Goal: Task Accomplishment & Management: Manage account settings

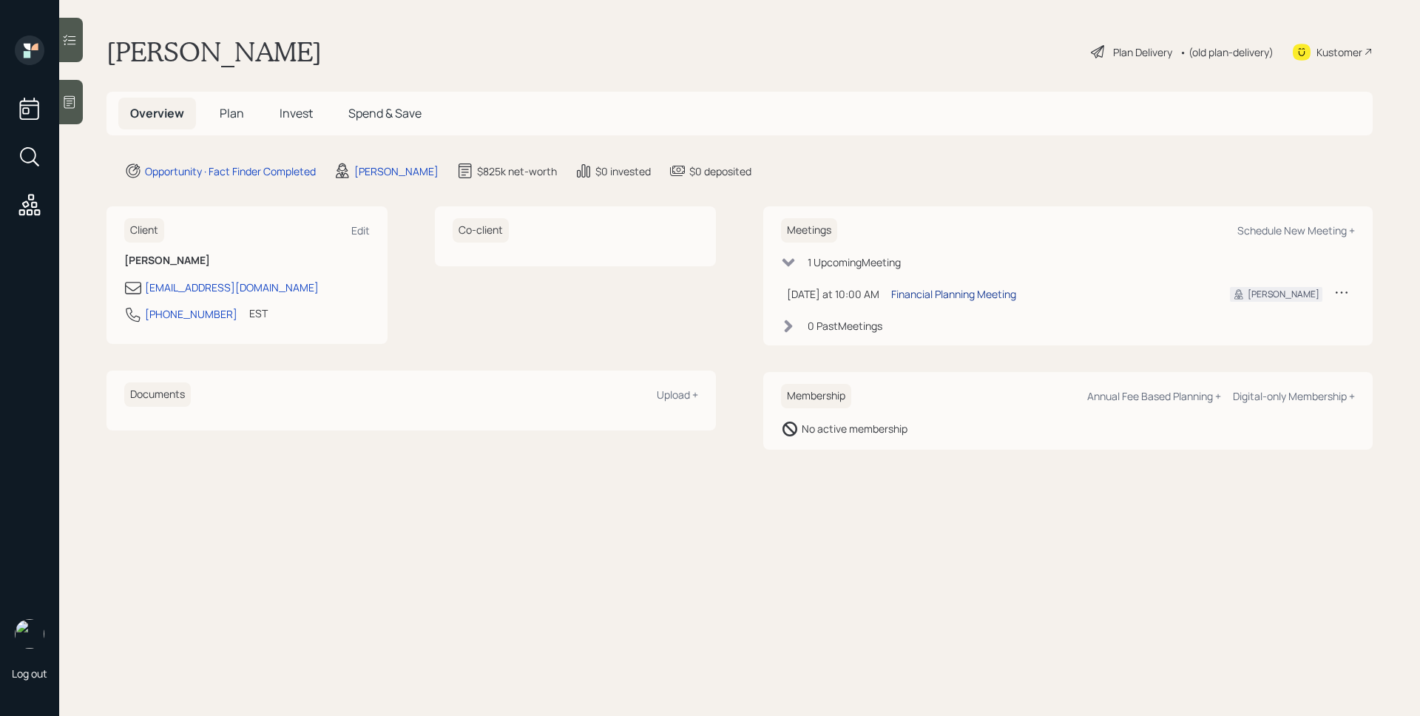
click at [971, 288] on div "Financial Planning Meeting" at bounding box center [953, 294] width 125 height 16
click at [1270, 585] on main "[PERSON_NAME] Plan Delivery • (old plan-delivery) Kustomer Overview Plan Invest…" at bounding box center [739, 358] width 1361 height 716
click at [836, 175] on div "Opportunity · Fact Finder Completed [PERSON_NAME] $825k net-worth $0 invested $…" at bounding box center [748, 171] width 1248 height 18
click at [233, 115] on span "Plan" at bounding box center [232, 113] width 24 height 16
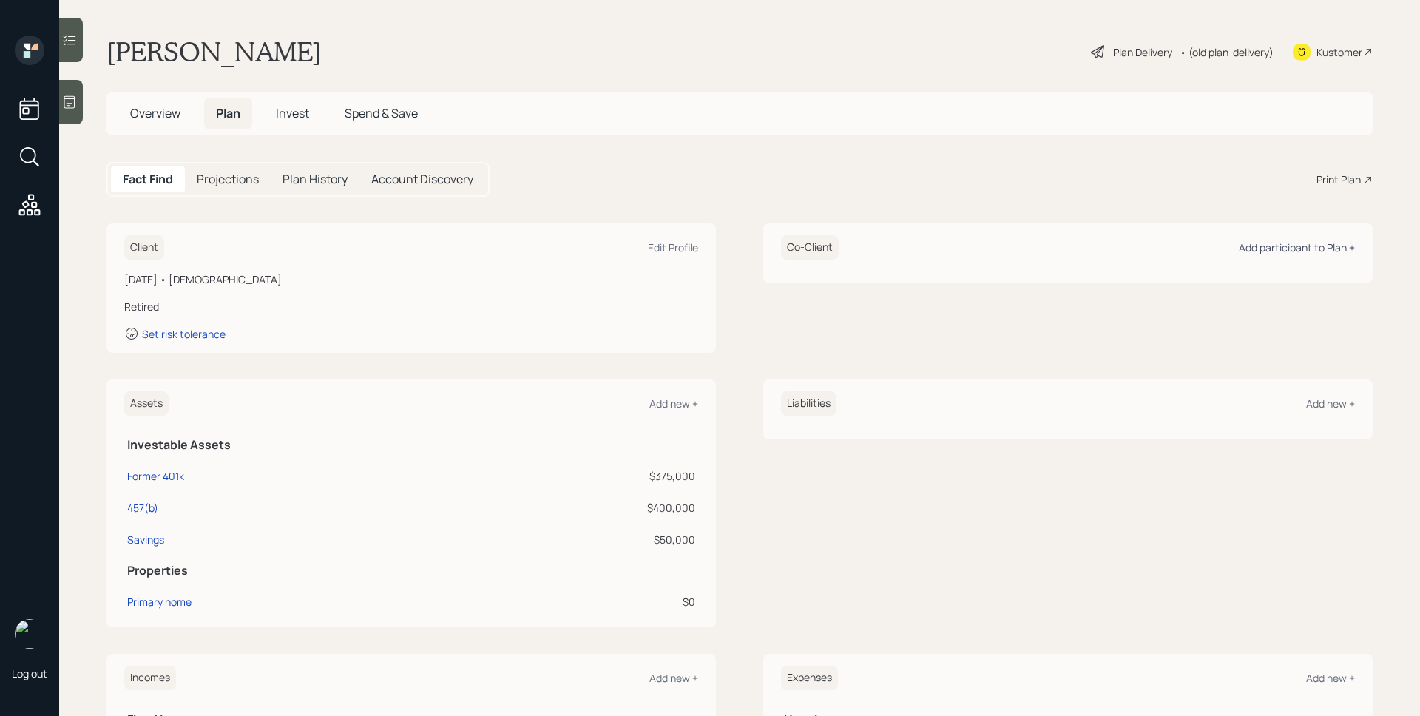
click at [1316, 246] on div "Add participant to Plan +" at bounding box center [1297, 247] width 116 height 14
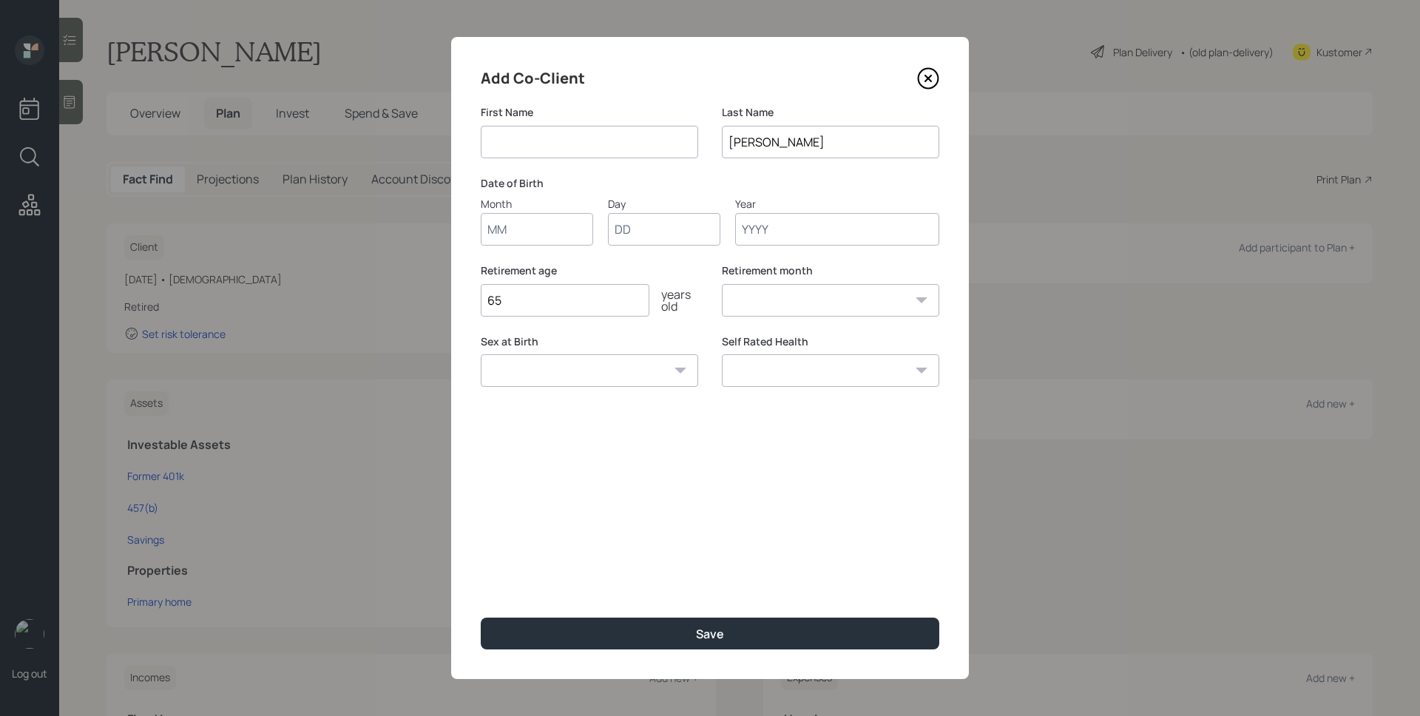
click at [601, 133] on input at bounding box center [589, 142] width 217 height 33
type input "P"
type input "Jaiantie"
click at [520, 233] on input "Month" at bounding box center [537, 229] width 112 height 33
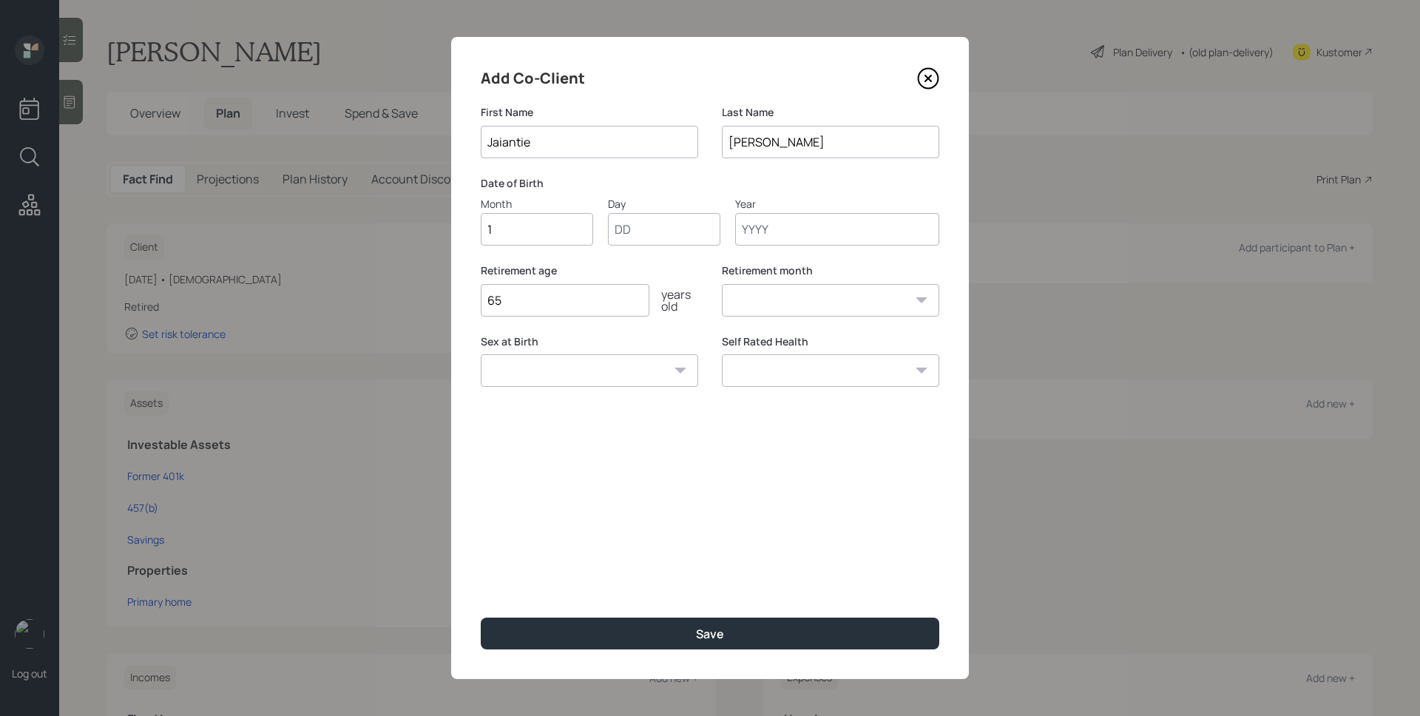
type input "12"
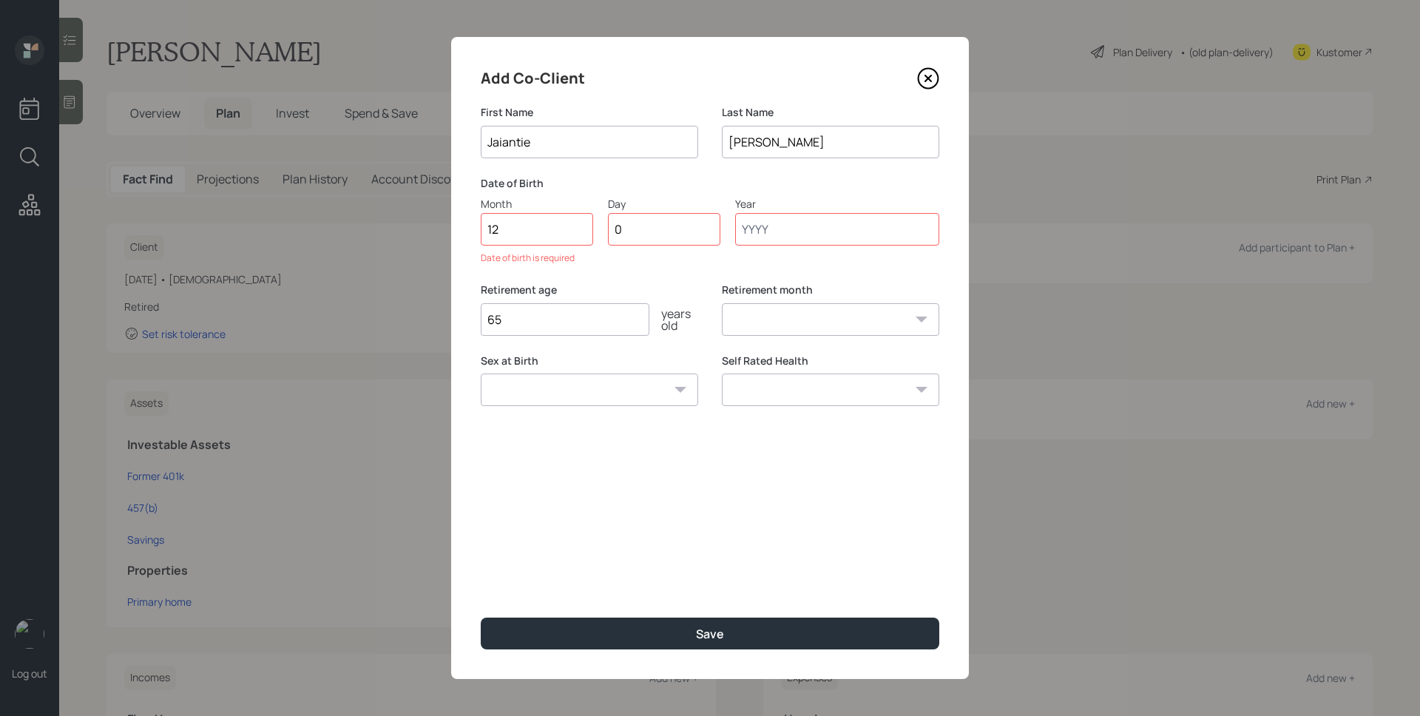
type input "03"
type input "1965"
select select "12"
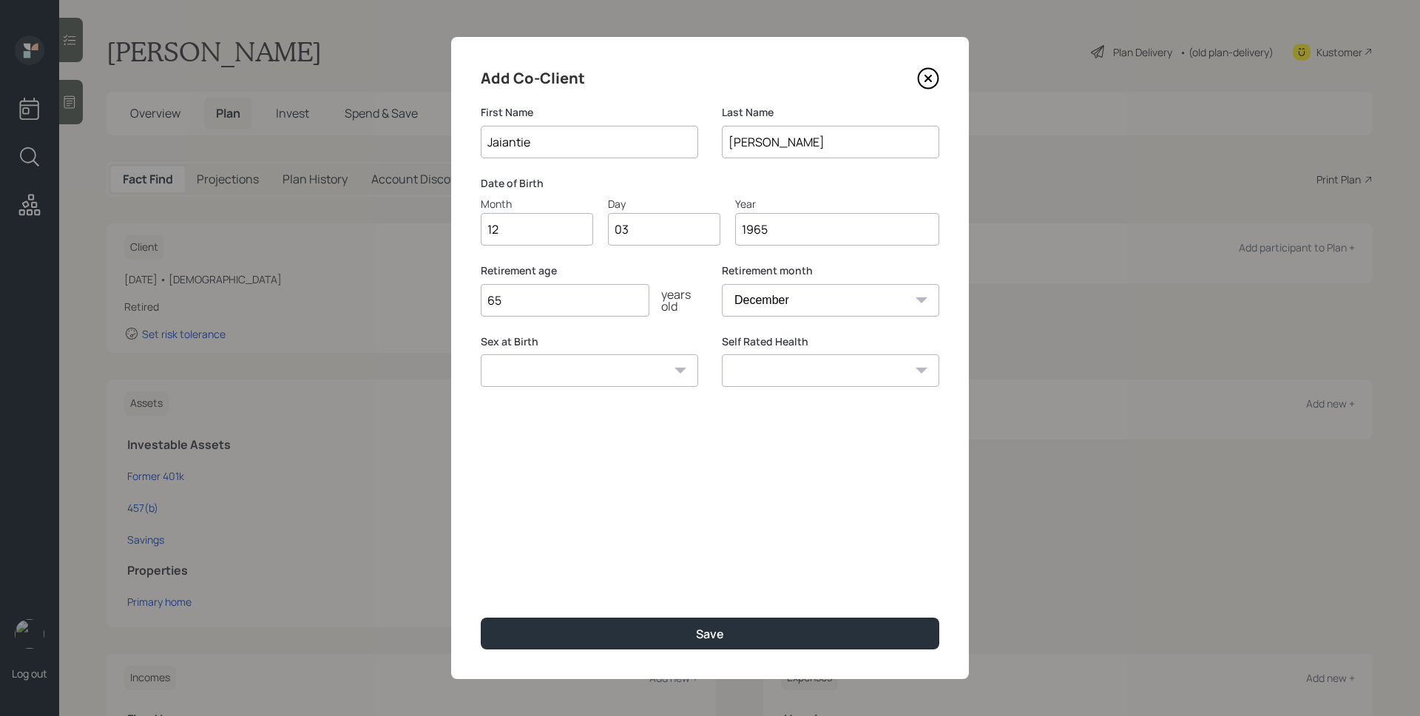
type input "1965"
click at [578, 313] on input "65" at bounding box center [565, 300] width 169 height 33
click at [578, 303] on input "65" at bounding box center [565, 300] width 169 height 33
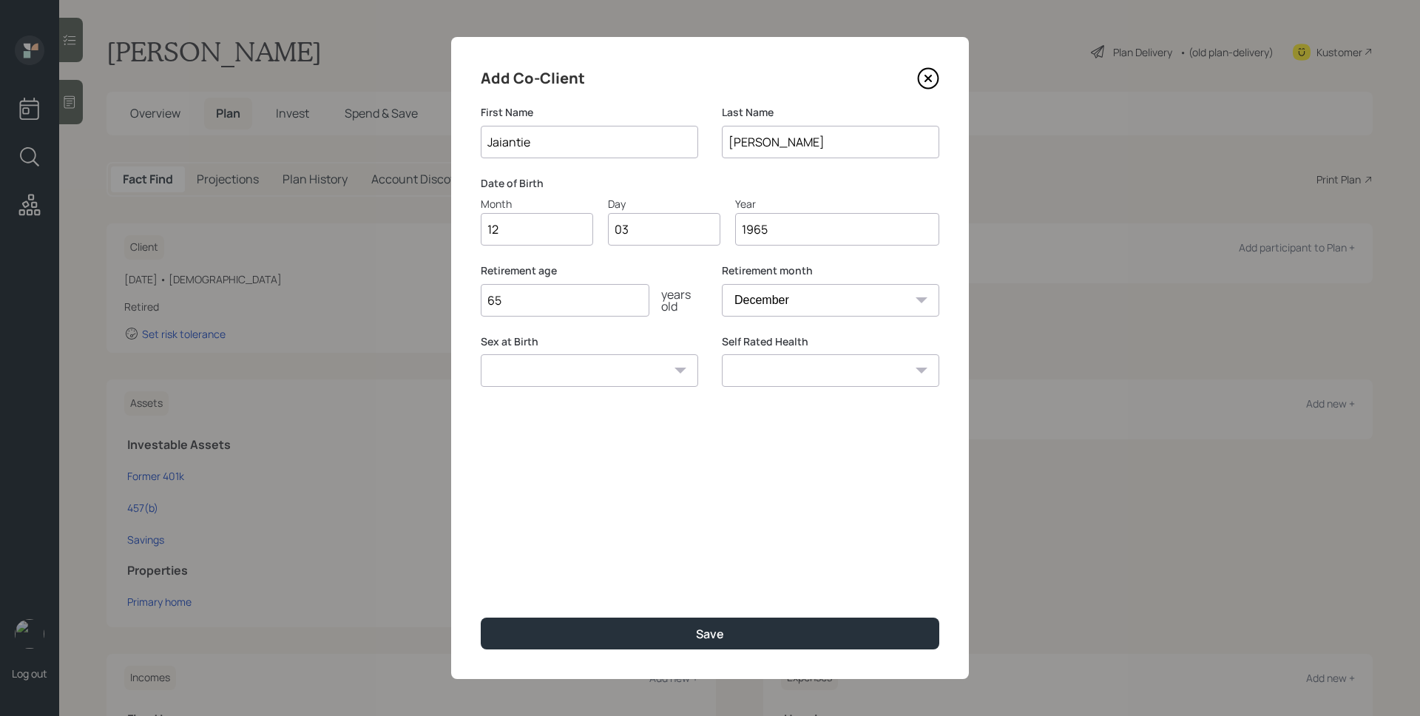
click at [578, 303] on input "65" at bounding box center [565, 300] width 169 height 33
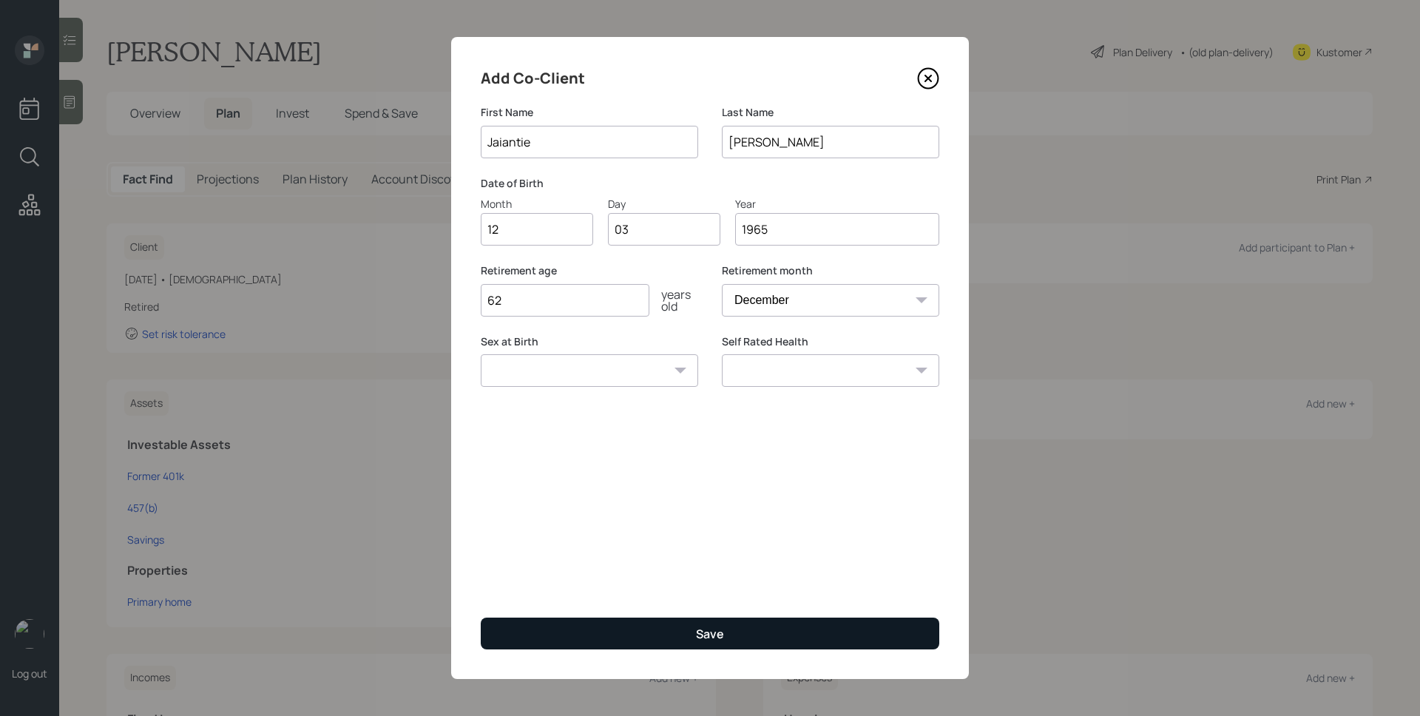
type input "62"
click at [710, 643] on button "Save" at bounding box center [710, 634] width 459 height 32
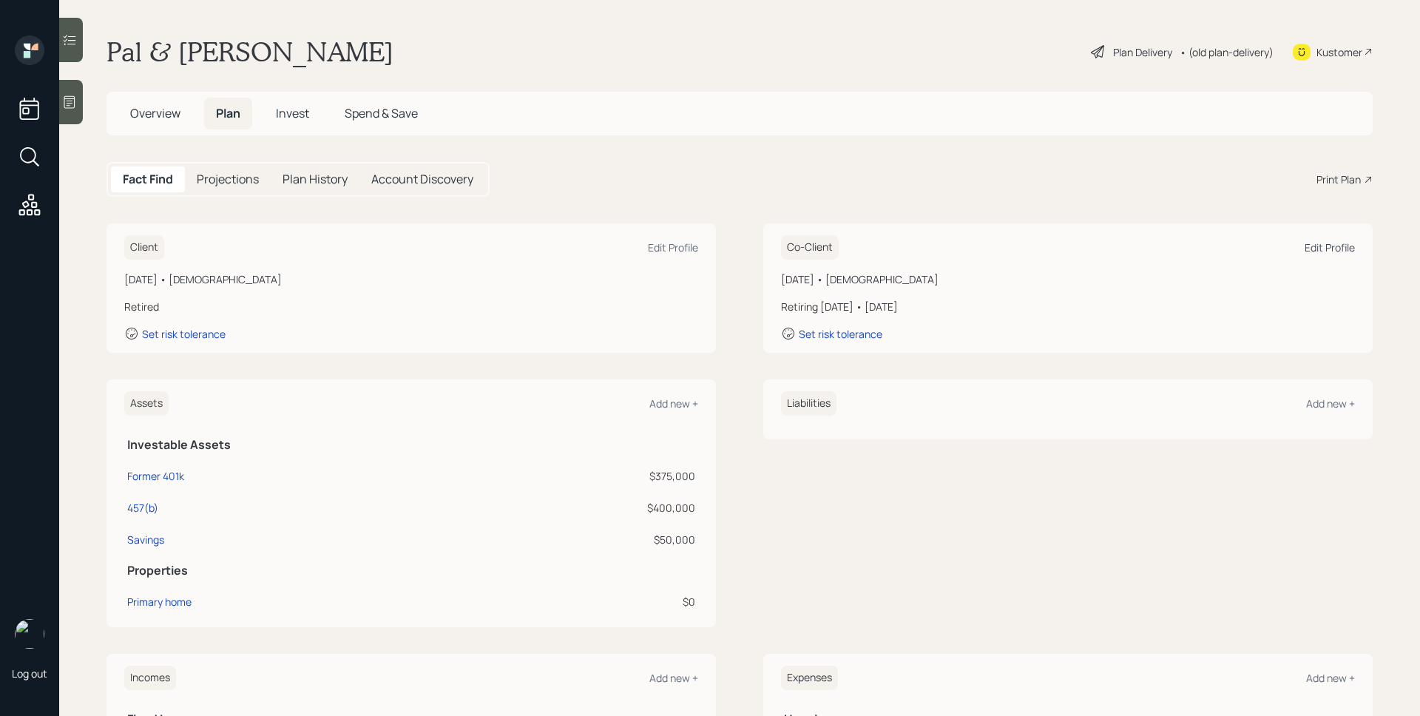
click at [1325, 240] on div "Edit Profile" at bounding box center [1330, 247] width 50 height 14
select select "12"
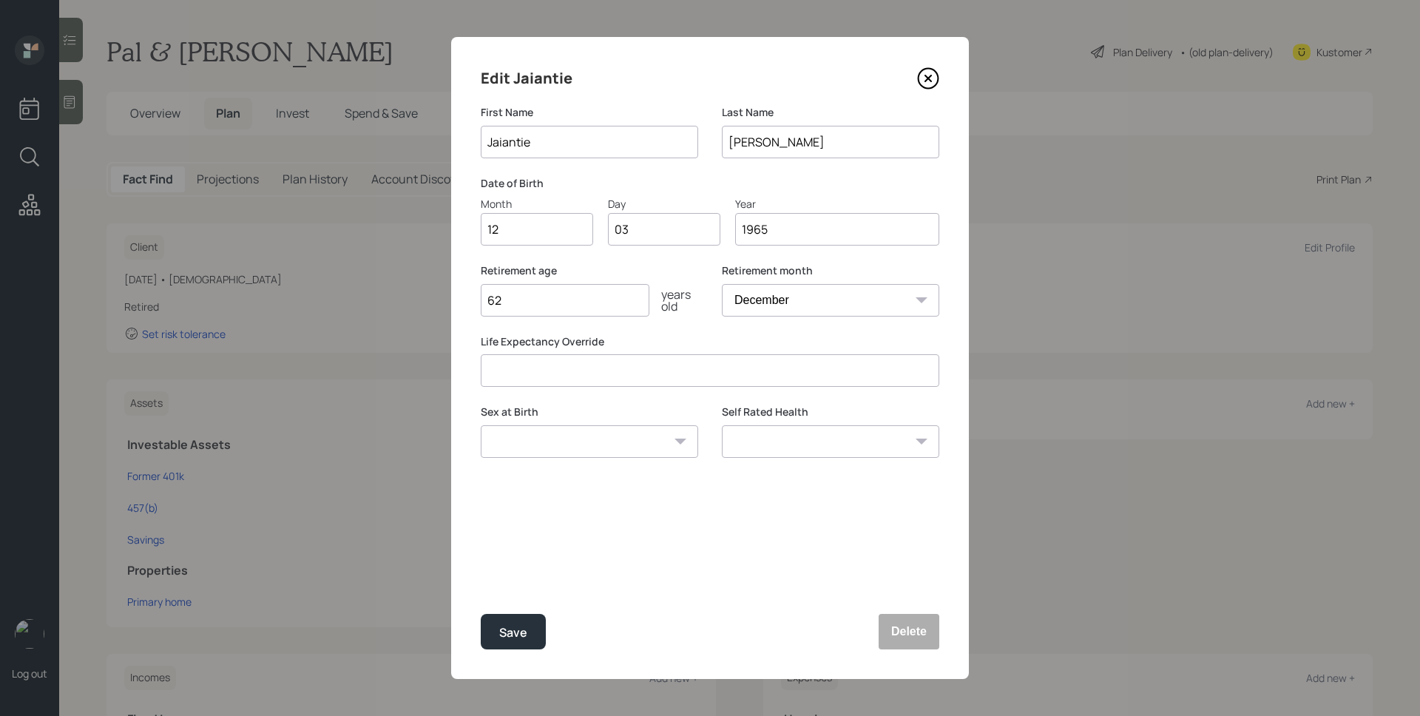
click at [590, 295] on input "62" at bounding box center [565, 300] width 169 height 33
type input "6"
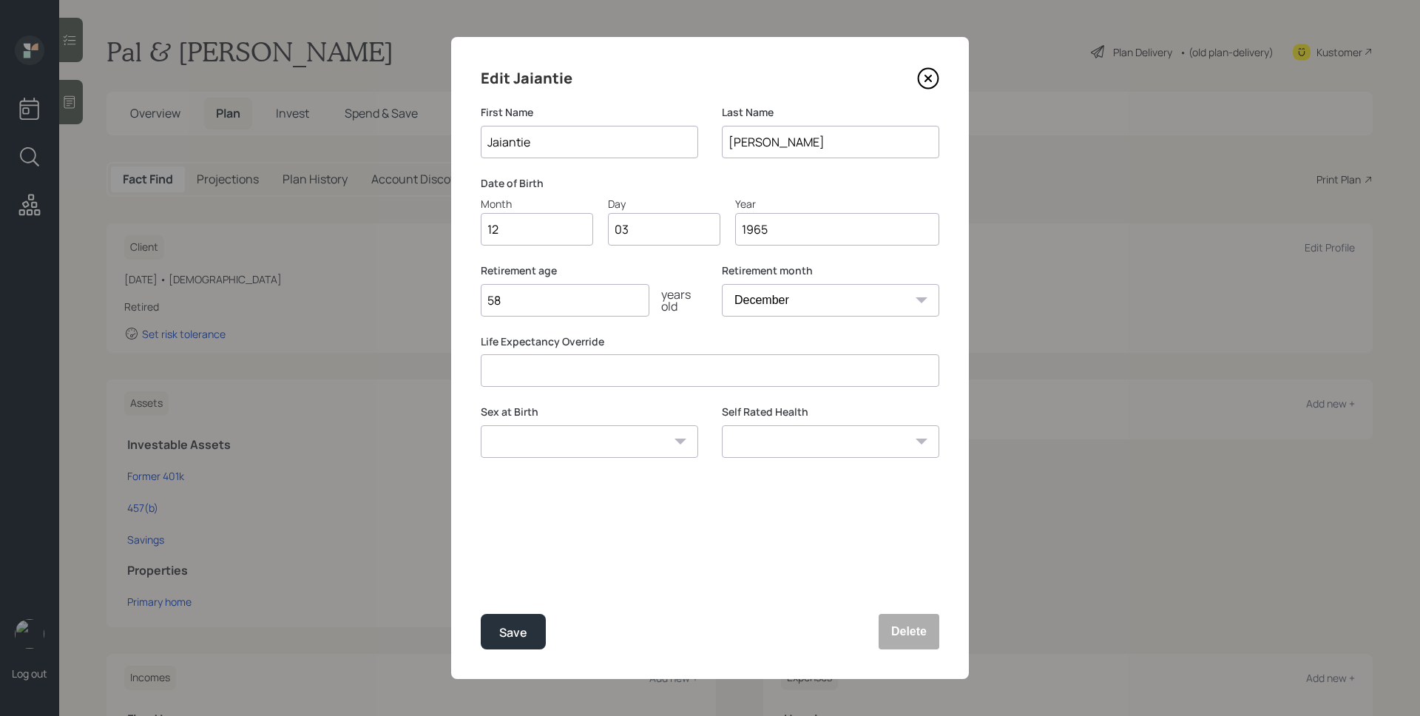
type input "58"
click at [481, 614] on button "Save" at bounding box center [513, 631] width 65 height 35
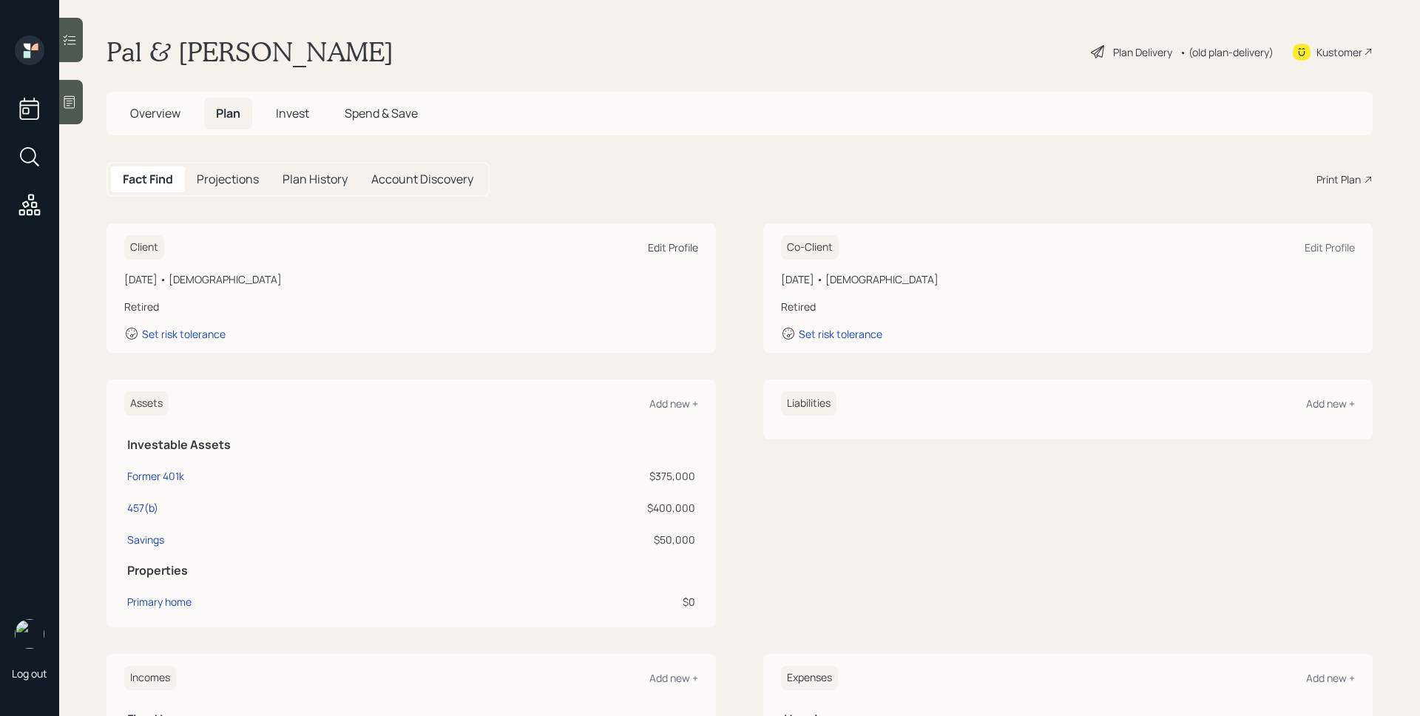
click at [666, 246] on div "Edit Profile" at bounding box center [673, 247] width 50 height 14
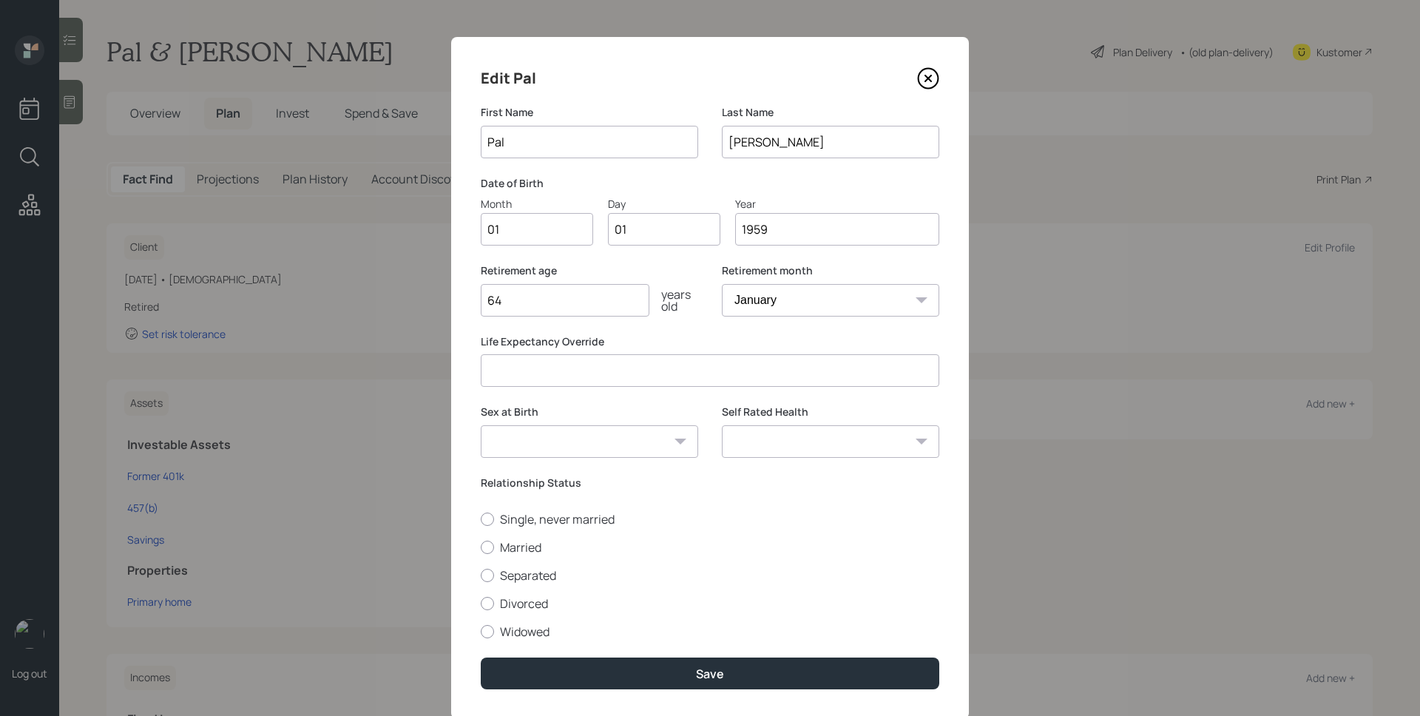
click at [551, 231] on input "01" at bounding box center [537, 229] width 112 height 33
type input "06"
type input "0"
type input "14"
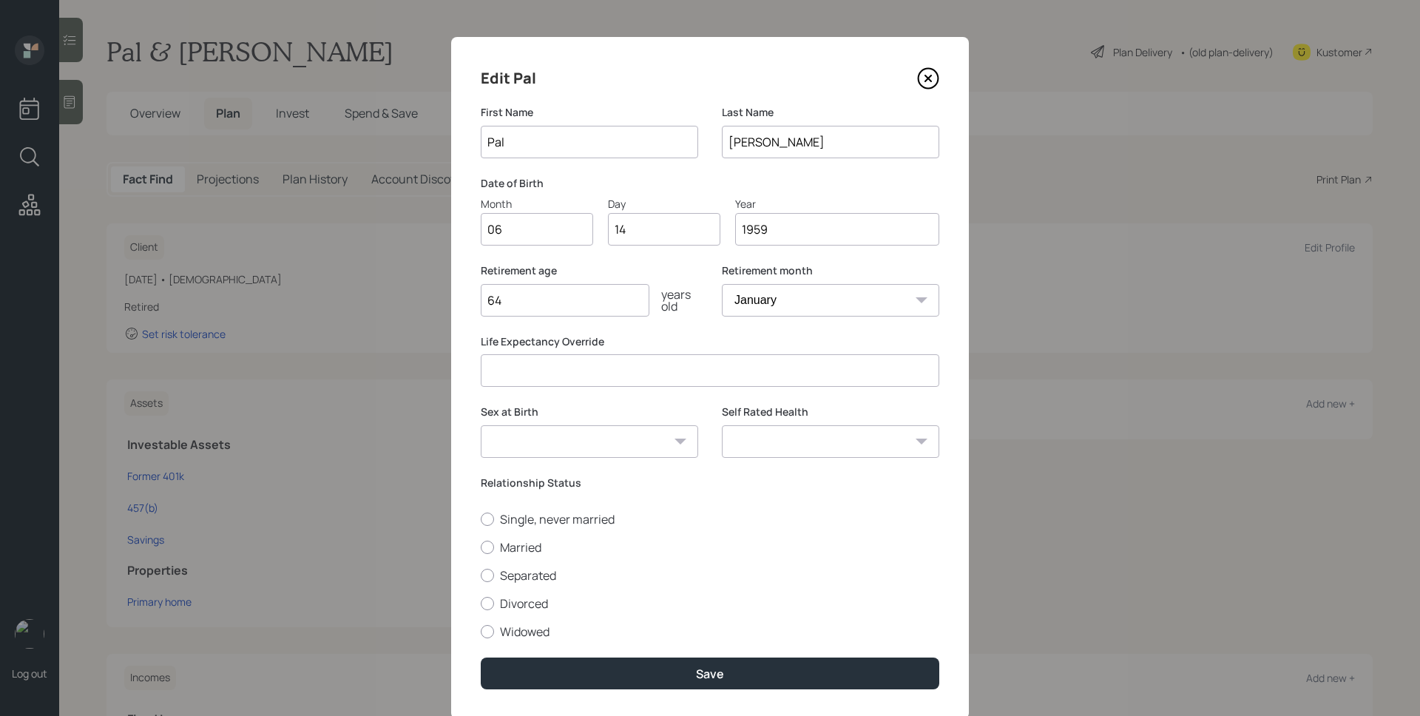
click at [810, 290] on select "January February March April May June July August September October November De…" at bounding box center [830, 300] width 217 height 33
click at [535, 302] on input "64" at bounding box center [565, 300] width 169 height 33
click at [532, 303] on input "64" at bounding box center [565, 300] width 169 height 33
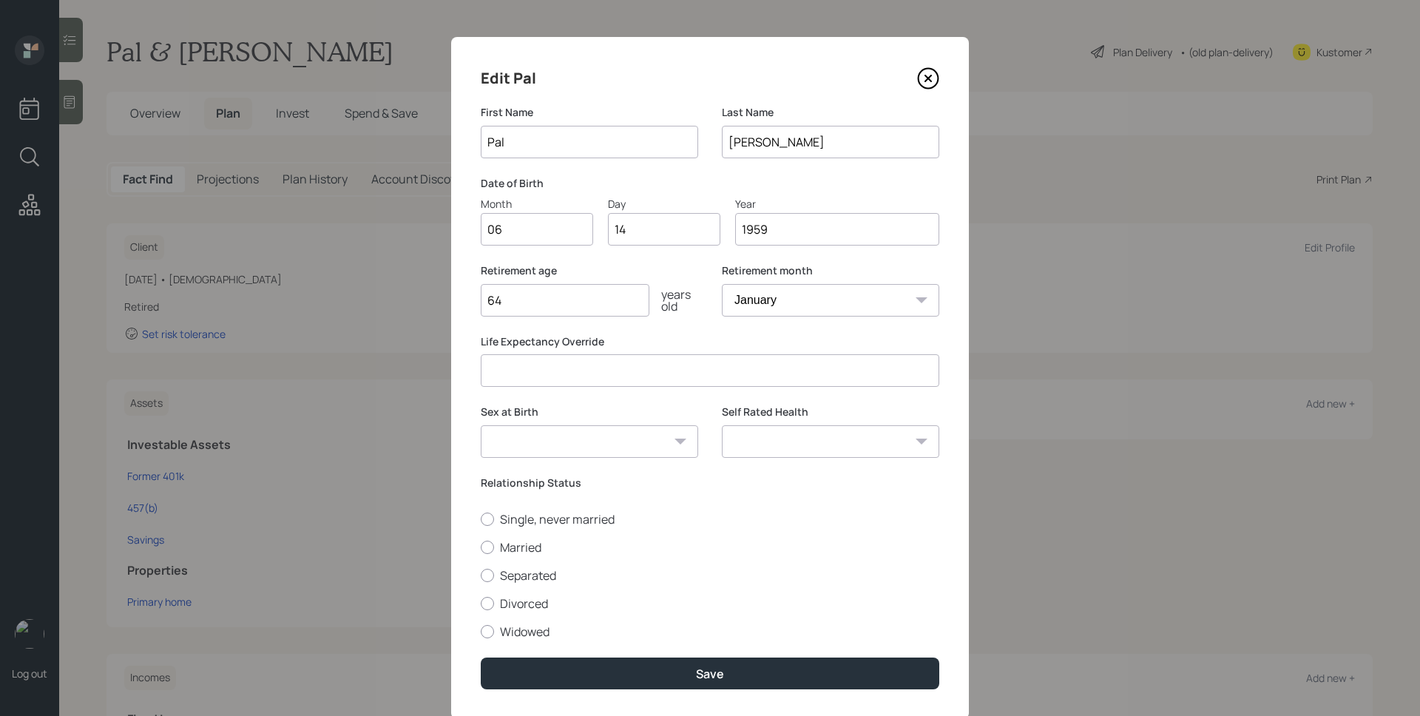
click at [532, 304] on input "64" at bounding box center [565, 300] width 169 height 33
click at [575, 291] on input "64" at bounding box center [565, 300] width 169 height 33
click at [775, 306] on select "January February March April May June July August September October November De…" at bounding box center [830, 300] width 217 height 33
select select "3"
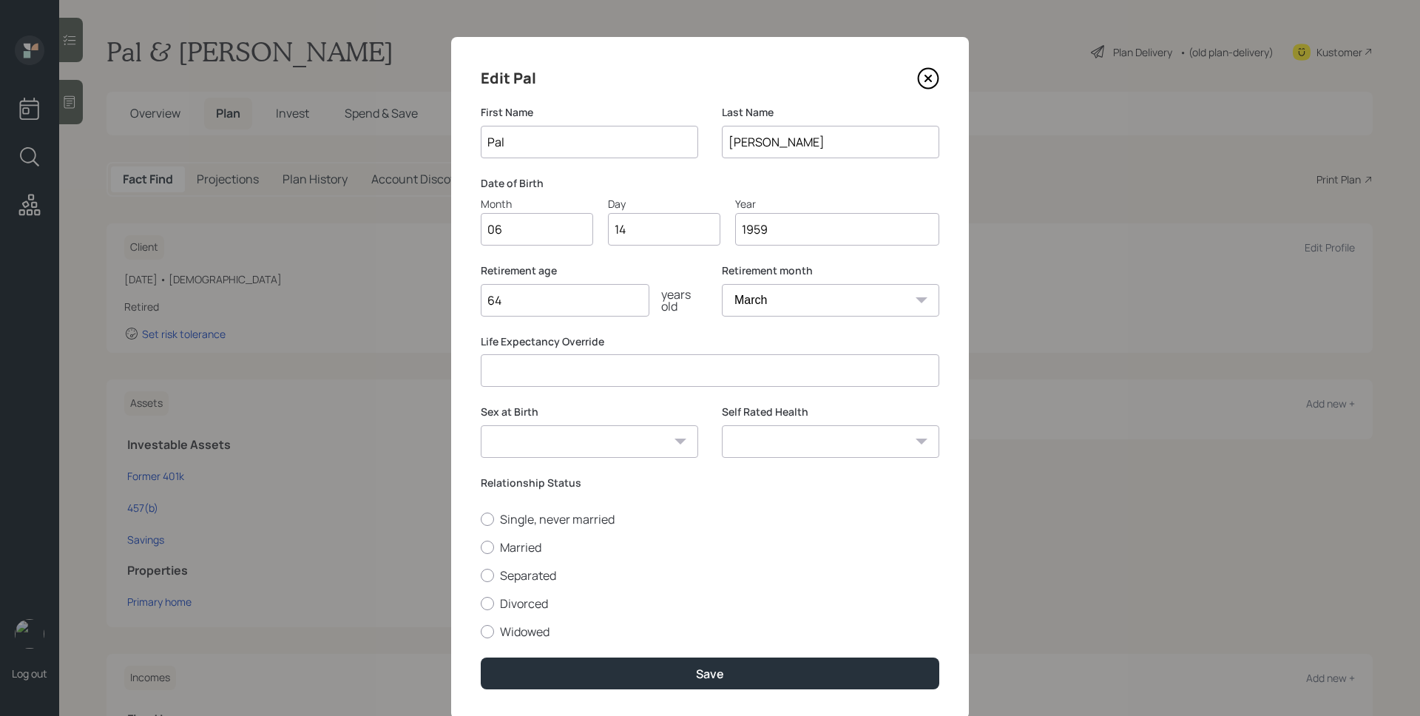
click at [722, 284] on select "January February March April May June July August September October November De…" at bounding box center [830, 300] width 217 height 33
click at [572, 294] on input "64" at bounding box center [565, 300] width 169 height 33
type input "63"
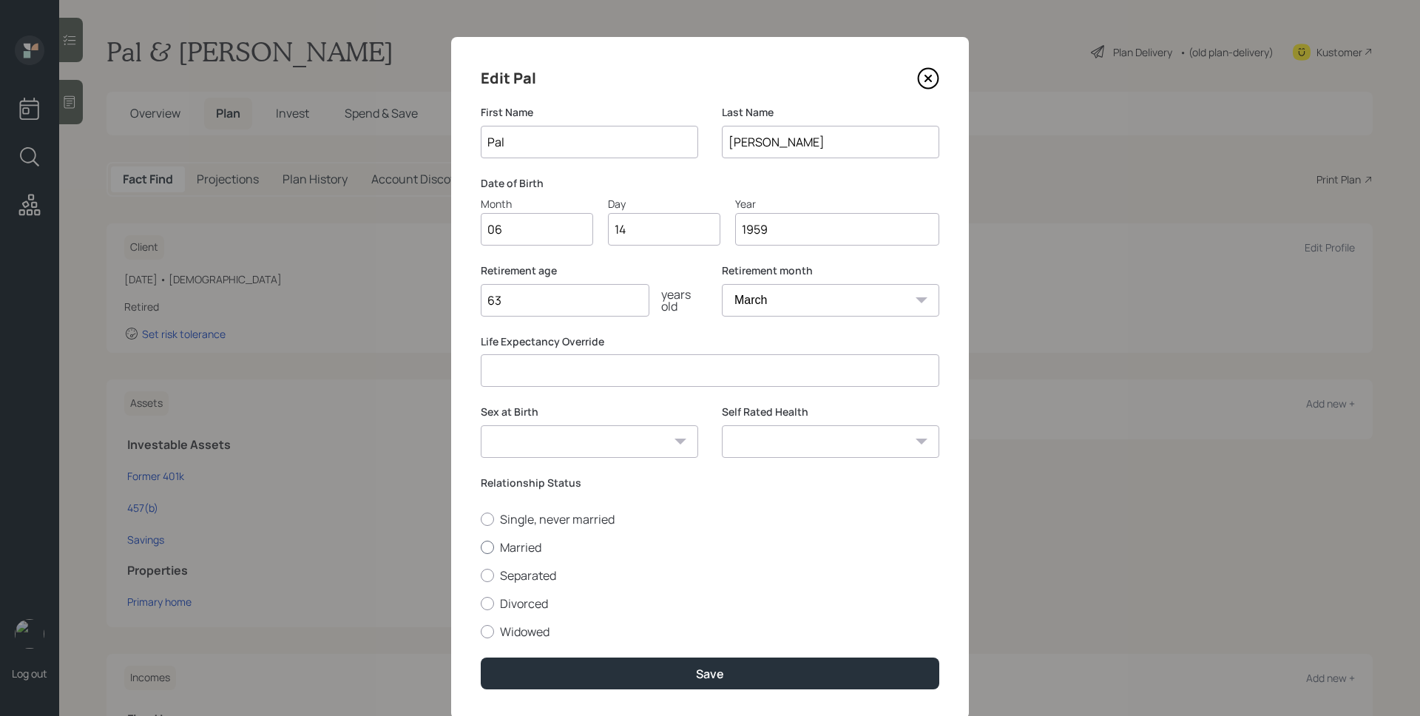
click at [499, 543] on label "Married" at bounding box center [710, 547] width 459 height 16
click at [481, 547] on input "Married" at bounding box center [480, 547] width 1 height 1
radio input "true"
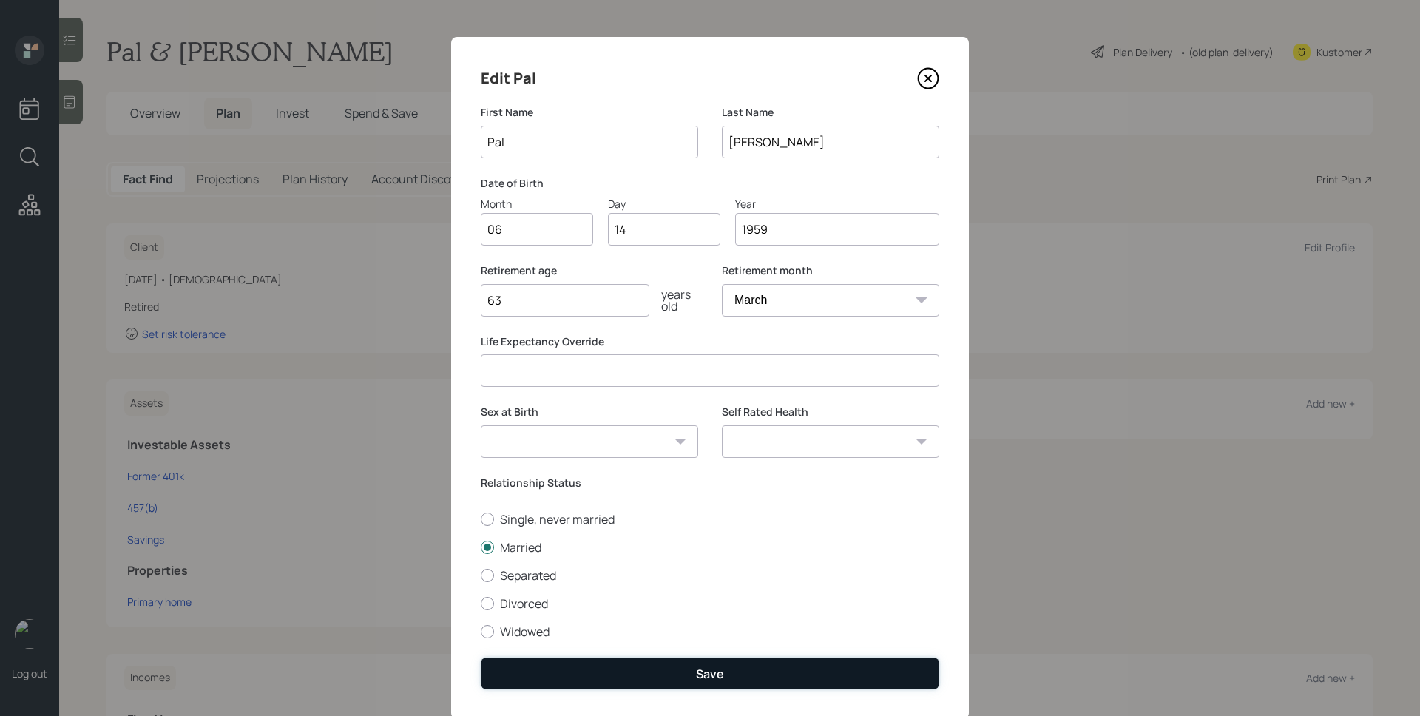
click at [693, 684] on button "Save" at bounding box center [710, 673] width 459 height 32
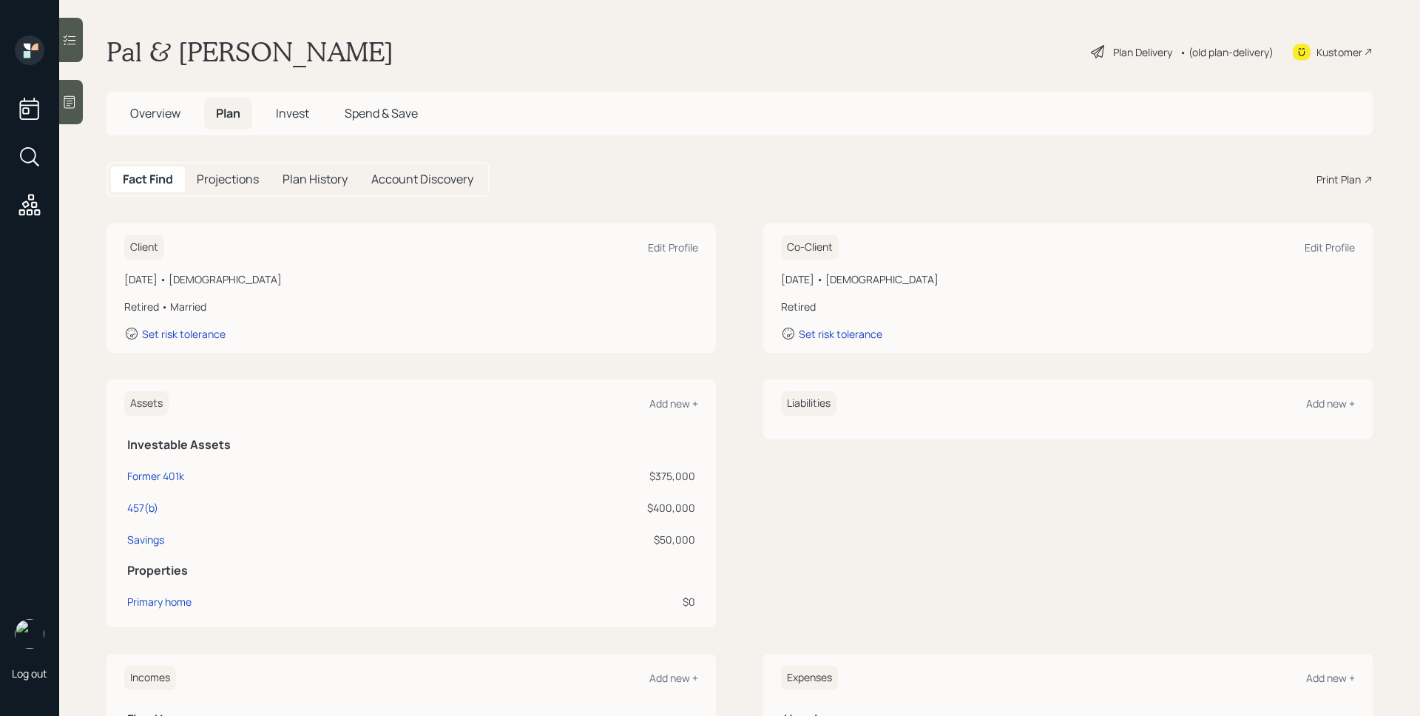
click at [657, 239] on div "Client Edit Profile" at bounding box center [411, 247] width 574 height 24
click at [1115, 53] on div "Plan Delivery" at bounding box center [1142, 52] width 59 height 16
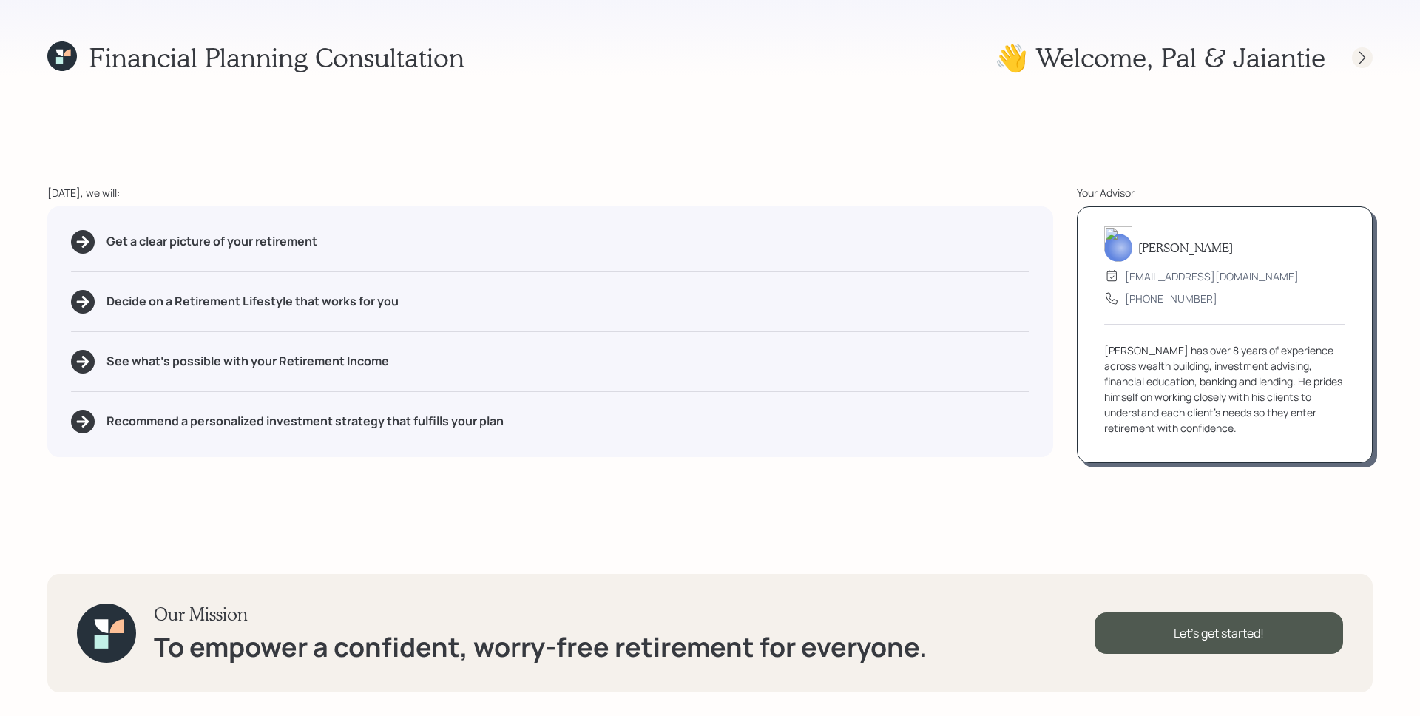
click at [1364, 57] on icon at bounding box center [1362, 57] width 6 height 13
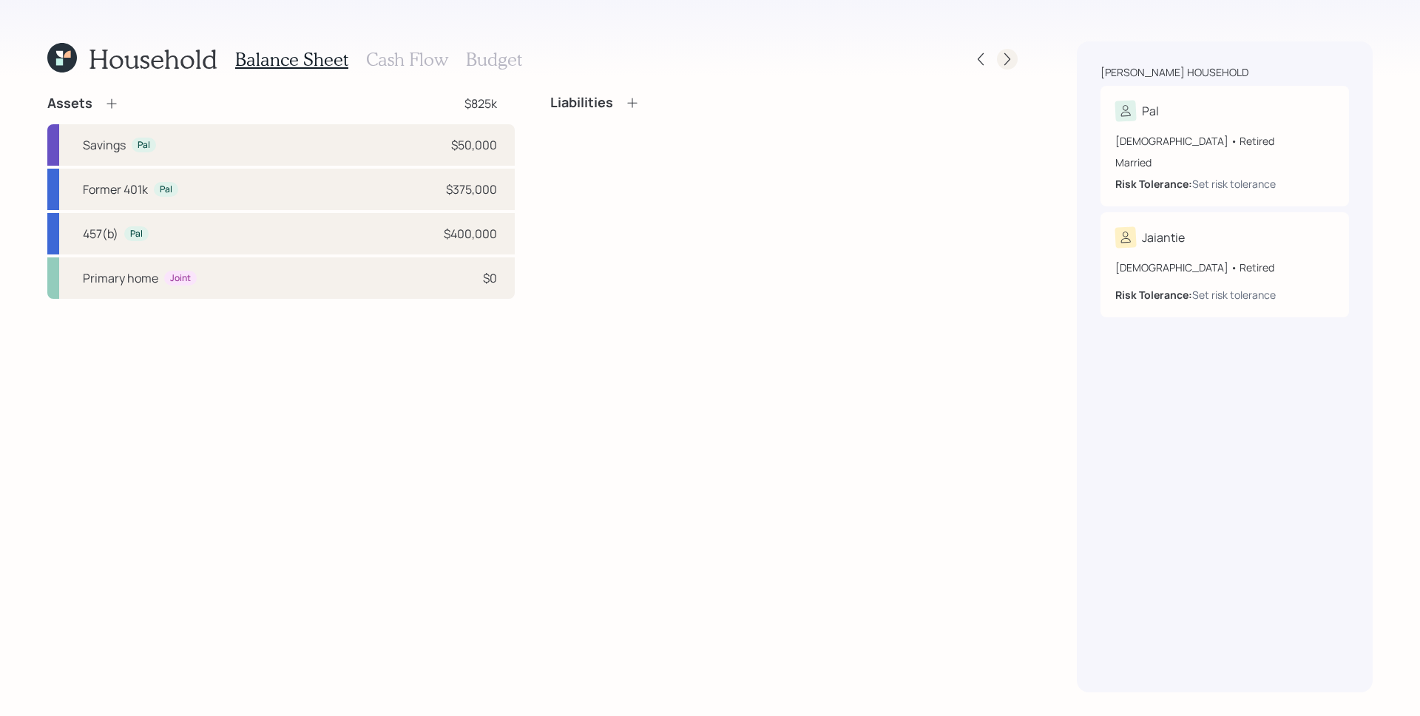
click at [1011, 53] on icon at bounding box center [1007, 59] width 15 height 15
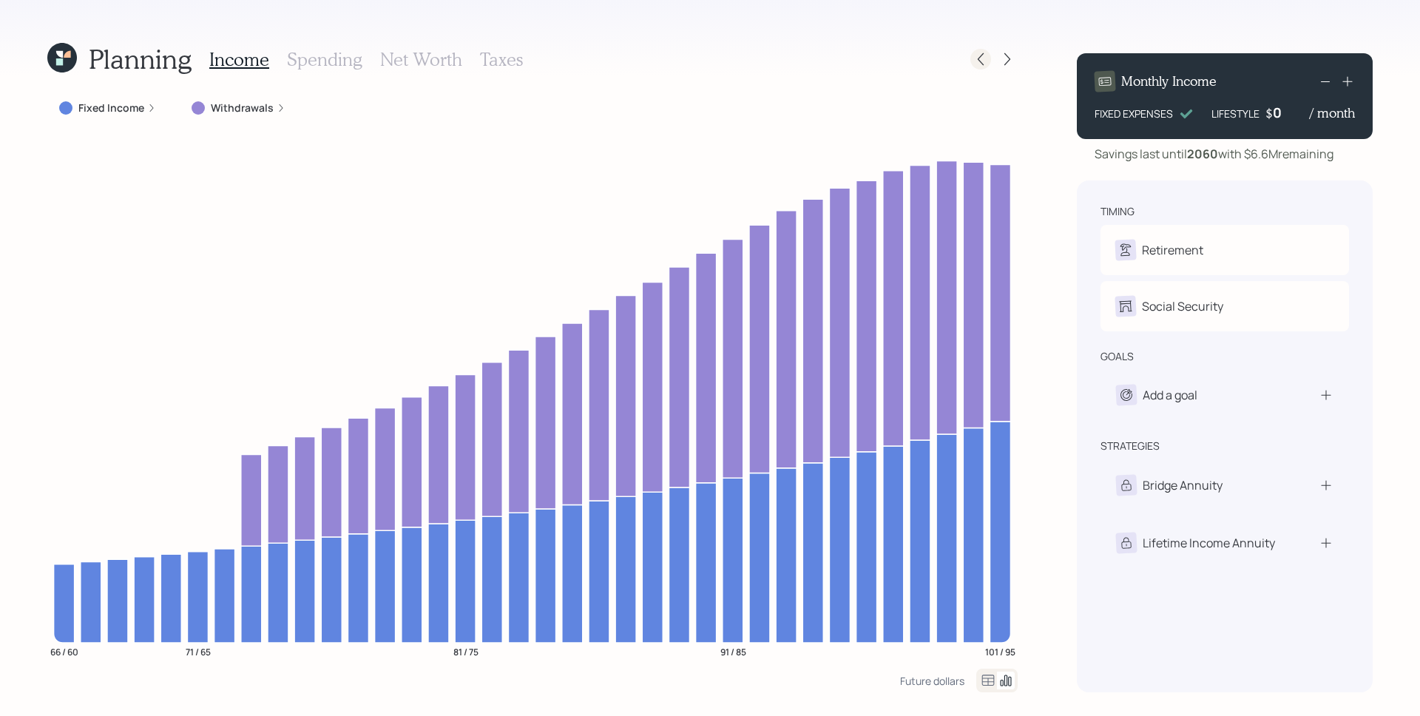
click at [987, 57] on icon at bounding box center [980, 59] width 15 height 15
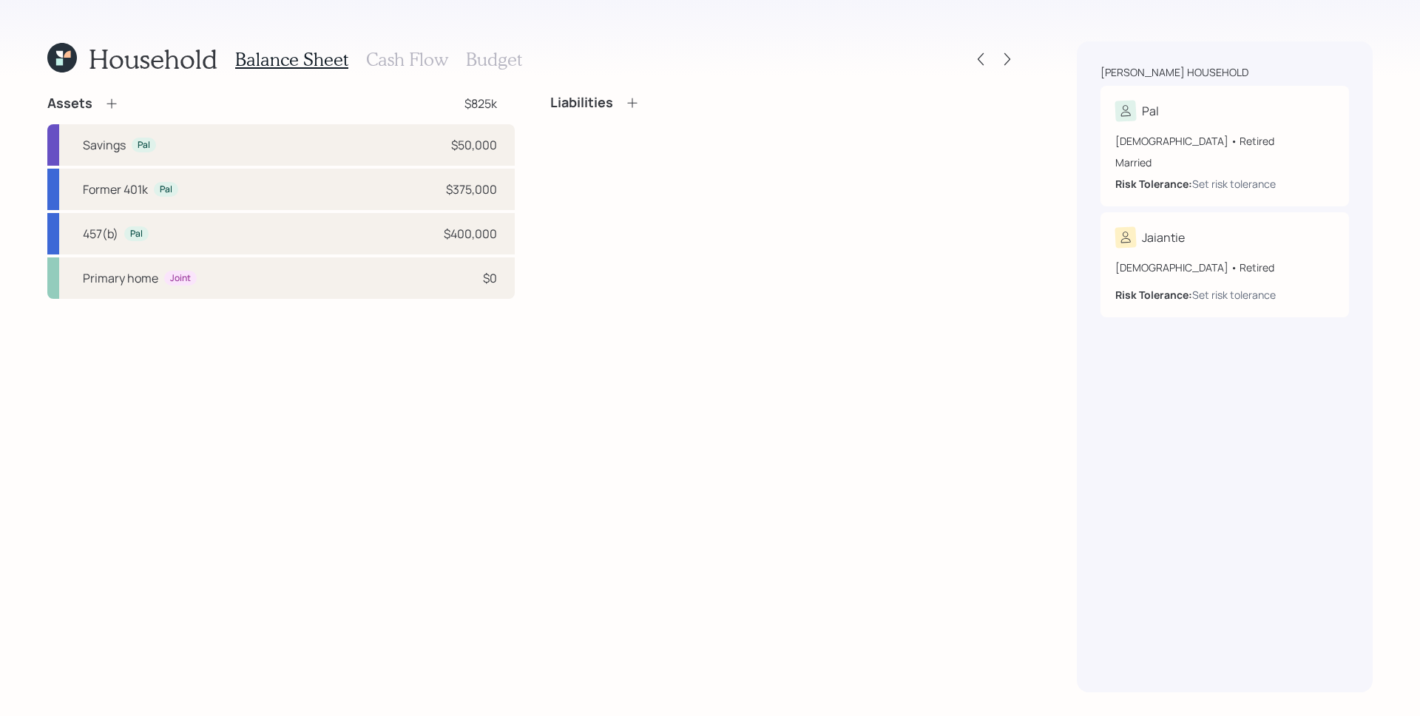
click at [987, 57] on icon at bounding box center [980, 59] width 15 height 15
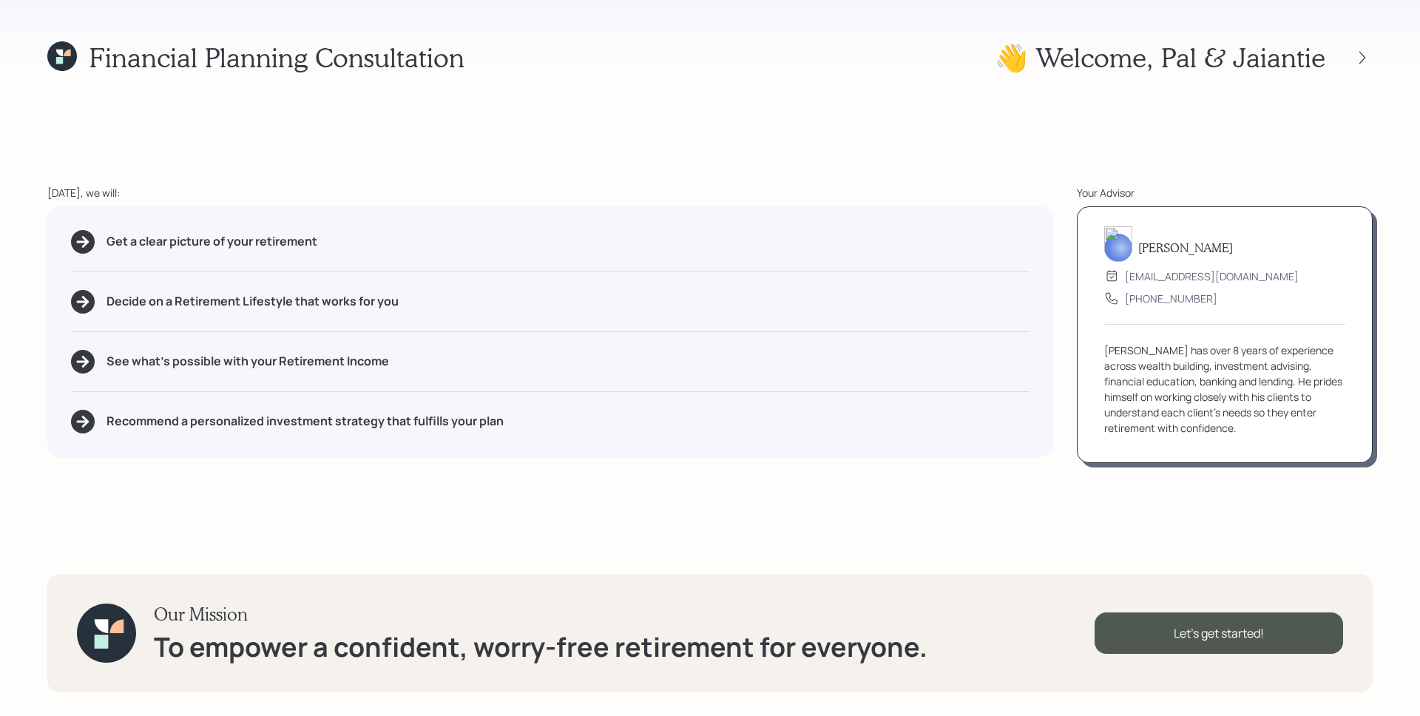
click at [45, 54] on div "Financial Planning Consultation 👋 Welcome , Pal & Jaiantie [DATE], we will: Get…" at bounding box center [710, 358] width 1420 height 716
click at [64, 44] on icon at bounding box center [62, 56] width 30 height 30
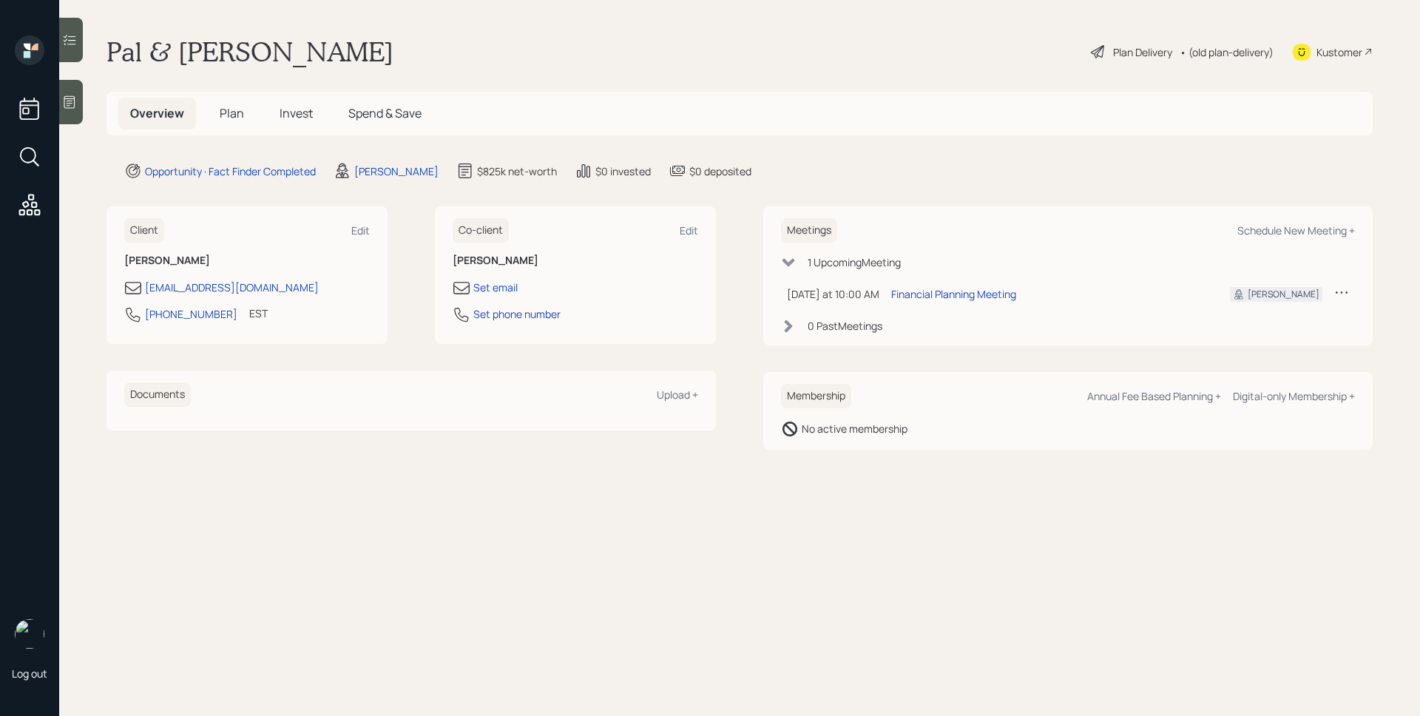
click at [229, 105] on span "Plan" at bounding box center [232, 113] width 24 height 16
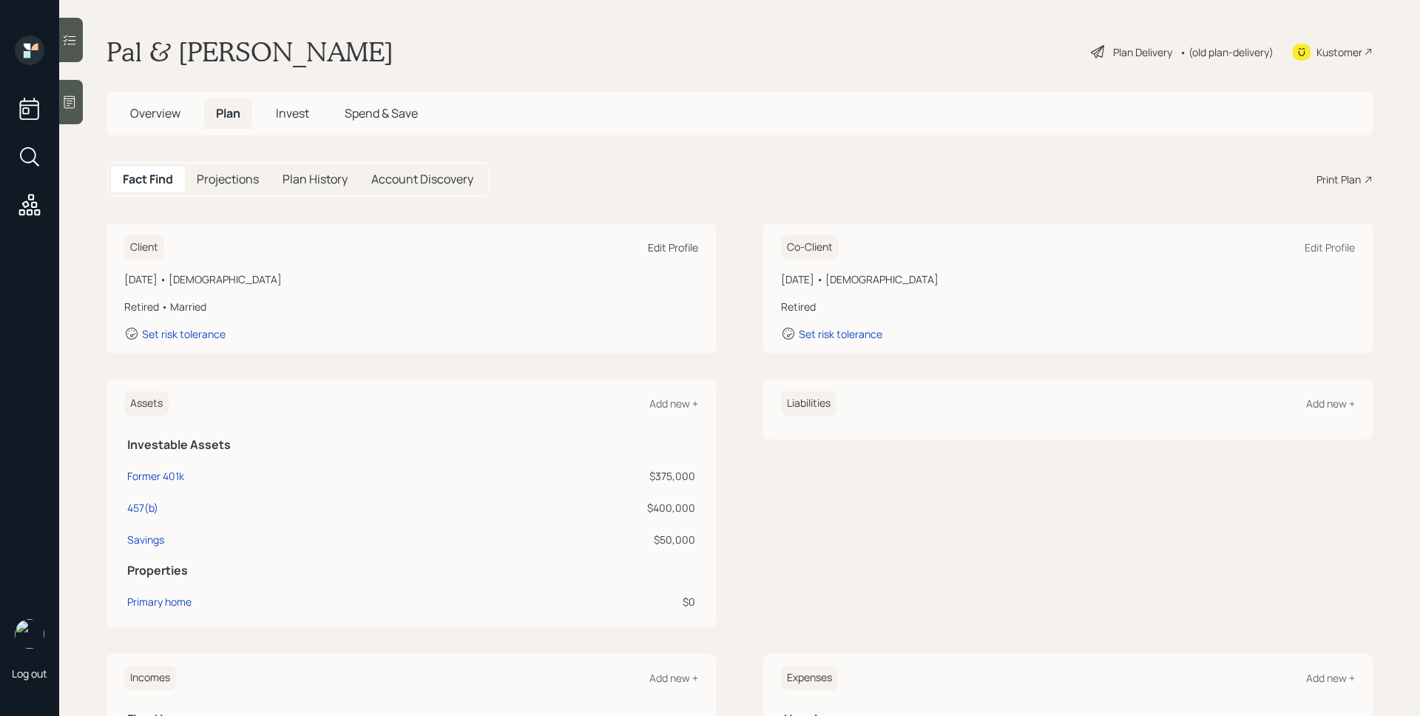
click at [648, 253] on div "Edit Profile" at bounding box center [673, 247] width 50 height 14
select select "3"
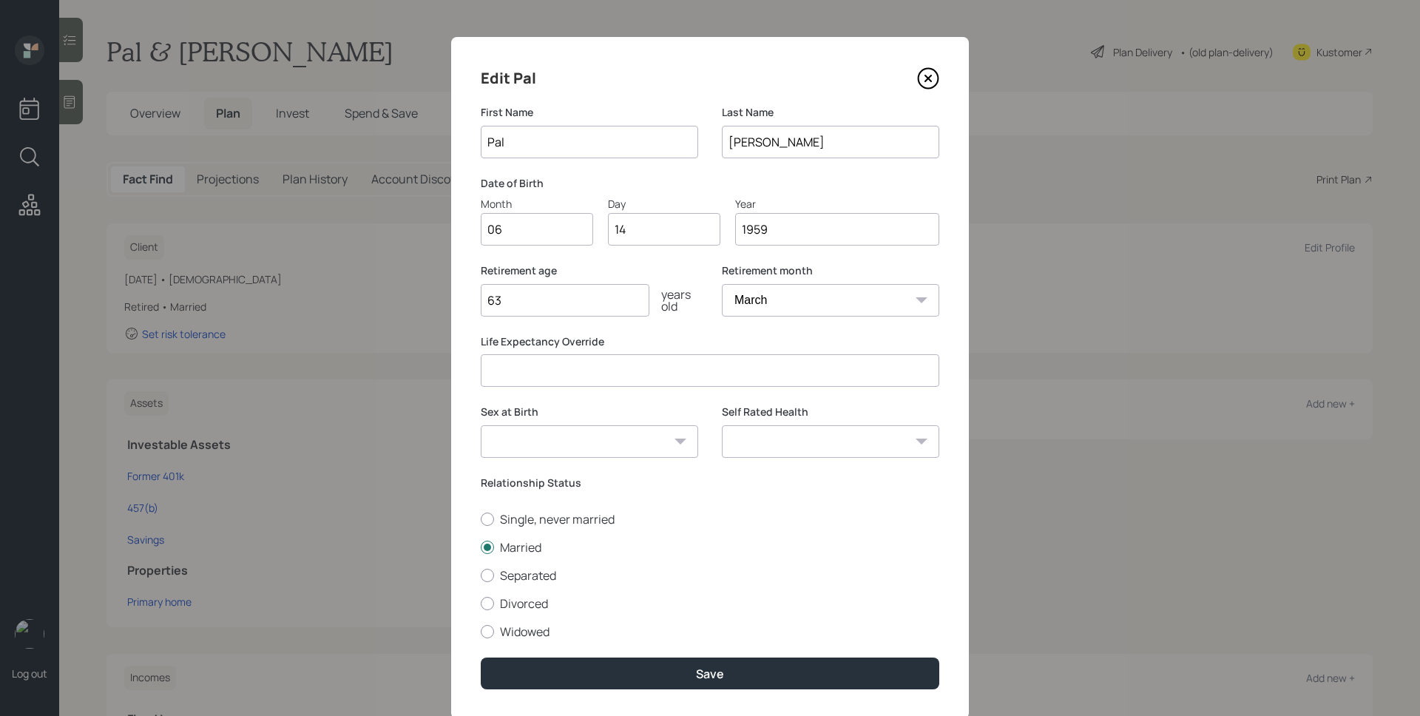
click at [550, 299] on input "63" at bounding box center [565, 300] width 169 height 33
type input "64"
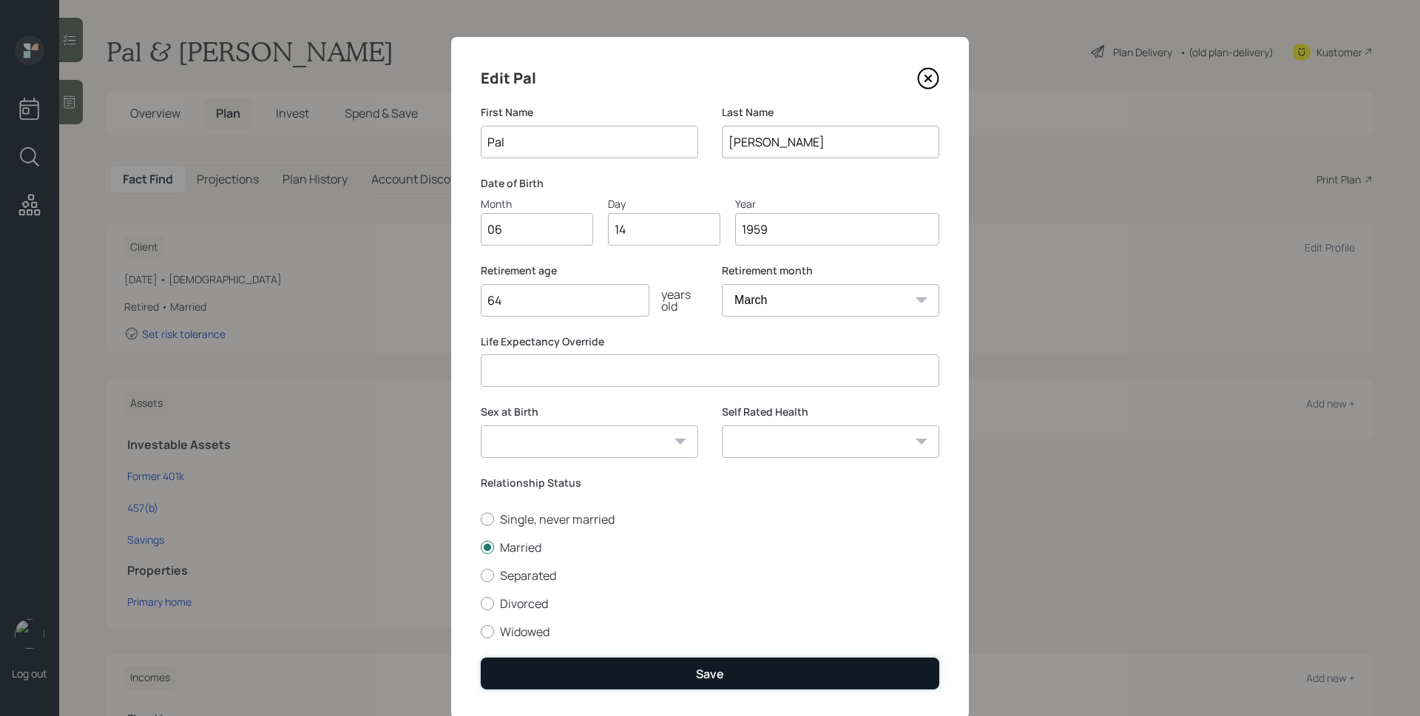
click at [650, 679] on button "Save" at bounding box center [710, 673] width 459 height 32
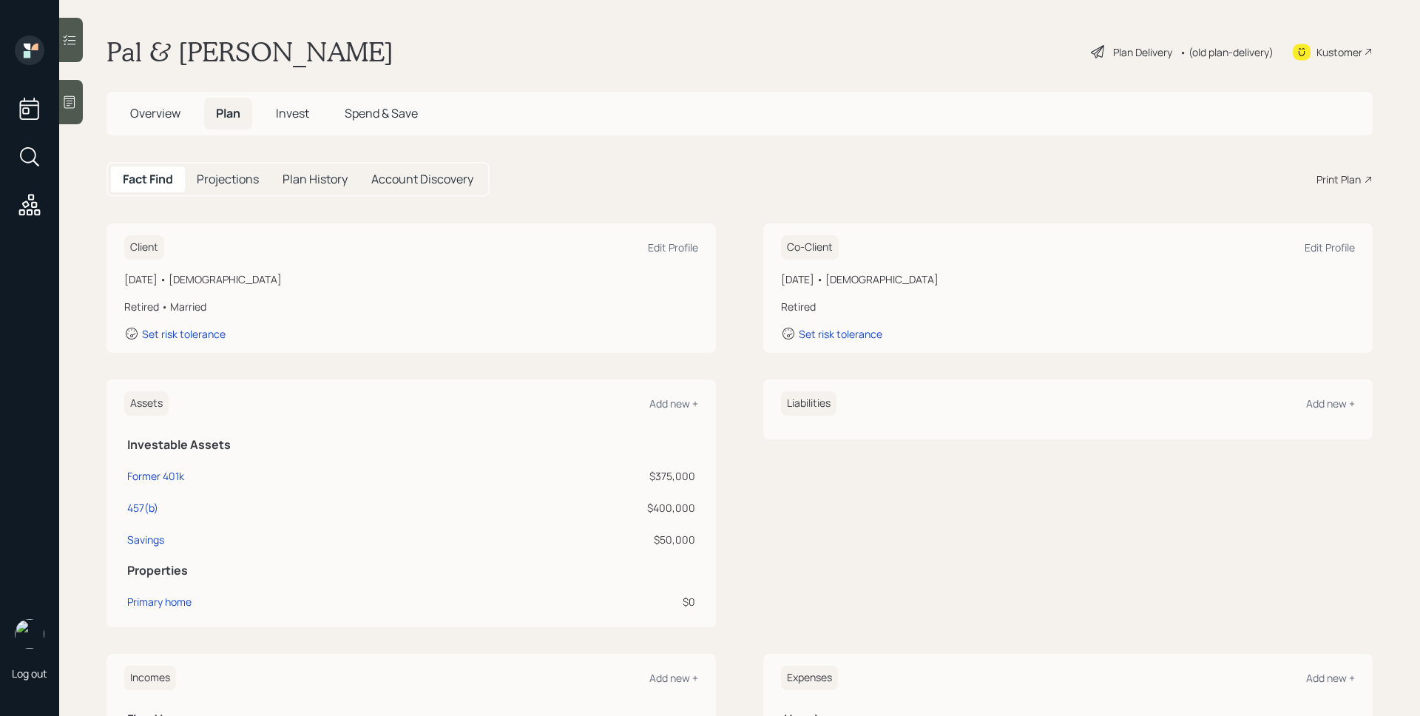
click at [1132, 52] on div "Plan Delivery" at bounding box center [1142, 52] width 59 height 16
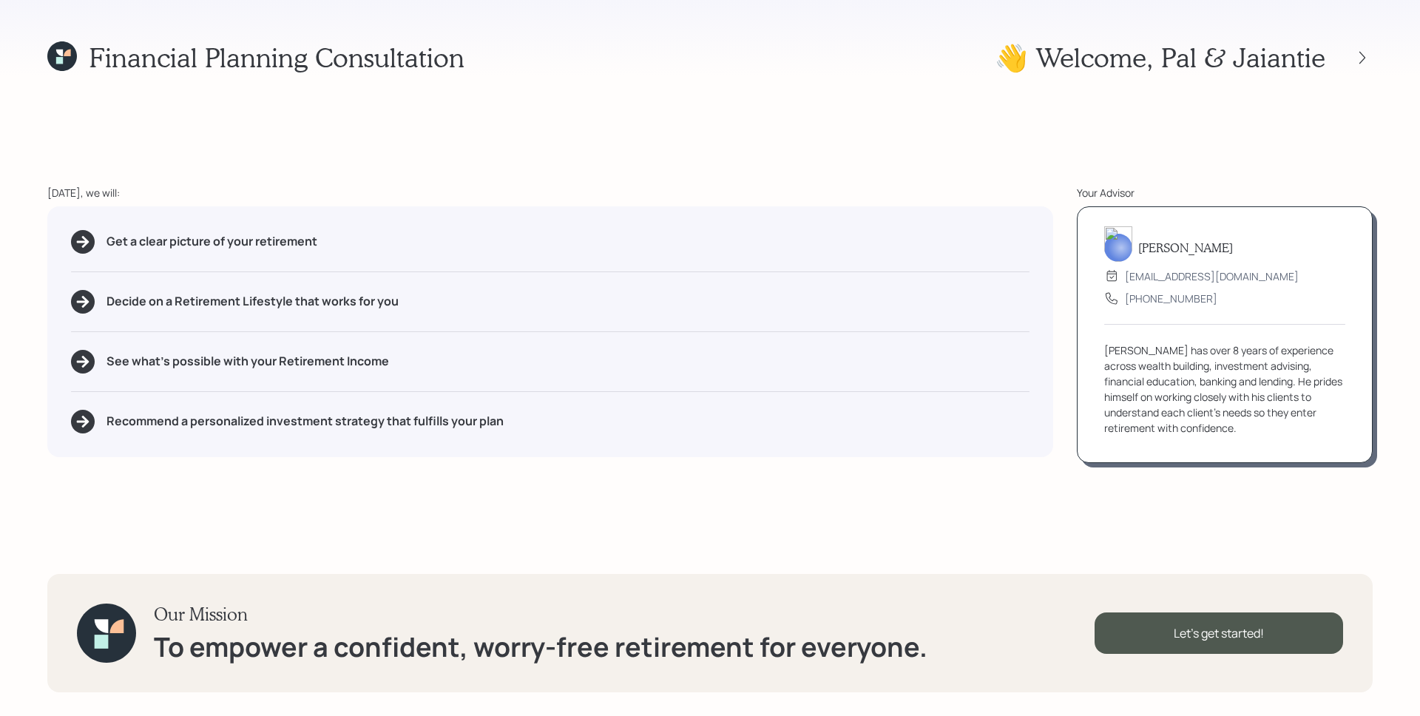
click at [1243, 575] on div "Our Mission To empower a confident, worry-free retirement for everyone. Let's g…" at bounding box center [709, 633] width 1325 height 118
click at [1251, 637] on div "Let's get started!" at bounding box center [1219, 632] width 248 height 41
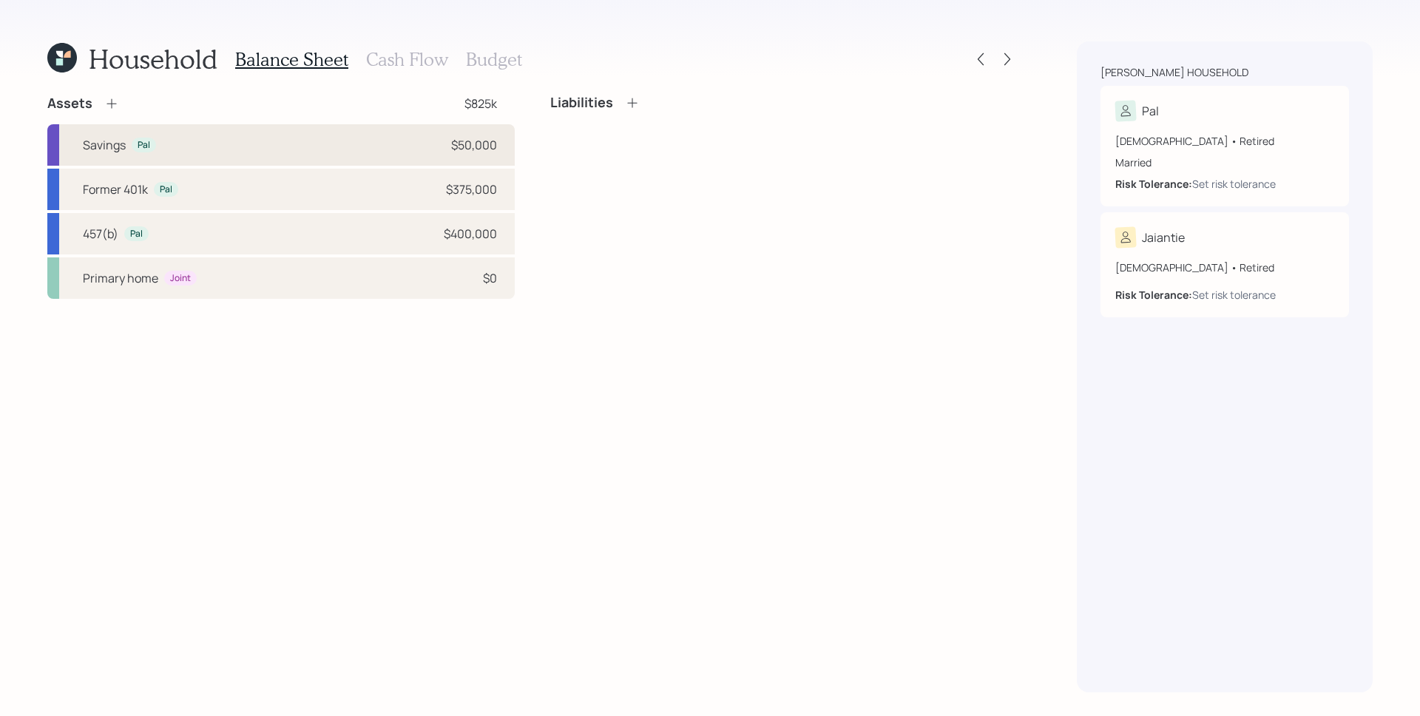
click at [487, 148] on div "$50,000" at bounding box center [474, 145] width 46 height 18
select select "emergency_fund"
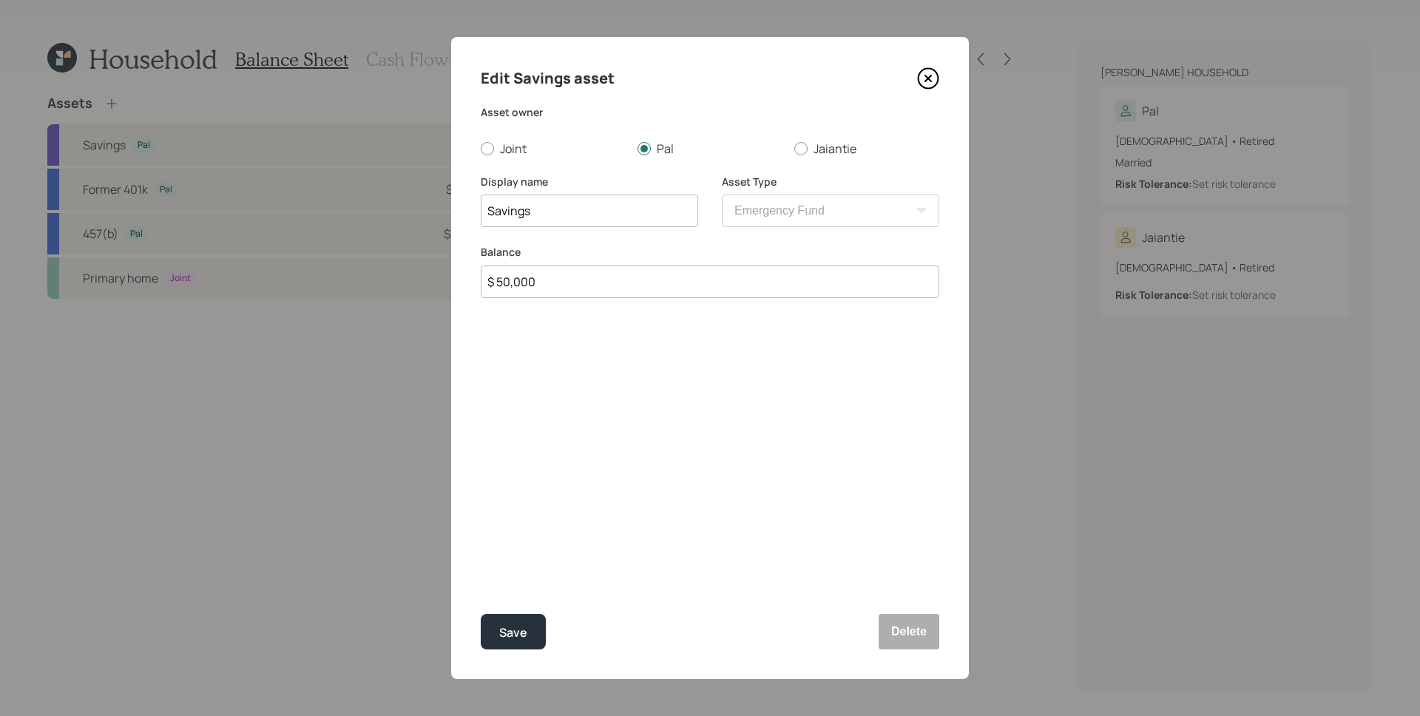
click at [501, 135] on div "Asset owner Joint Pal Jaiantie" at bounding box center [710, 131] width 459 height 52
click at [501, 151] on label "Joint" at bounding box center [553, 149] width 145 height 16
click at [481, 149] on input "Joint" at bounding box center [480, 148] width 1 height 1
radio input "true"
click at [522, 631] on div "Save" at bounding box center [513, 633] width 28 height 20
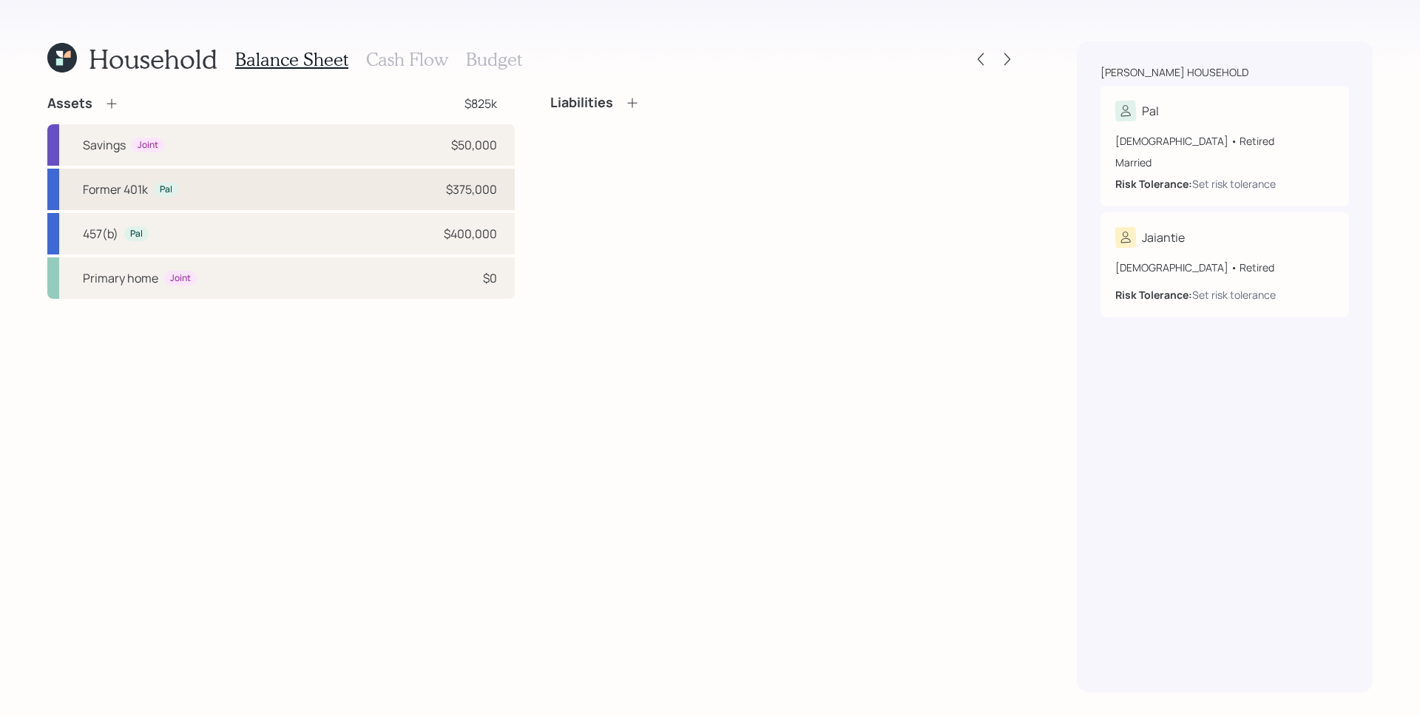
click at [408, 183] on div "Former 401k Pal $375,000" at bounding box center [280, 189] width 467 height 41
click at [408, 183] on div "Assets $825k Savings Joint $50,000 Former 401k Pal $375,000 457(b) Pal $400,000…" at bounding box center [532, 197] width 970 height 204
select select "ira"
select select "balanced"
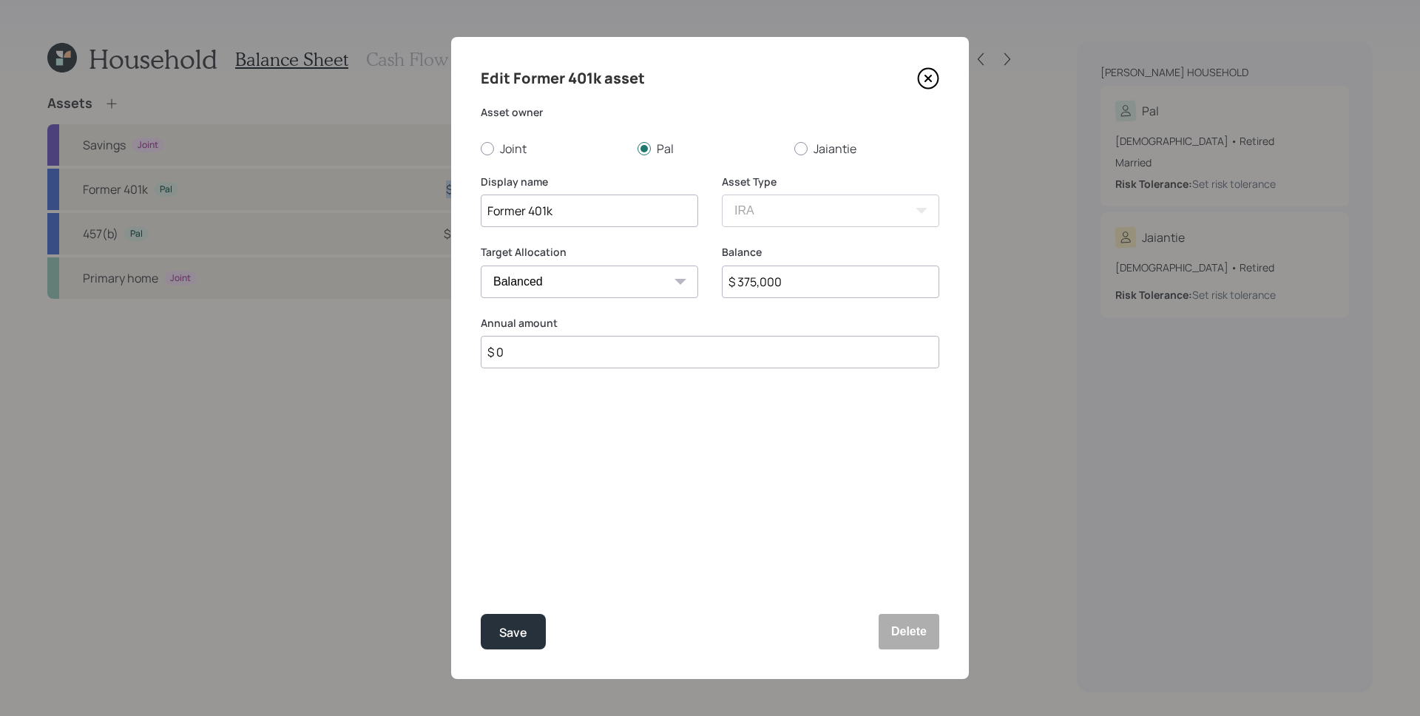
click at [793, 284] on input "$ 375,000" at bounding box center [830, 281] width 217 height 33
type input "$ 325,000"
click at [481, 614] on button "Save" at bounding box center [513, 631] width 65 height 35
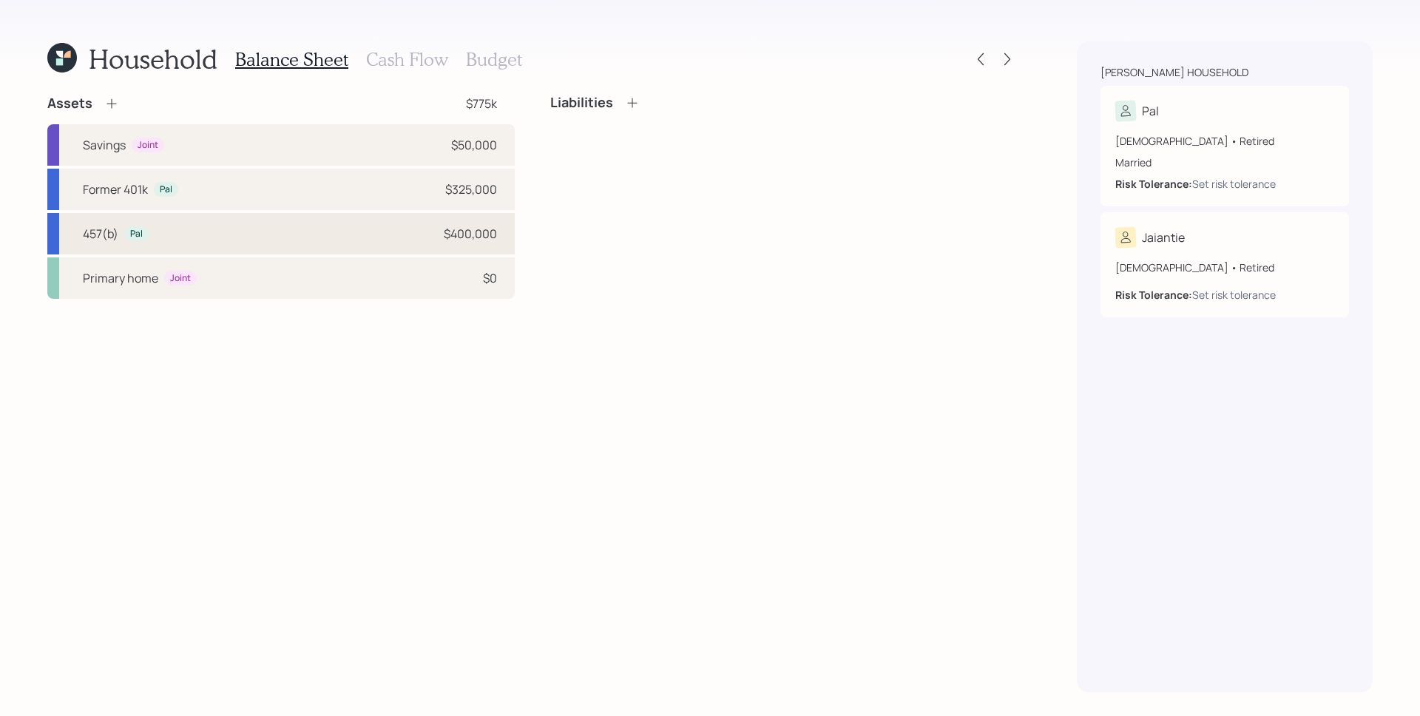
click at [487, 240] on div "$400,000" at bounding box center [470, 234] width 53 height 18
select select "state_local_government_sponsored"
select select "balanced"
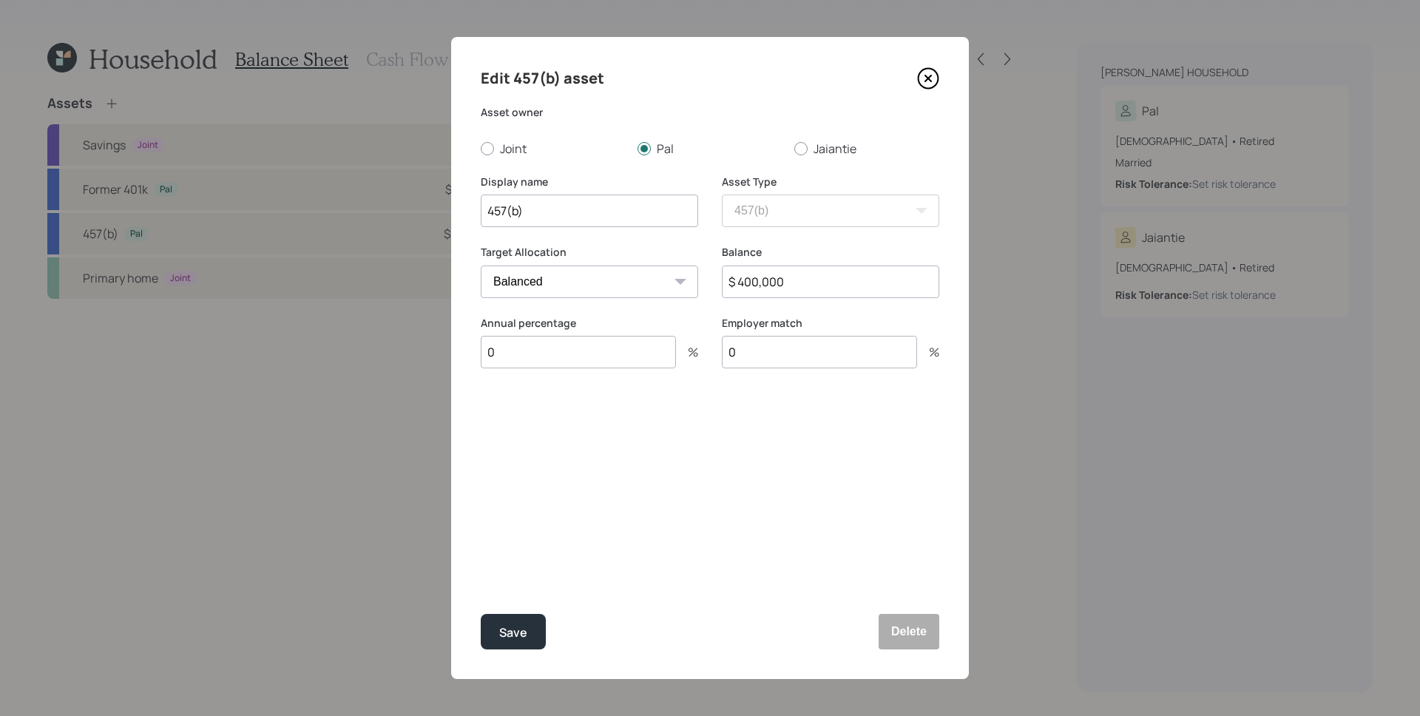
click at [845, 283] on input "$ 400,000" at bounding box center [830, 281] width 217 height 33
type input "$ 325,000"
click at [481, 614] on button "Save" at bounding box center [513, 631] width 65 height 35
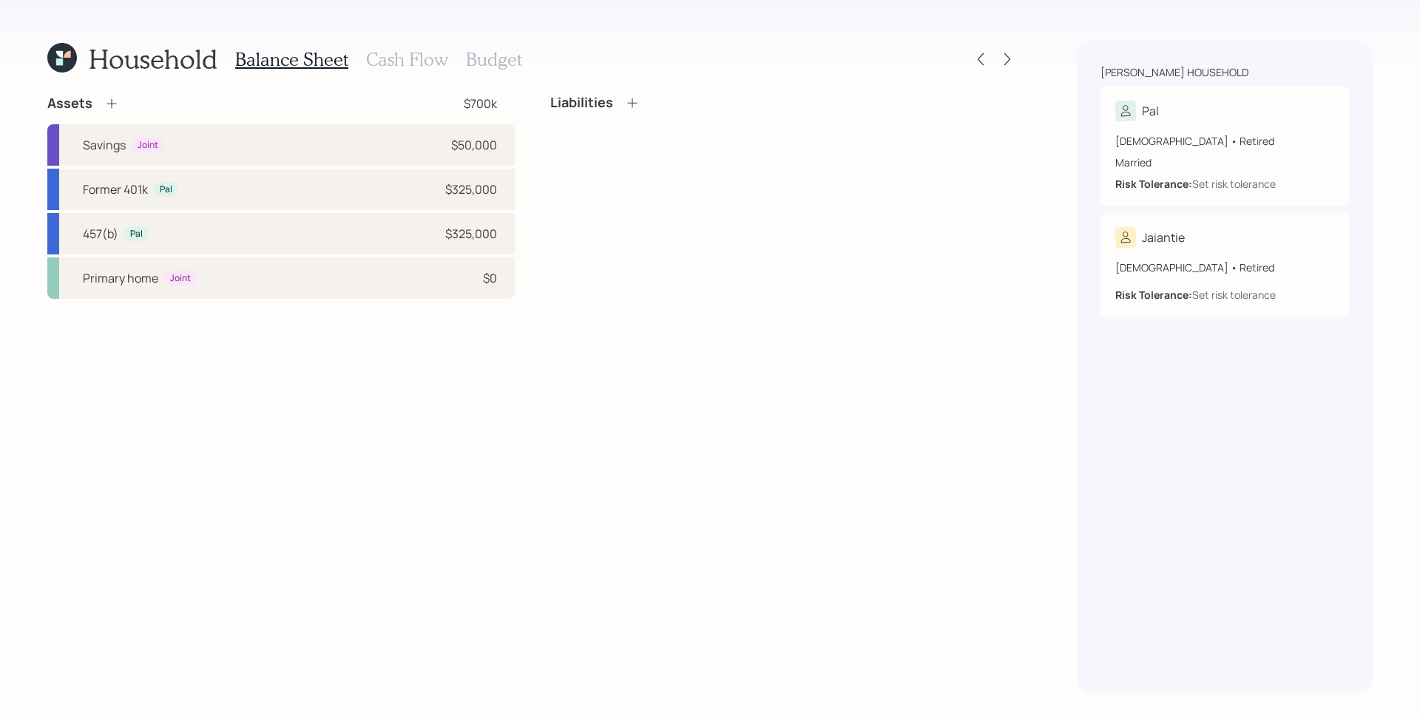
click at [116, 102] on icon at bounding box center [111, 103] width 15 height 15
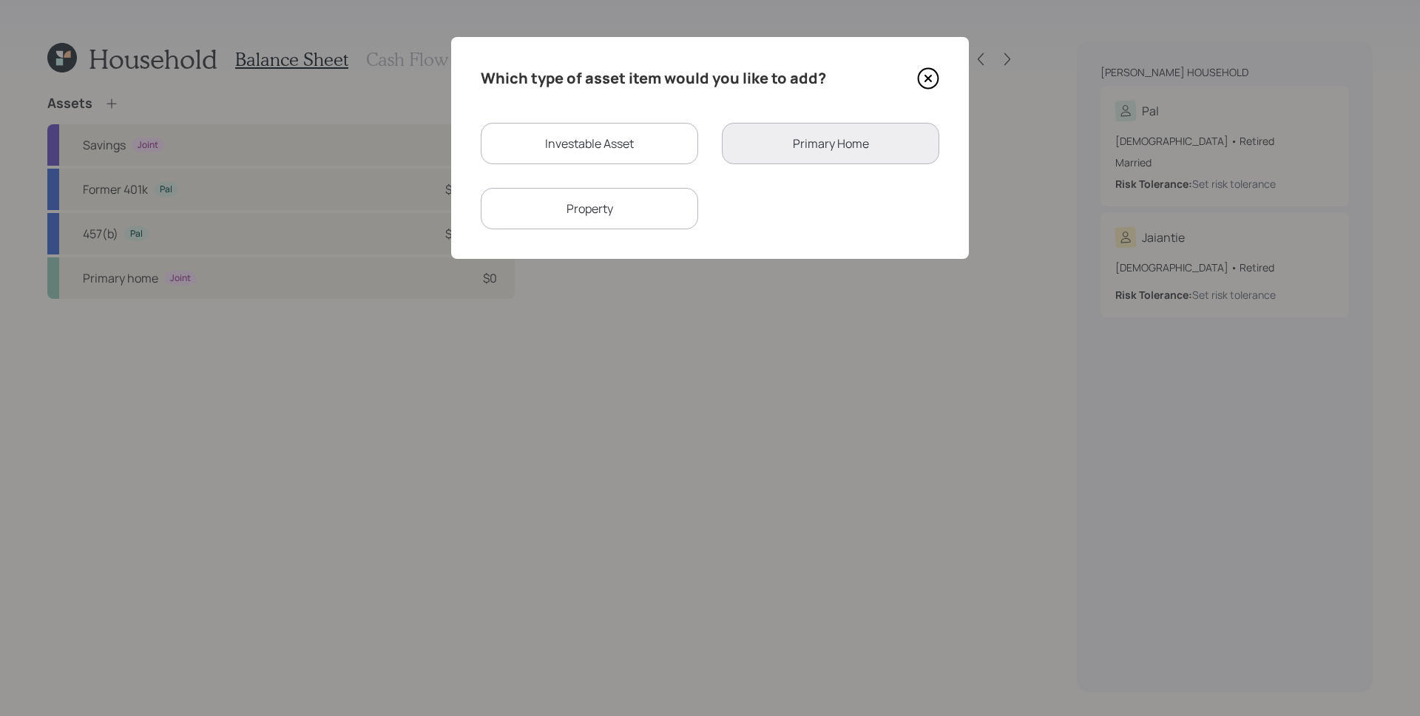
click at [548, 149] on div "Investable Asset" at bounding box center [589, 143] width 217 height 41
select select "taxable"
select select "balanced"
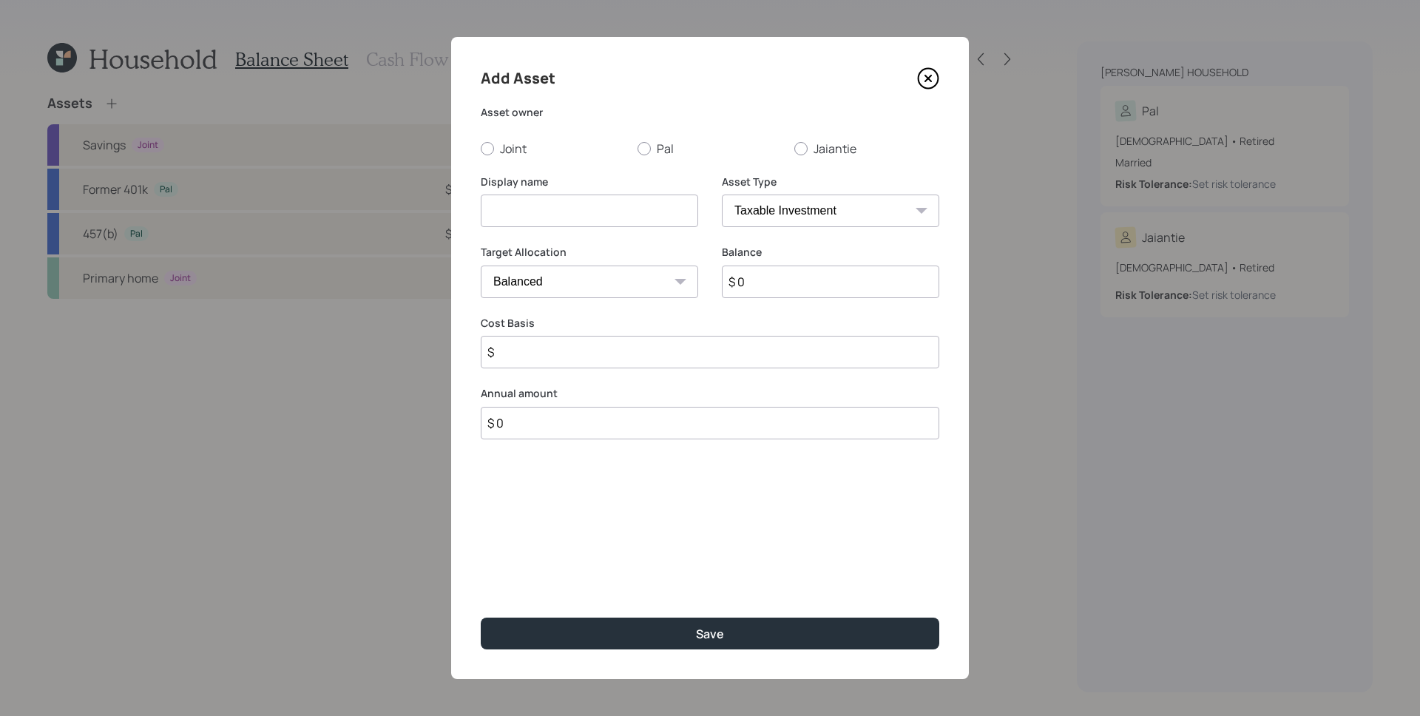
click at [549, 149] on label "Joint" at bounding box center [553, 149] width 145 height 16
click at [481, 149] on input "Joint" at bounding box center [480, 148] width 1 height 1
radio input "true"
click at [542, 208] on input at bounding box center [589, 211] width 217 height 33
type input "CDs"
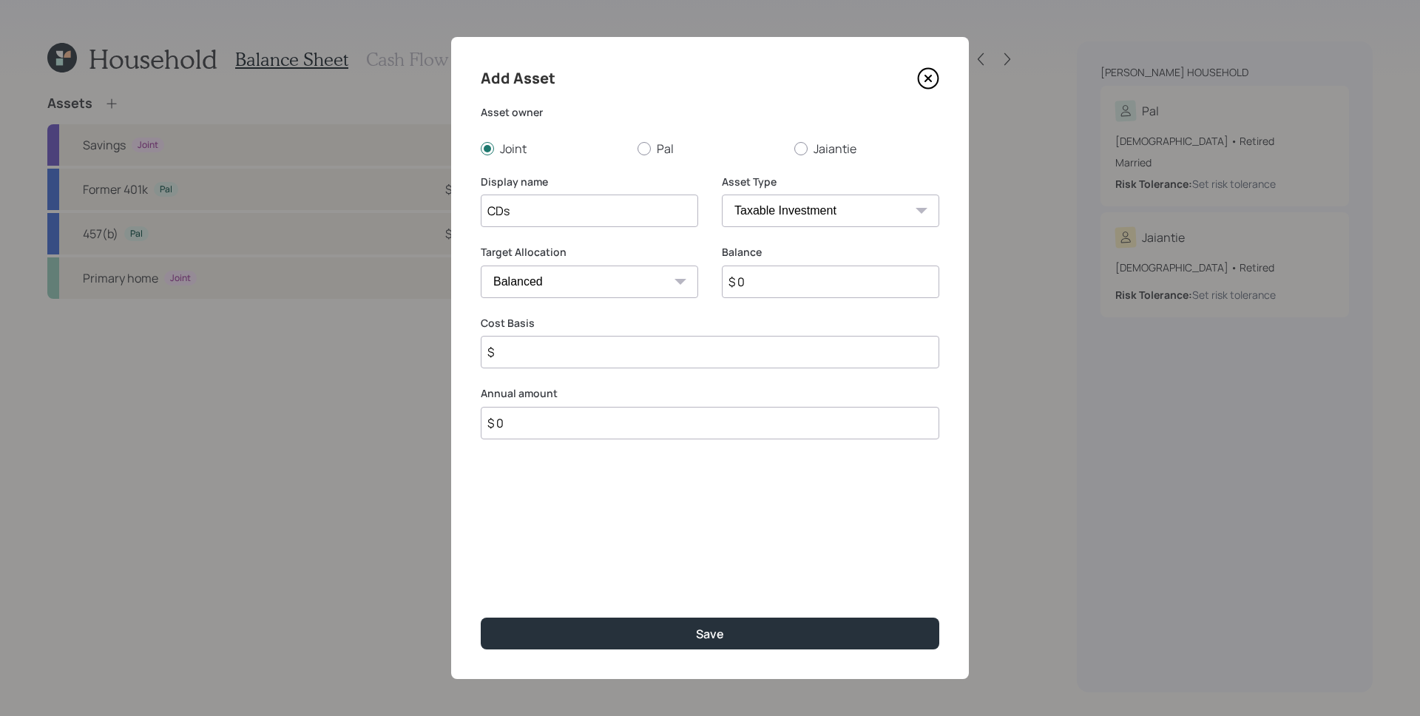
click at [861, 207] on select "SEP [PERSON_NAME] IRA 401(k) [PERSON_NAME] 401(k) 403(b) [PERSON_NAME] 403(b) 4…" at bounding box center [830, 211] width 217 height 33
click at [722, 195] on select "SEP [PERSON_NAME] IRA 401(k) [PERSON_NAME] 401(k) 403(b) [PERSON_NAME] 403(b) 4…" at bounding box center [830, 211] width 217 height 33
click at [590, 272] on select "Cash Conservative Balanced Aggressive" at bounding box center [589, 281] width 217 height 33
select select "uninvested"
click at [481, 265] on select "Cash Conservative Balanced Aggressive" at bounding box center [589, 281] width 217 height 33
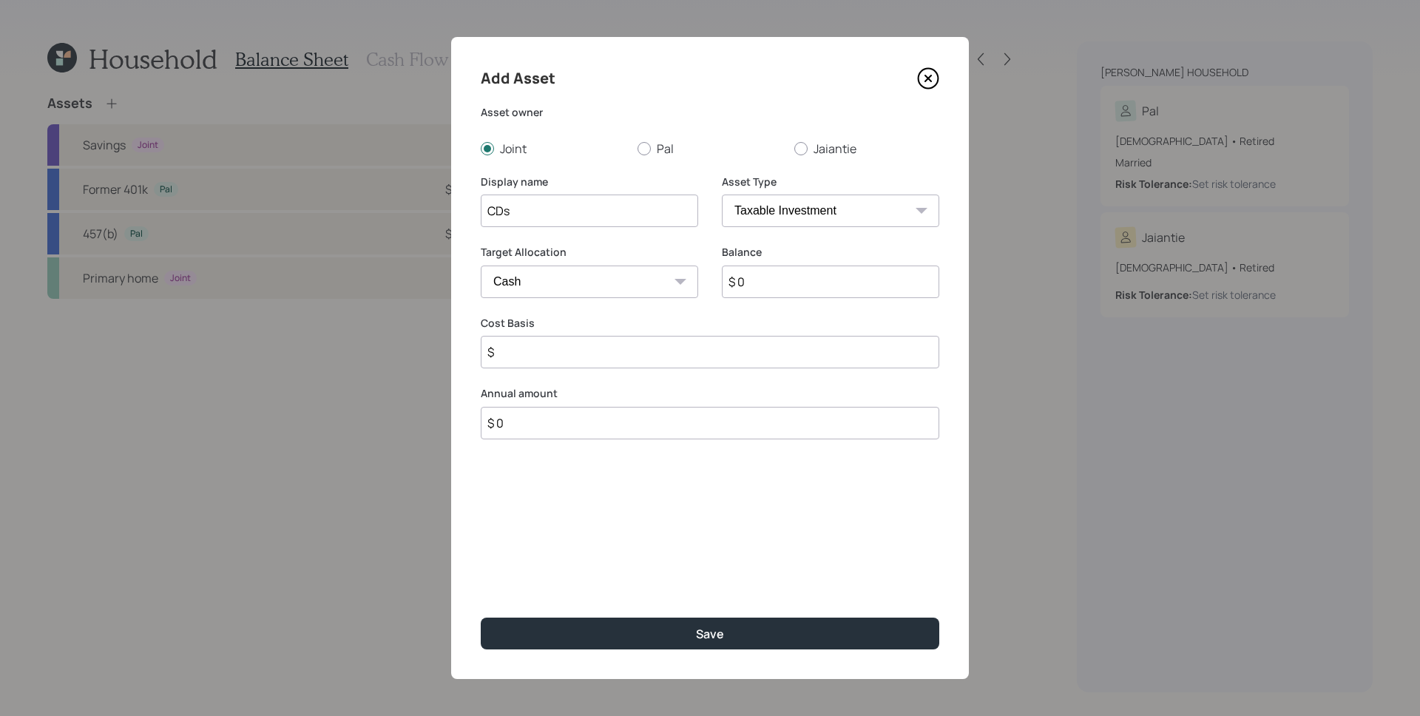
click at [791, 273] on input "$ 0" at bounding box center [830, 281] width 217 height 33
click at [791, 274] on input "$ 0" at bounding box center [830, 281] width 217 height 33
type input "$ 5"
type input "$ 50"
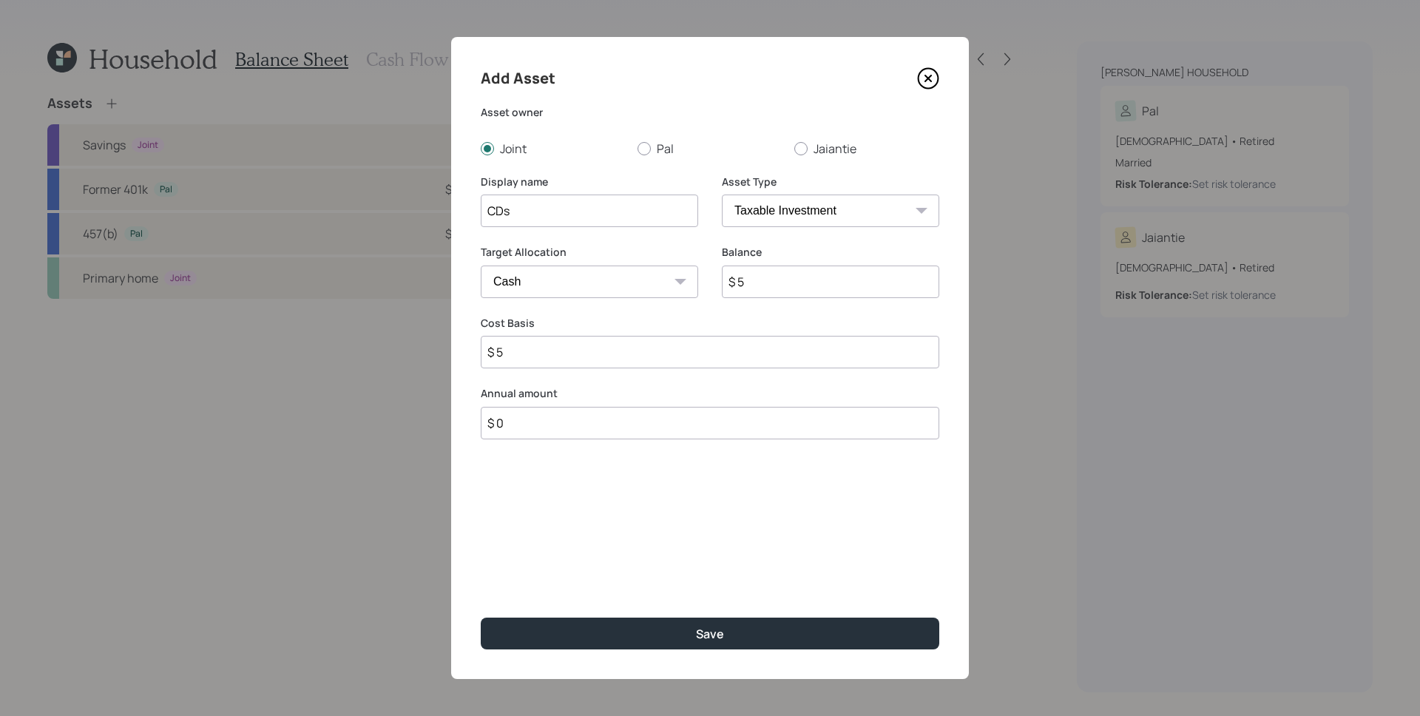
type input "$ 50"
type input "$ 500"
type input "$ 5,000"
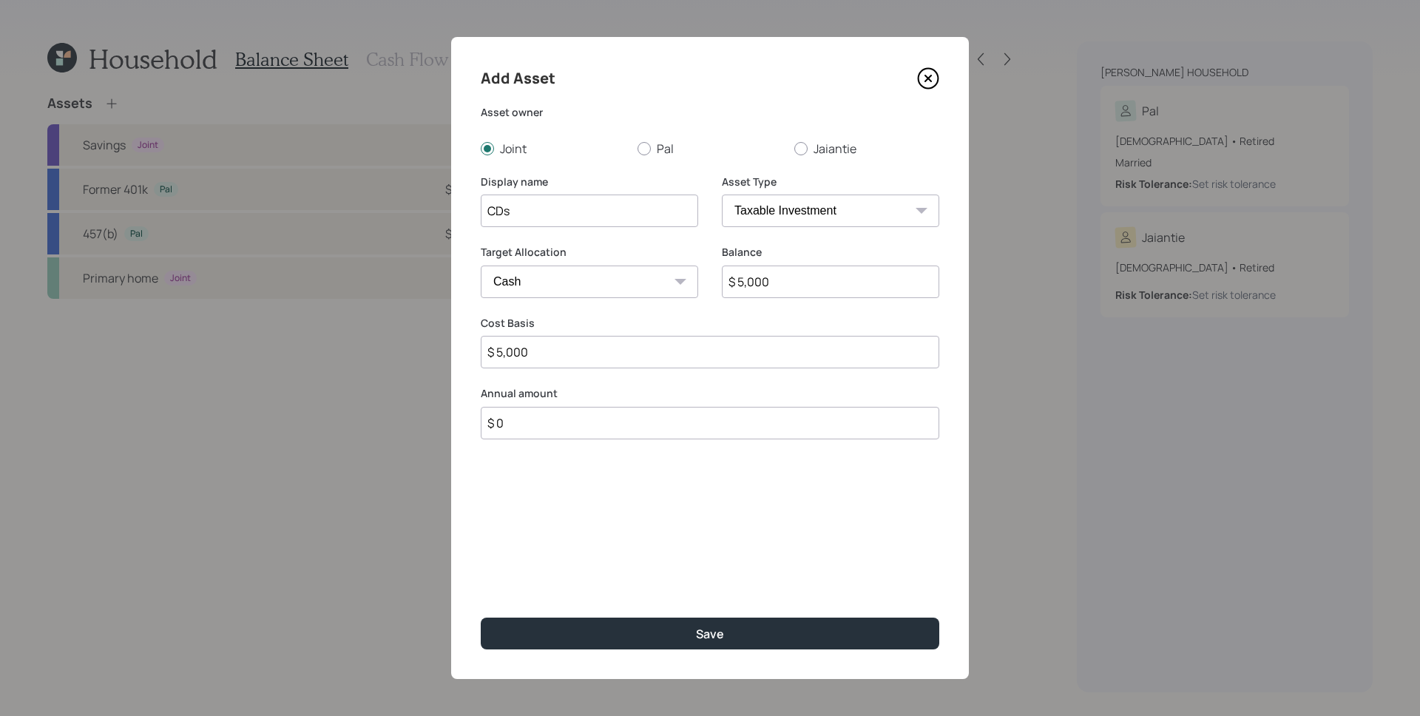
type input "$ 50,000"
click at [481, 618] on button "Save" at bounding box center [710, 634] width 459 height 32
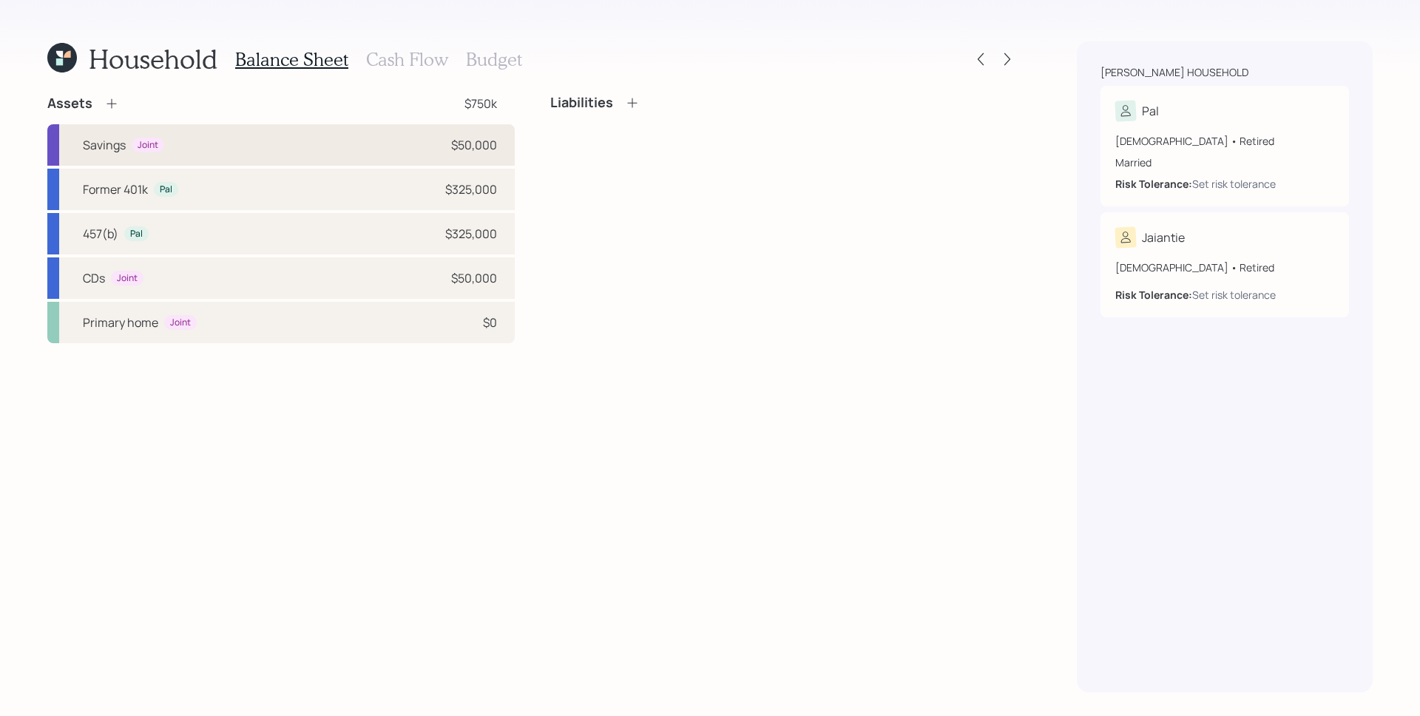
click at [171, 133] on div "Savings Joint $50,000" at bounding box center [280, 144] width 467 height 41
select select "emergency_fund"
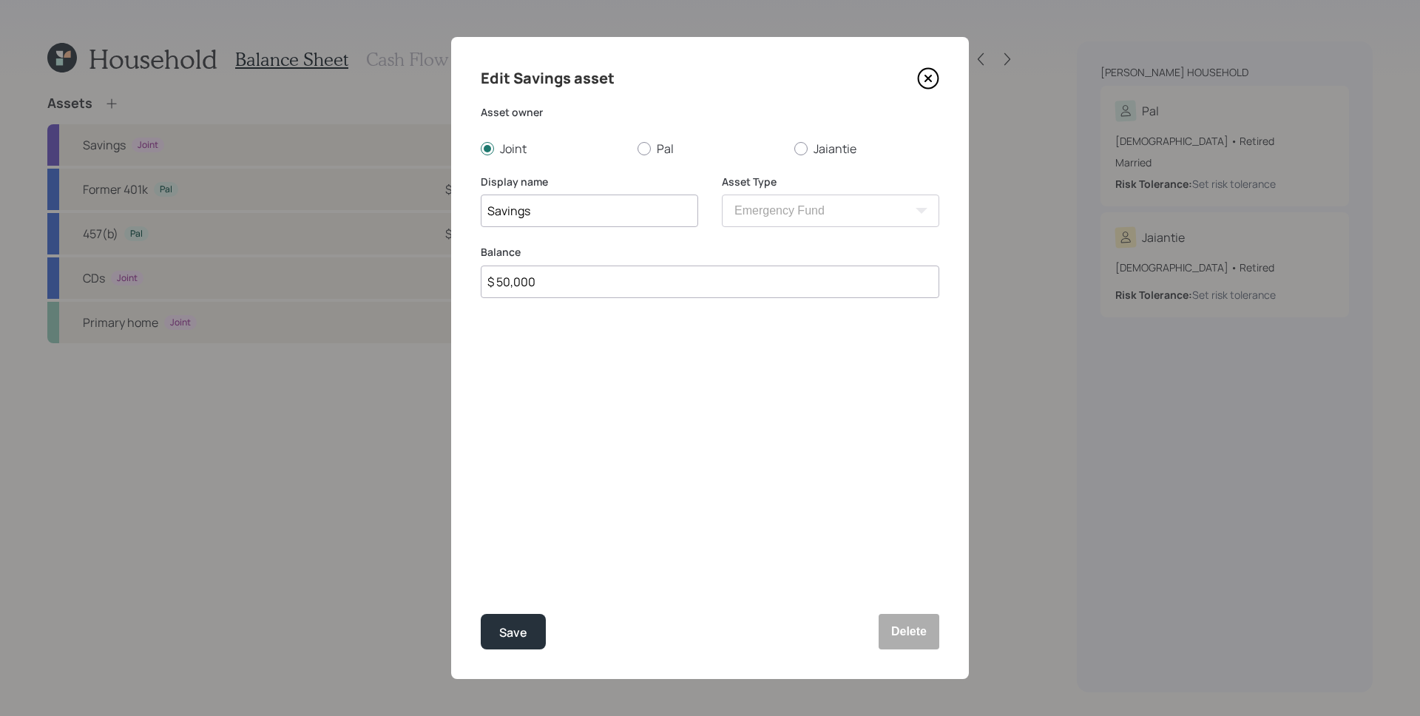
click at [488, 208] on input "Savings" at bounding box center [589, 211] width 217 height 33
type input "Cash Savings"
click at [528, 635] on button "Save" at bounding box center [513, 631] width 65 height 35
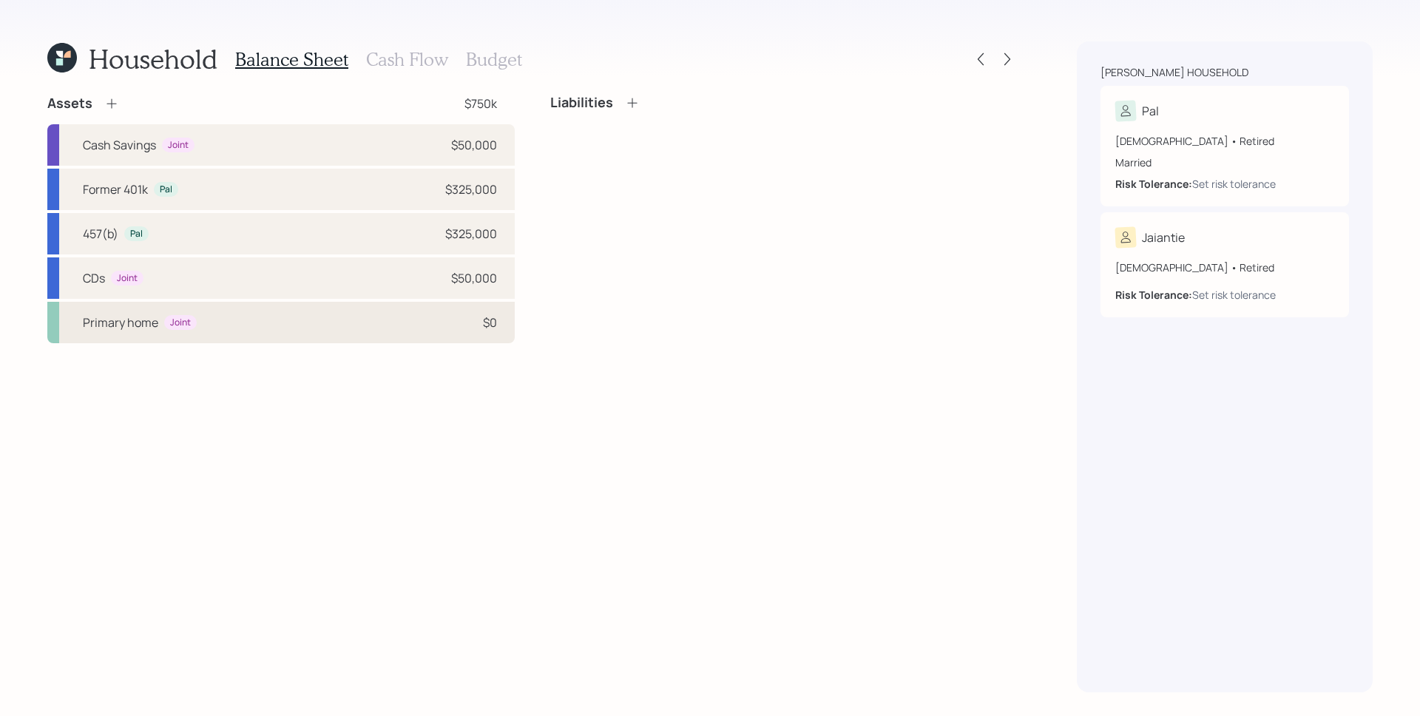
click at [433, 326] on div "Primary home Joint $0" at bounding box center [280, 322] width 467 height 41
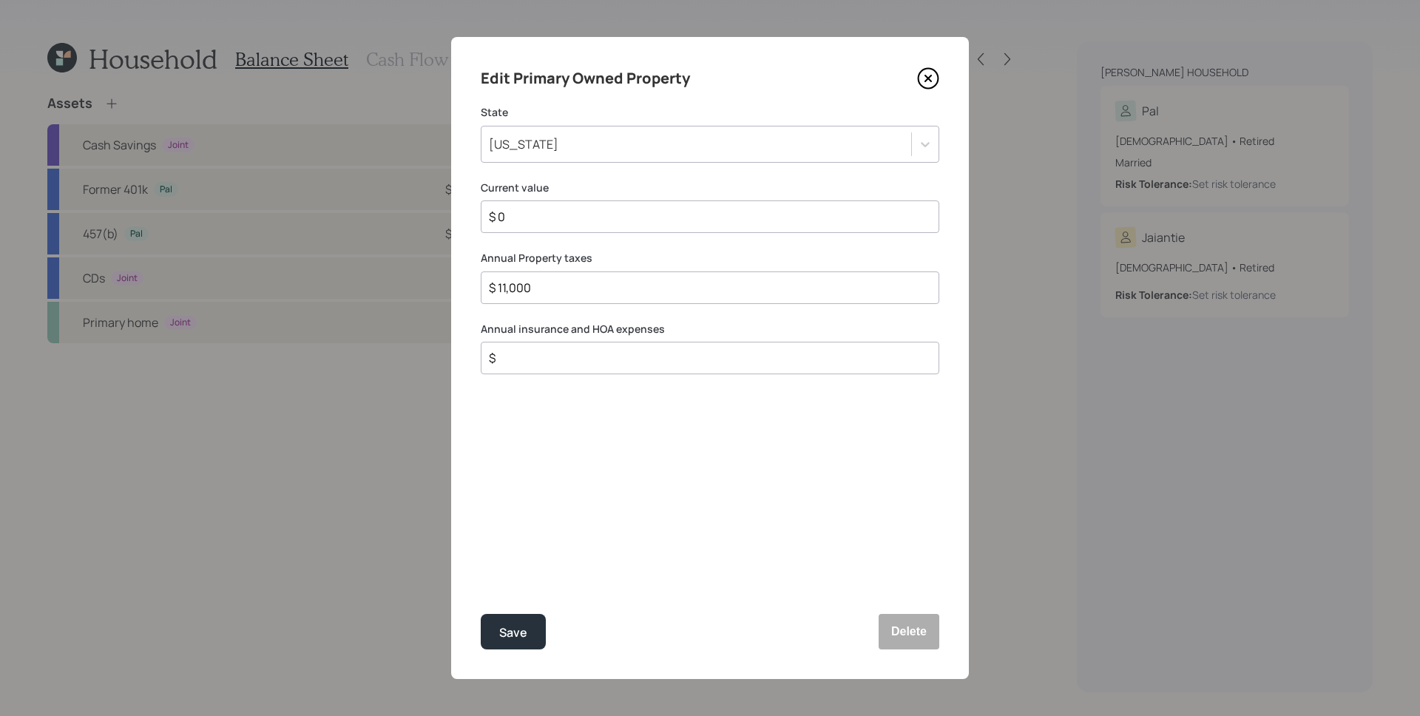
click at [582, 218] on input "$ 0" at bounding box center [703, 217] width 433 height 18
type input "$ 1,000,000"
click at [577, 362] on input "$" at bounding box center [703, 358] width 433 height 18
type input "$ 1,800"
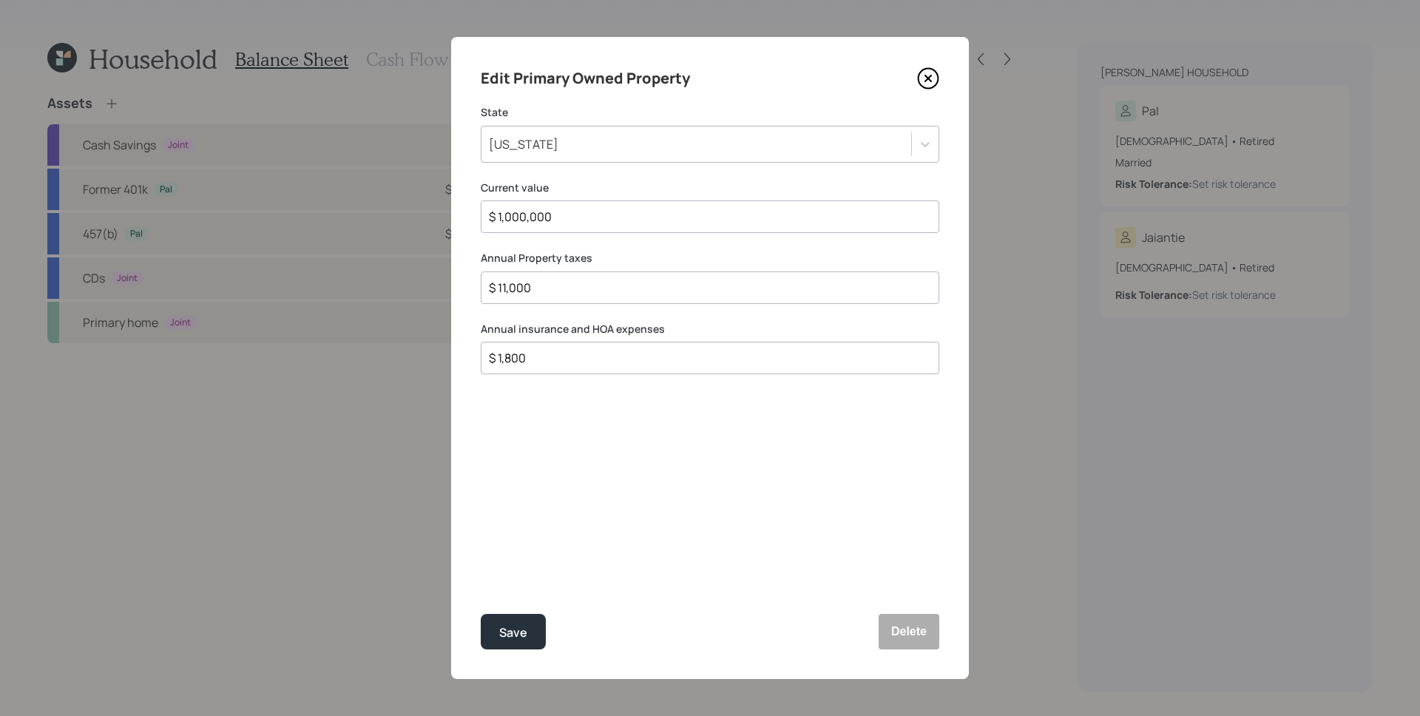
click at [606, 471] on div "Edit Primary Owned Property State [US_STATE] Current value $ 1,000,000 Annual P…" at bounding box center [710, 358] width 518 height 642
click at [514, 648] on button "Save" at bounding box center [513, 631] width 65 height 35
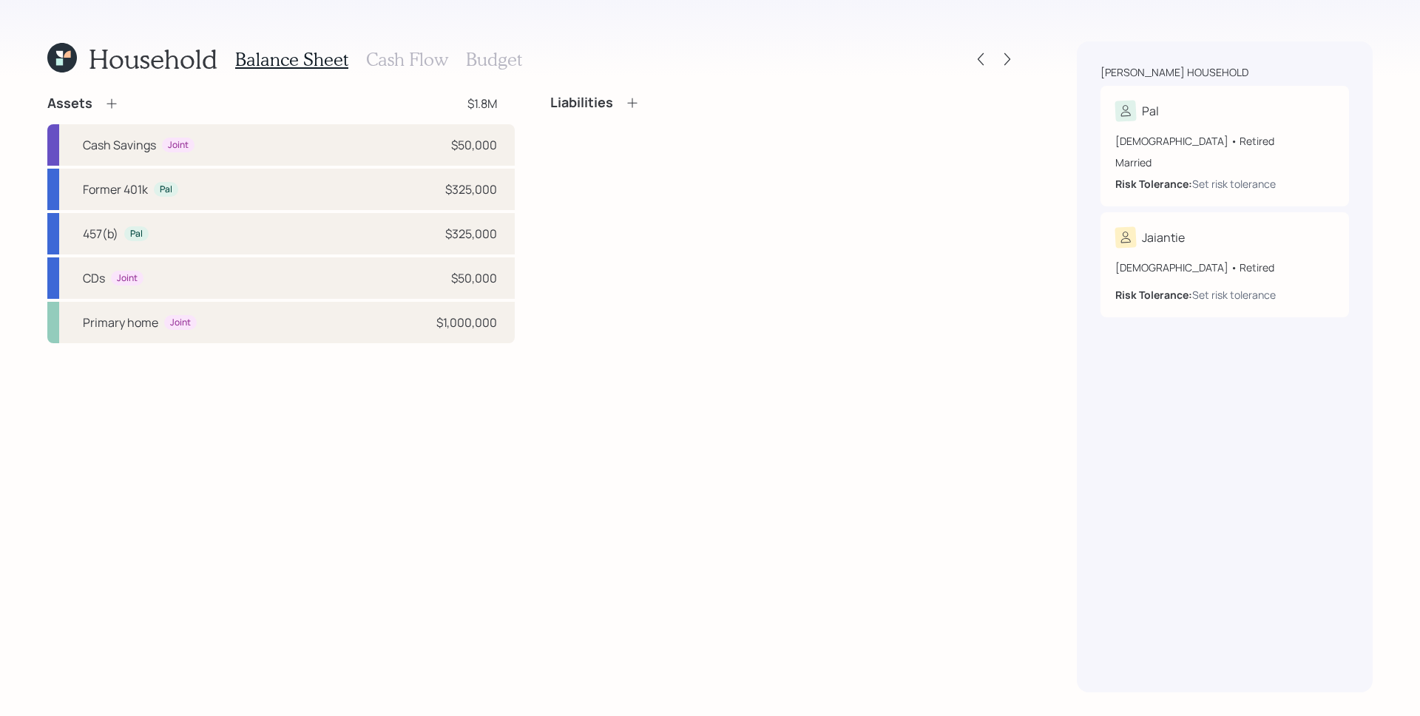
click at [690, 438] on div "Assets $1.8M Cash Savings Joint $50,000 Former 401k Pal $325,000 457(b) Pal $32…" at bounding box center [532, 394] width 970 height 598
click at [873, 246] on div "Liabilities" at bounding box center [783, 219] width 467 height 248
click at [863, 234] on div "Liabilities" at bounding box center [783, 219] width 467 height 248
click at [410, 64] on h3 "Cash Flow" at bounding box center [407, 59] width 82 height 21
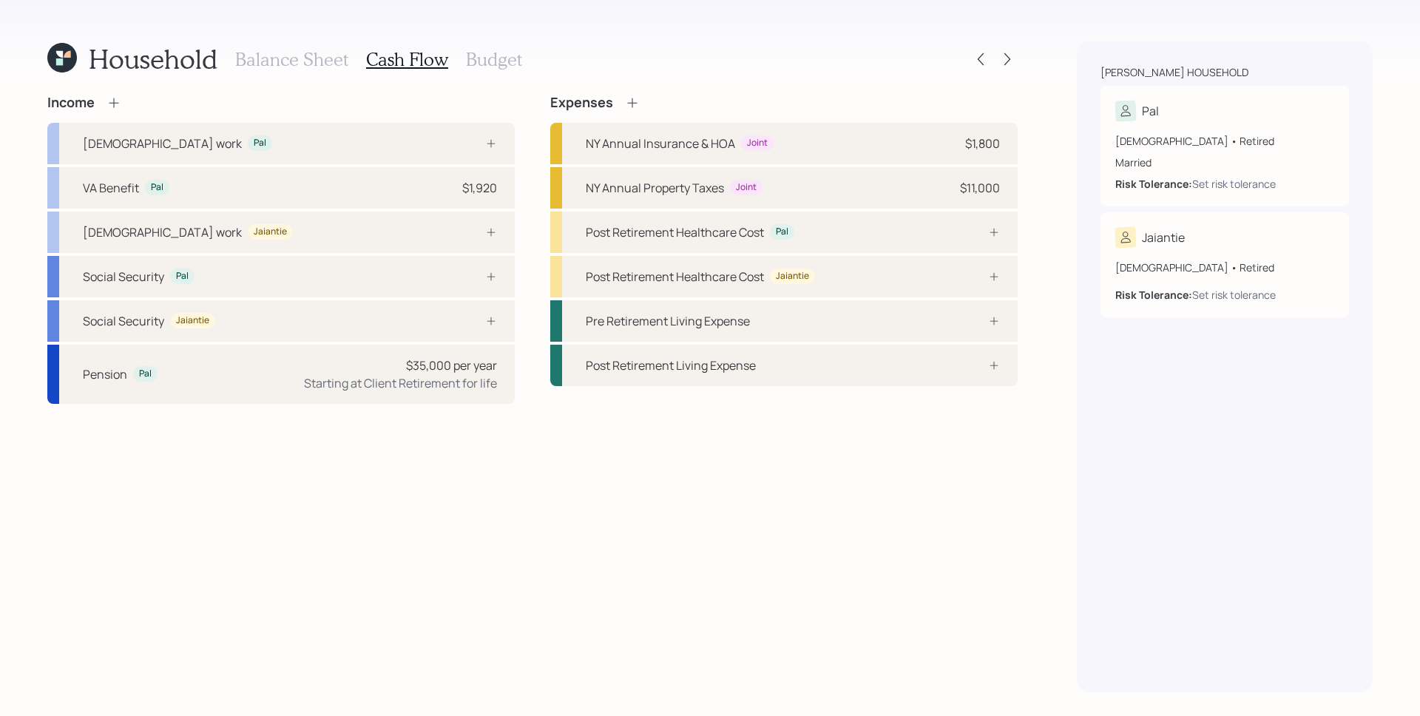
click at [118, 103] on icon at bounding box center [113, 102] width 15 height 15
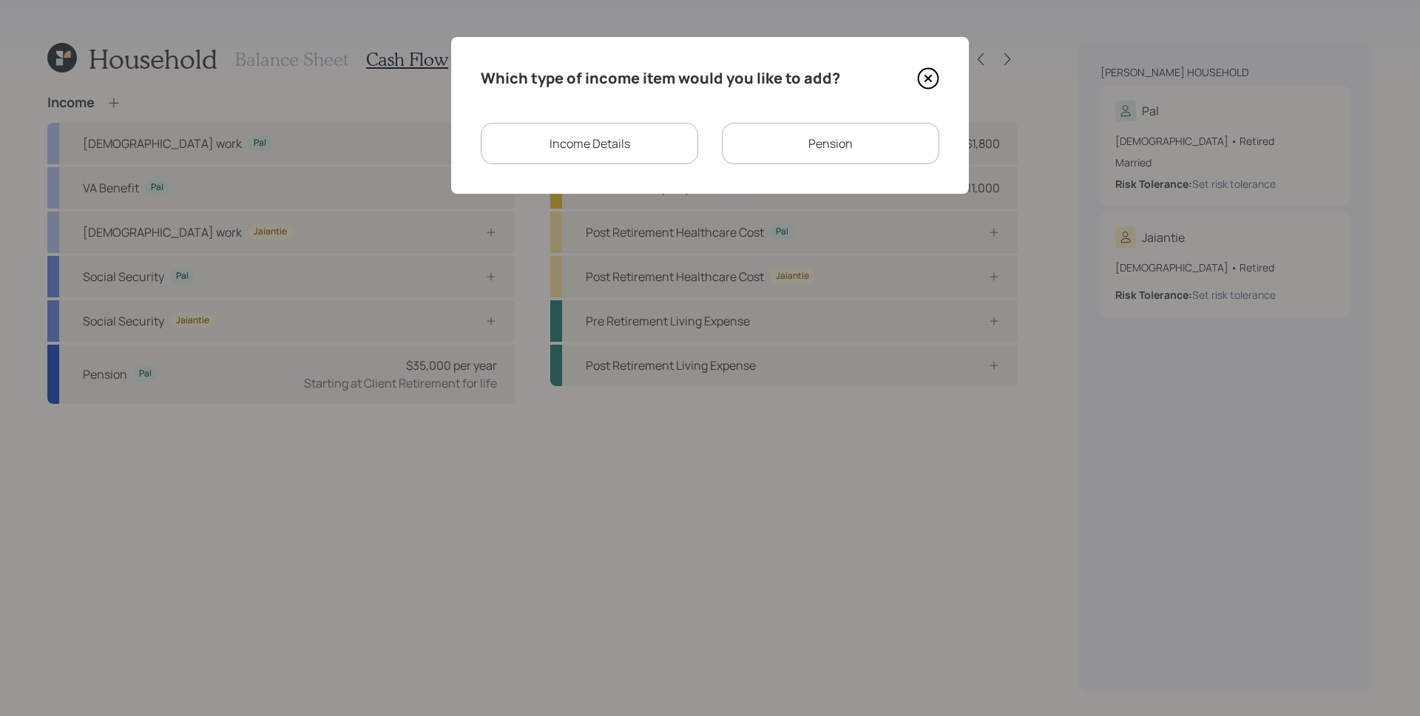
click at [570, 145] on div "Income Details" at bounding box center [589, 143] width 217 height 41
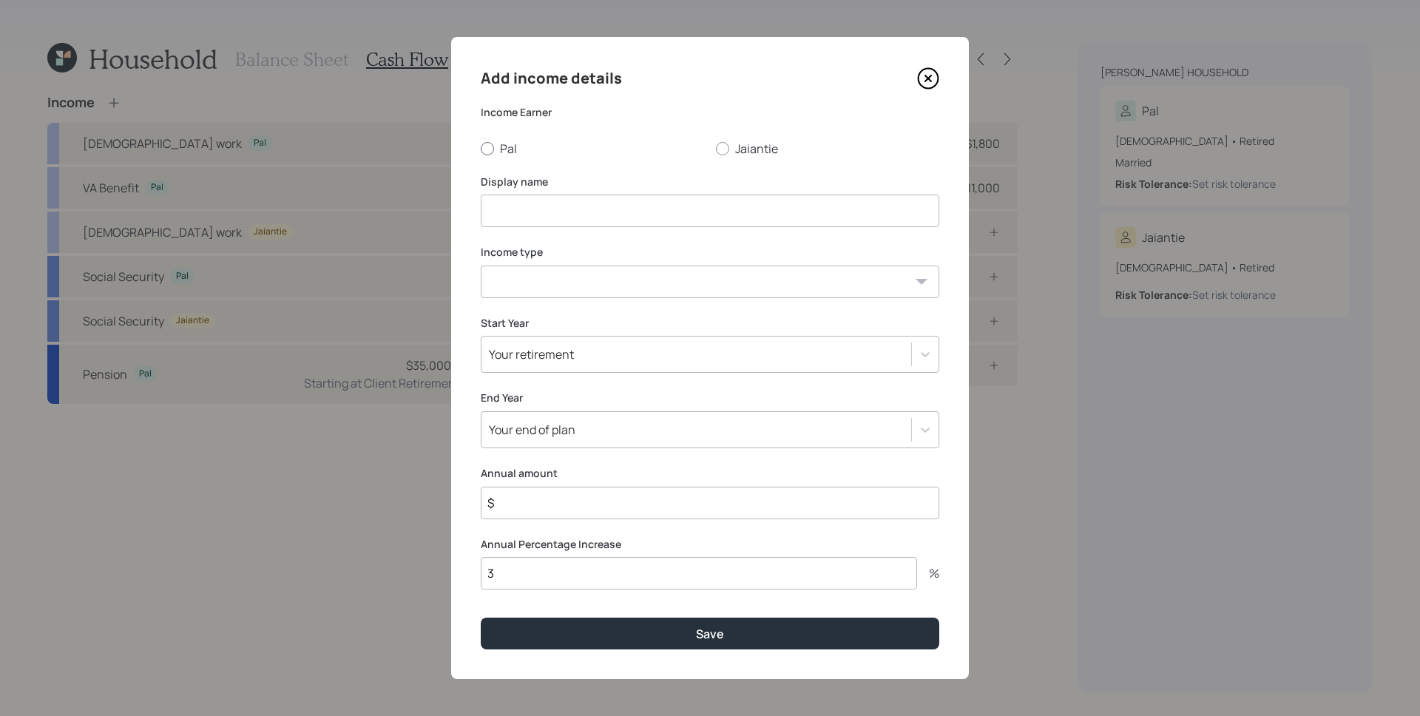
click at [492, 147] on div at bounding box center [487, 148] width 13 height 13
click at [481, 148] on input "Pal" at bounding box center [480, 148] width 1 height 1
radio input "true"
click at [545, 217] on input at bounding box center [710, 211] width 459 height 33
type input "Part Time"
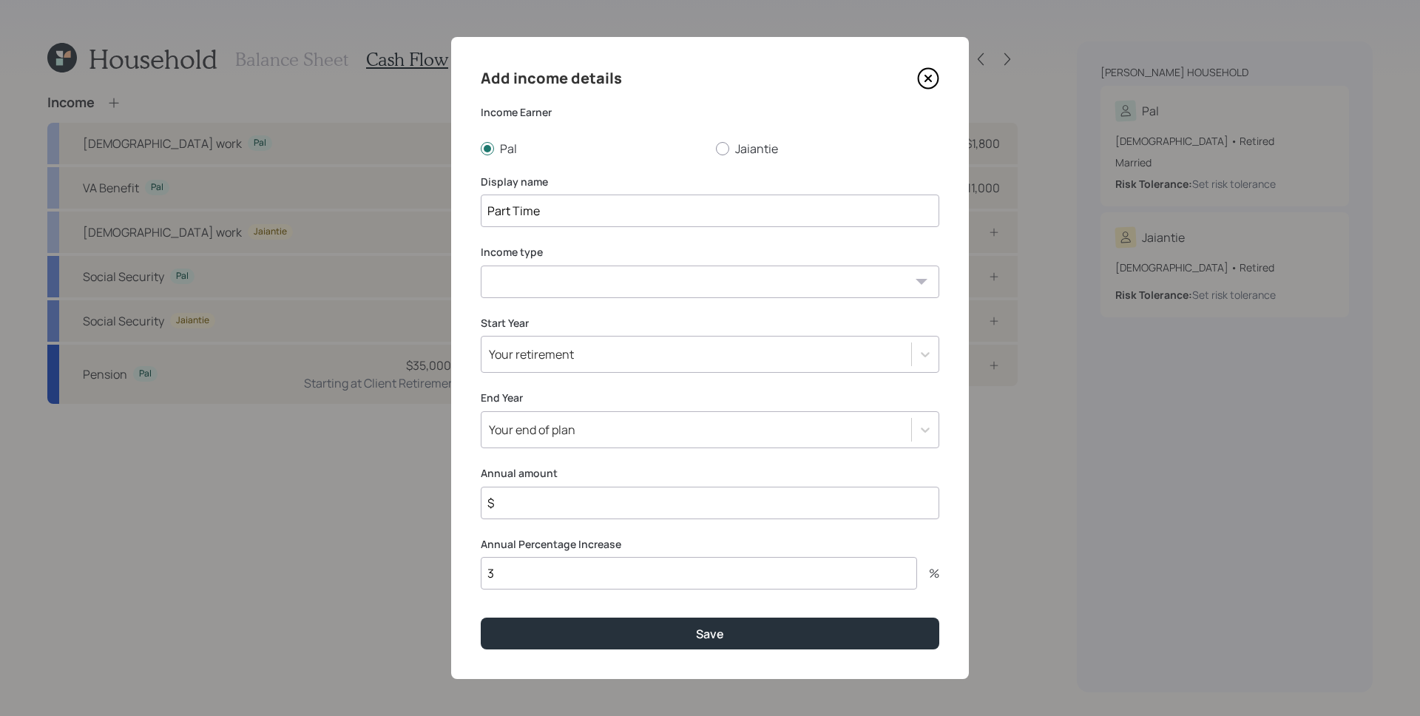
click at [544, 286] on select "[DEMOGRAPHIC_DATA] work [DEMOGRAPHIC_DATA] work Self employment Other" at bounding box center [710, 281] width 459 height 33
select select "part_time"
click at [481, 265] on select "[DEMOGRAPHIC_DATA] work [DEMOGRAPHIC_DATA] work Self employment Other" at bounding box center [710, 281] width 459 height 33
click at [574, 436] on div "Your end of plan" at bounding box center [532, 430] width 87 height 16
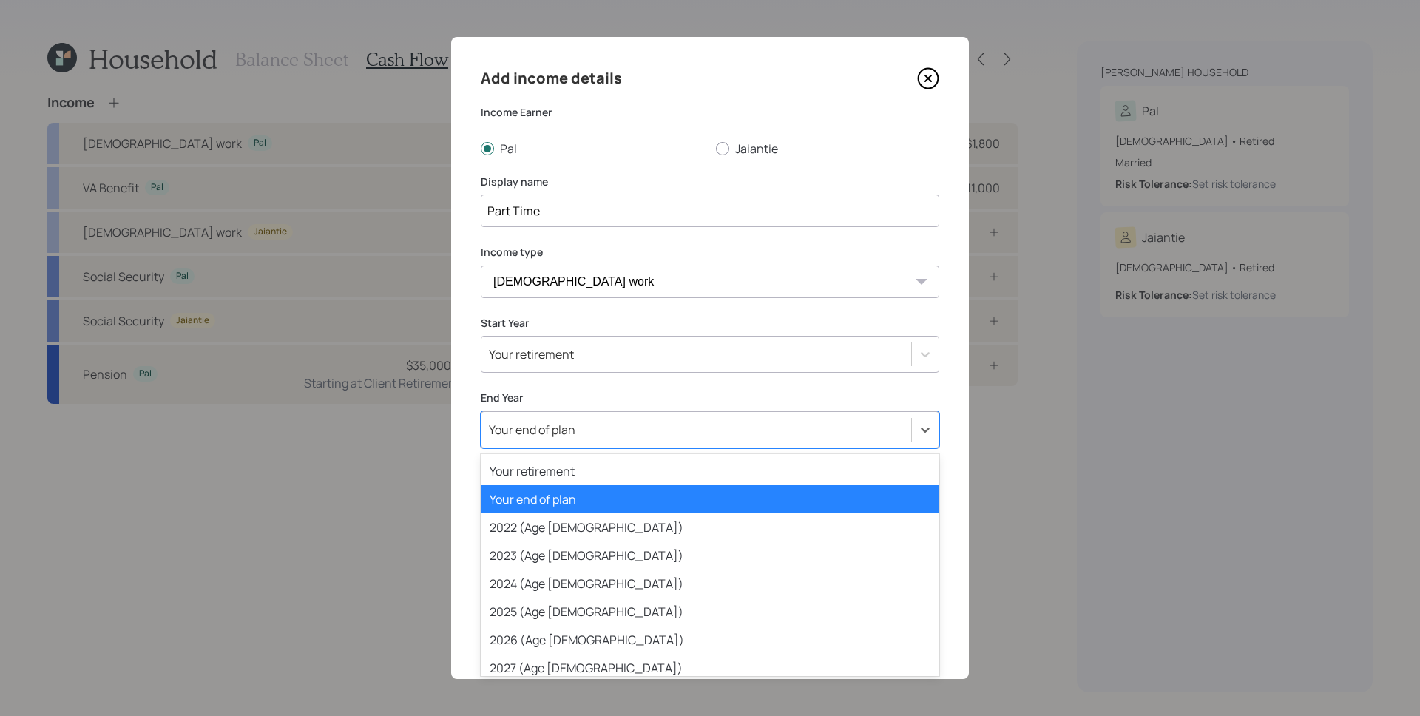
click at [684, 501] on div "Your end of plan" at bounding box center [710, 499] width 459 height 28
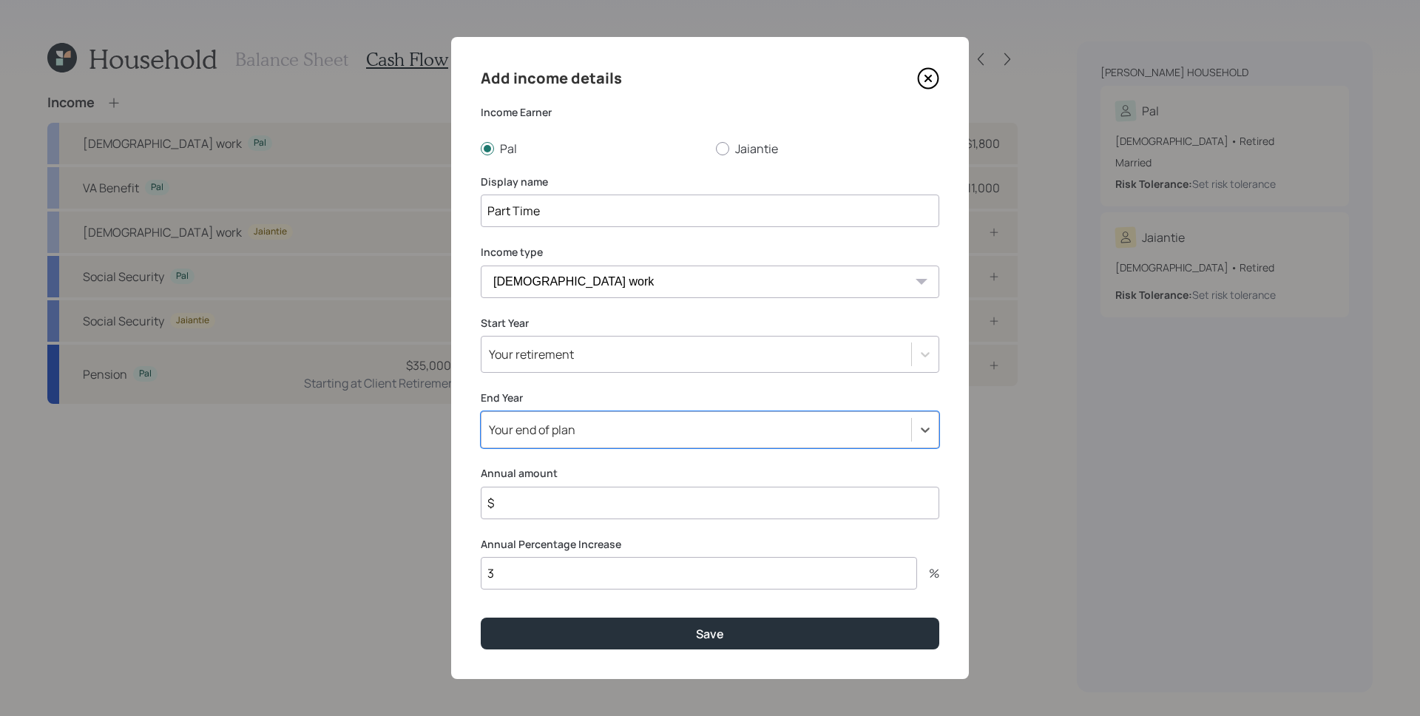
click at [656, 509] on input "$" at bounding box center [710, 503] width 459 height 33
type input "$ 7,500"
click at [481, 618] on button "Save" at bounding box center [710, 634] width 459 height 32
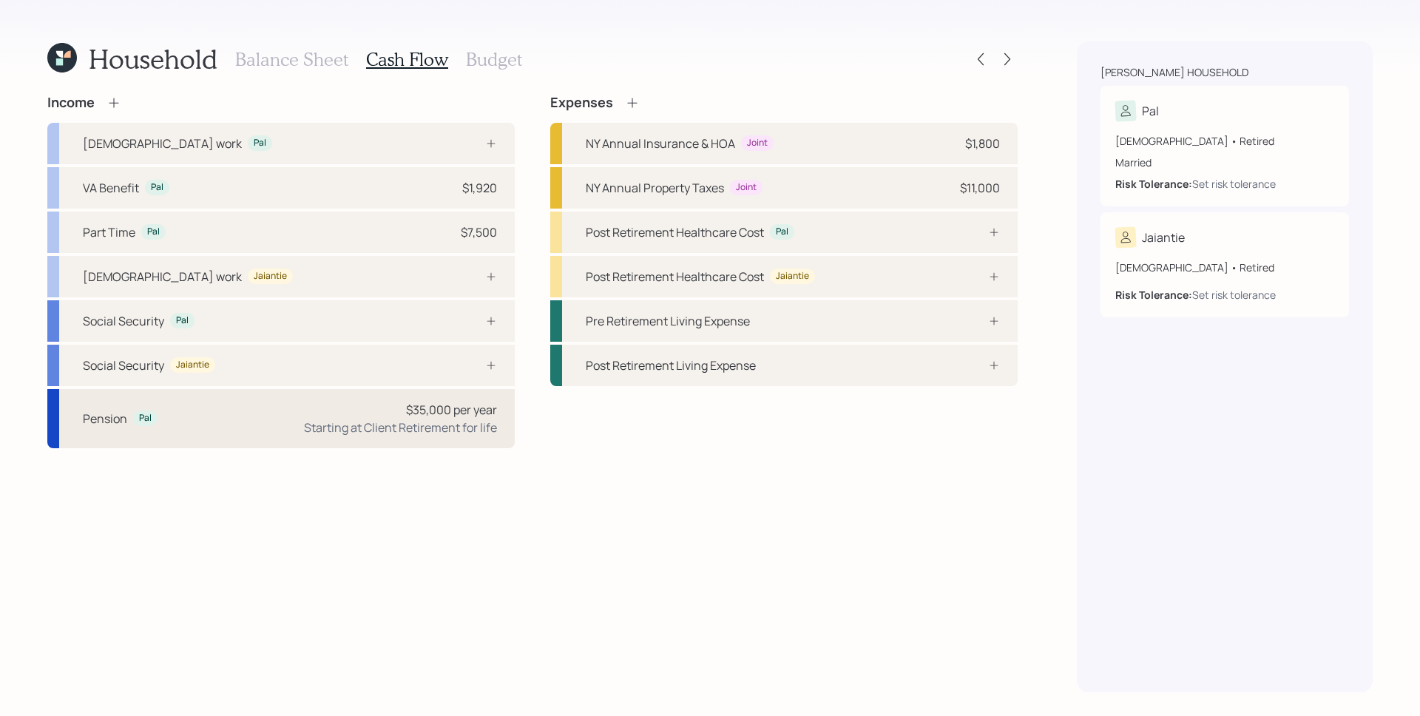
click at [467, 430] on div "Starting at Client Retirement for life" at bounding box center [400, 428] width 193 height 18
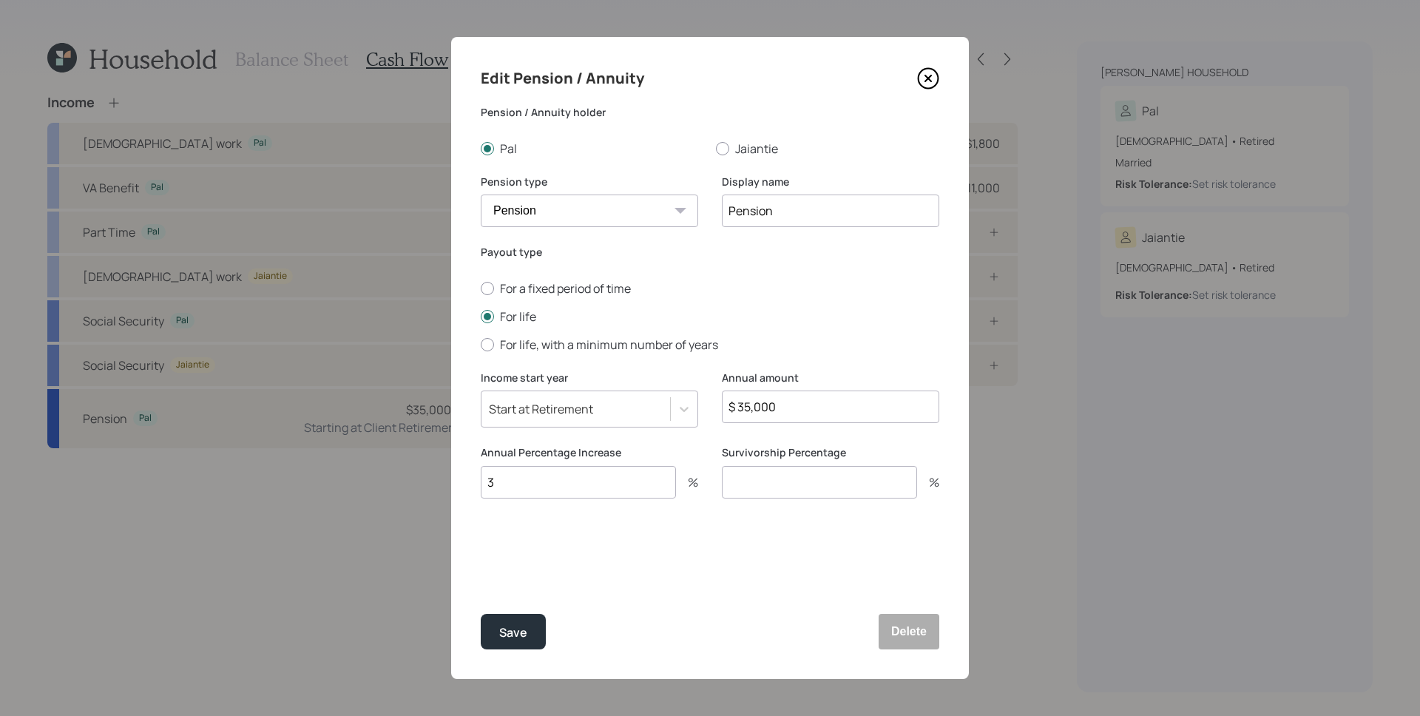
click at [811, 402] on input "$ 35,000" at bounding box center [830, 406] width 217 height 33
click at [811, 403] on input "$ 35,000" at bounding box center [830, 406] width 217 height 33
type input "$ 55,200"
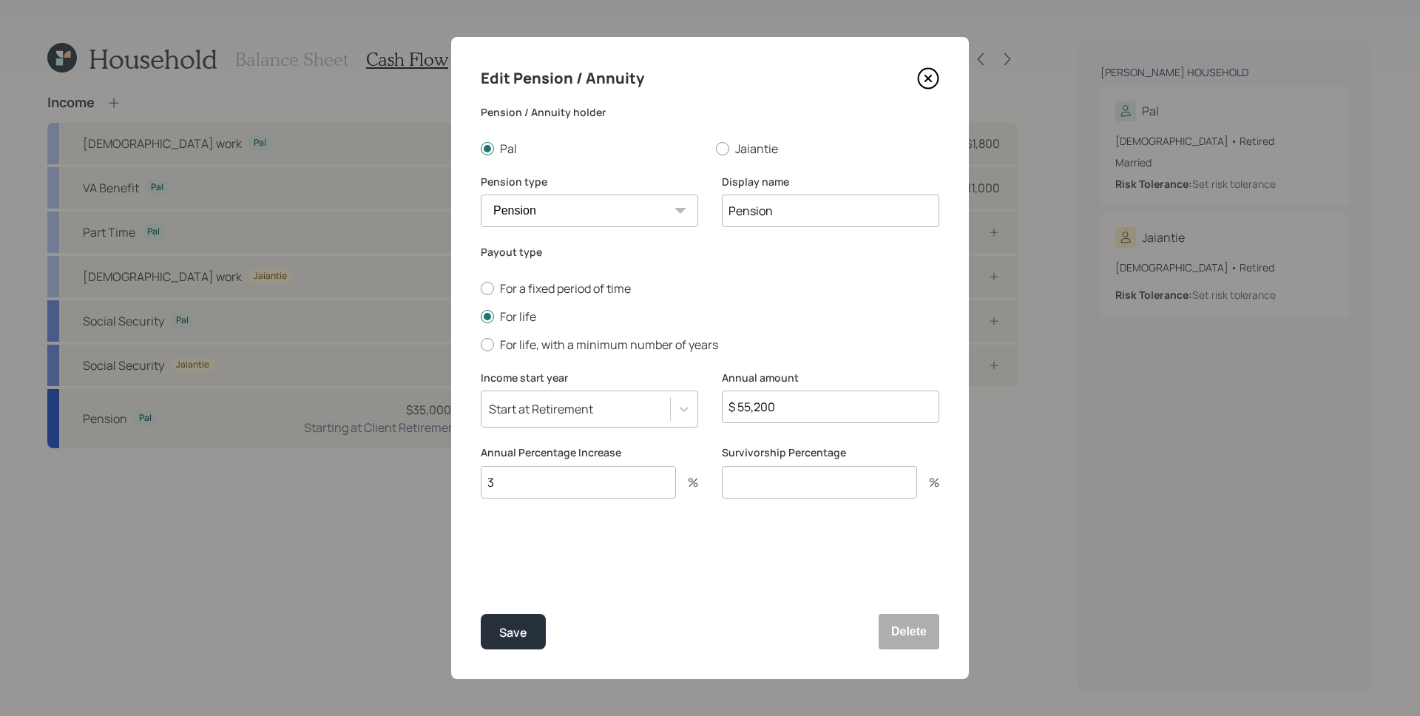
click at [727, 215] on input "Pension" at bounding box center [830, 211] width 217 height 33
type input "Pal's Pension"
click at [785, 488] on input "number" at bounding box center [819, 482] width 195 height 33
type input "100"
click at [586, 552] on div "Edit Pension / Annuity Pension / Annuity holder Pal Jaiantie Pension type Pensi…" at bounding box center [710, 358] width 518 height 642
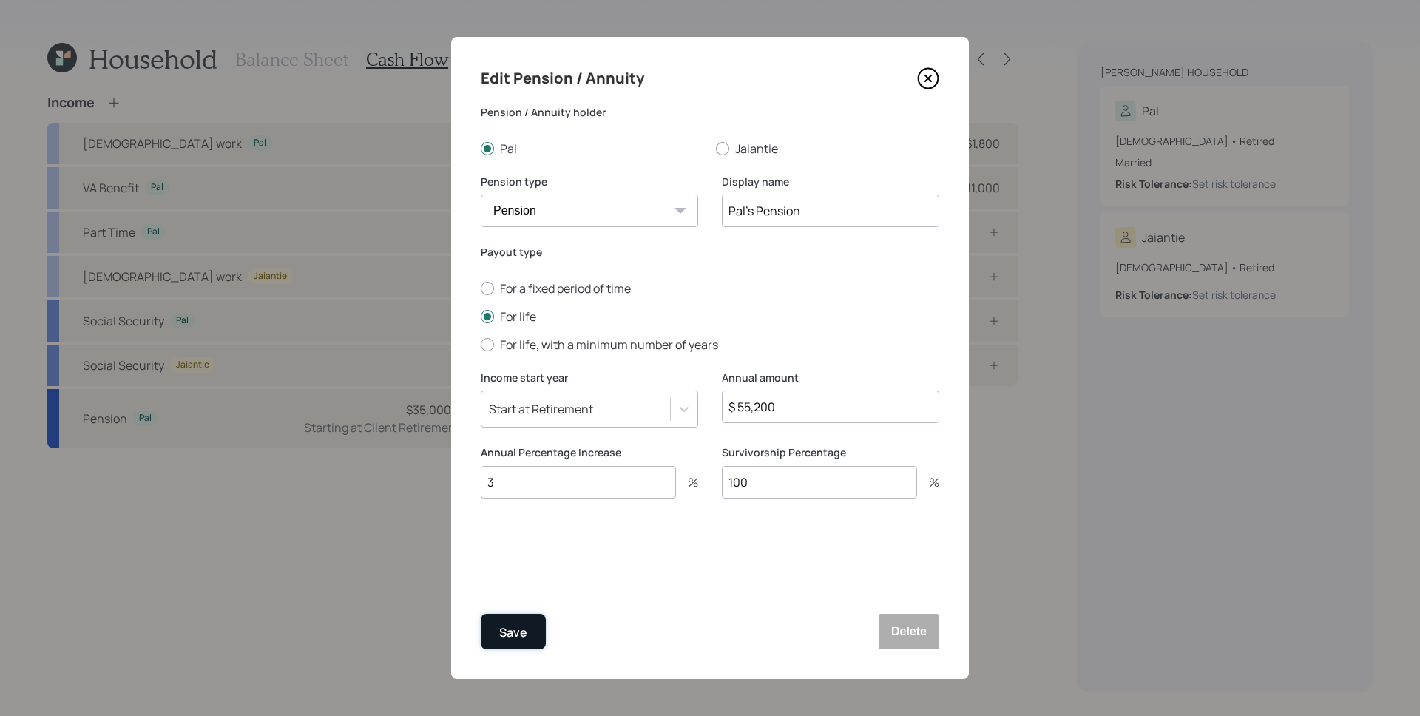
click at [528, 629] on button "Save" at bounding box center [513, 631] width 65 height 35
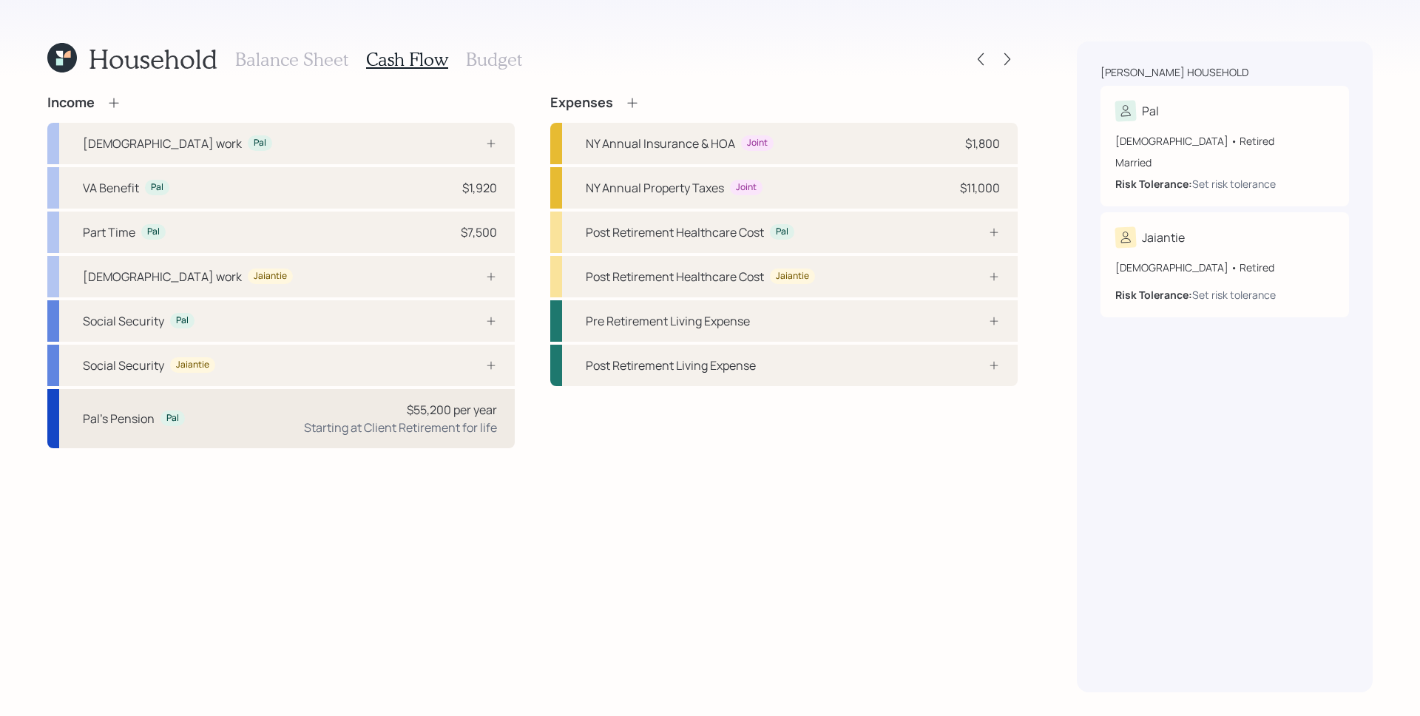
click at [457, 436] on div "[PERSON_NAME]'s Pension Pal $55,200 per year Starting at Client Retirement for …" at bounding box center [280, 418] width 467 height 59
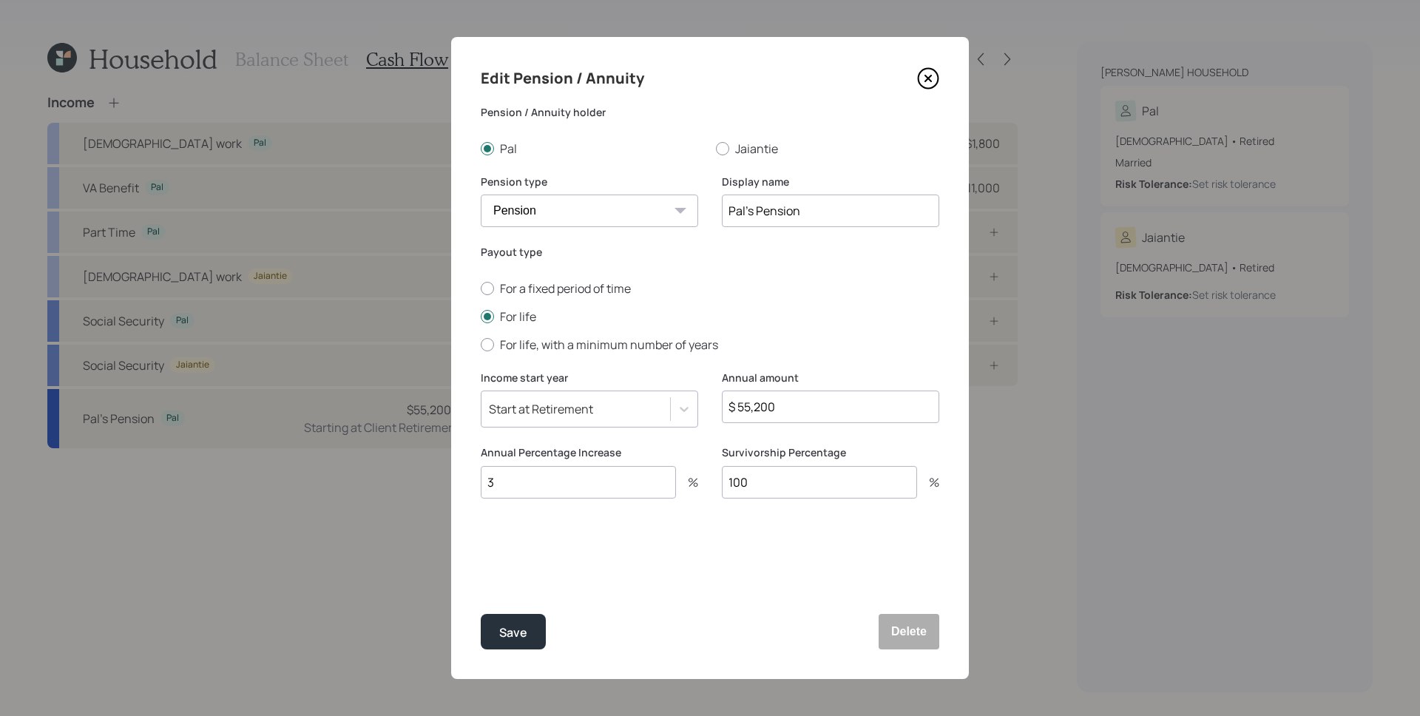
click at [809, 409] on input "$ 55,200" at bounding box center [830, 406] width 217 height 33
click at [491, 643] on button "Save" at bounding box center [513, 631] width 65 height 35
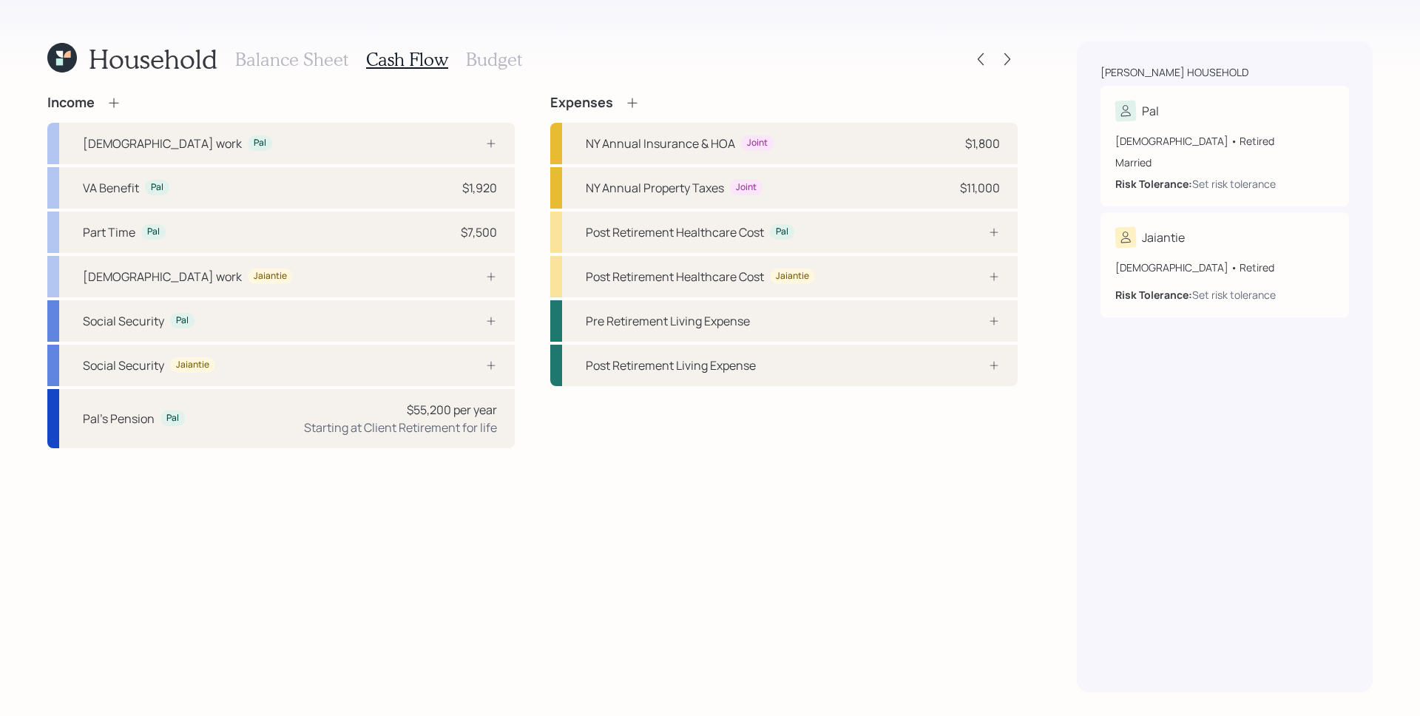
click at [106, 96] on div "Income" at bounding box center [84, 103] width 74 height 16
click at [106, 97] on icon at bounding box center [113, 102] width 15 height 15
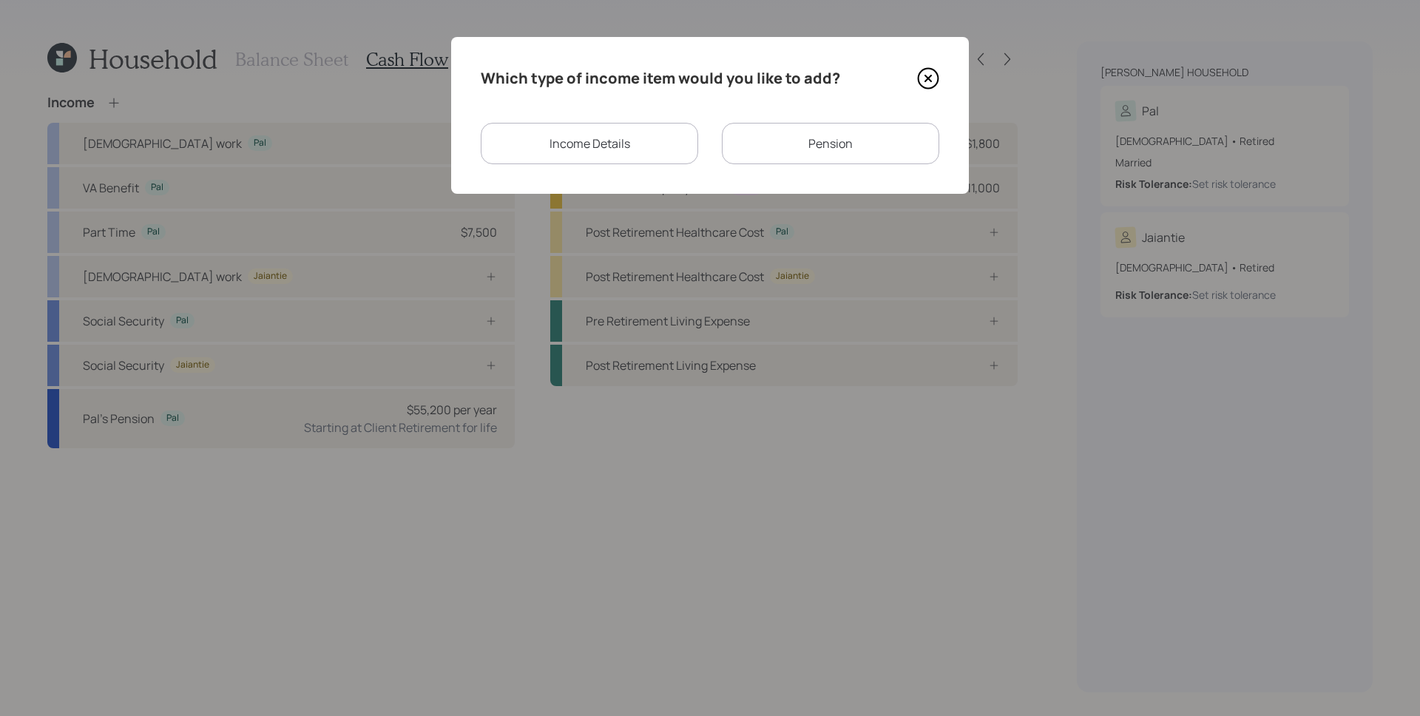
click at [565, 153] on div "Income Details" at bounding box center [589, 143] width 217 height 41
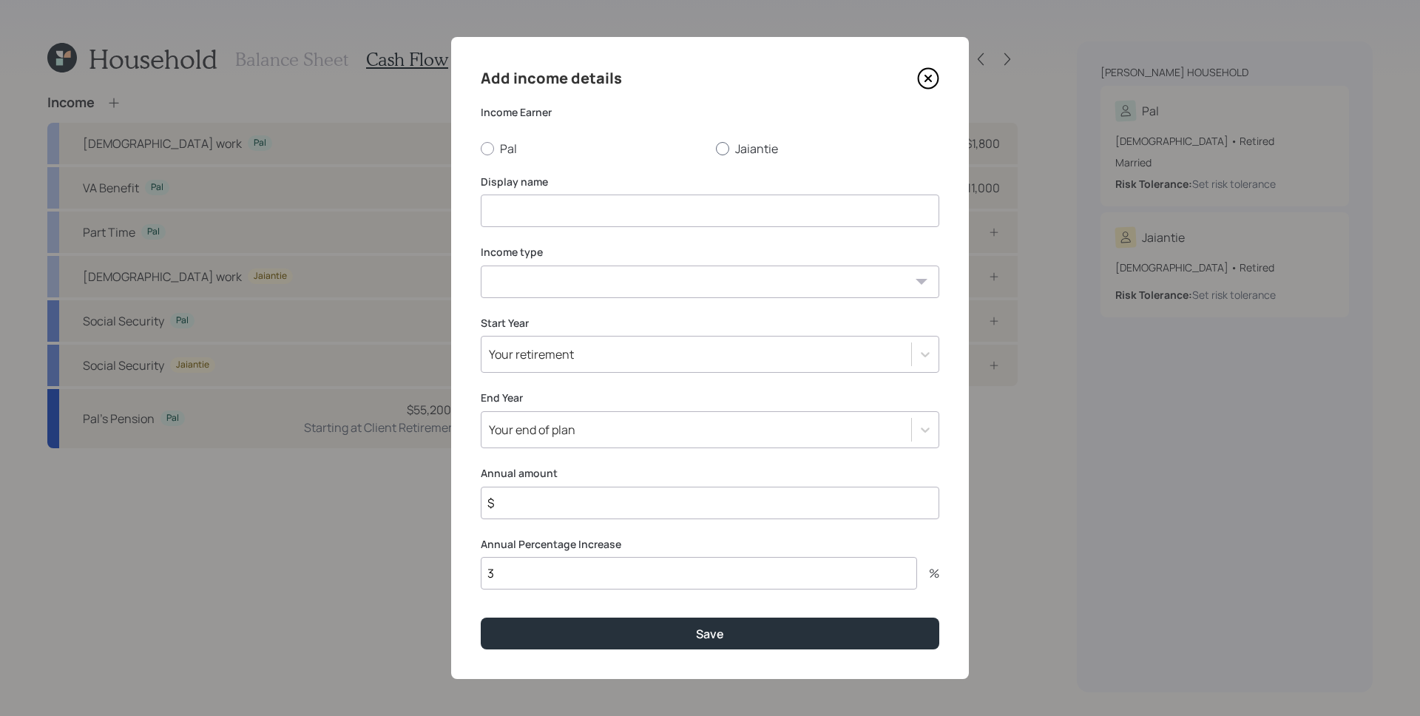
click at [740, 152] on label "Jaiantie" at bounding box center [827, 149] width 223 height 16
click at [716, 149] on input "Jaiantie" at bounding box center [715, 148] width 1 height 1
radio input "true"
click at [645, 212] on input at bounding box center [710, 211] width 459 height 33
type input "Jaiantie Disability Payments"
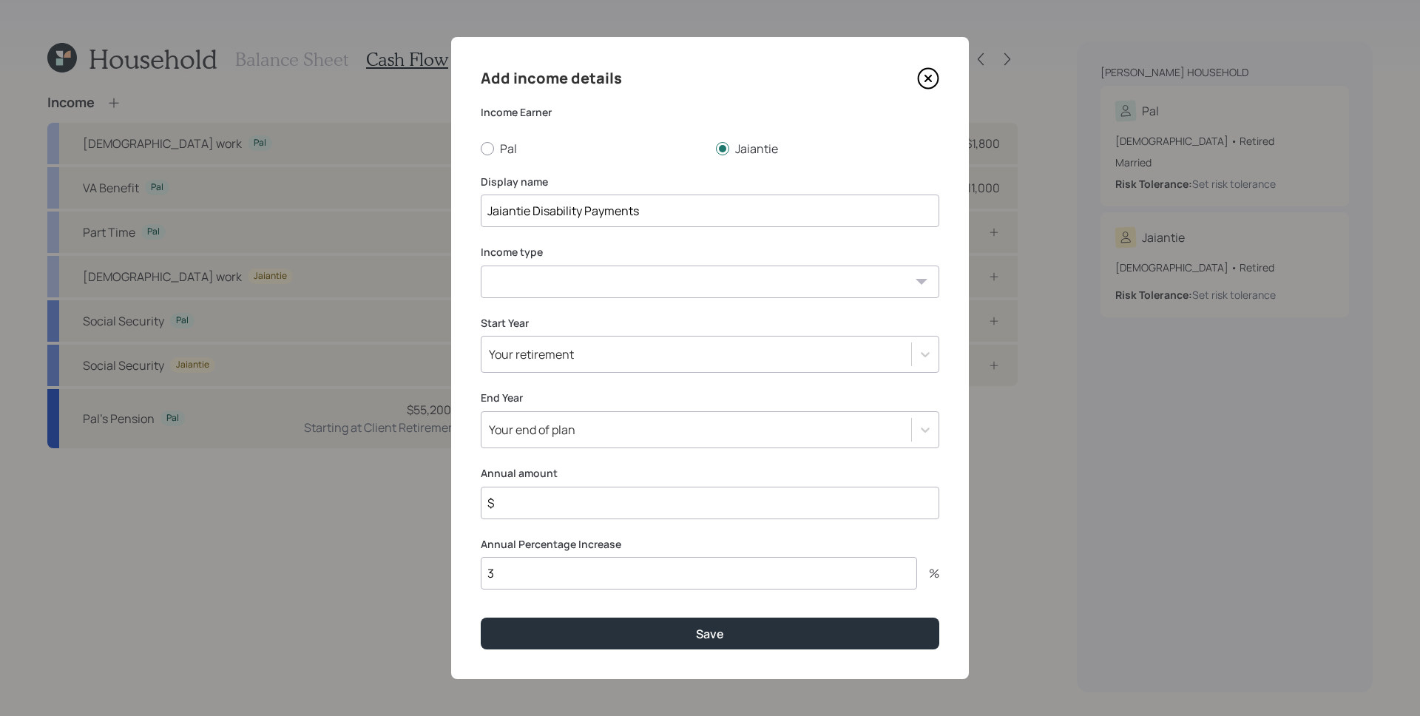
click at [597, 283] on select "[DEMOGRAPHIC_DATA] work [DEMOGRAPHIC_DATA] work Self employment Other" at bounding box center [710, 281] width 459 height 33
select select "other"
click at [481, 265] on select "[DEMOGRAPHIC_DATA] work [DEMOGRAPHIC_DATA] work Self employment Other" at bounding box center [710, 281] width 459 height 33
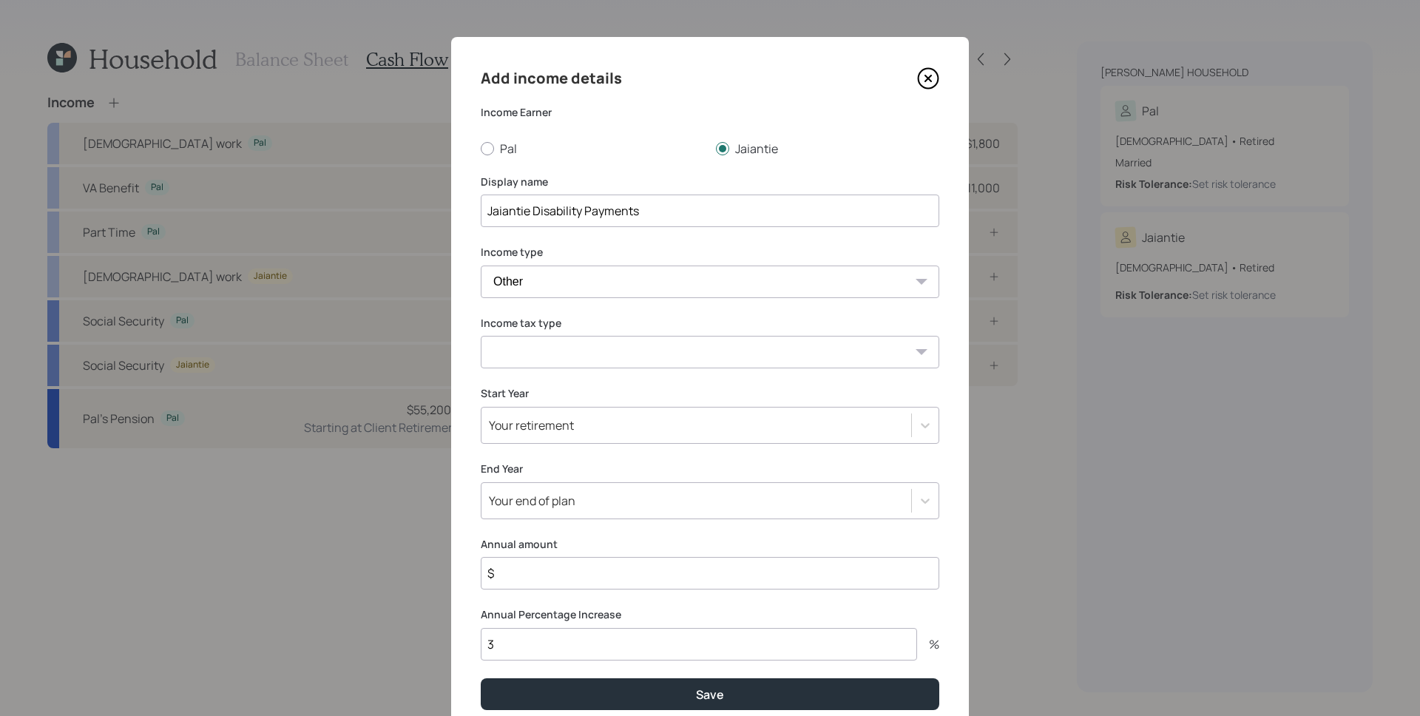
click at [565, 357] on select "Tax-free Earned Self Employment Alimony Royalties Pension / Annuity Interest Di…" at bounding box center [710, 352] width 459 height 33
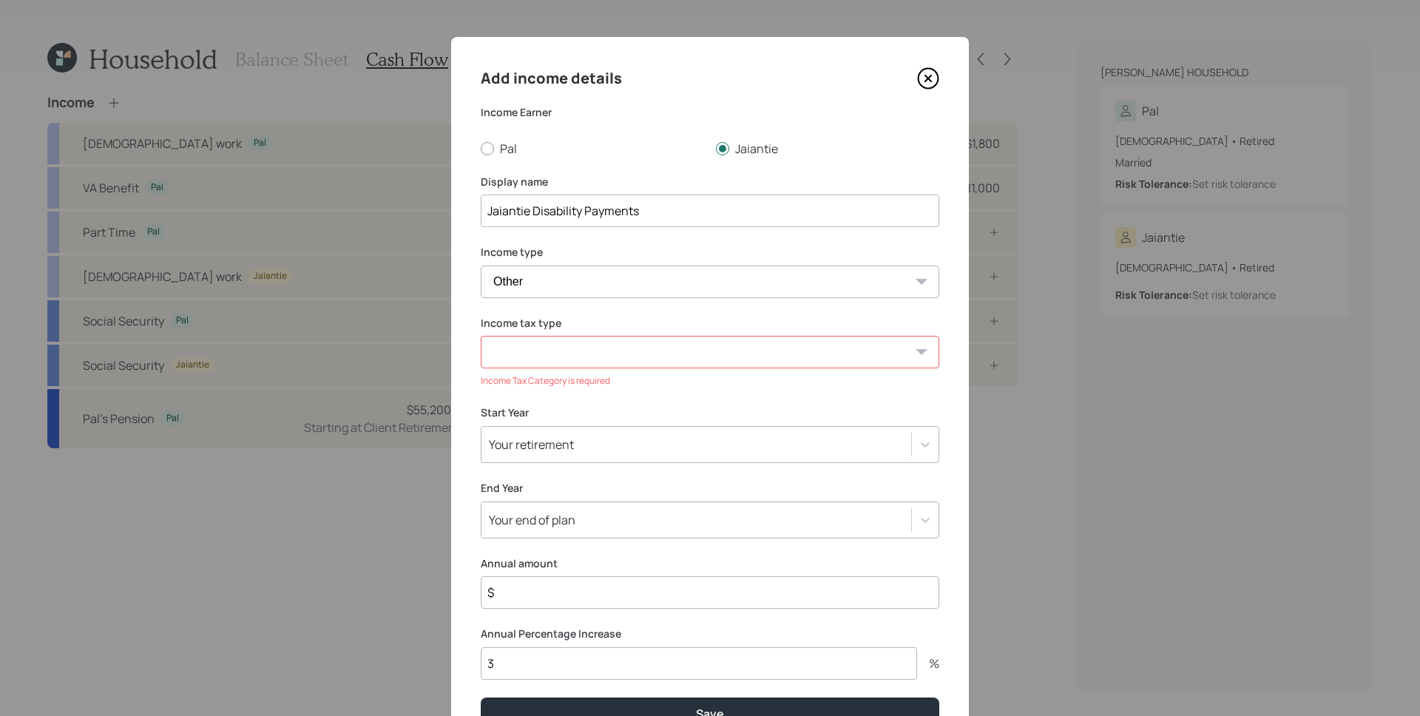
click at [691, 355] on select "Tax-free Earned Self Employment Alimony Royalties Pension / Annuity Interest Di…" at bounding box center [710, 352] width 459 height 33
select select "social_security"
click at [481, 336] on select "Tax-free Earned Self Employment Alimony Royalties Pension / Annuity Interest Di…" at bounding box center [710, 352] width 459 height 33
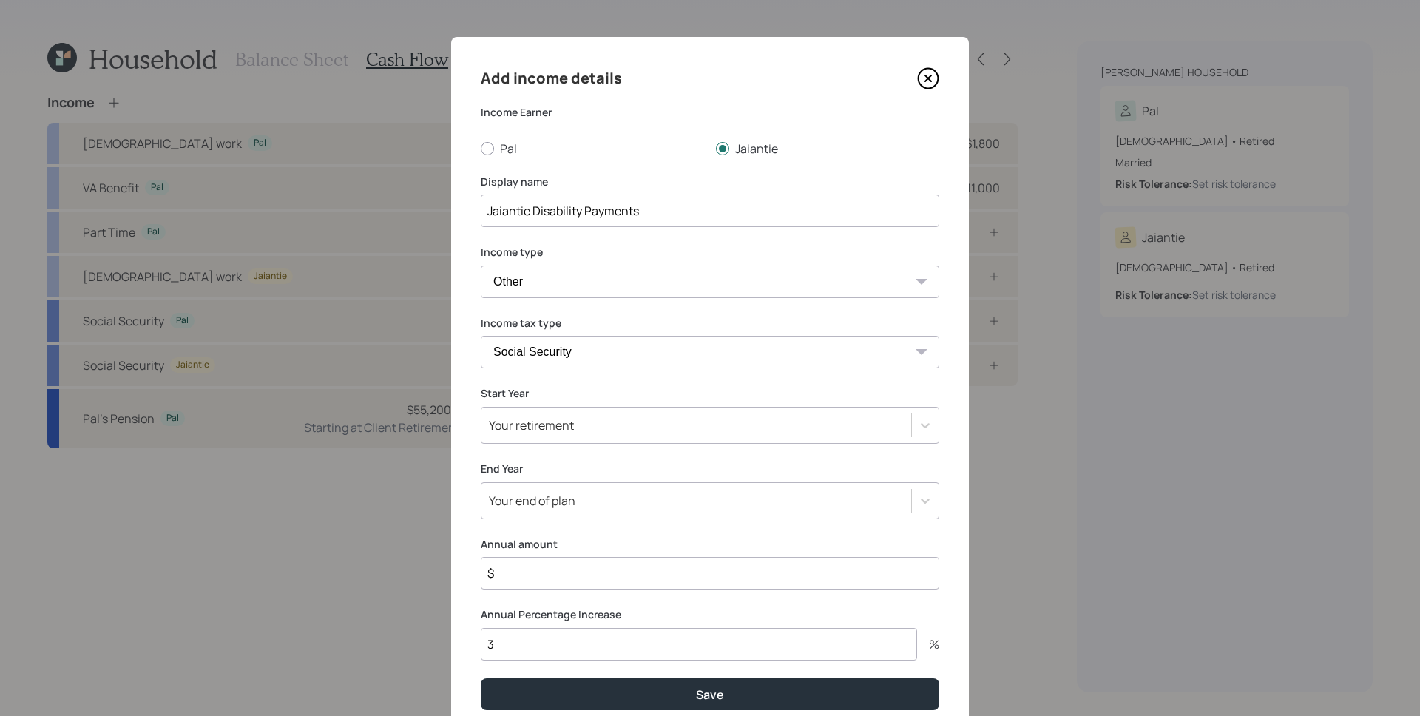
click at [614, 573] on input "$" at bounding box center [710, 573] width 459 height 33
type input "$ 33,600"
click at [534, 419] on div "Your retirement" at bounding box center [531, 425] width 85 height 16
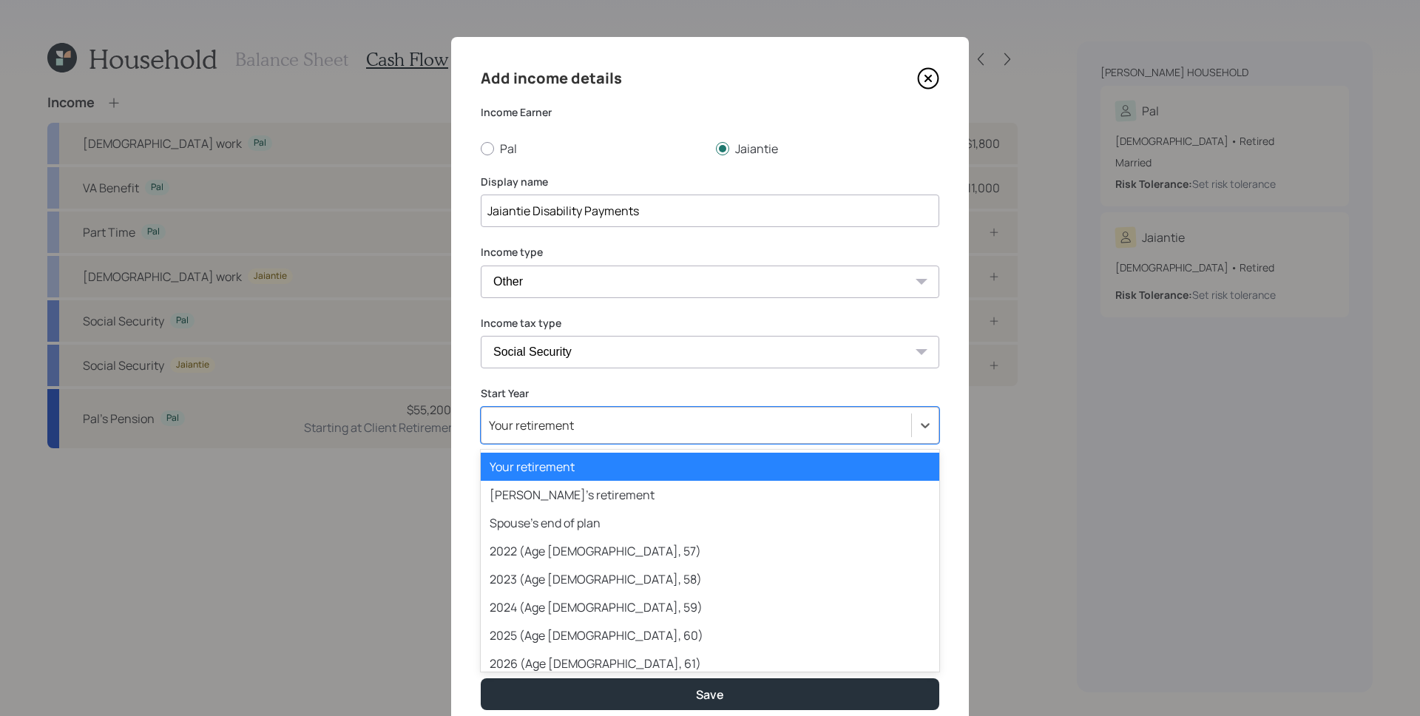
click at [555, 428] on div "Your retirement" at bounding box center [531, 425] width 85 height 16
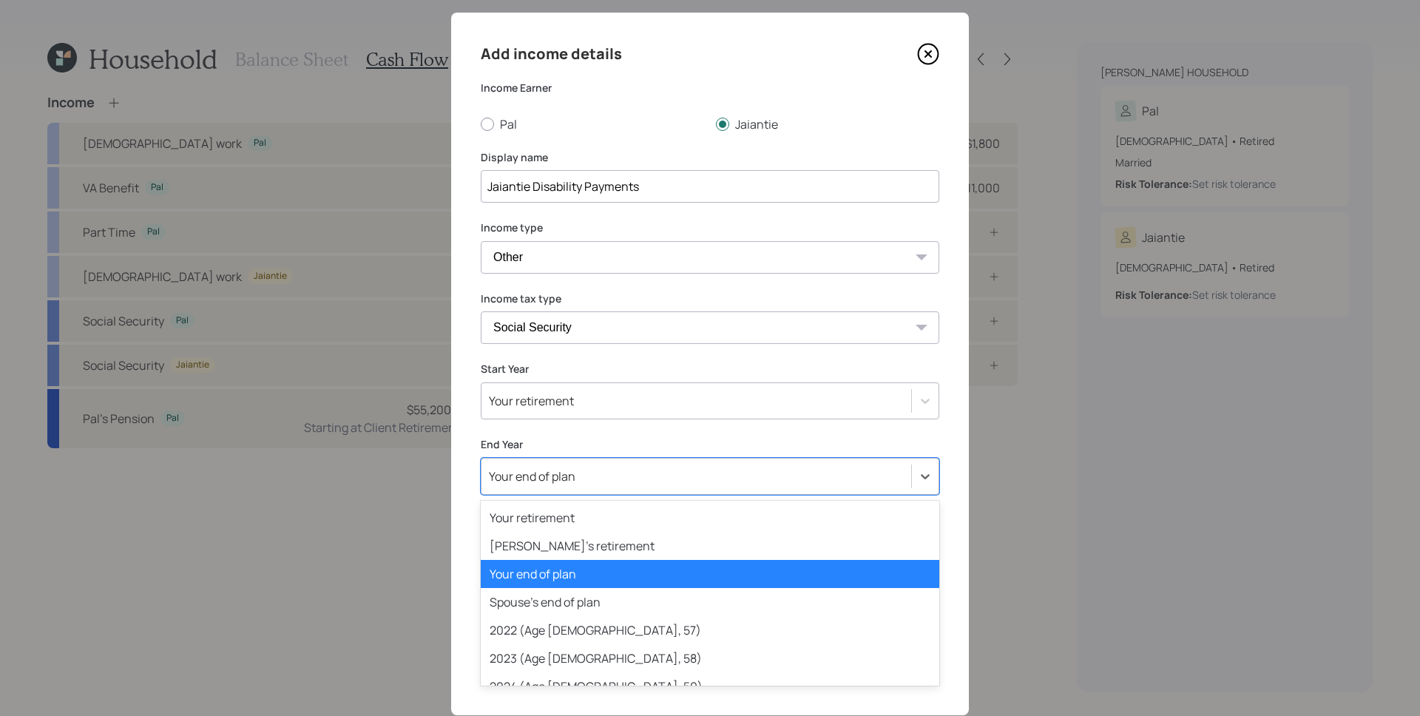
click at [558, 487] on div "Your end of plan" at bounding box center [710, 476] width 459 height 37
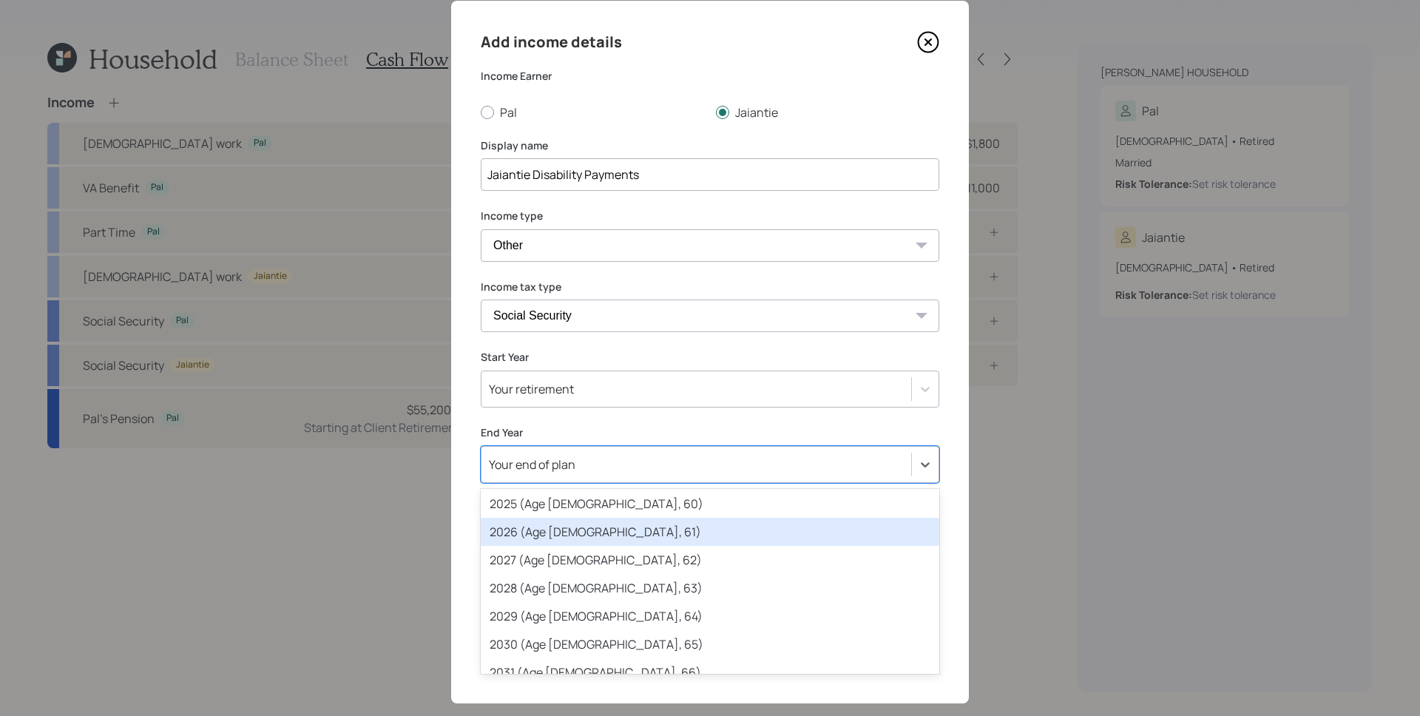
scroll to position [199, 0]
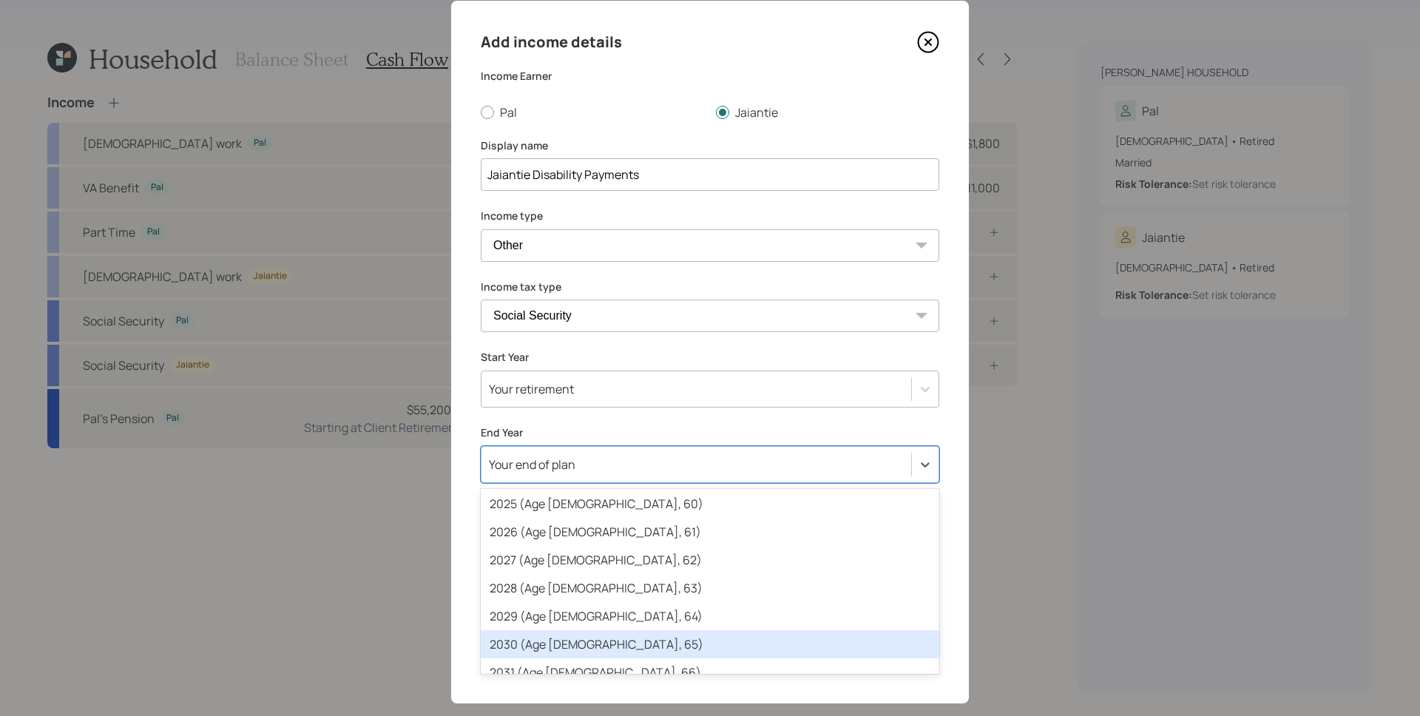
click at [575, 643] on div "2030 (Age [DEMOGRAPHIC_DATA], 65)" at bounding box center [710, 644] width 459 height 28
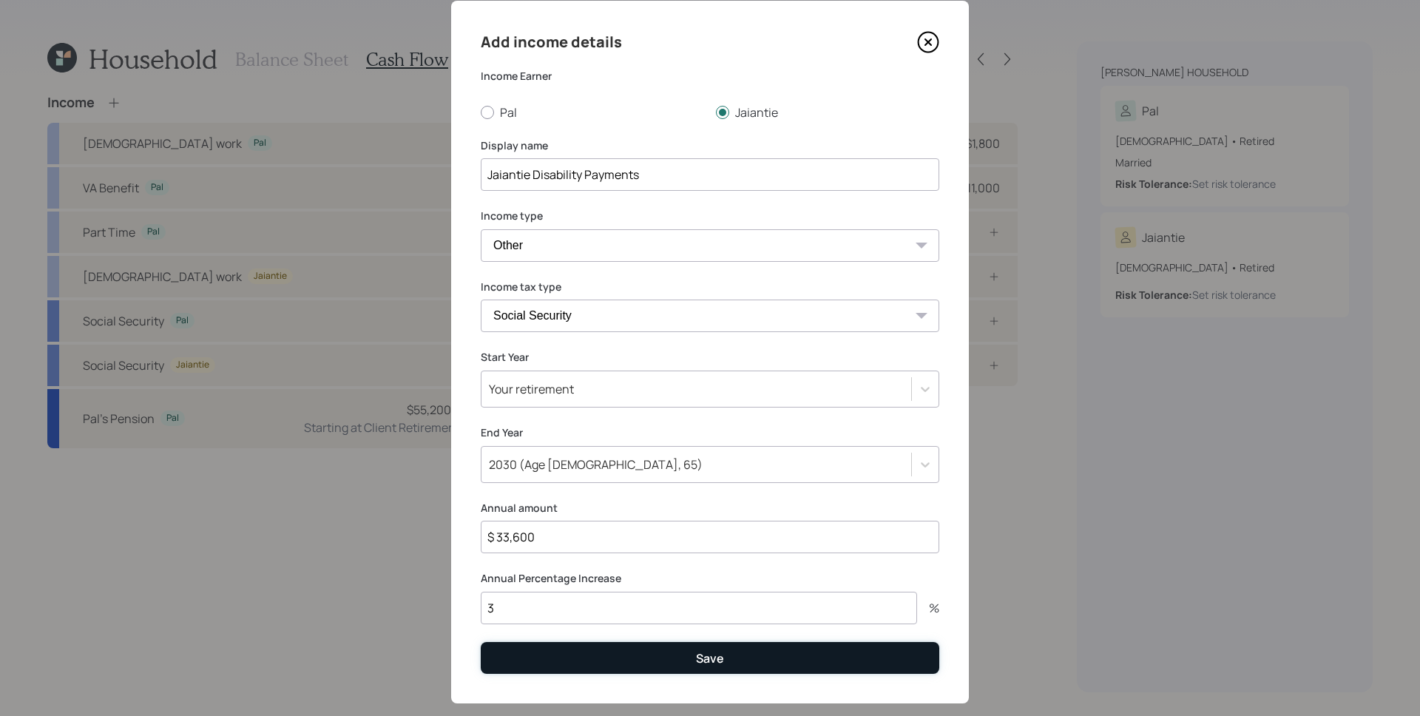
click at [694, 667] on button "Save" at bounding box center [710, 658] width 459 height 32
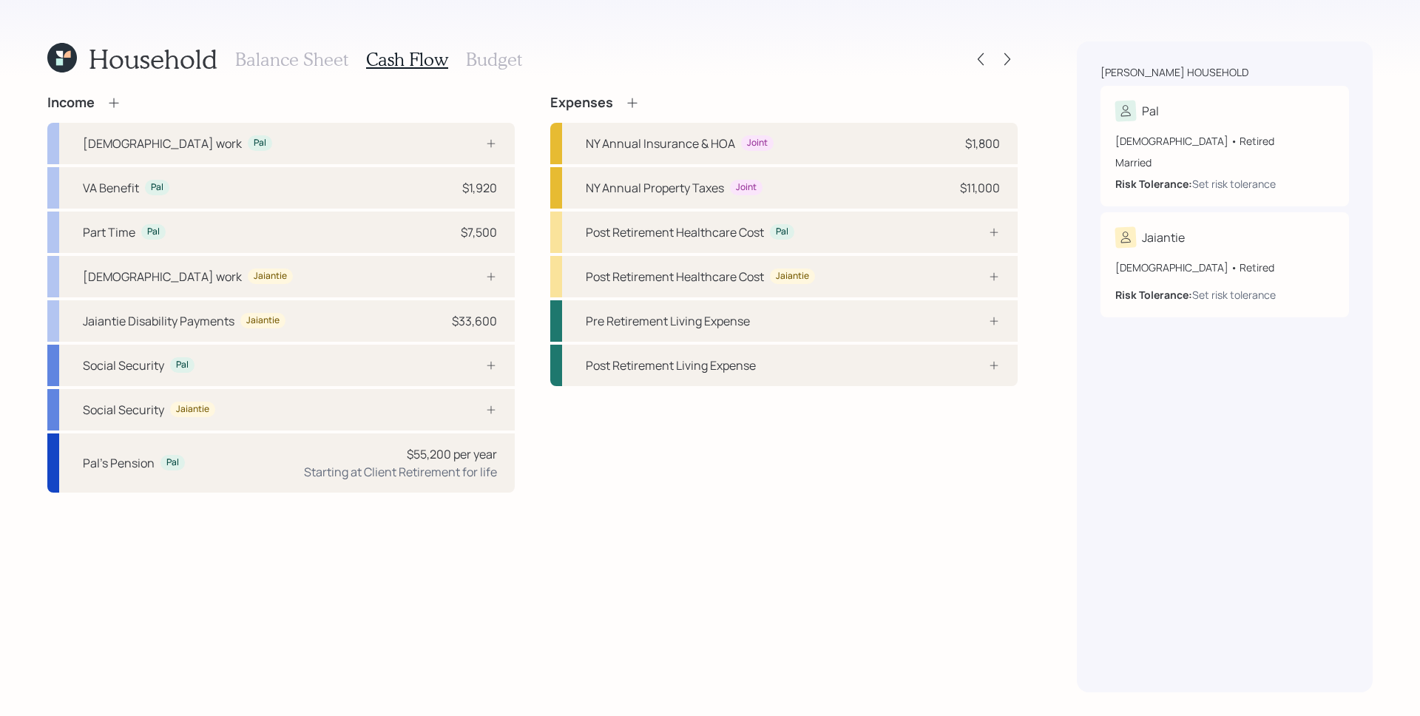
click at [302, 47] on div "Balance Sheet Cash Flow Budget" at bounding box center [378, 58] width 287 height 35
click at [308, 65] on h3 "Balance Sheet" at bounding box center [291, 59] width 113 height 21
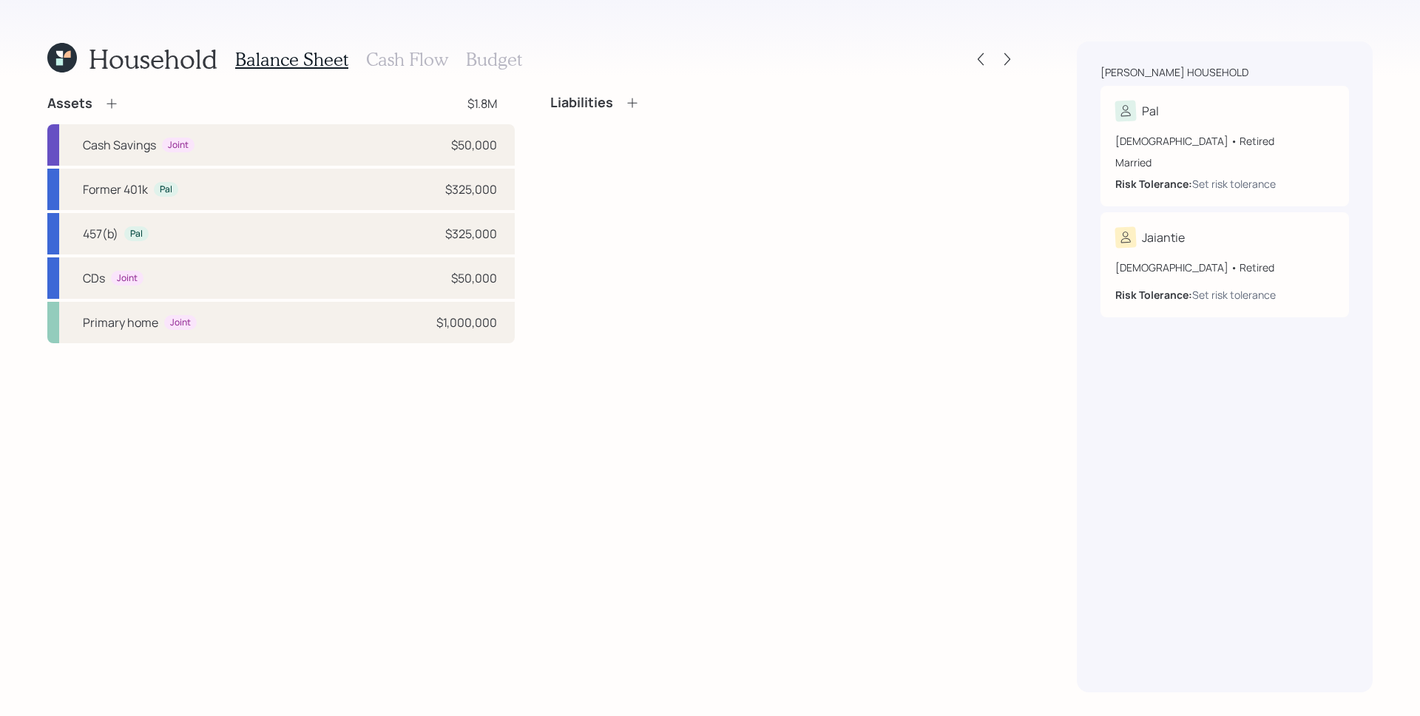
click at [115, 101] on icon at bounding box center [111, 103] width 15 height 15
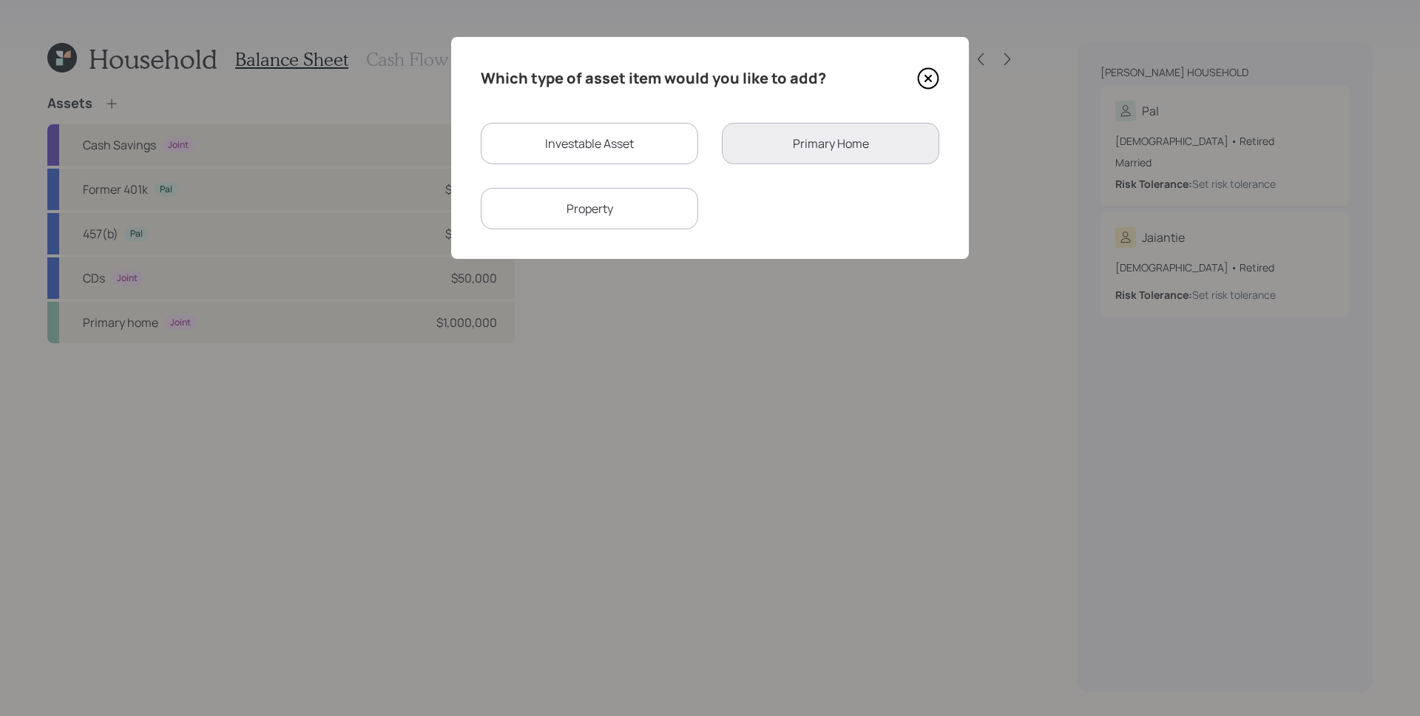
click at [640, 151] on div "Investable Asset" at bounding box center [589, 143] width 217 height 41
select select "taxable"
select select "balanced"
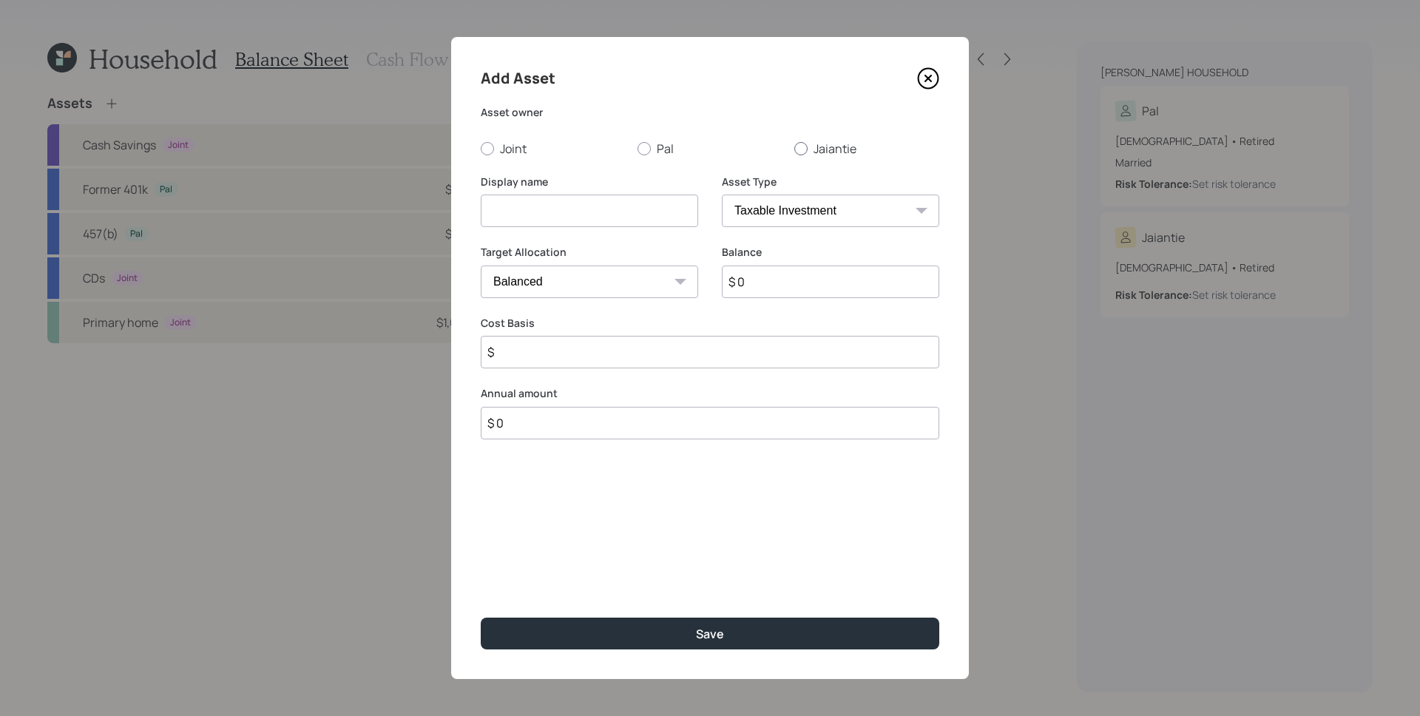
click at [826, 155] on label "Jaiantie" at bounding box center [866, 149] width 145 height 16
click at [794, 149] on input "Jaiantie" at bounding box center [794, 148] width 1 height 1
radio input "true"
click at [607, 223] on input at bounding box center [589, 211] width 217 height 33
type input "[PERSON_NAME]'s 401k"
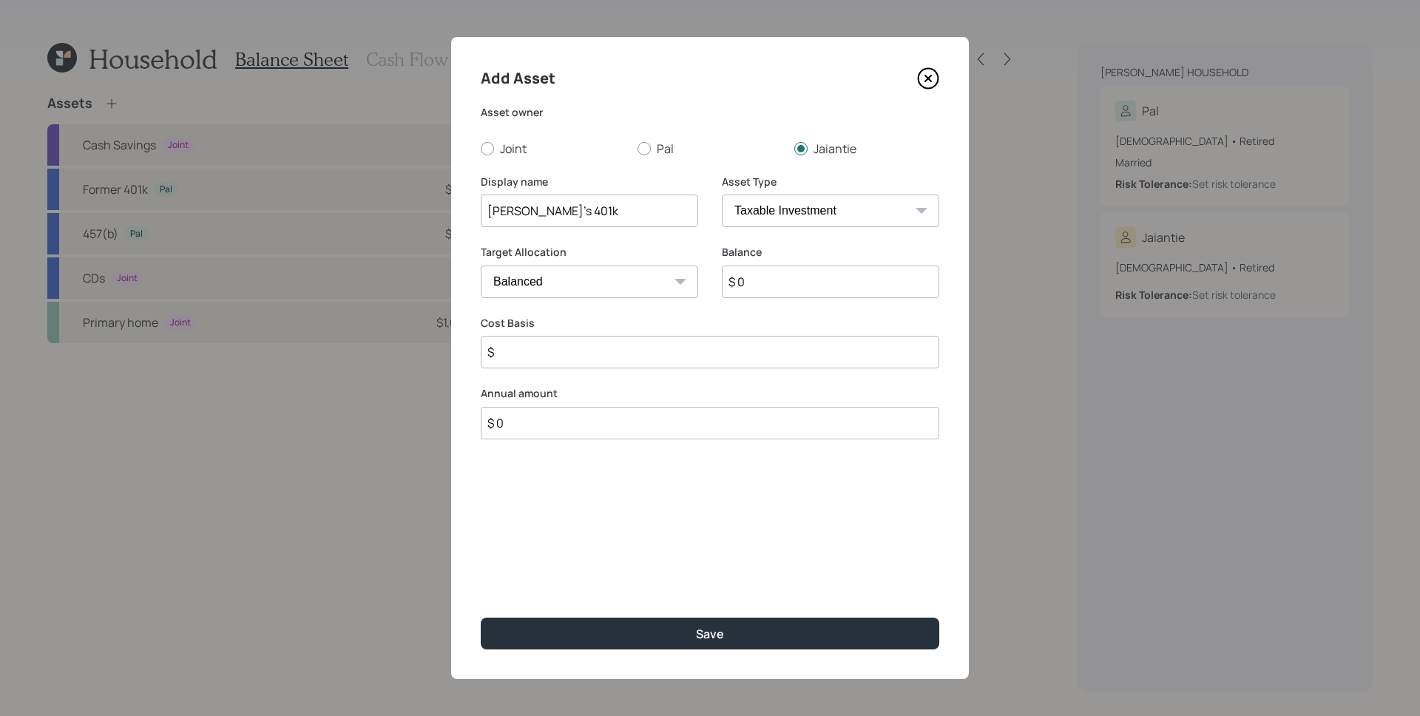
click at [791, 278] on input "$ 0" at bounding box center [830, 281] width 217 height 33
type input "$ 800,000"
click at [788, 217] on select "SEP [PERSON_NAME] IRA 401(k) [PERSON_NAME] 401(k) 403(b) [PERSON_NAME] 403(b) 4…" at bounding box center [830, 211] width 217 height 33
select select "ira"
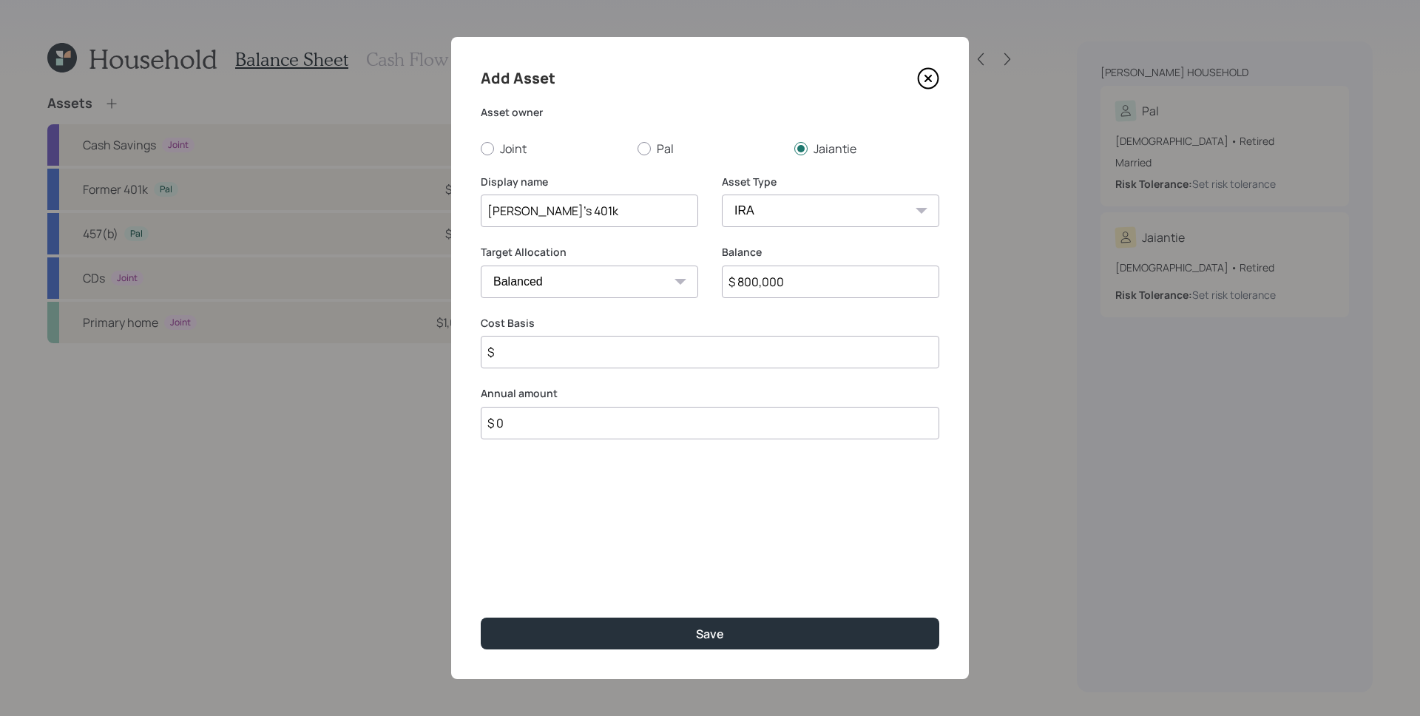
click at [722, 195] on select "SEP [PERSON_NAME] IRA 401(k) [PERSON_NAME] 401(k) 403(b) [PERSON_NAME] 403(b) 4…" at bounding box center [830, 211] width 217 height 33
click at [607, 333] on div "Annual amount $" at bounding box center [710, 342] width 459 height 53
click at [612, 354] on input "$" at bounding box center [710, 352] width 459 height 33
type input "$ 0"
click at [481, 618] on button "Save" at bounding box center [710, 634] width 459 height 32
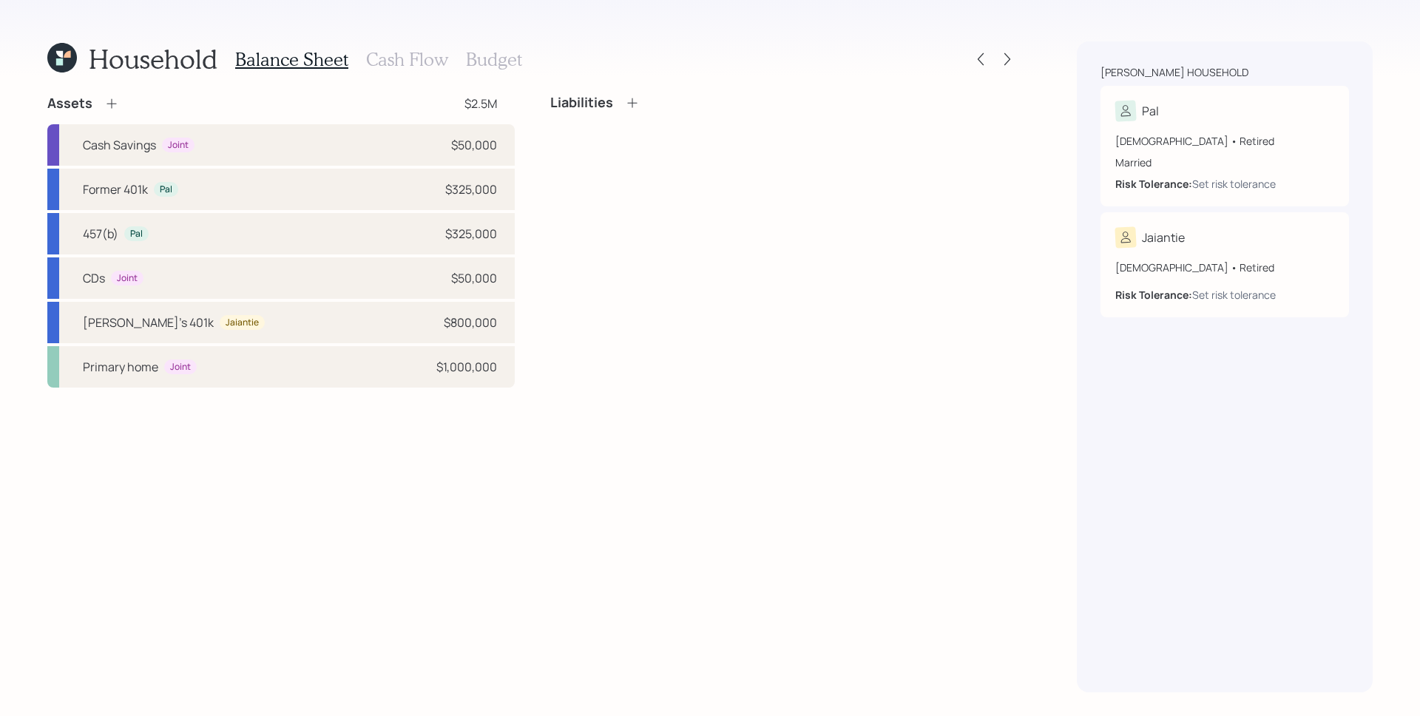
click at [390, 47] on div "Balance Sheet Cash Flow Budget" at bounding box center [378, 58] width 287 height 35
click at [390, 52] on h3 "Cash Flow" at bounding box center [407, 59] width 82 height 21
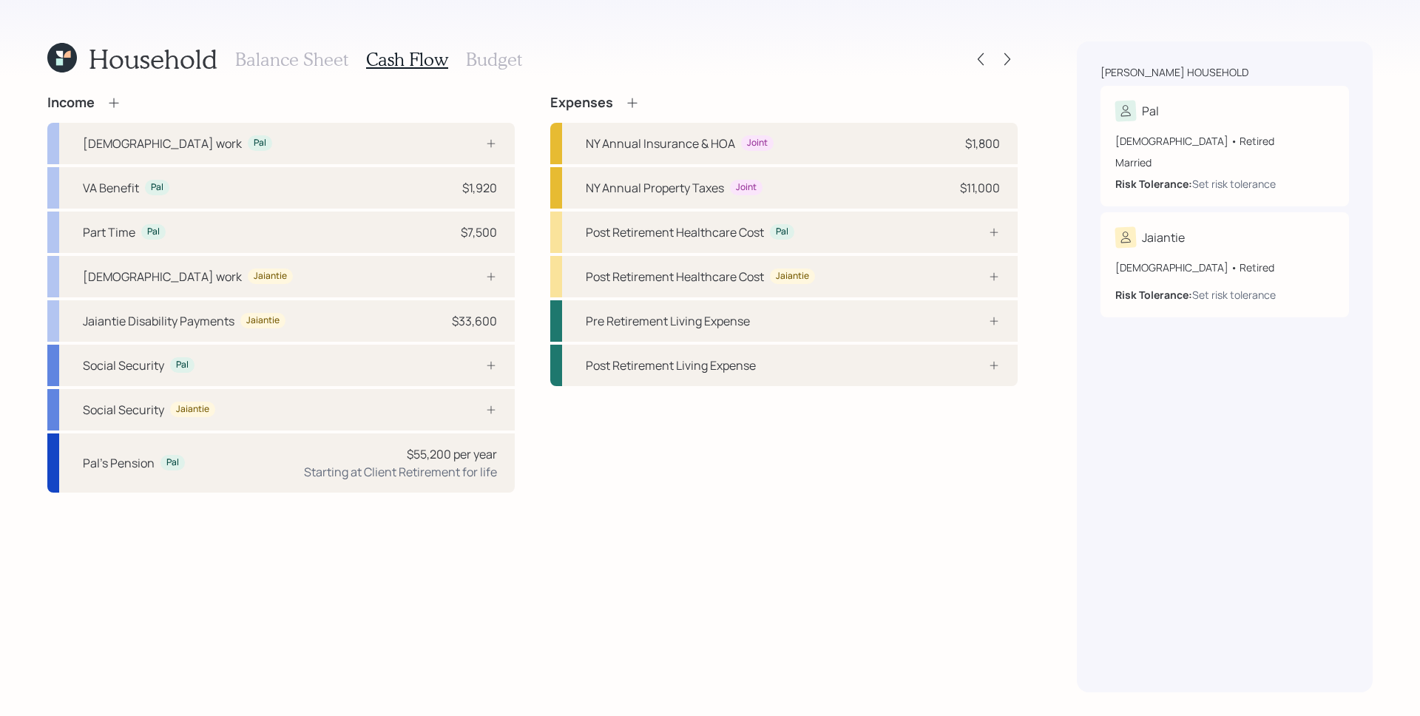
click at [118, 103] on icon at bounding box center [114, 103] width 10 height 10
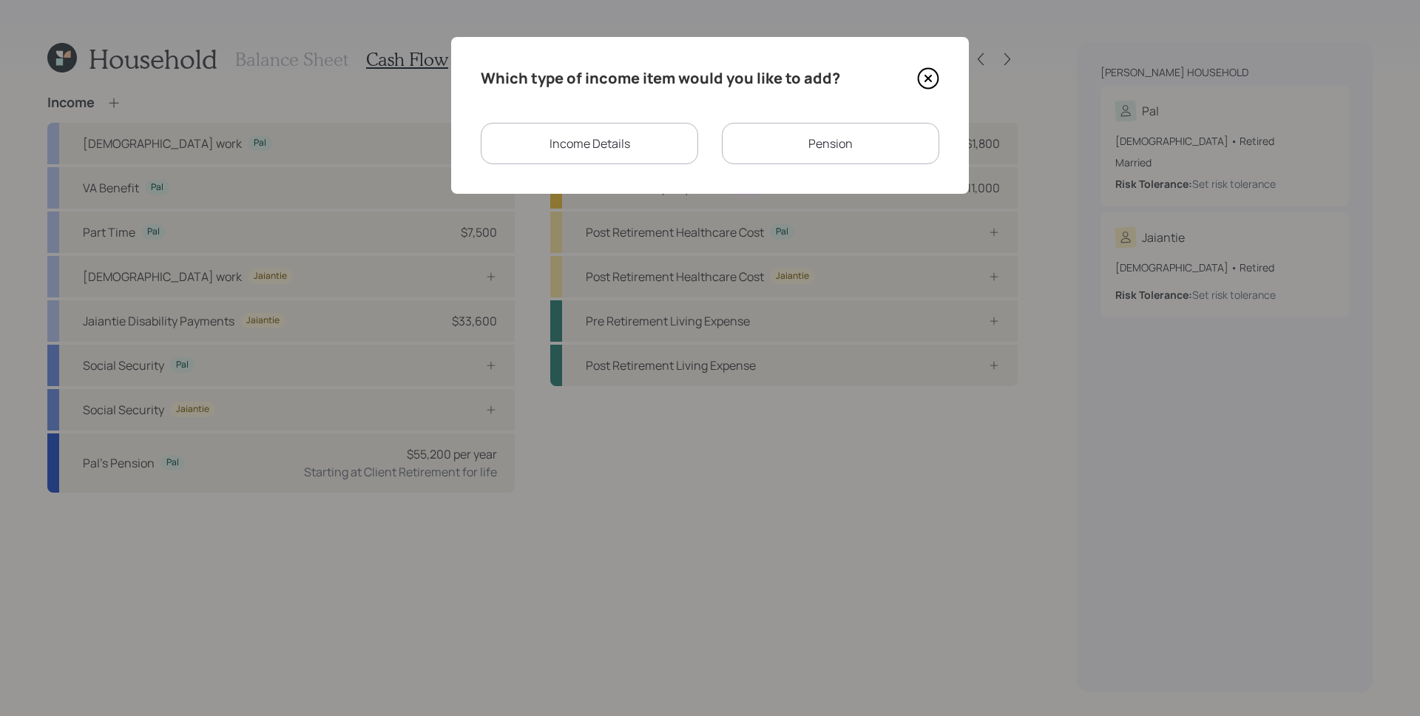
click at [792, 154] on div "Pension" at bounding box center [830, 143] width 217 height 41
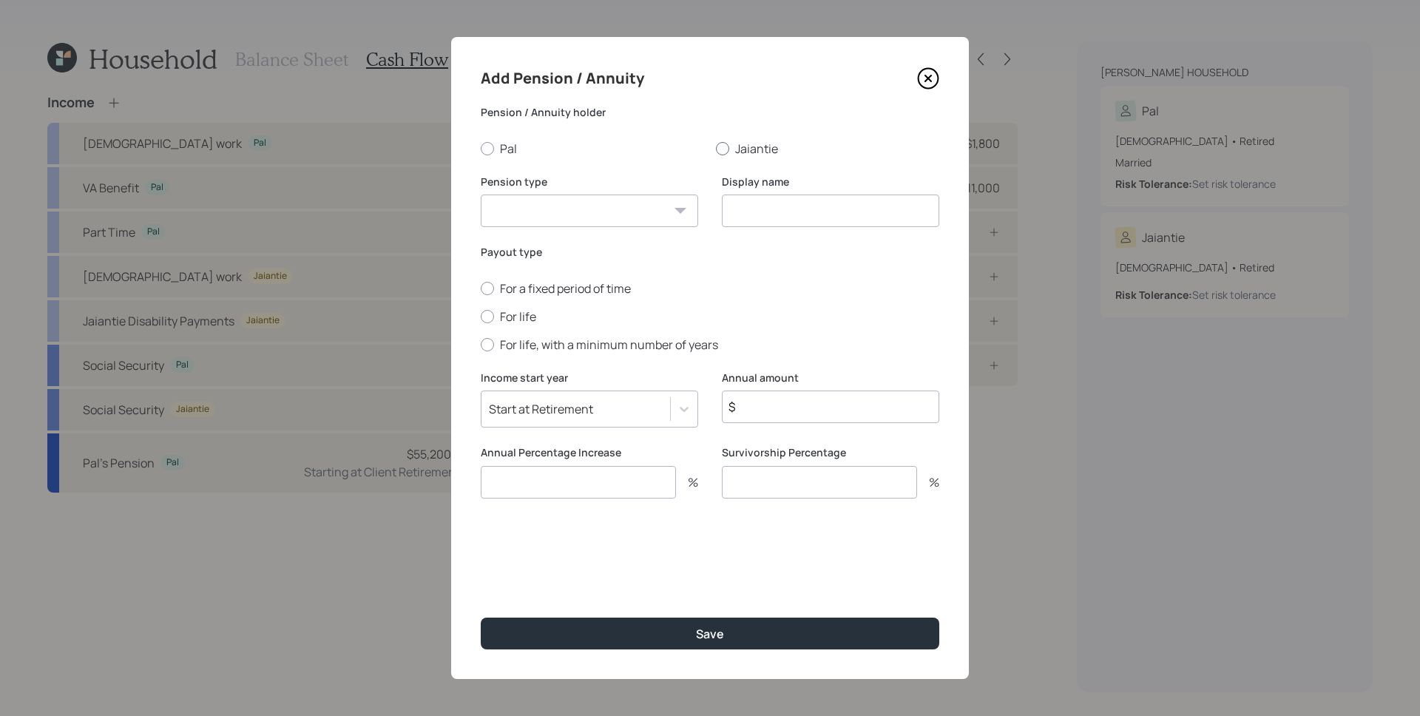
click at [727, 143] on div at bounding box center [722, 148] width 13 height 13
click at [716, 148] on input "Jaiantie" at bounding box center [715, 148] width 1 height 1
radio input "true"
click at [637, 217] on select "Pension Annuity" at bounding box center [589, 211] width 217 height 33
select select "pension"
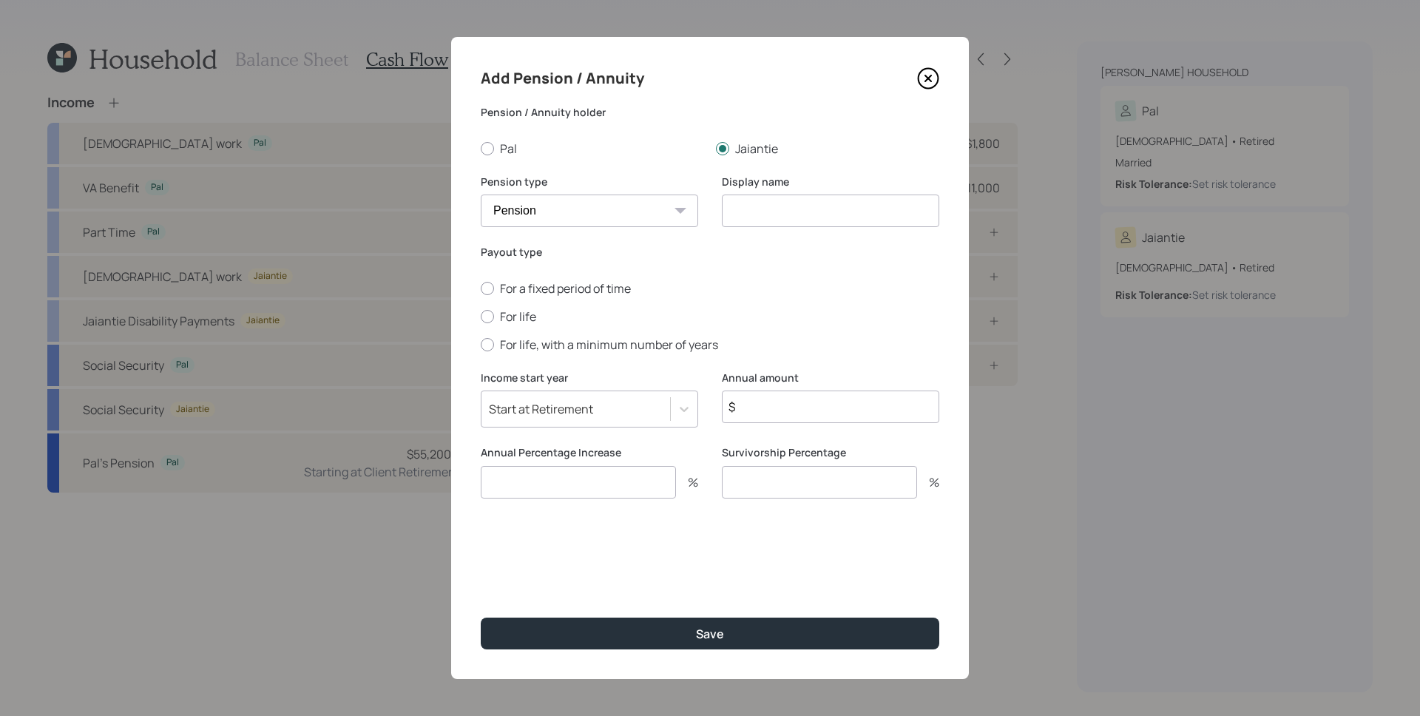
click at [481, 195] on select "Pension Annuity" at bounding box center [589, 211] width 217 height 33
click at [777, 206] on input at bounding box center [830, 211] width 217 height 33
type input "[PERSON_NAME]'s Pension"
click at [506, 325] on div "For a fixed period of time For life For life, with a minimum number of years" at bounding box center [710, 316] width 459 height 72
click at [505, 322] on label "For life" at bounding box center [710, 316] width 459 height 16
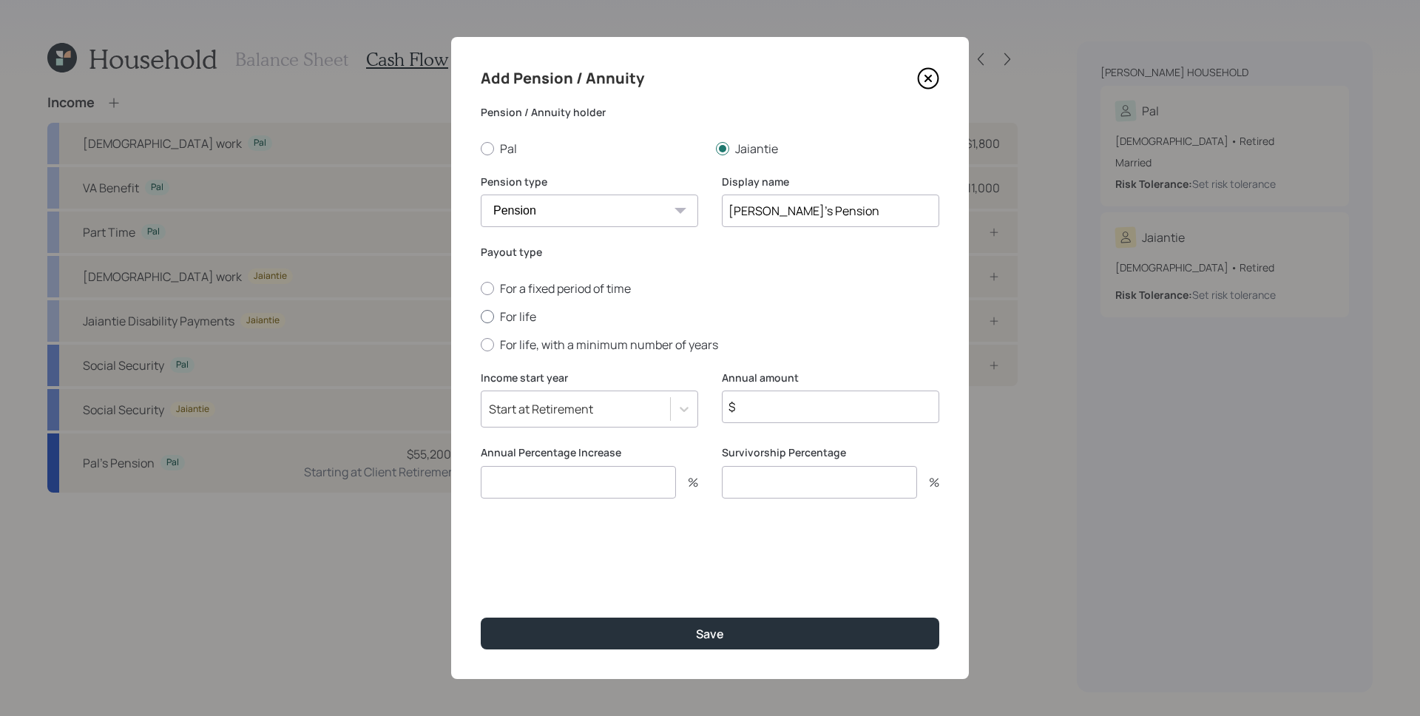
click at [481, 317] on input "For life" at bounding box center [480, 316] width 1 height 1
radio input "true"
click at [778, 395] on input "$" at bounding box center [830, 406] width 217 height 33
click at [783, 402] on input "$" at bounding box center [830, 406] width 217 height 33
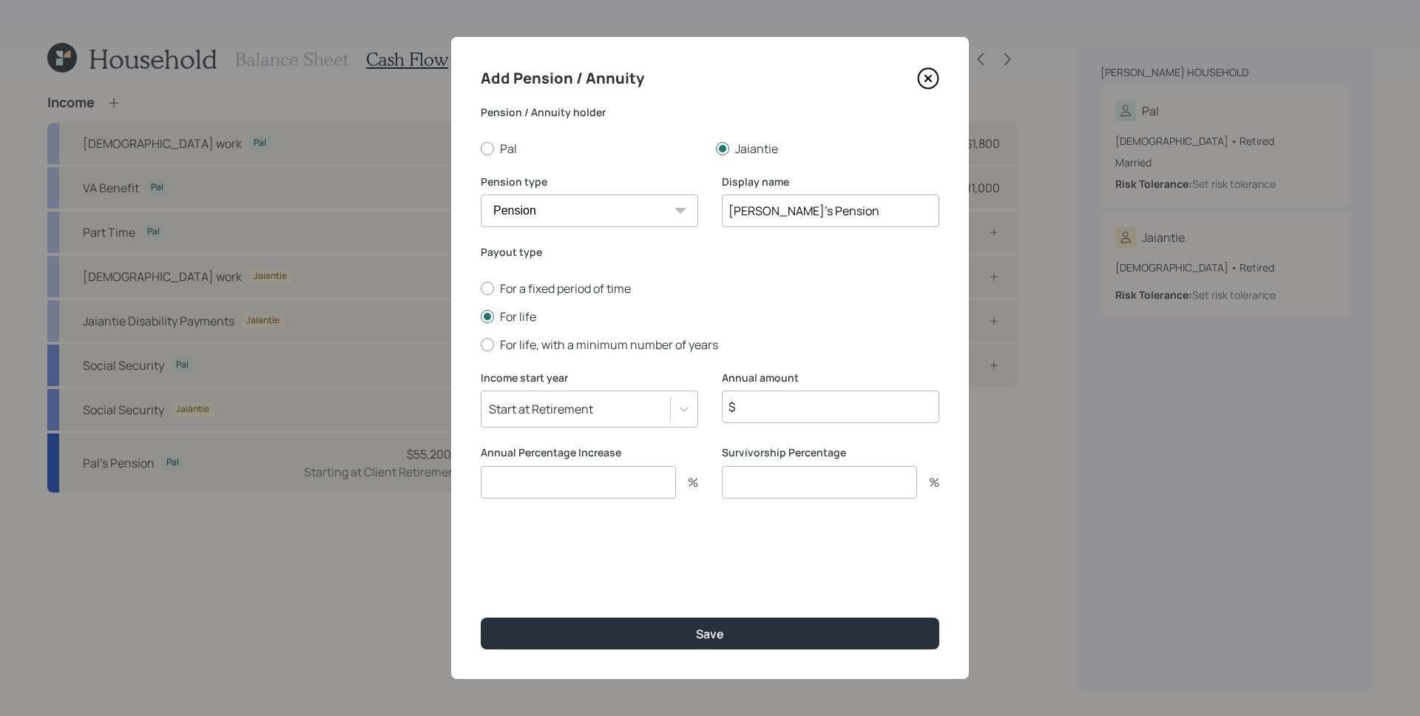
click at [926, 74] on icon at bounding box center [928, 78] width 22 height 22
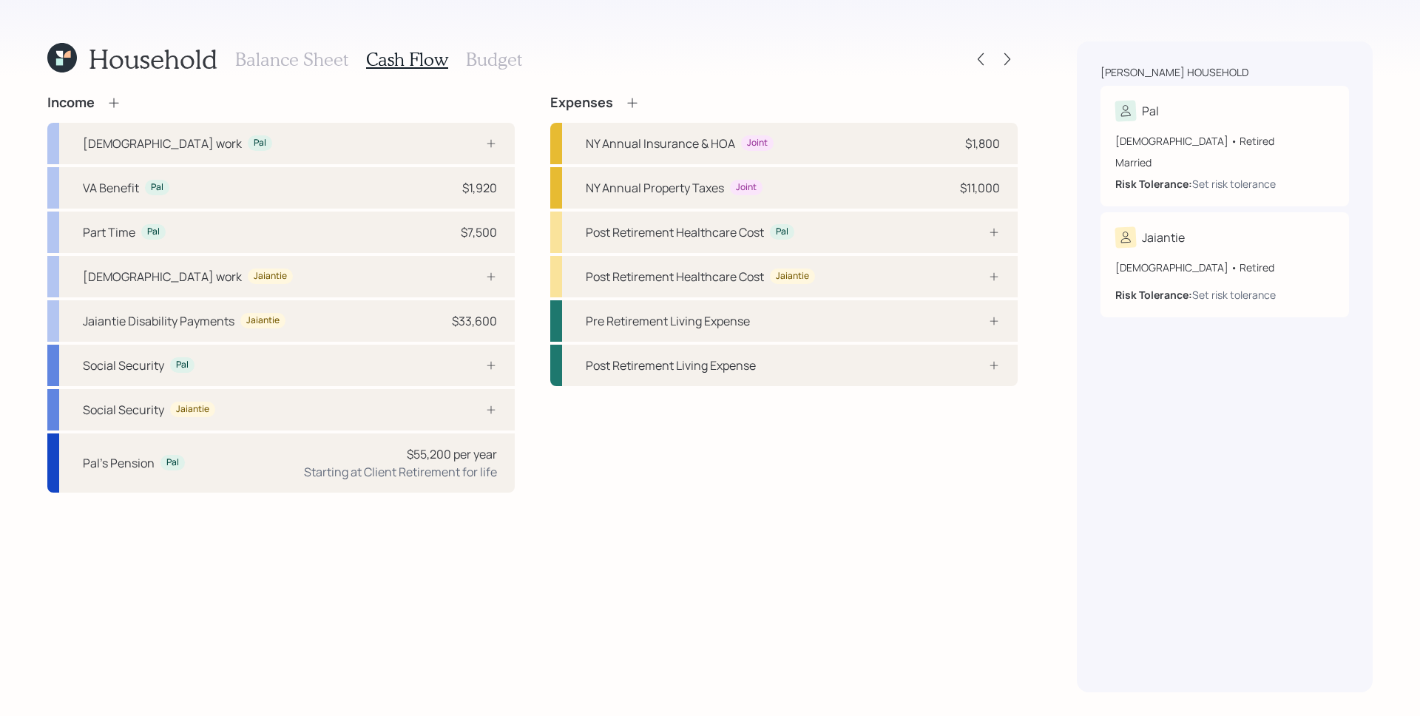
click at [265, 58] on h3 "Balance Sheet" at bounding box center [291, 59] width 113 height 21
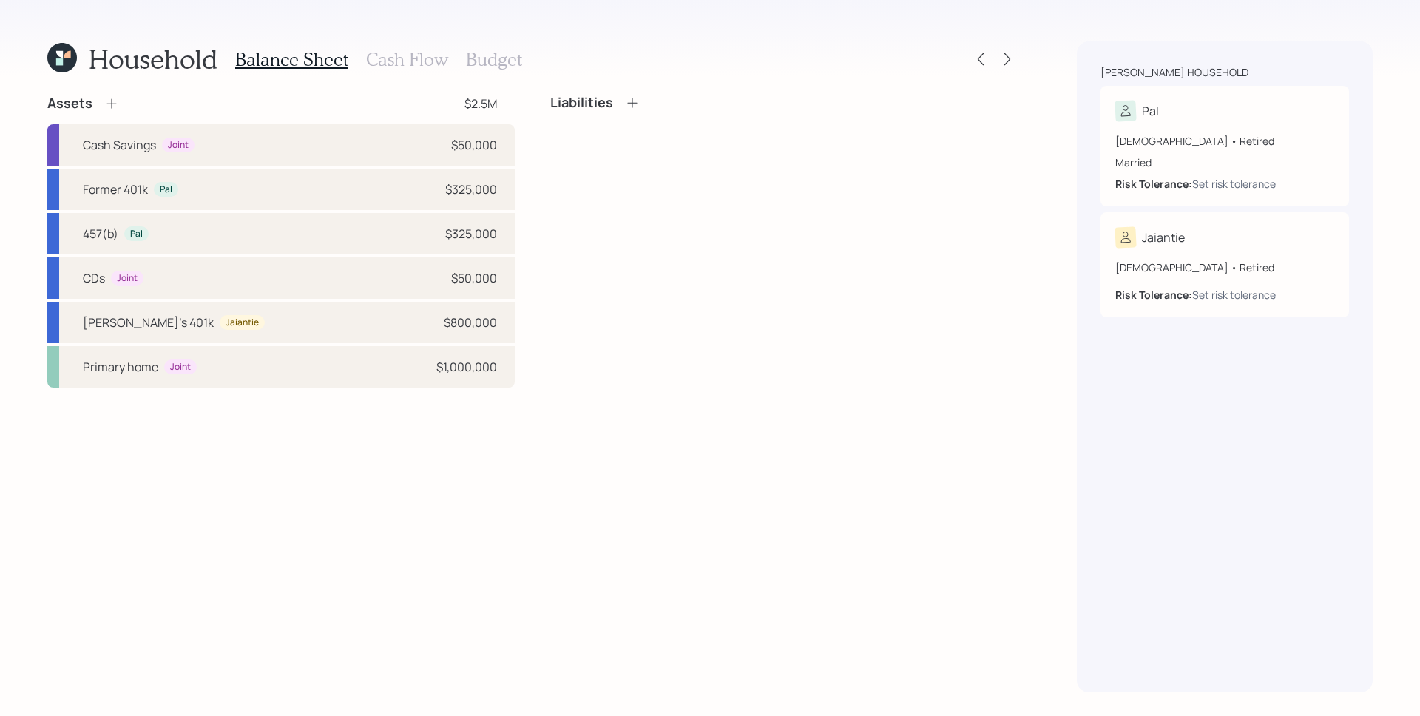
click at [107, 101] on icon at bounding box center [111, 103] width 15 height 15
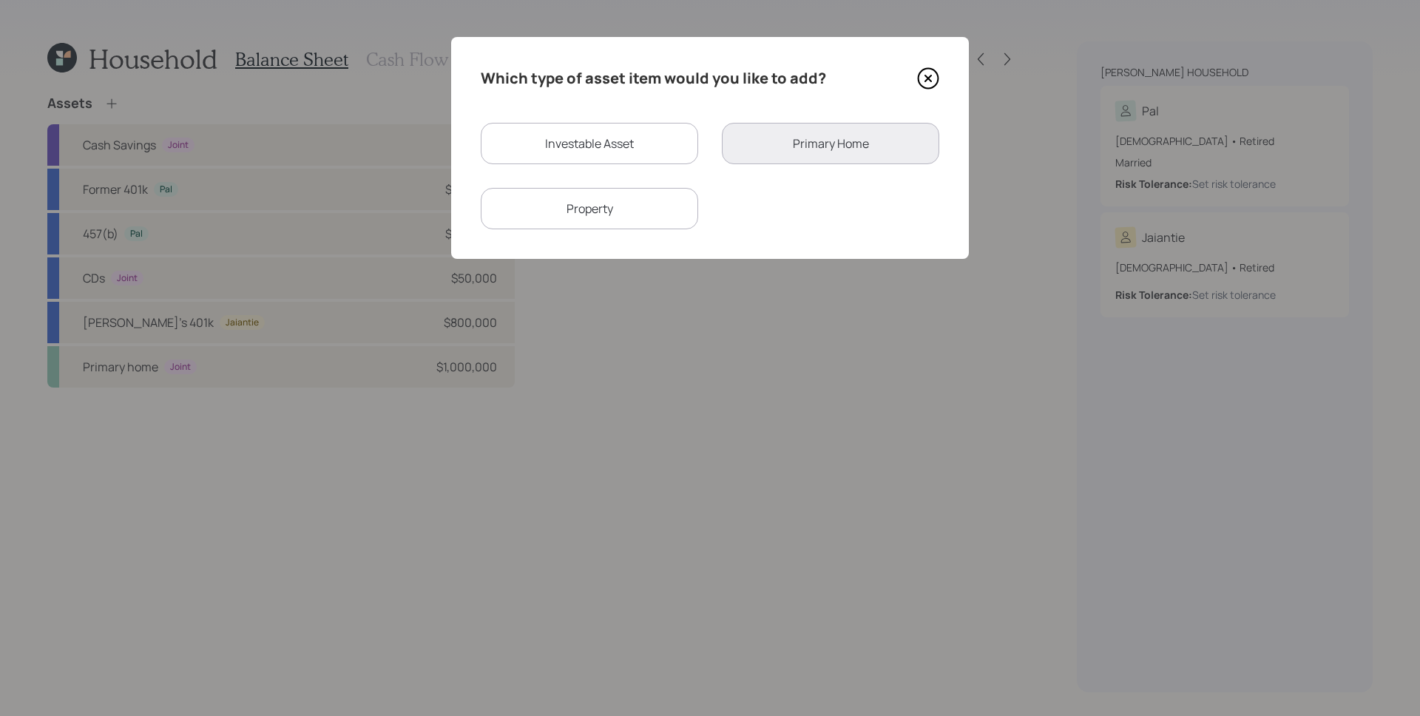
click at [581, 152] on div "Investable Asset" at bounding box center [589, 143] width 217 height 41
select select "taxable"
select select "balanced"
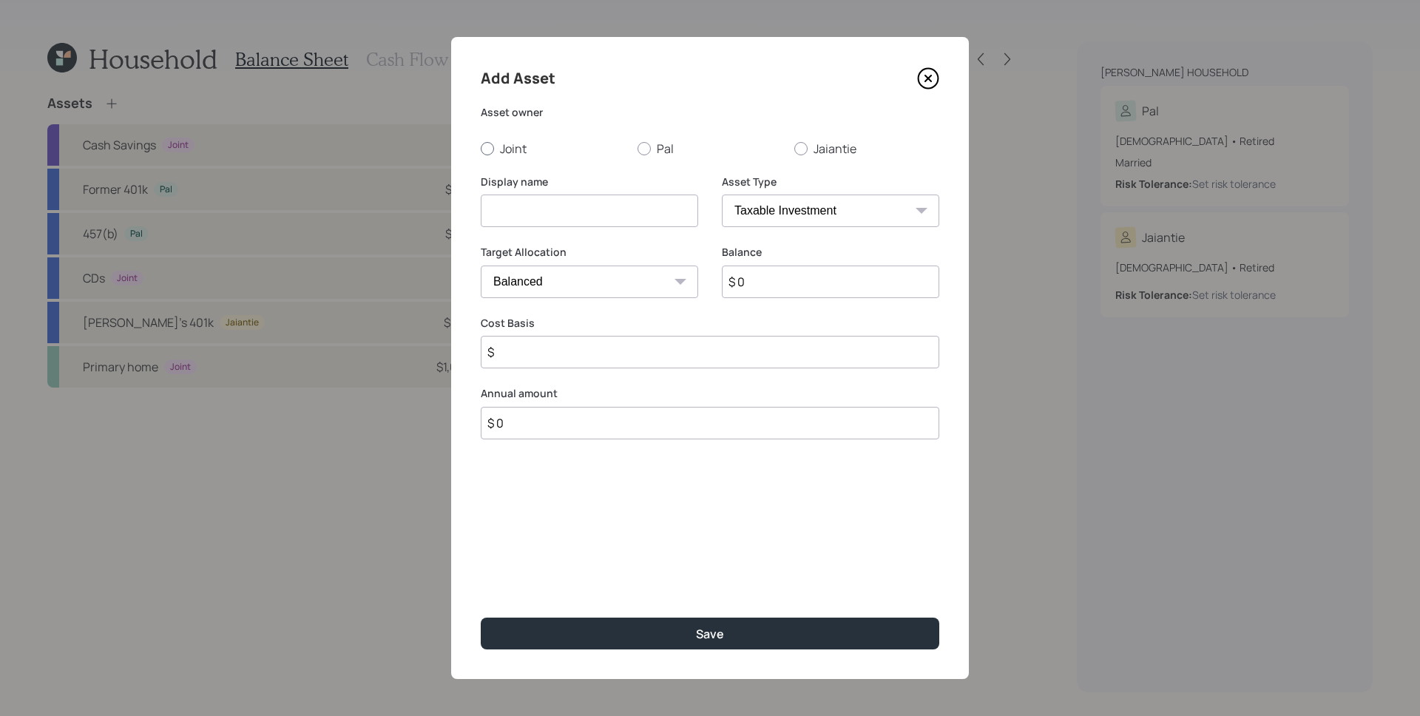
click at [579, 151] on label "Joint" at bounding box center [553, 149] width 145 height 16
click at [481, 149] on input "Joint" at bounding box center [480, 148] width 1 height 1
radio input "true"
click at [811, 141] on label "Jaiantie" at bounding box center [866, 149] width 145 height 16
click at [794, 148] on input "Jaiantie" at bounding box center [794, 148] width 1 height 1
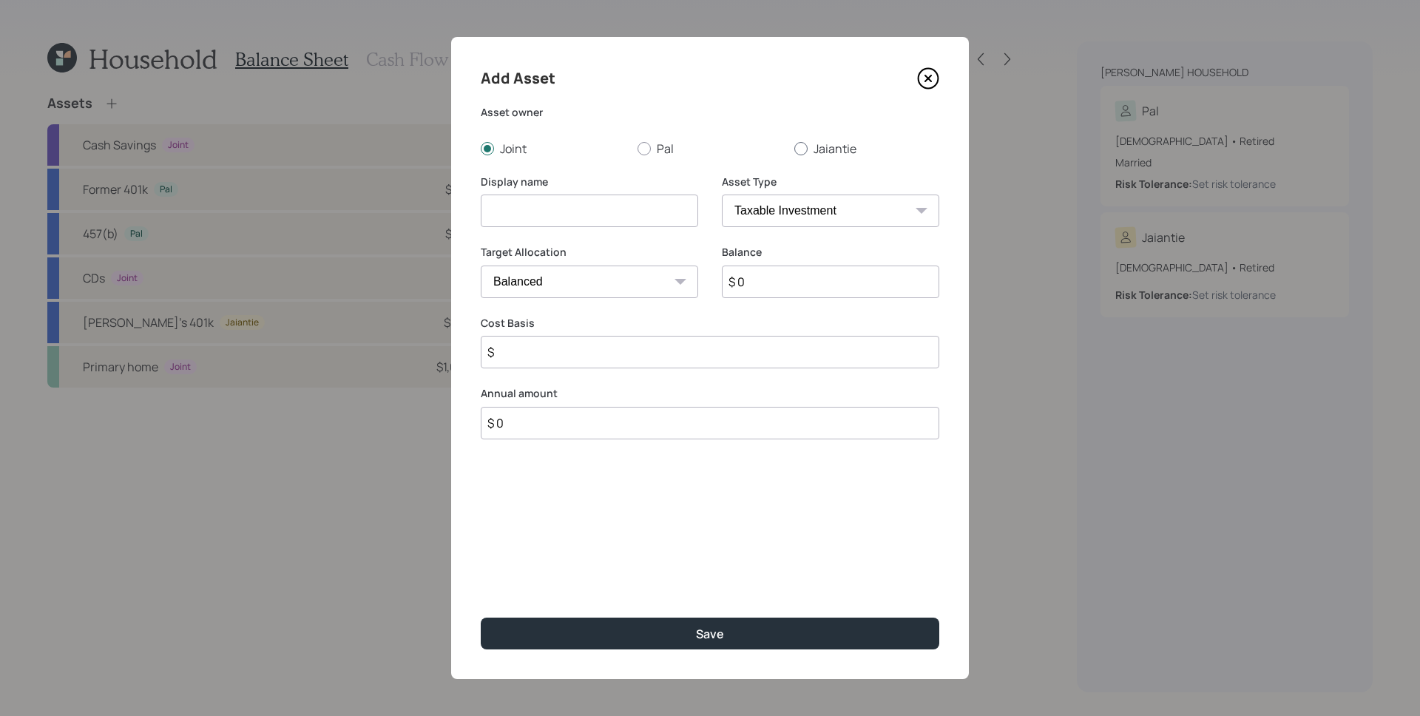
radio input "true"
click at [799, 209] on select "SEP [PERSON_NAME] IRA 401(k) [PERSON_NAME] 401(k) 403(b) [PERSON_NAME] 403(b) 4…" at bounding box center [830, 211] width 217 height 33
select select "ira"
click at [722, 195] on select "SEP [PERSON_NAME] IRA 401(k) [PERSON_NAME] 401(k) 403(b) [PERSON_NAME] 403(b) 4…" at bounding box center [830, 211] width 217 height 33
type input "$"
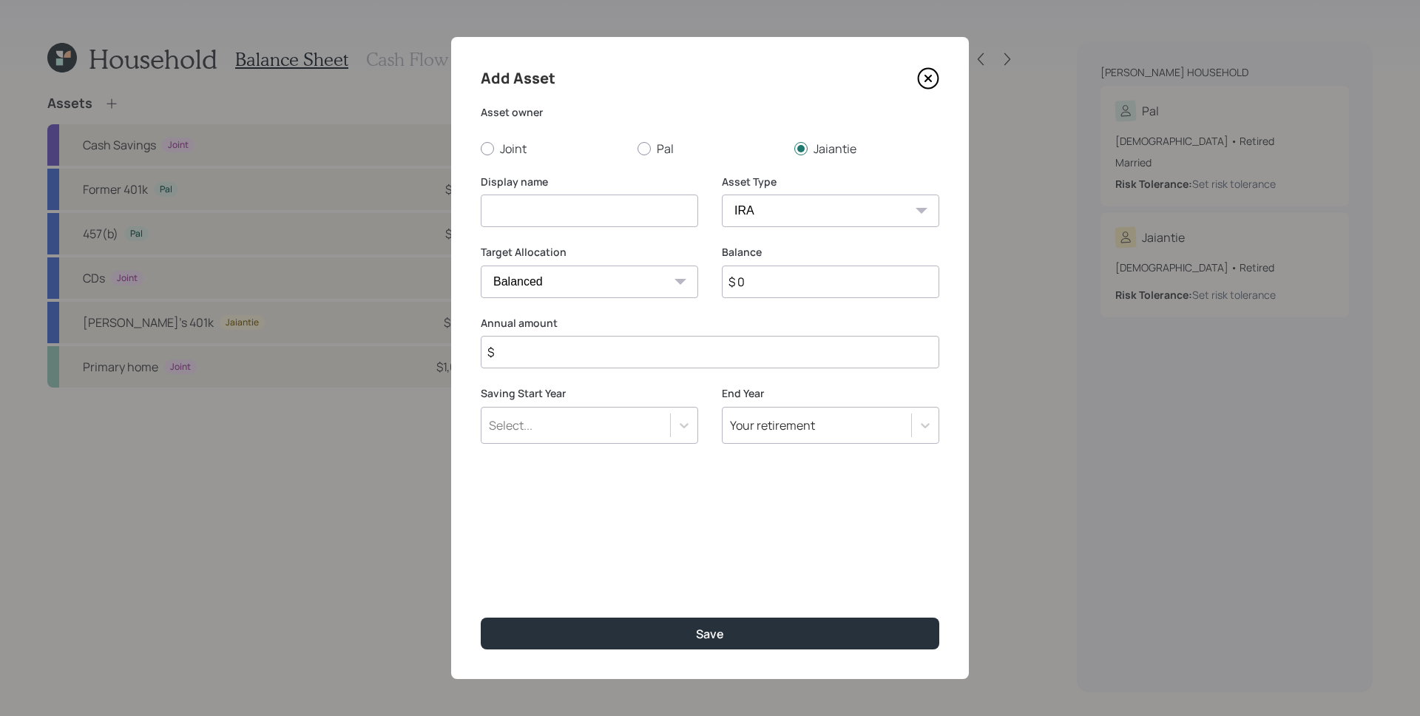
click at [607, 212] on input at bounding box center [589, 211] width 217 height 33
type input "[PERSON_NAME]'s Pension"
click at [807, 291] on input "$ 0" at bounding box center [830, 281] width 217 height 33
click at [807, 290] on input "$ 0" at bounding box center [830, 281] width 217 height 33
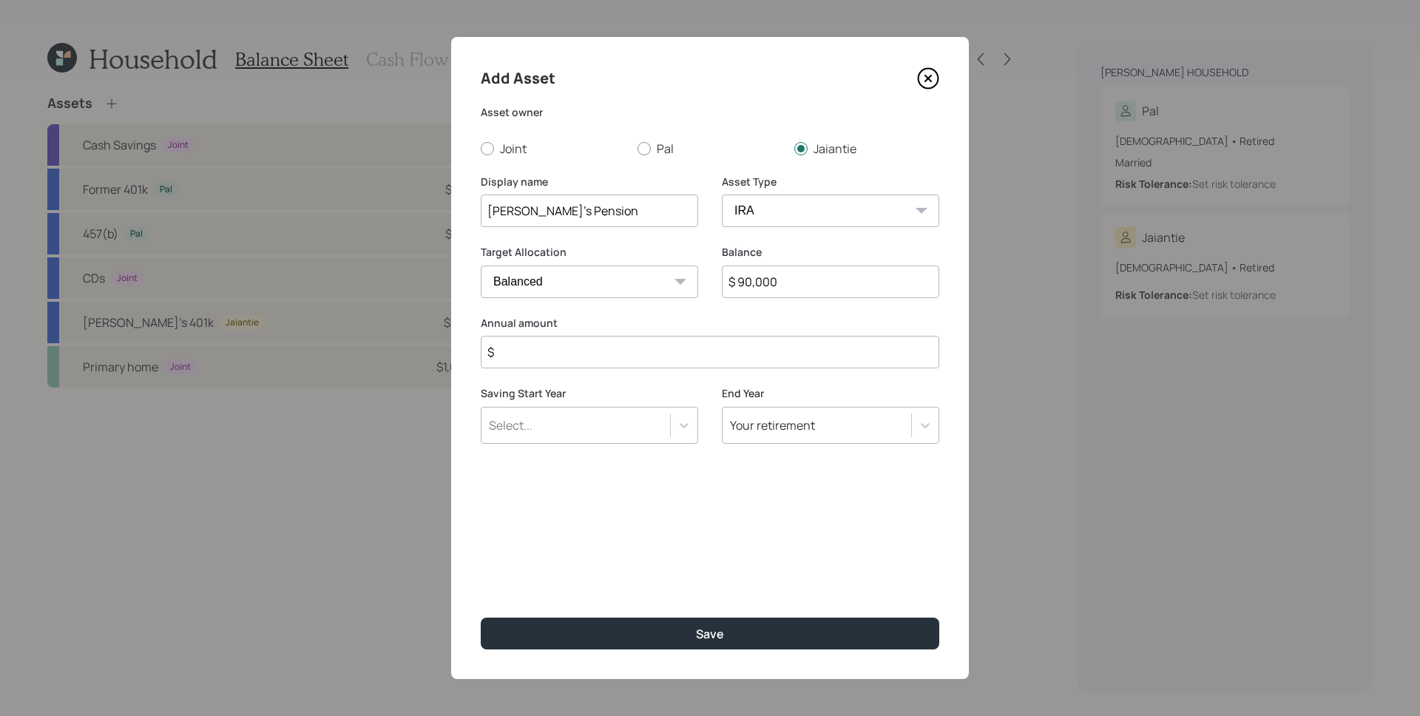
type input "$ 90,000"
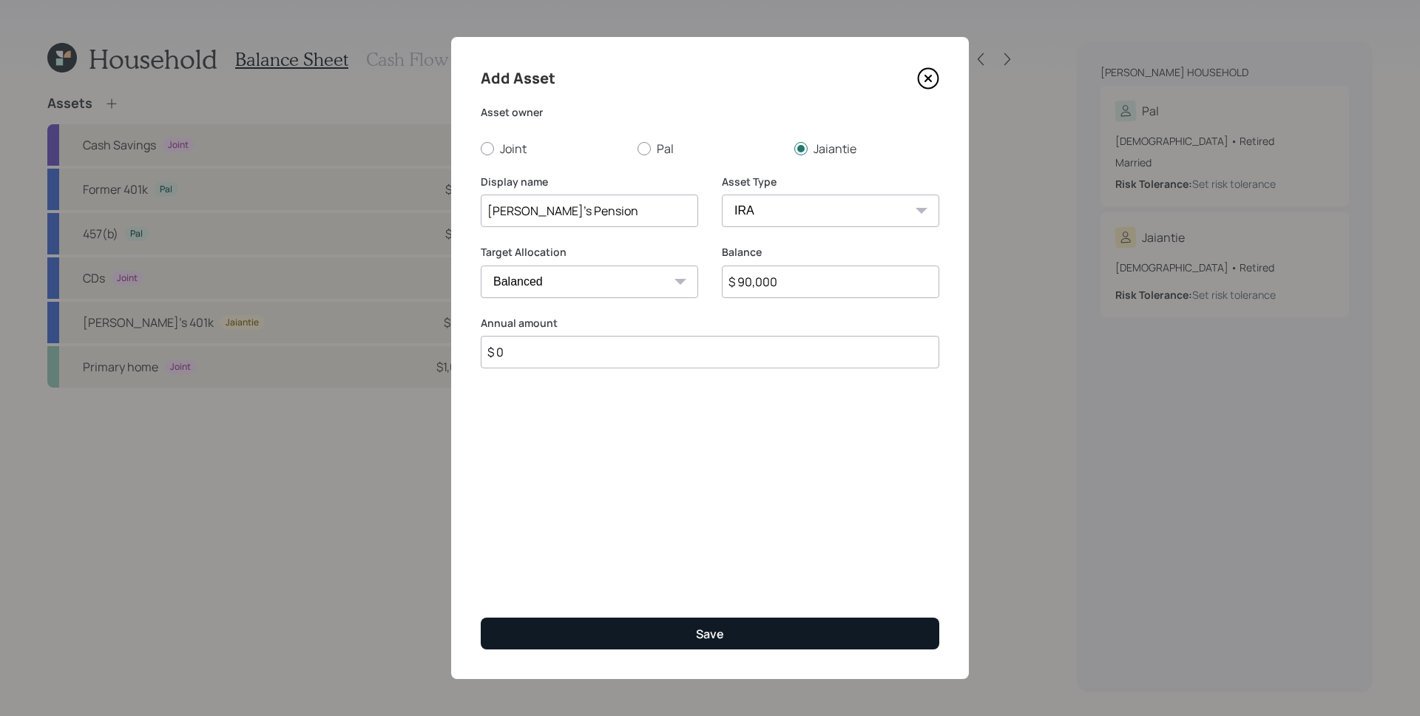
type input "$ 0"
click at [706, 631] on div "Save" at bounding box center [710, 634] width 28 height 16
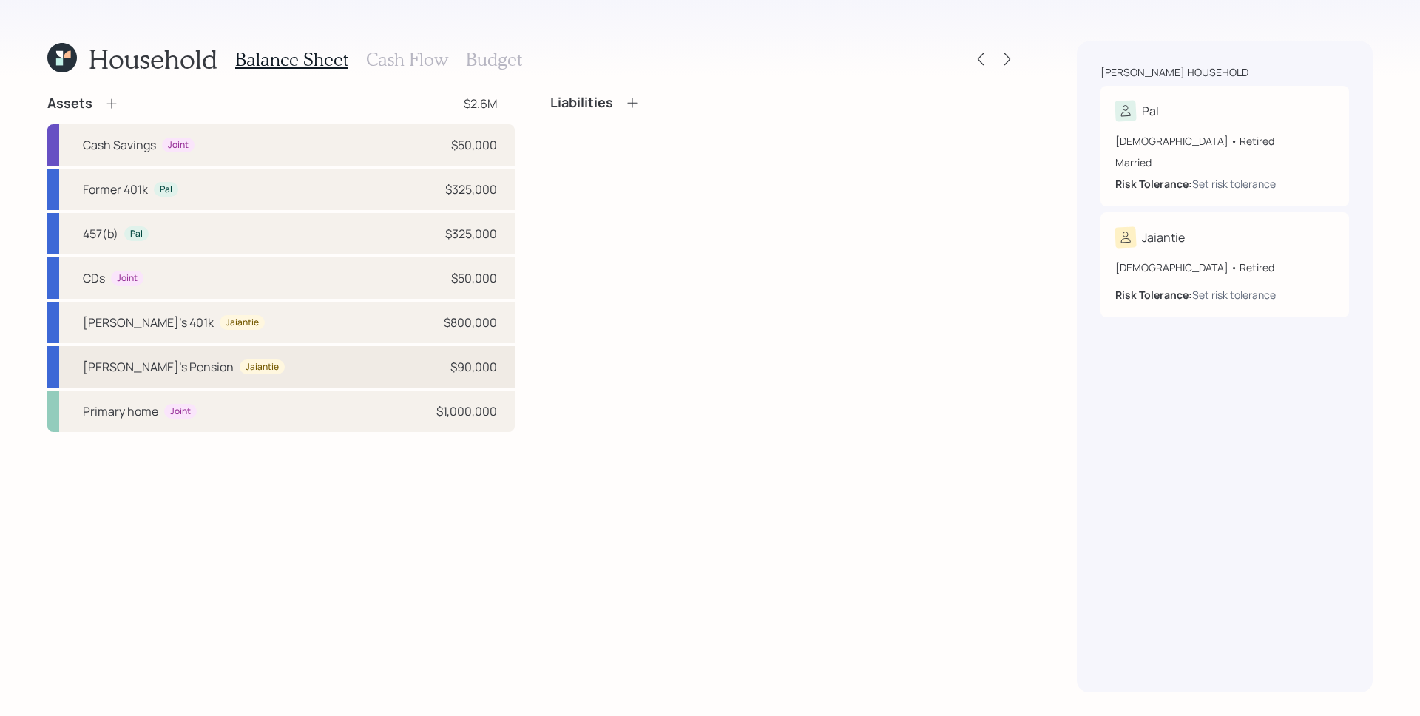
click at [227, 373] on div "[PERSON_NAME]'s Pension Jaiantie" at bounding box center [184, 367] width 202 height 18
select select "ira"
select select "balanced"
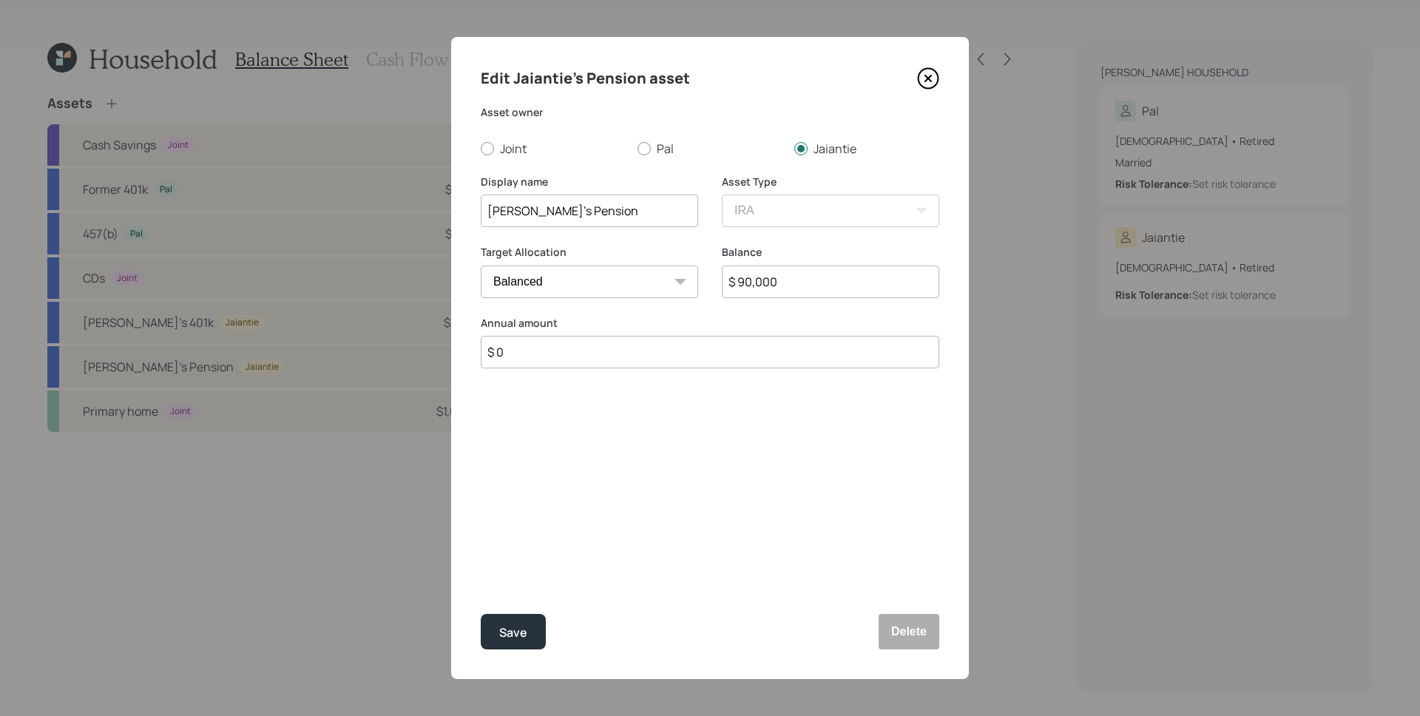
click at [638, 202] on input "[PERSON_NAME]'s Pension" at bounding box center [589, 211] width 217 height 33
click at [637, 206] on input "[PERSON_NAME]'s Pension" at bounding box center [589, 211] width 217 height 33
type input "[PERSON_NAME]'s Pension Lump Sum"
click at [530, 632] on button "Save" at bounding box center [513, 631] width 65 height 35
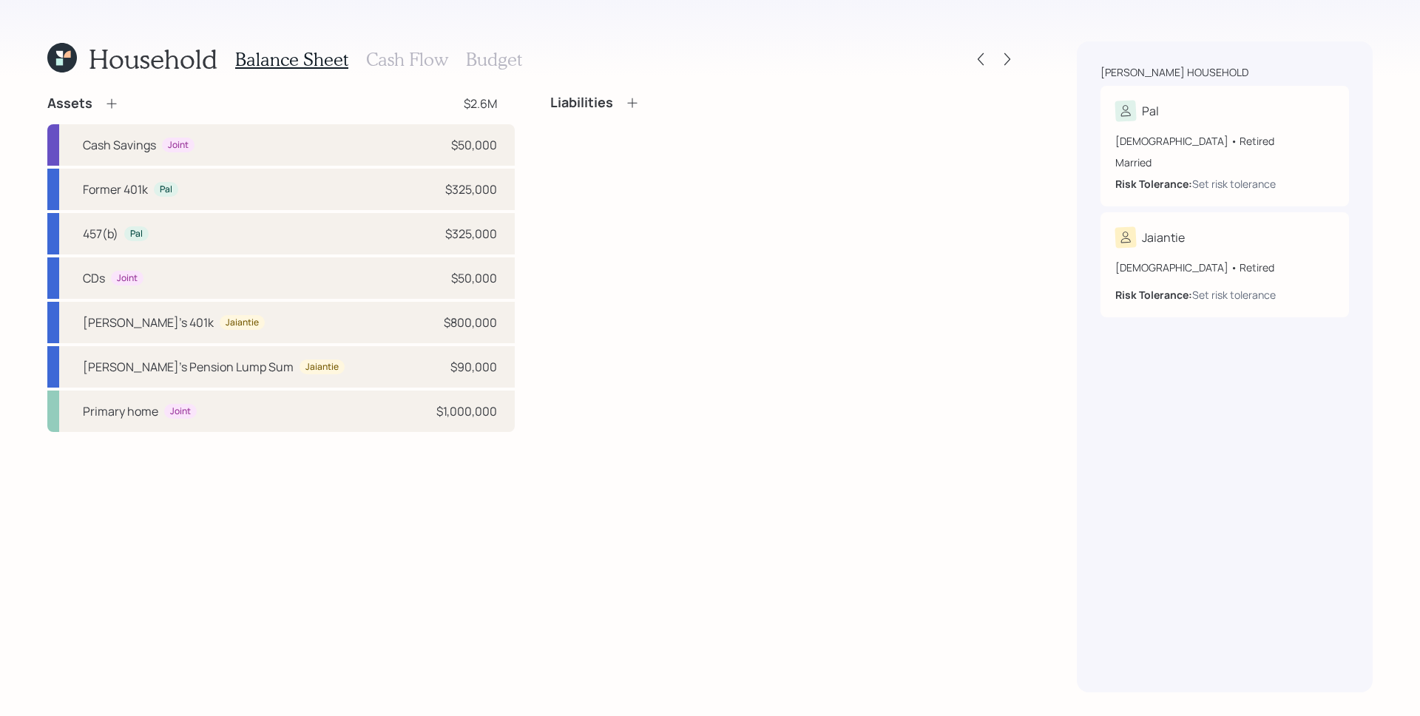
click at [397, 64] on h3 "Cash Flow" at bounding box center [407, 59] width 82 height 21
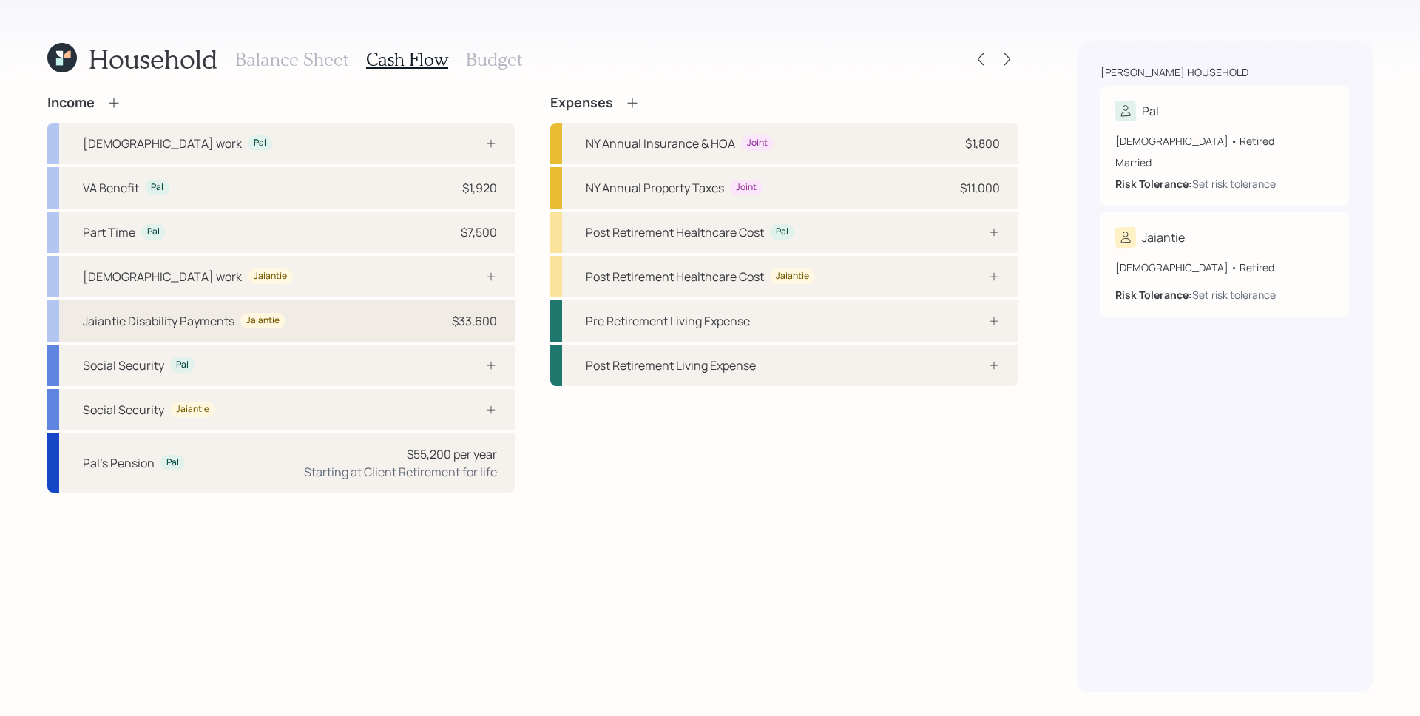
click at [418, 324] on div "Jaiantie Disability Payments Jaiantie $33,600" at bounding box center [280, 320] width 467 height 41
select select "other"
select select "social_security"
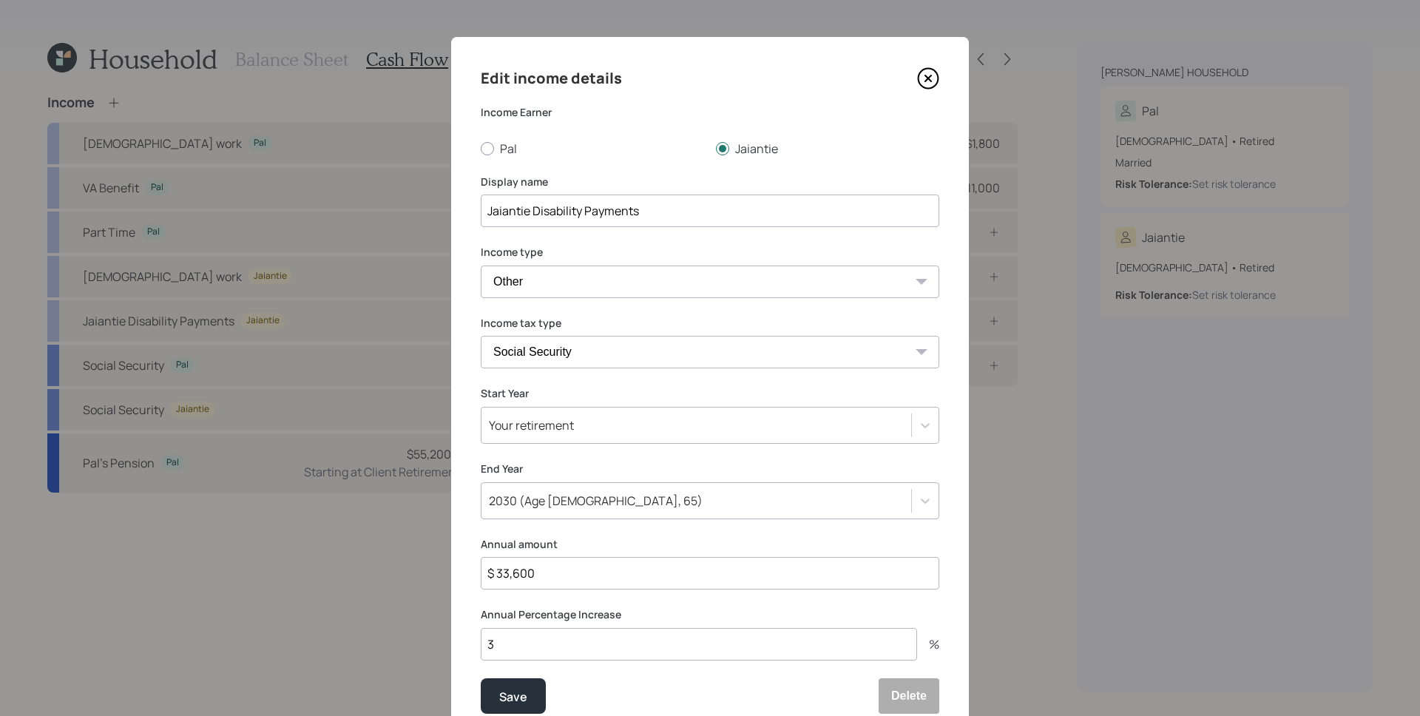
drag, startPoint x: 666, startPoint y: 211, endPoint x: 529, endPoint y: 212, distance: 137.6
click at [529, 212] on input "Jaiantie Disability Payments" at bounding box center [710, 211] width 459 height 33
type input "Jaiantie SSDI"
click at [532, 696] on button "Save" at bounding box center [513, 695] width 65 height 35
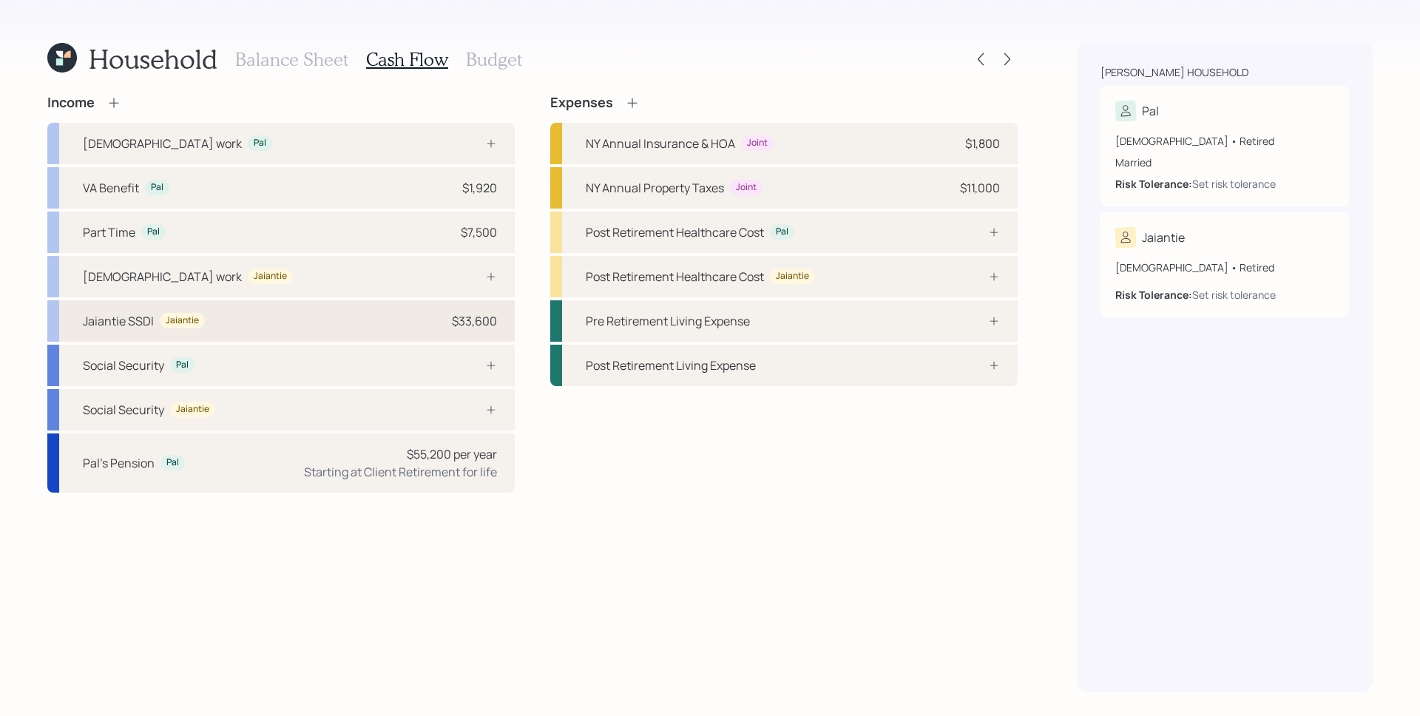
click at [353, 330] on div "Jaiantie SSDI Jaiantie $33,600" at bounding box center [280, 320] width 467 height 41
select select "other"
select select "social_security"
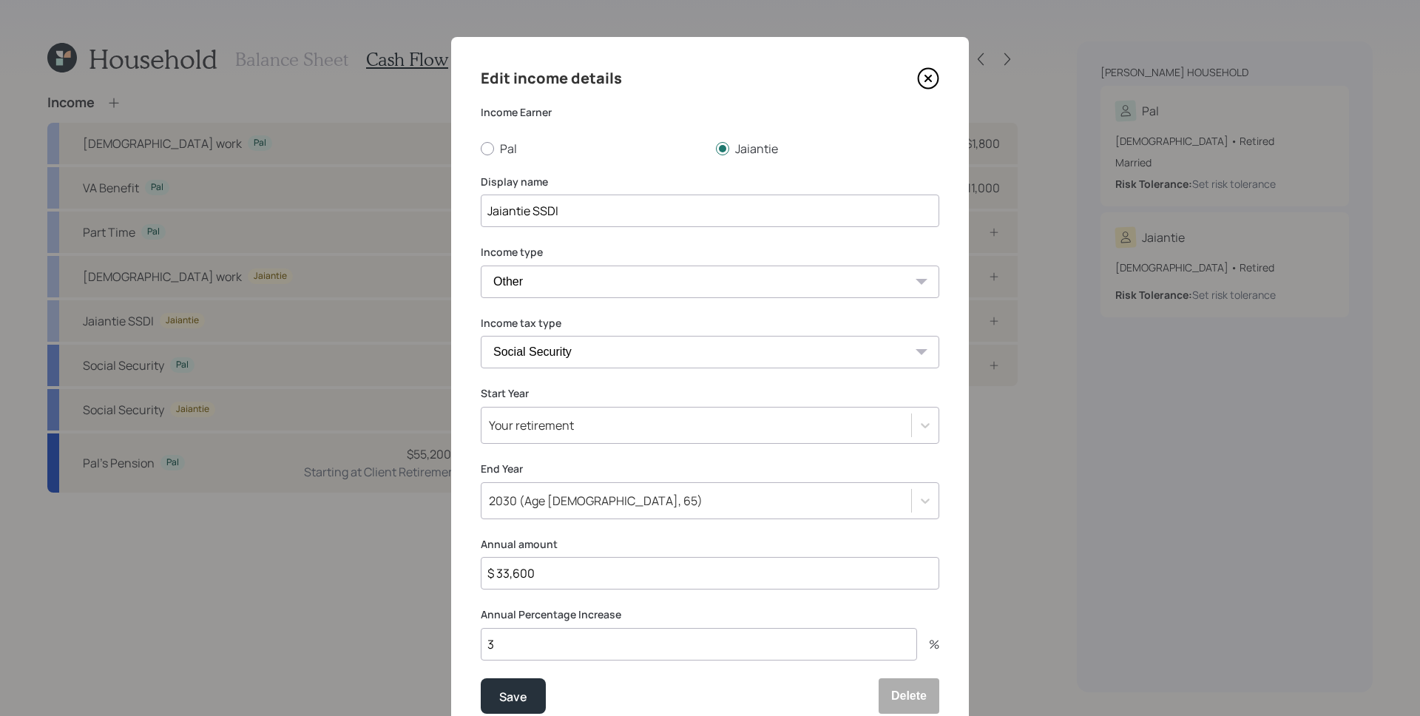
click at [536, 488] on div "2030 (Age [DEMOGRAPHIC_DATA], 65)" at bounding box center [696, 500] width 430 height 25
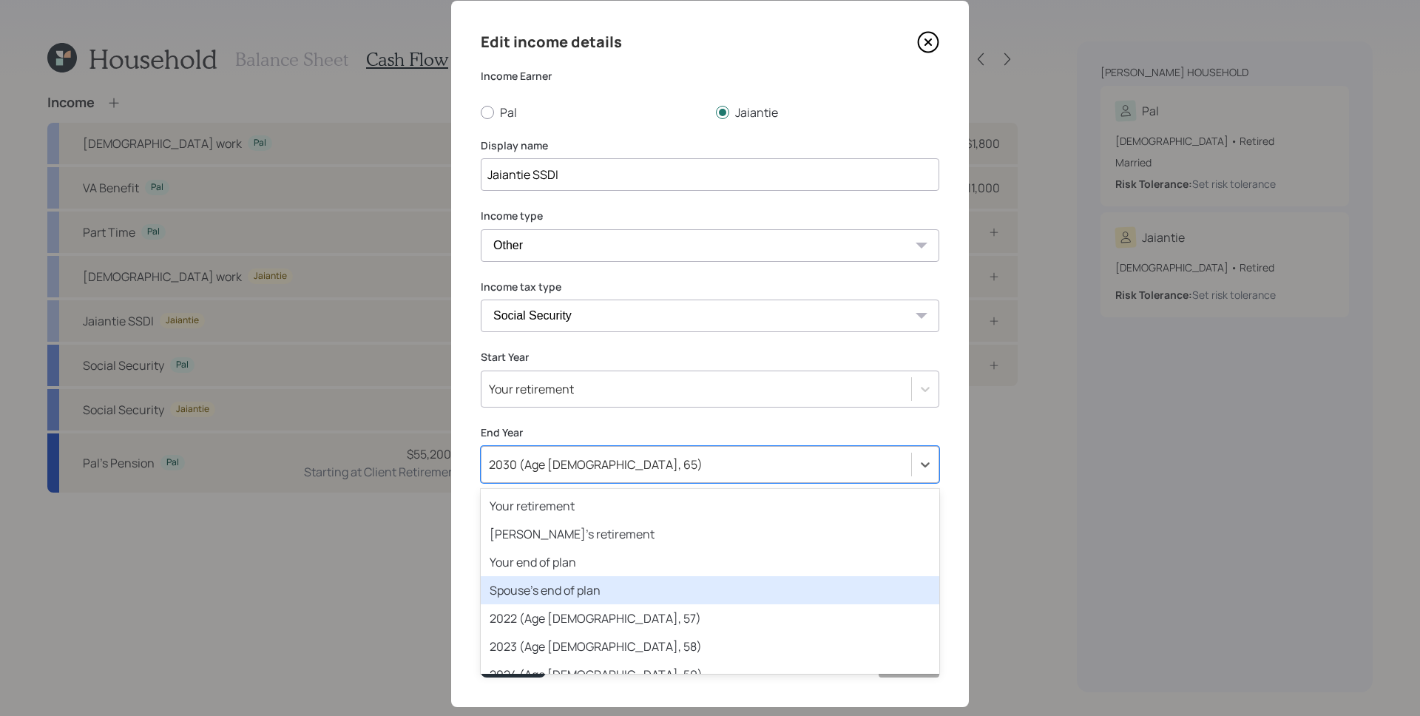
click at [611, 583] on div "Spouse's end of plan" at bounding box center [710, 590] width 459 height 28
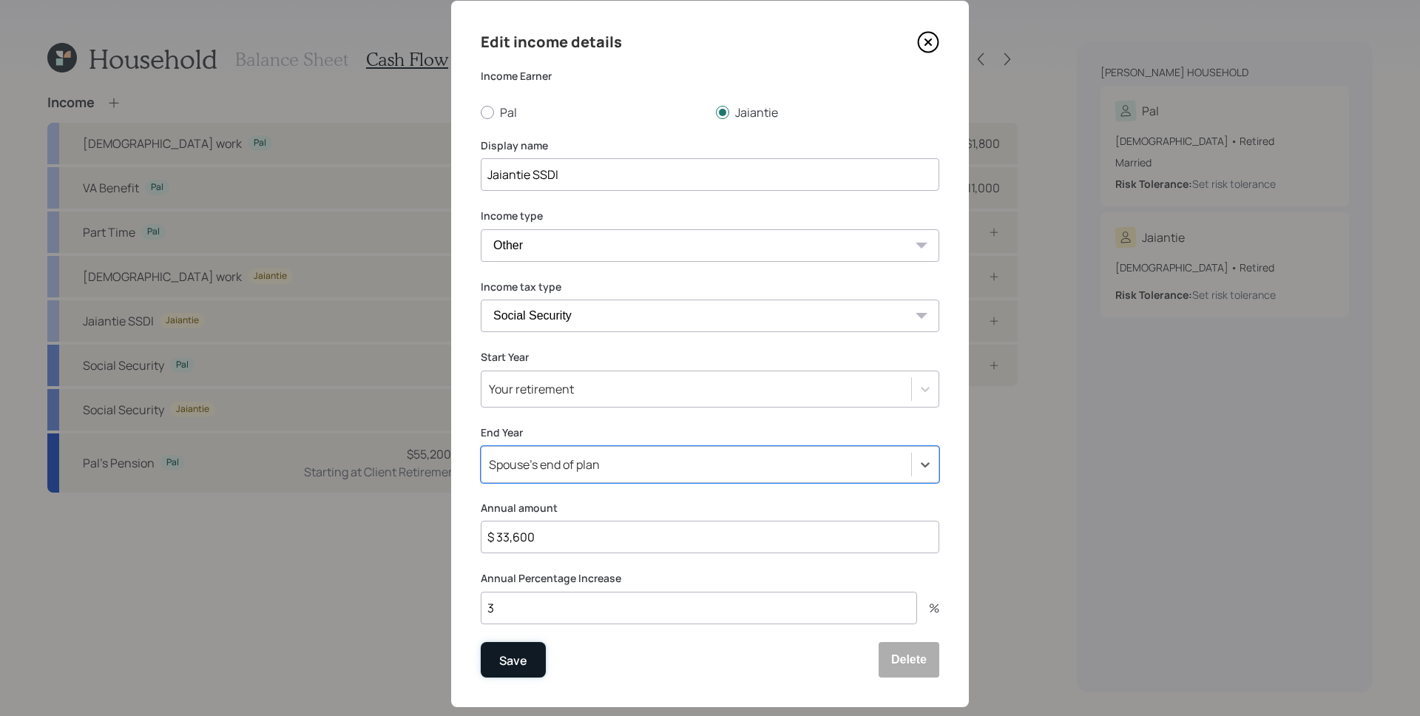
click at [518, 667] on div "Save" at bounding box center [513, 660] width 28 height 20
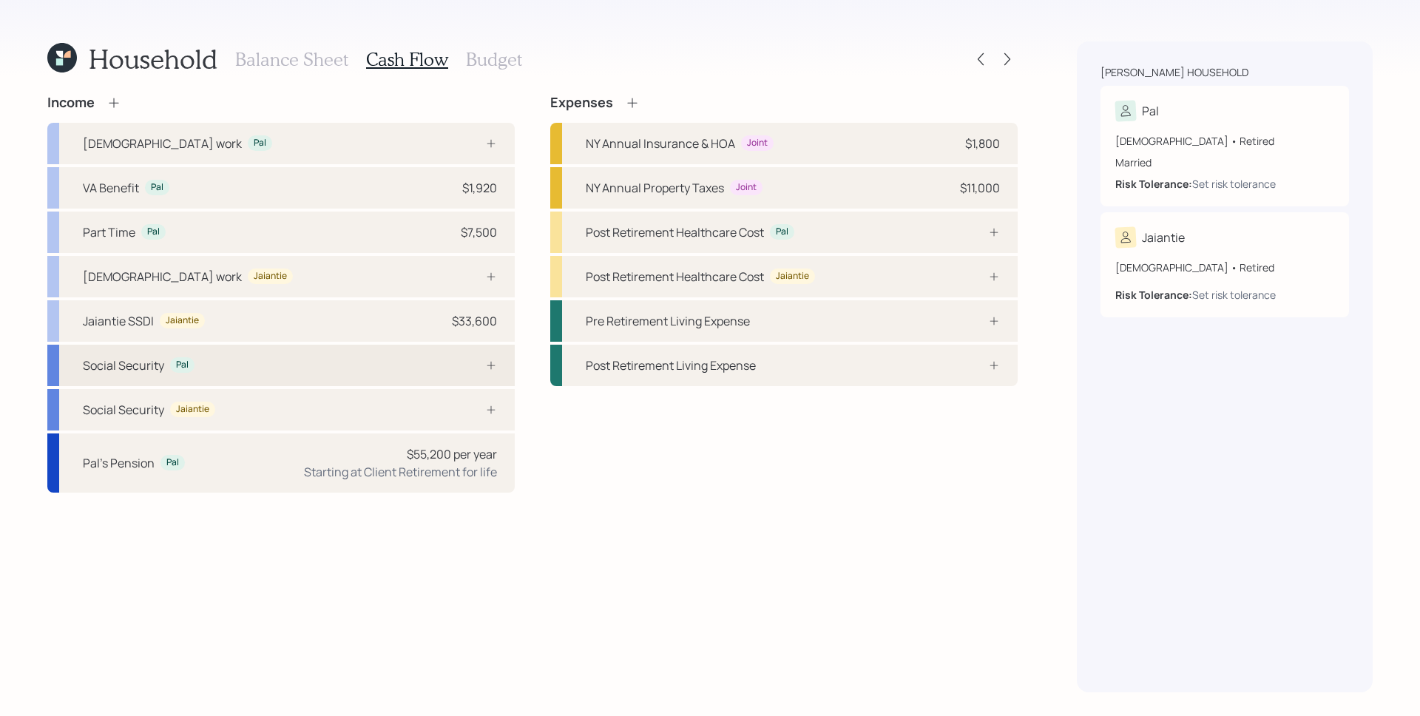
click at [469, 371] on div "Social Security Pal" at bounding box center [280, 365] width 467 height 41
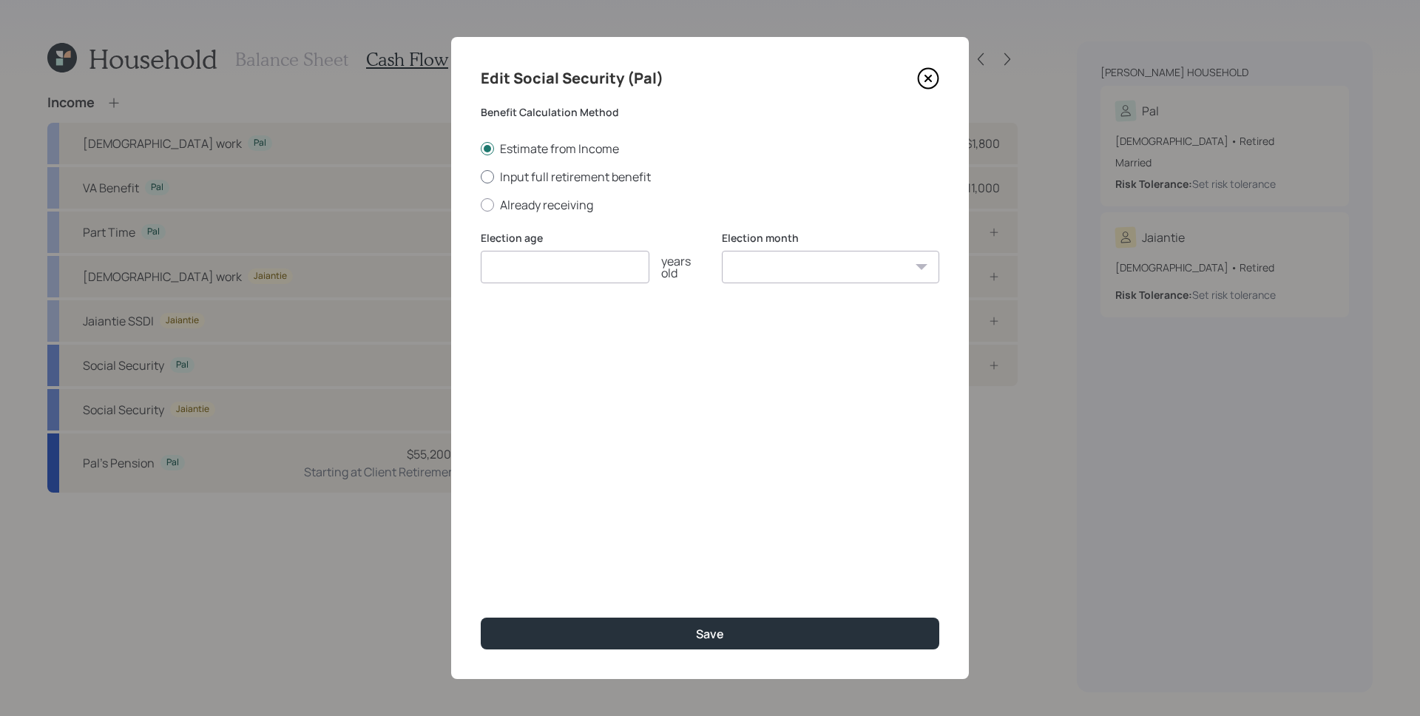
click at [518, 174] on label "Input full retirement benefit" at bounding box center [710, 177] width 459 height 16
click at [481, 176] on input "Input full retirement benefit" at bounding box center [480, 176] width 1 height 1
radio input "true"
click at [615, 268] on input "number" at bounding box center [565, 267] width 169 height 33
click at [871, 272] on select "January February March April May June July August September October November De…" at bounding box center [830, 267] width 217 height 33
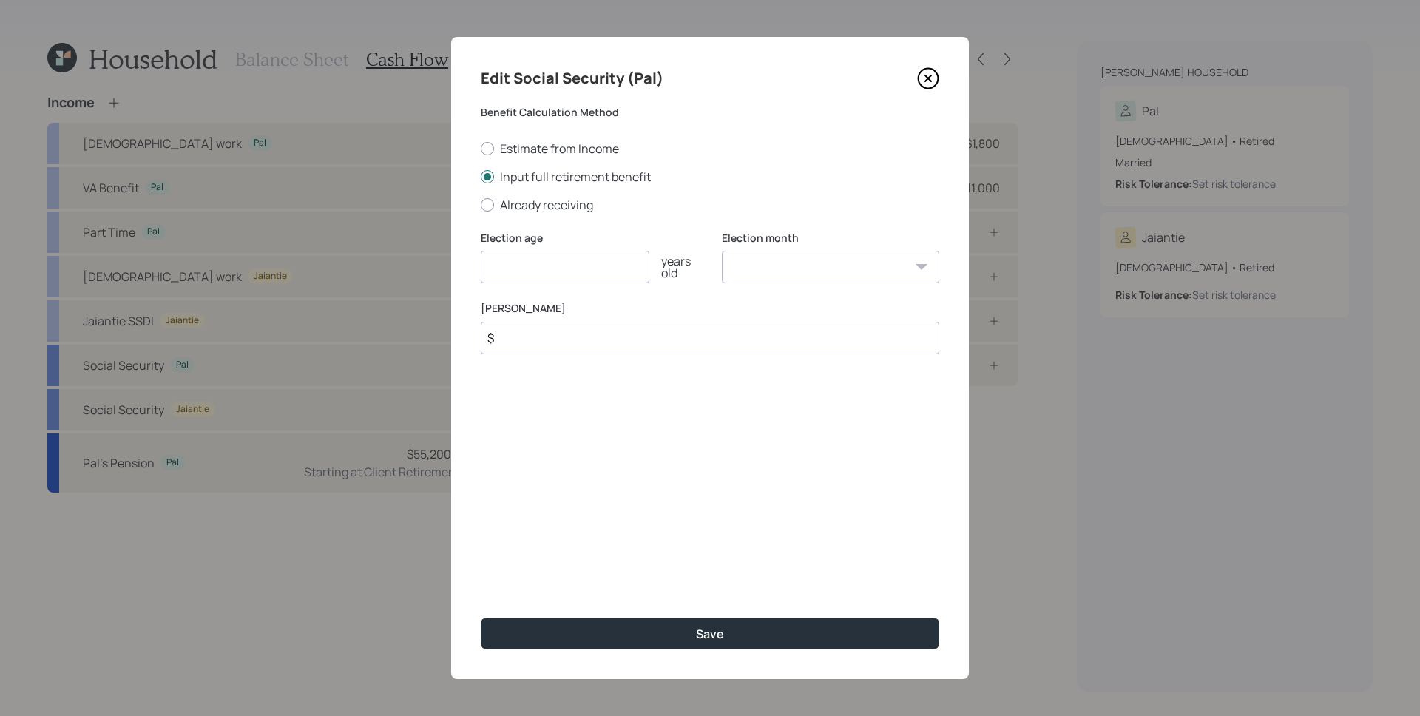
select select "4"
click at [722, 251] on select "January February March April May June July August September October November De…" at bounding box center [830, 267] width 217 height 33
click at [584, 281] on input "number" at bounding box center [565, 267] width 169 height 33
type input "66"
click at [708, 337] on input "$" at bounding box center [710, 338] width 459 height 33
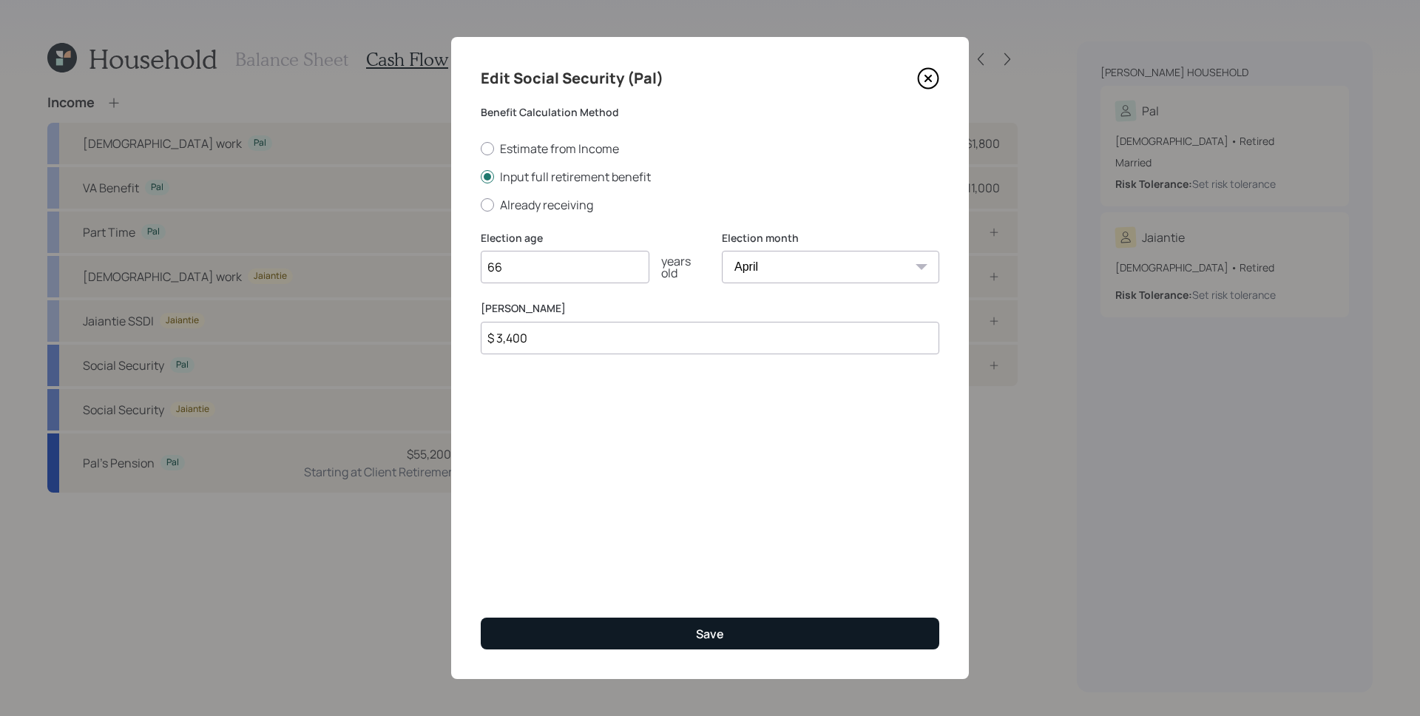
type input "$ 3,400"
click at [771, 633] on button "Save" at bounding box center [710, 634] width 459 height 32
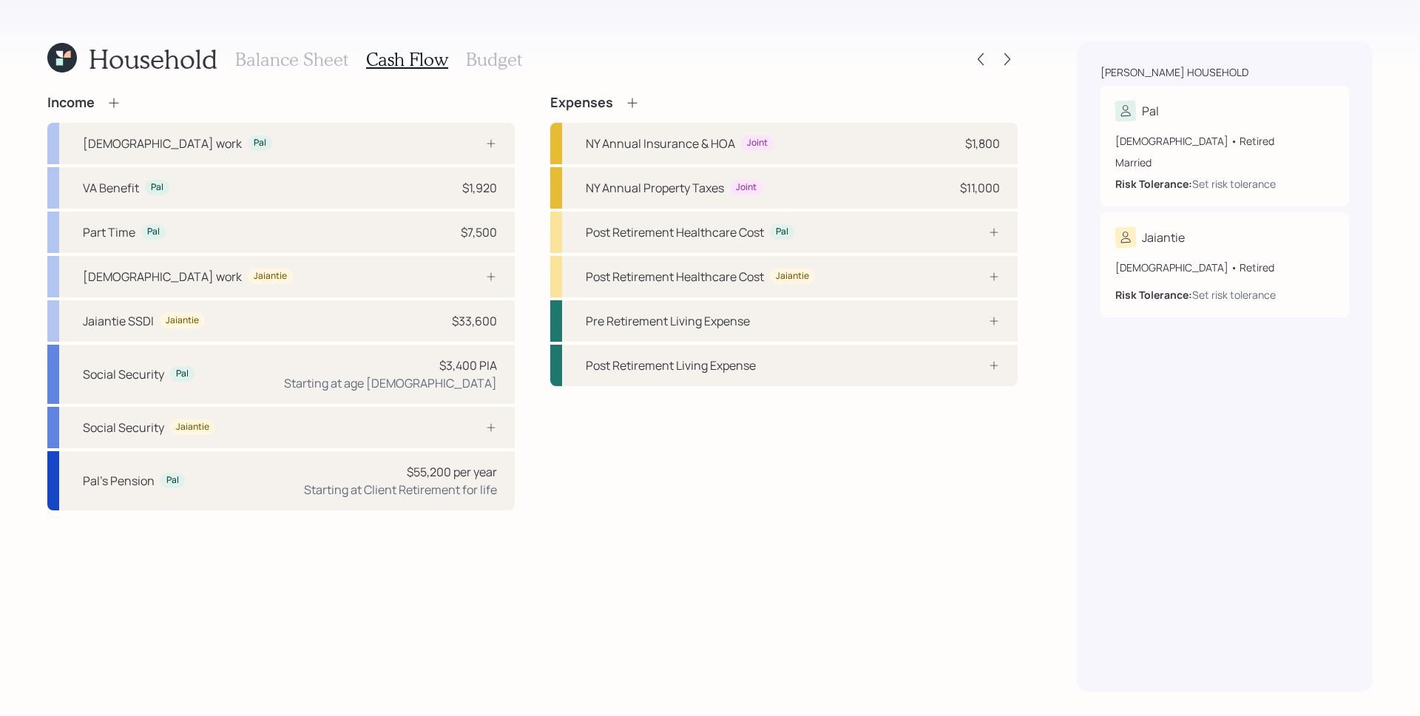
click at [1055, 528] on div "Household Balance Sheet Cash Flow Budget Income [DEMOGRAPHIC_DATA] work Pal VA …" at bounding box center [710, 358] width 1420 height 716
click at [938, 230] on div "Post Retirement Healthcare Cost Pal" at bounding box center [783, 232] width 467 height 41
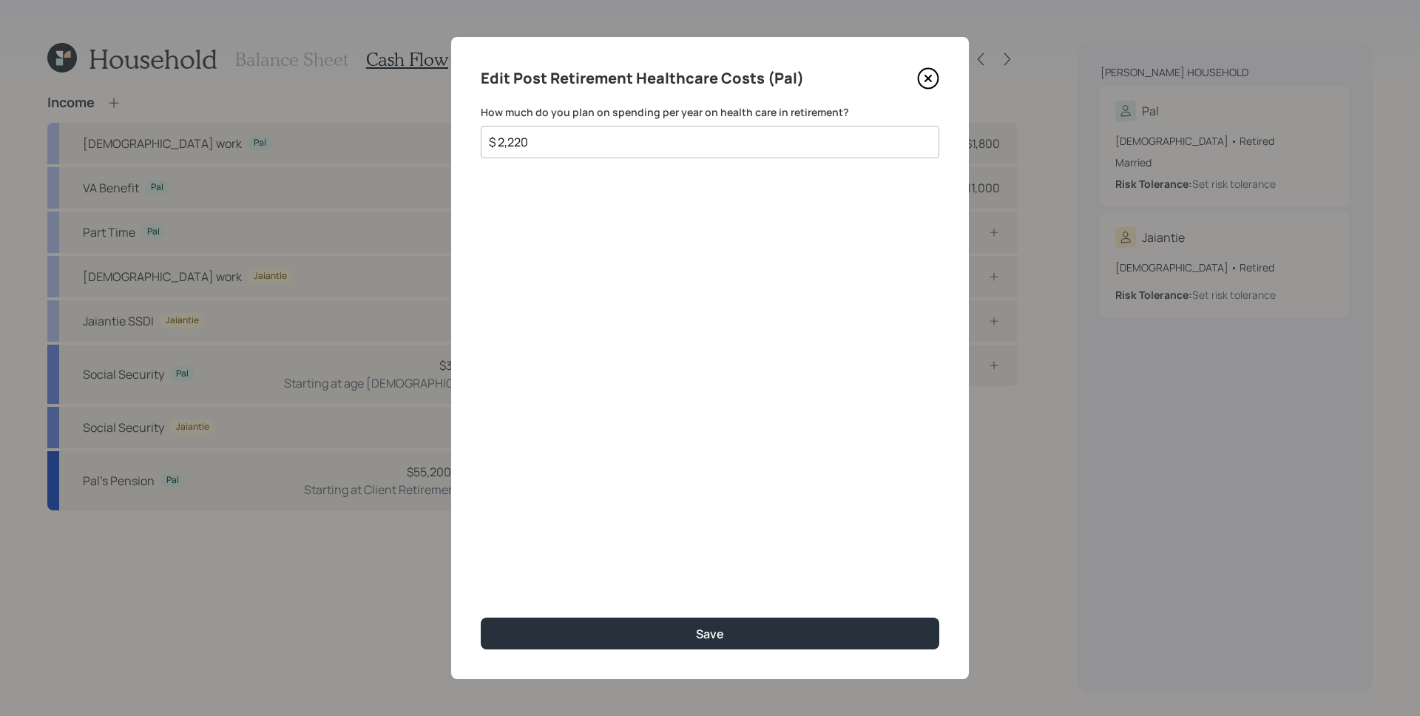
type input "$ 2,220"
click at [481, 618] on button "Save" at bounding box center [710, 634] width 459 height 32
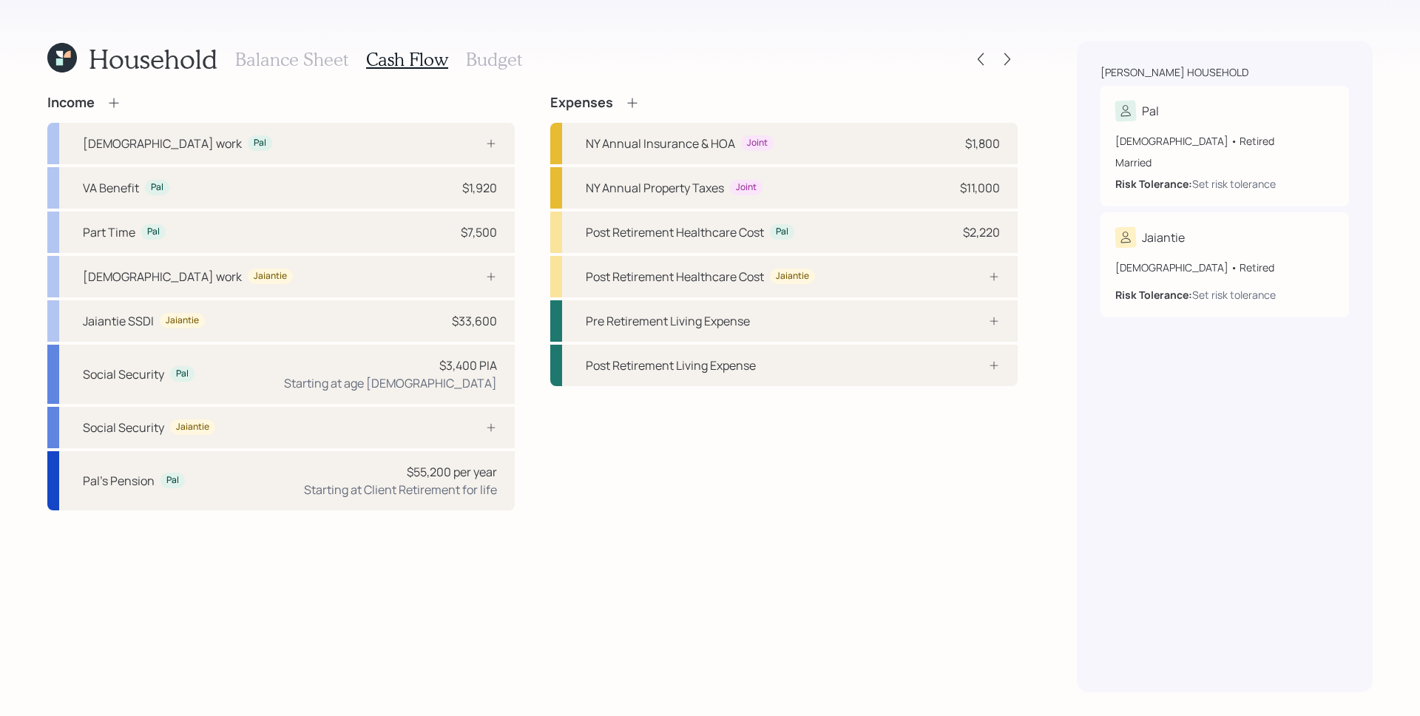
click at [1073, 288] on div "Household Balance Sheet Cash Flow Budget Income [DEMOGRAPHIC_DATA] work Pal VA …" at bounding box center [710, 358] width 1420 height 716
click at [762, 357] on div "Post Retirement Living Expense" at bounding box center [783, 365] width 467 height 41
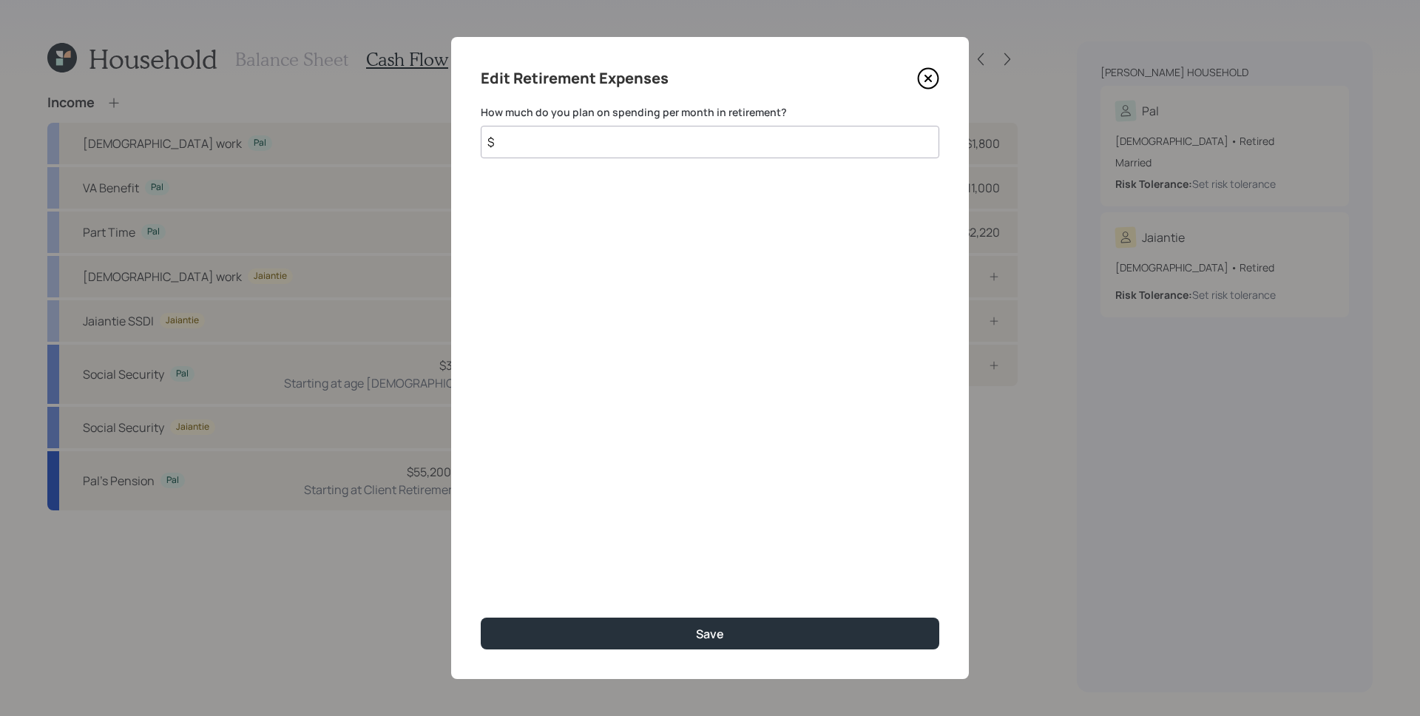
click at [714, 155] on input "$" at bounding box center [710, 142] width 459 height 33
click at [745, 147] on input "$ 2,800" at bounding box center [710, 142] width 459 height 33
type input "$ 3,500"
click at [481, 618] on button "Save" at bounding box center [710, 634] width 459 height 32
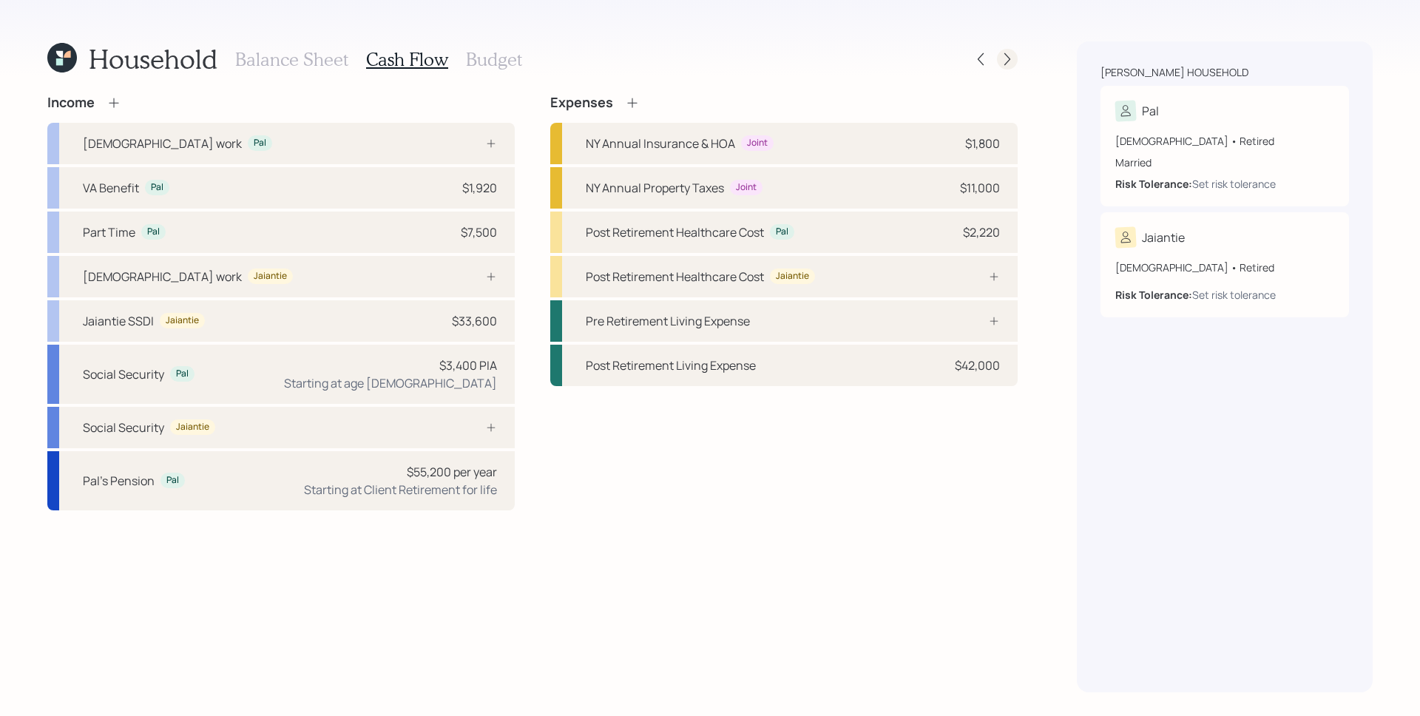
click at [1013, 58] on icon at bounding box center [1007, 59] width 15 height 15
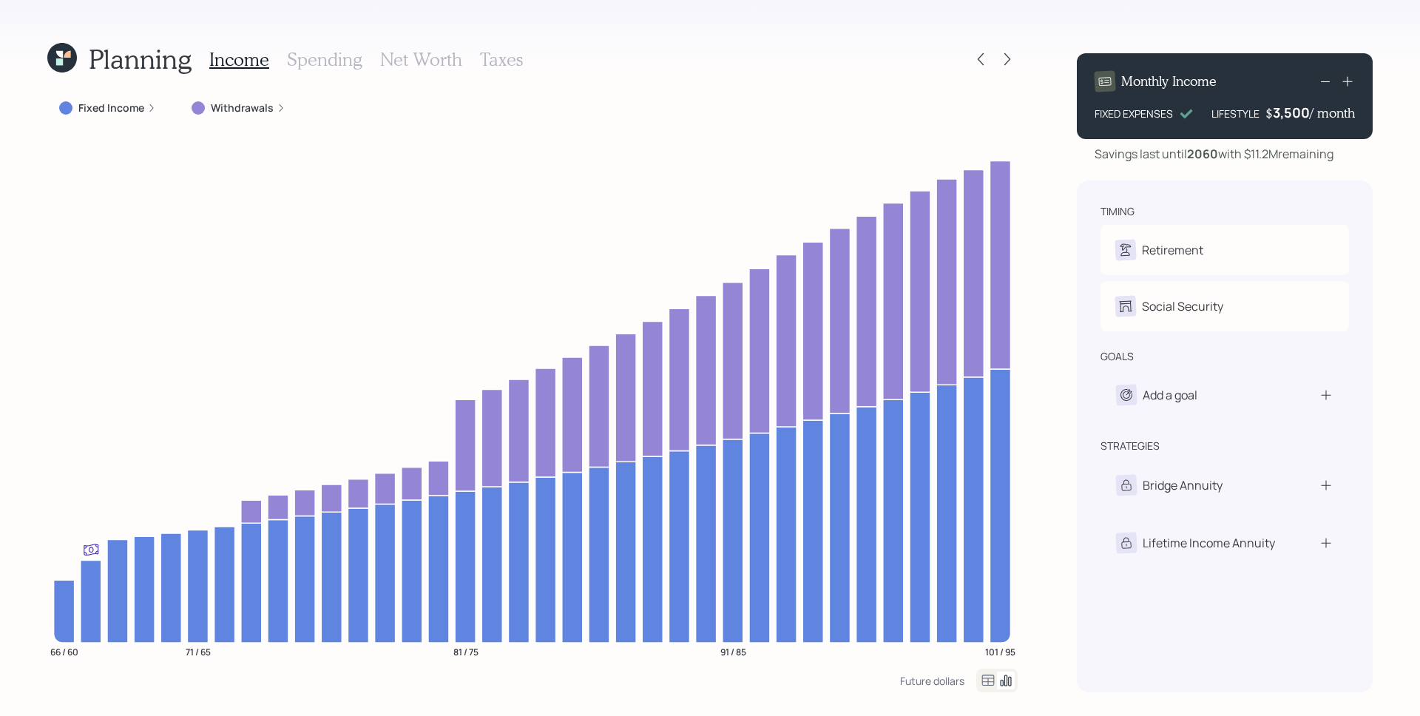
click at [120, 107] on label "Fixed Income" at bounding box center [111, 108] width 66 height 15
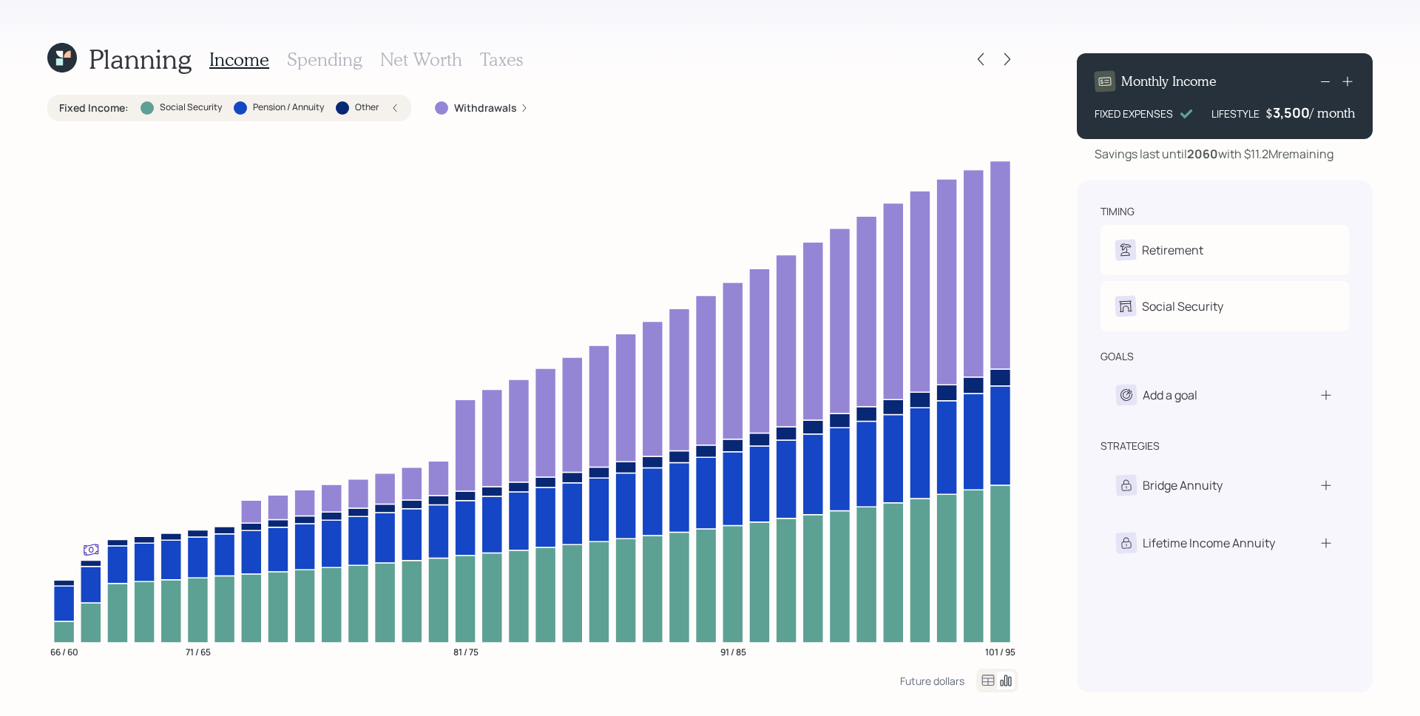
click at [388, 109] on div "Fixed Income : Social Security Pension / Annuity Other" at bounding box center [229, 108] width 340 height 15
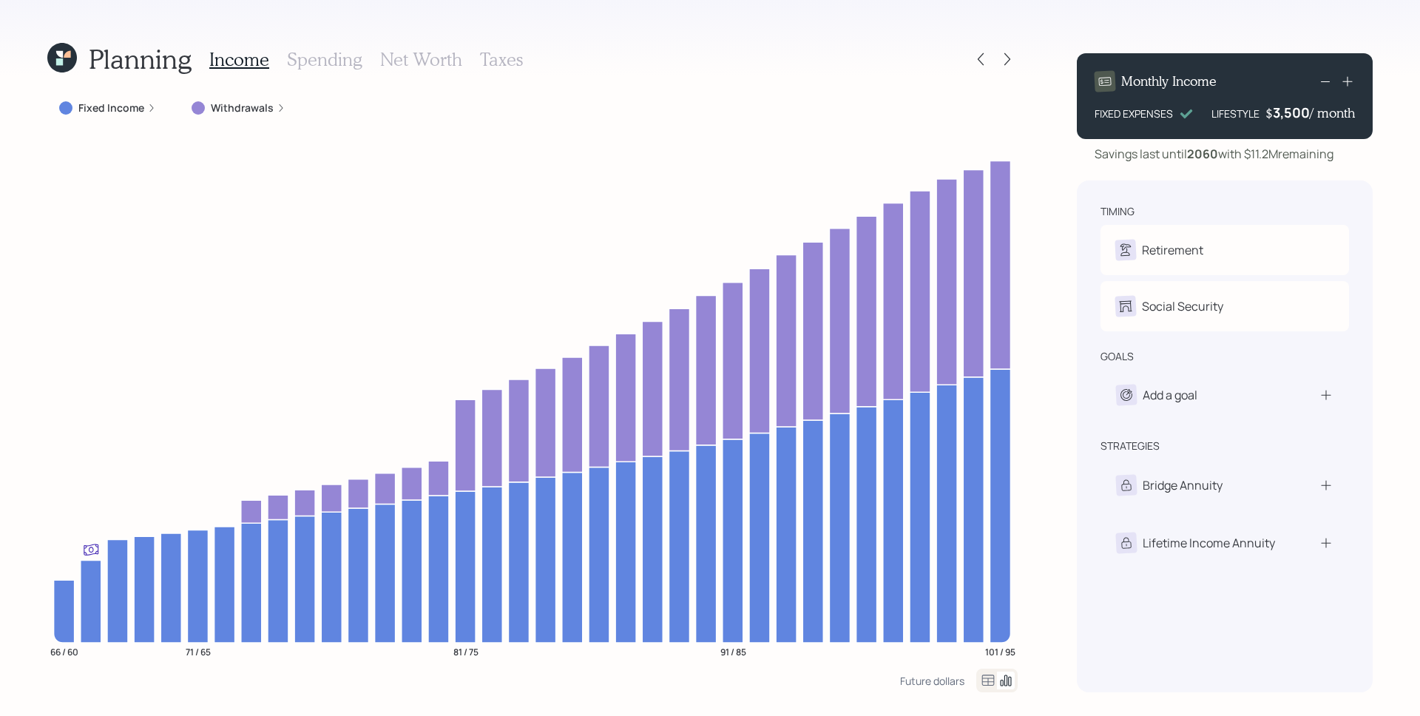
click at [237, 99] on div "Withdrawals" at bounding box center [239, 108] width 118 height 27
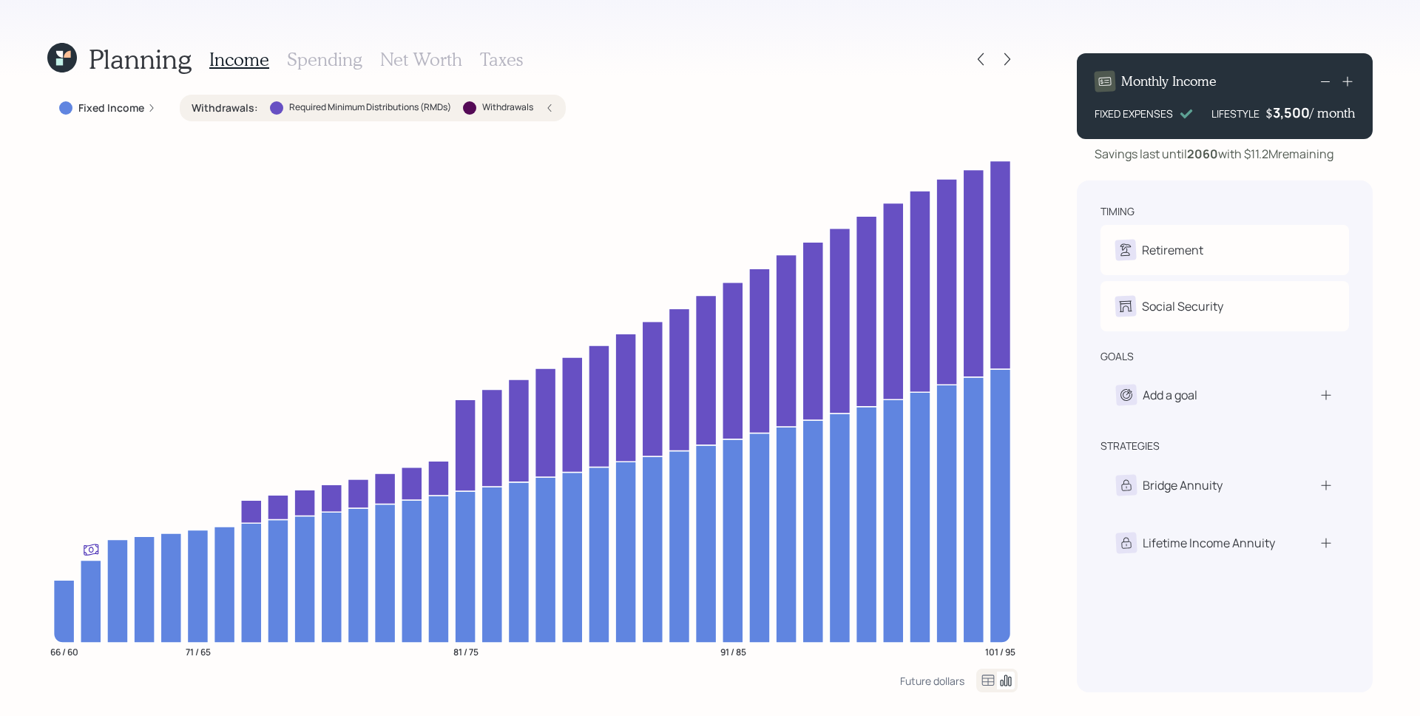
click at [552, 106] on icon at bounding box center [549, 108] width 9 height 9
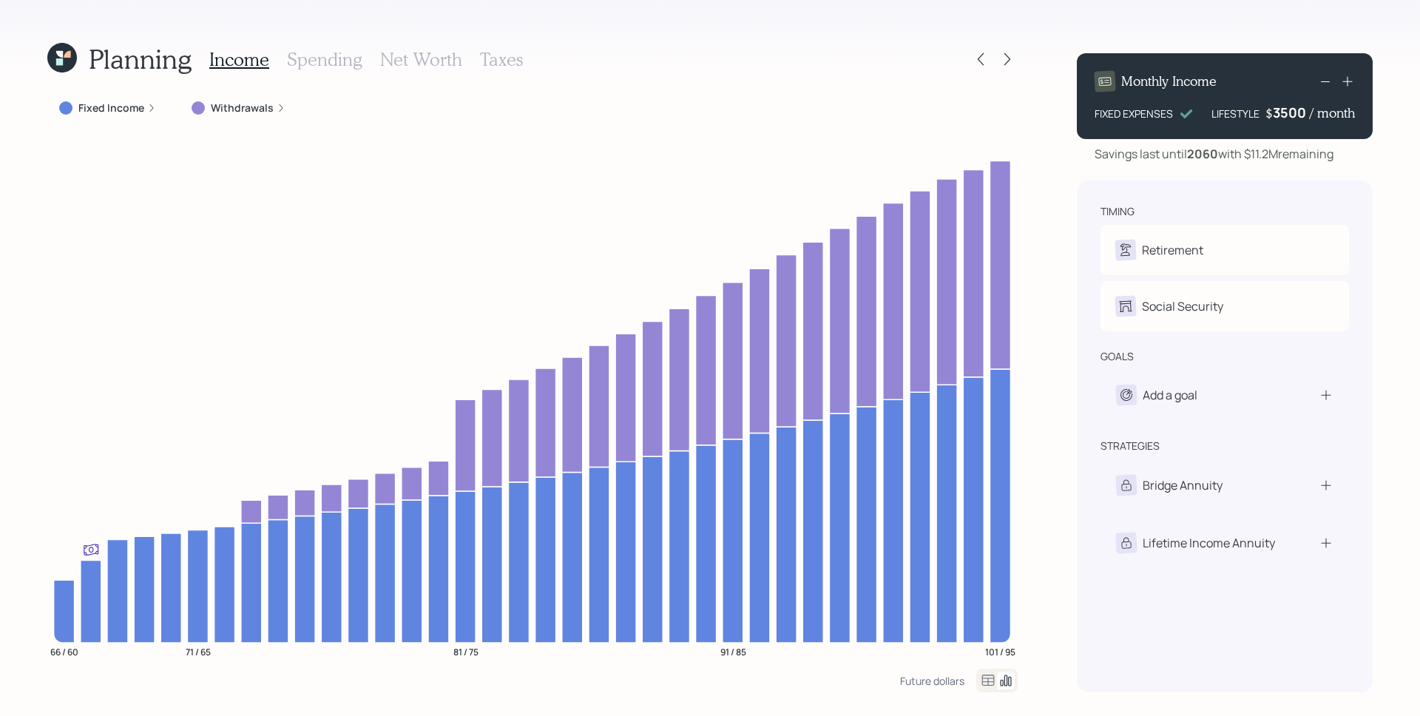
click at [1288, 115] on div "3500" at bounding box center [1291, 113] width 37 height 18
click at [1229, 209] on div "timing" at bounding box center [1224, 211] width 248 height 15
click at [1302, 115] on div "7000" at bounding box center [1291, 113] width 37 height 18
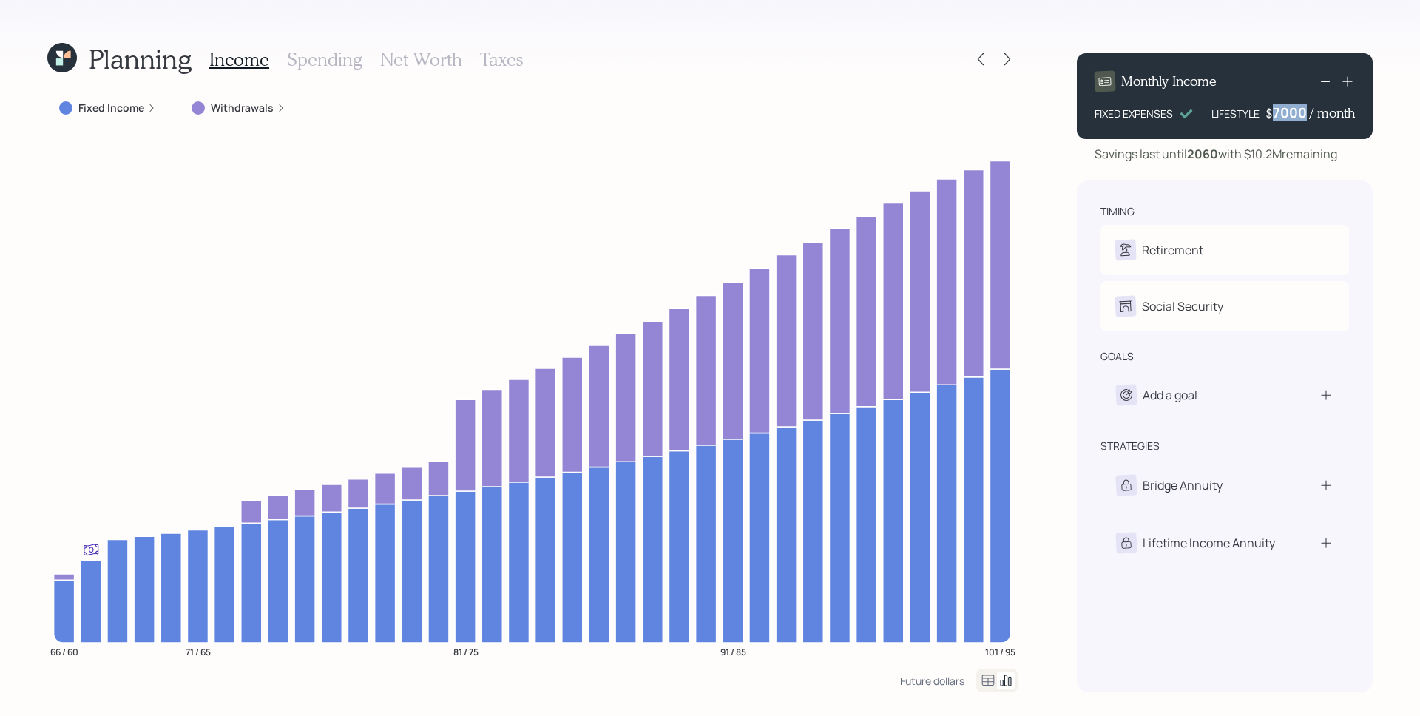
click at [1302, 115] on div "7000" at bounding box center [1291, 113] width 37 height 18
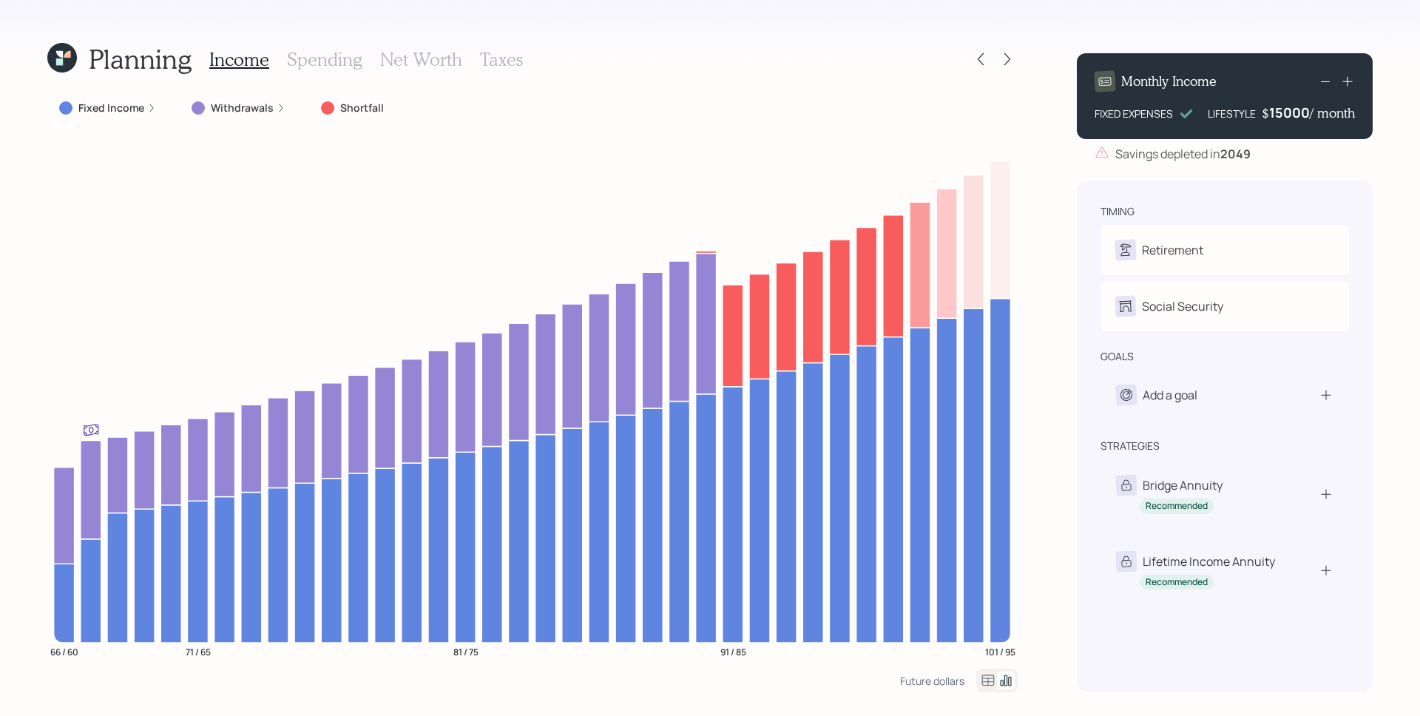
click at [1296, 115] on div "15000" at bounding box center [1289, 113] width 41 height 18
click at [1232, 173] on div "Monthly Income FIXED EXPENSES LIFESTYLE $ 3500 / month Savings depleted in [DAT…" at bounding box center [1225, 366] width 296 height 651
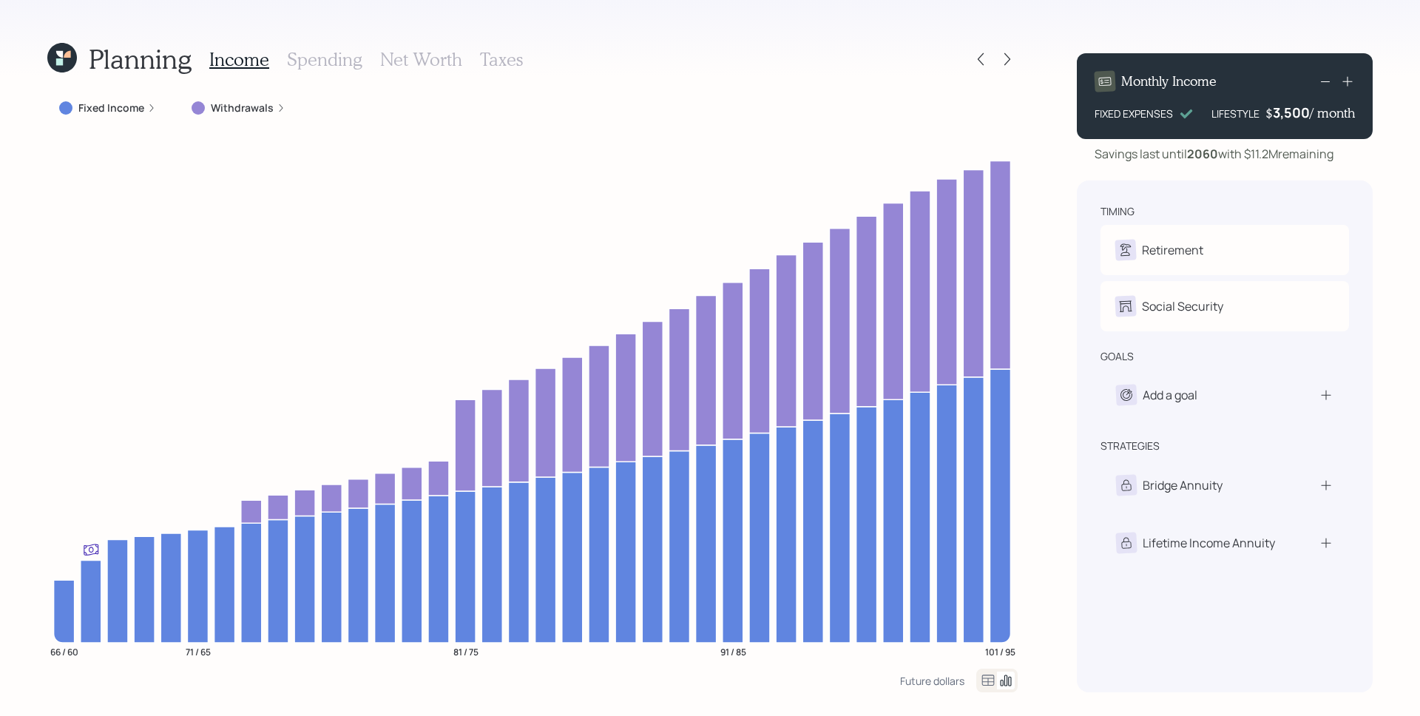
click at [501, 67] on h3 "Taxes" at bounding box center [501, 59] width 43 height 21
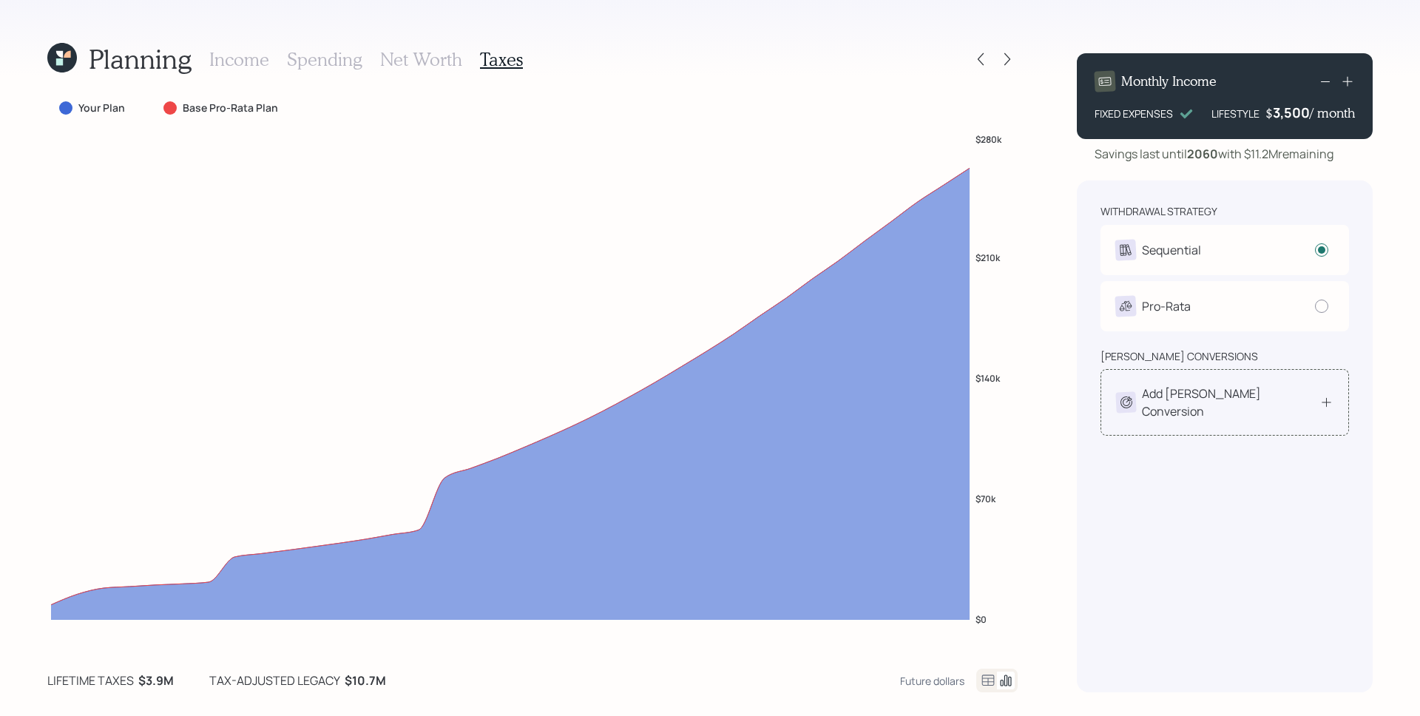
click at [1261, 387] on div "Add [PERSON_NAME] Conversion" at bounding box center [1224, 402] width 217 height 35
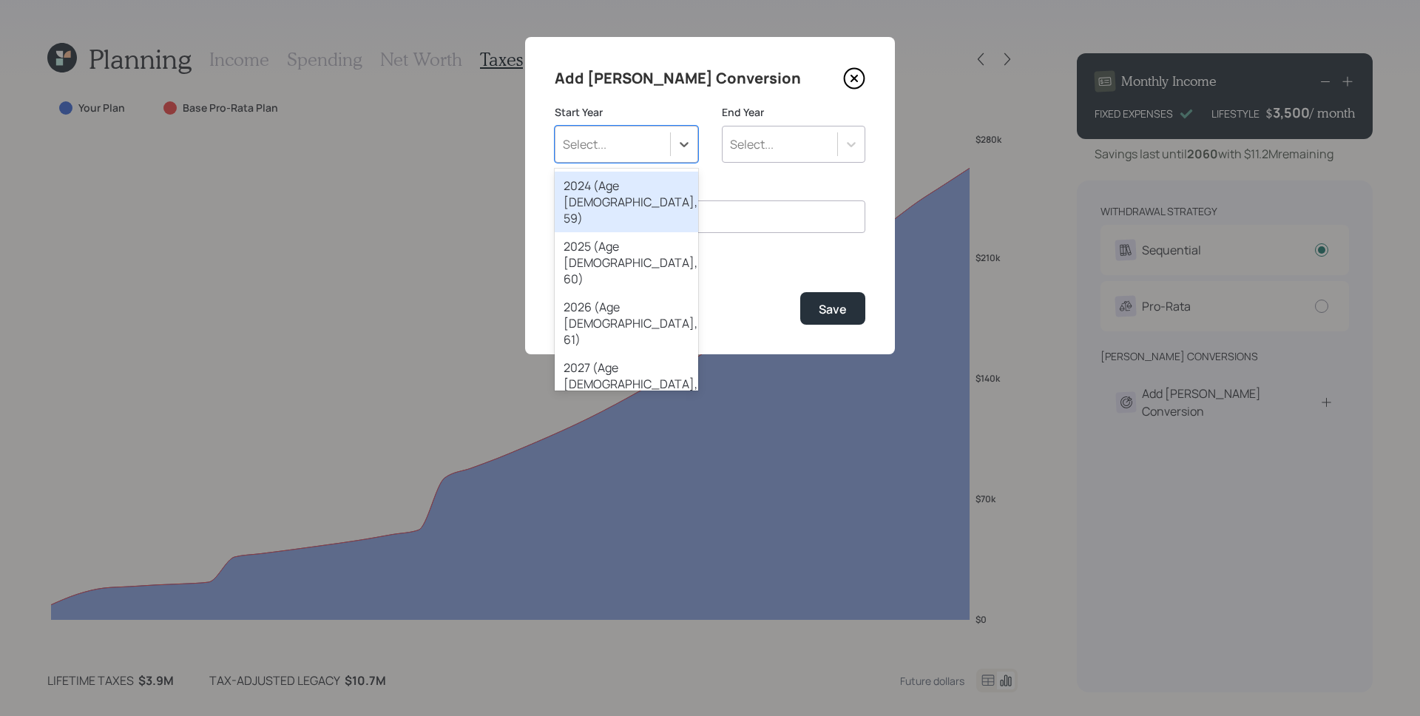
click at [587, 146] on div "Select..." at bounding box center [585, 144] width 44 height 16
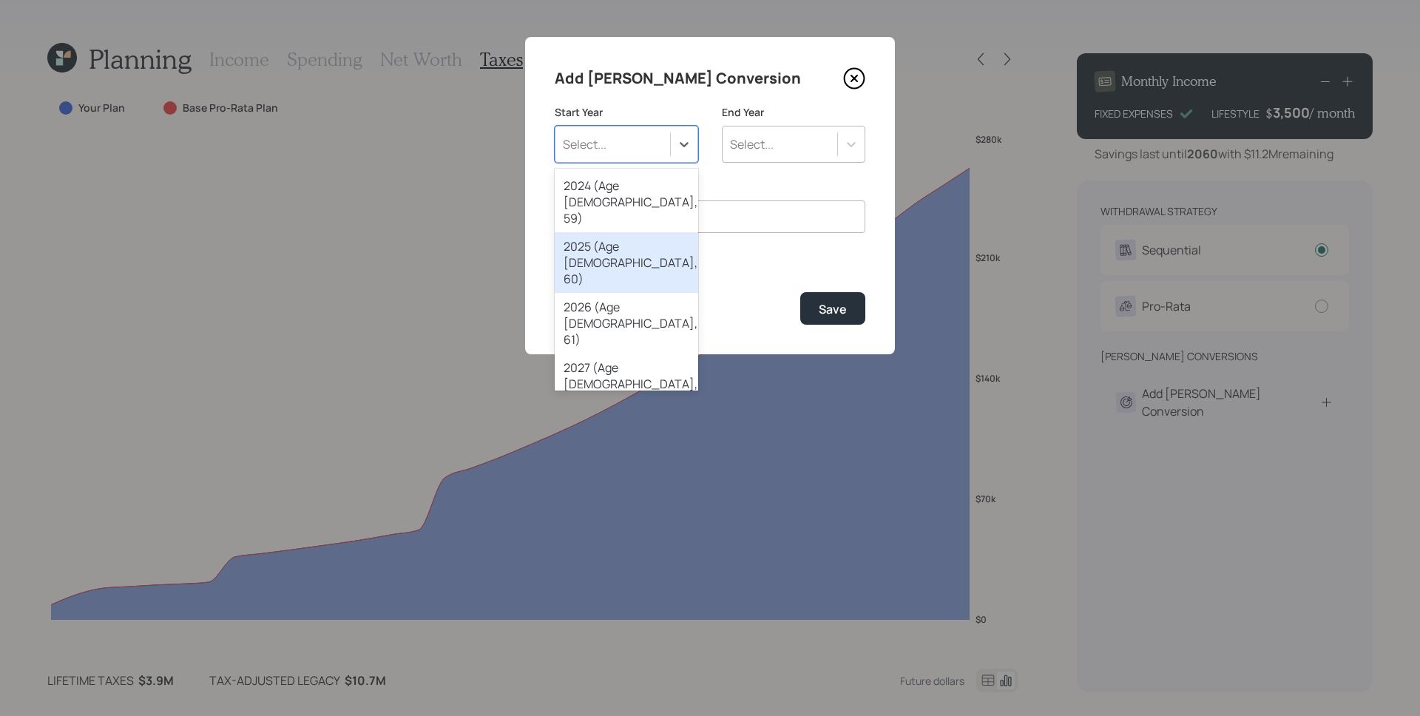
click at [606, 232] on div "2025 (Age [DEMOGRAPHIC_DATA], 60)" at bounding box center [626, 262] width 143 height 61
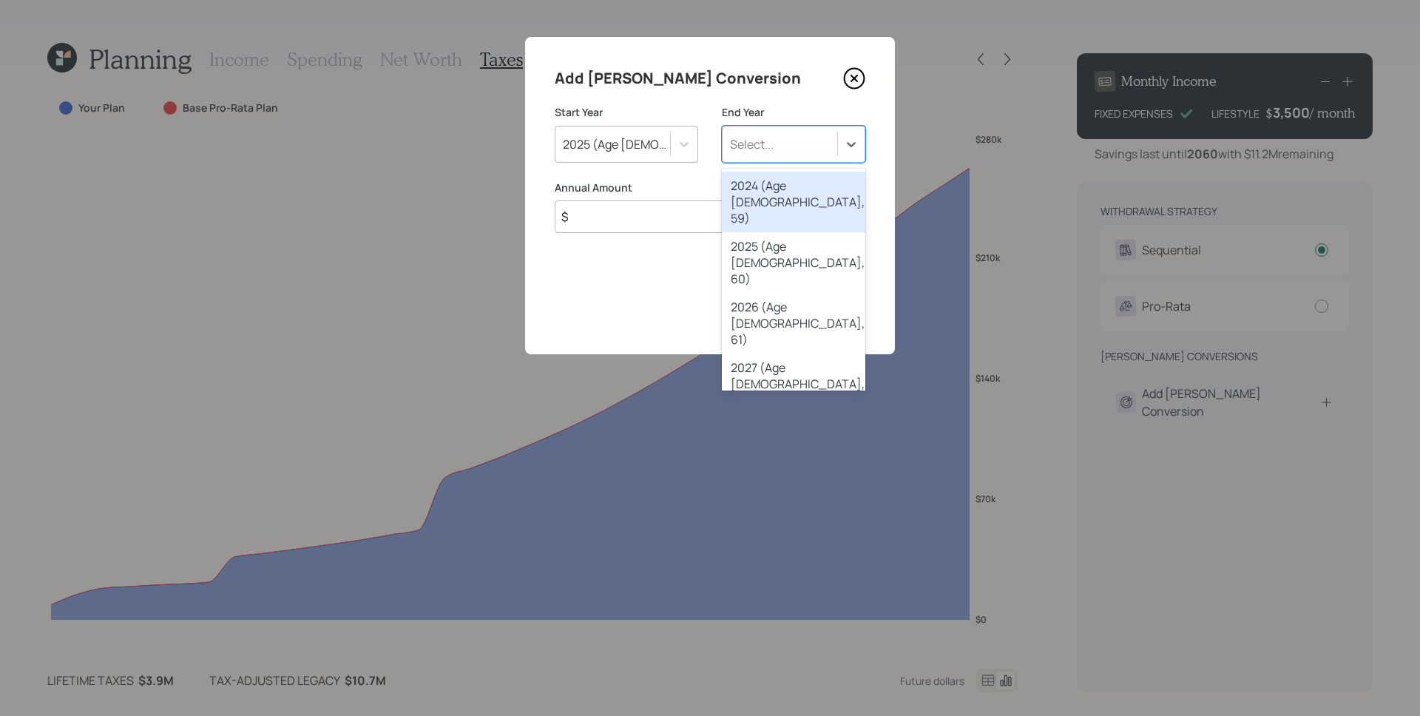
click at [762, 157] on div "Select..." at bounding box center [793, 144] width 143 height 37
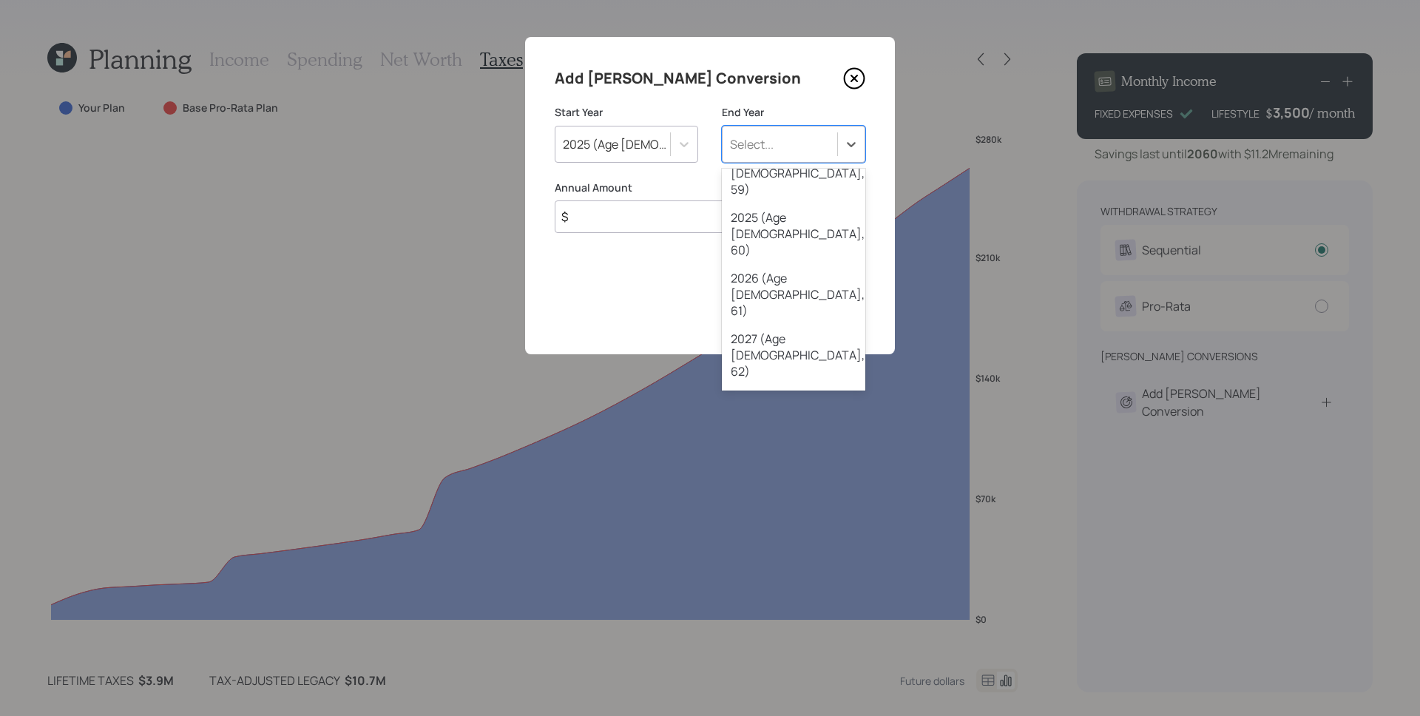
scroll to position [32, 0]
click at [805, 625] on div "2032 (Age [DEMOGRAPHIC_DATA], 67)" at bounding box center [793, 655] width 143 height 61
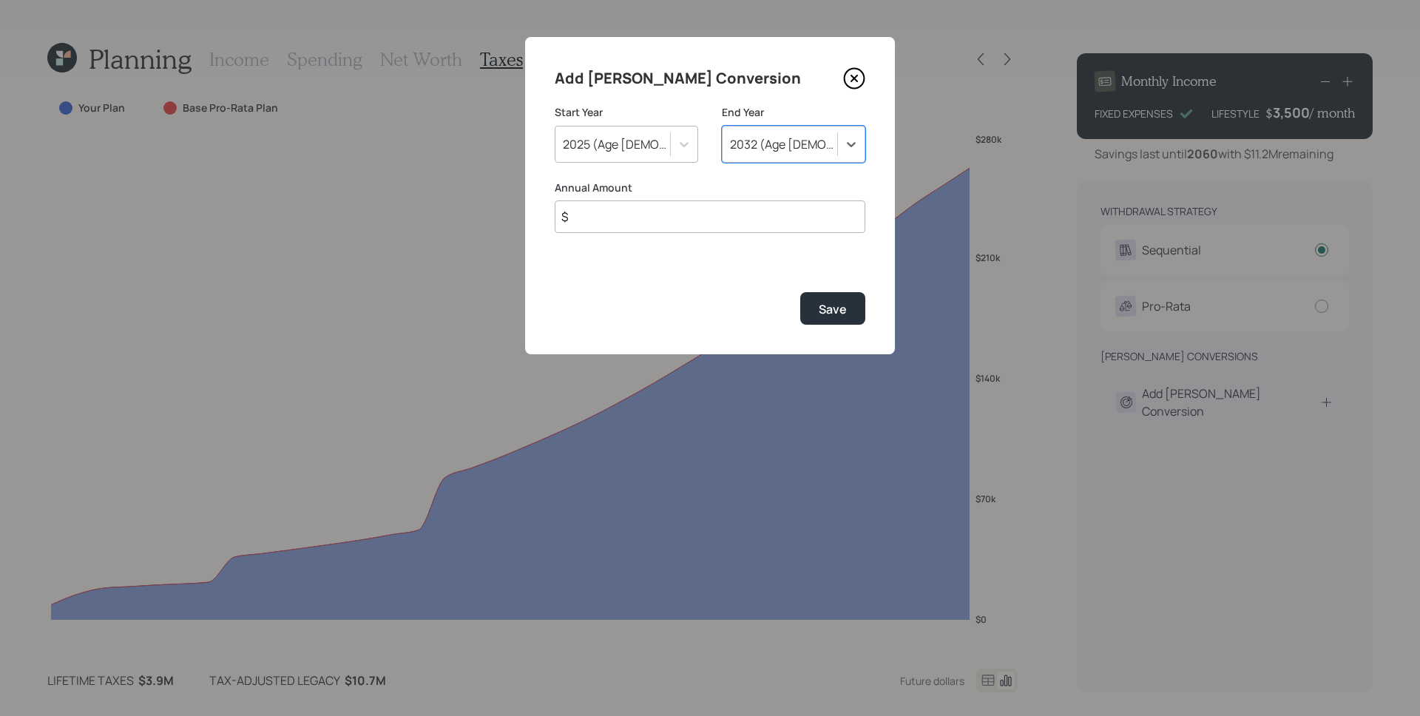
click at [653, 226] on input "$" at bounding box center [710, 216] width 311 height 33
type input "$ 25,000"
click at [800, 292] on button "Save" at bounding box center [832, 308] width 65 height 32
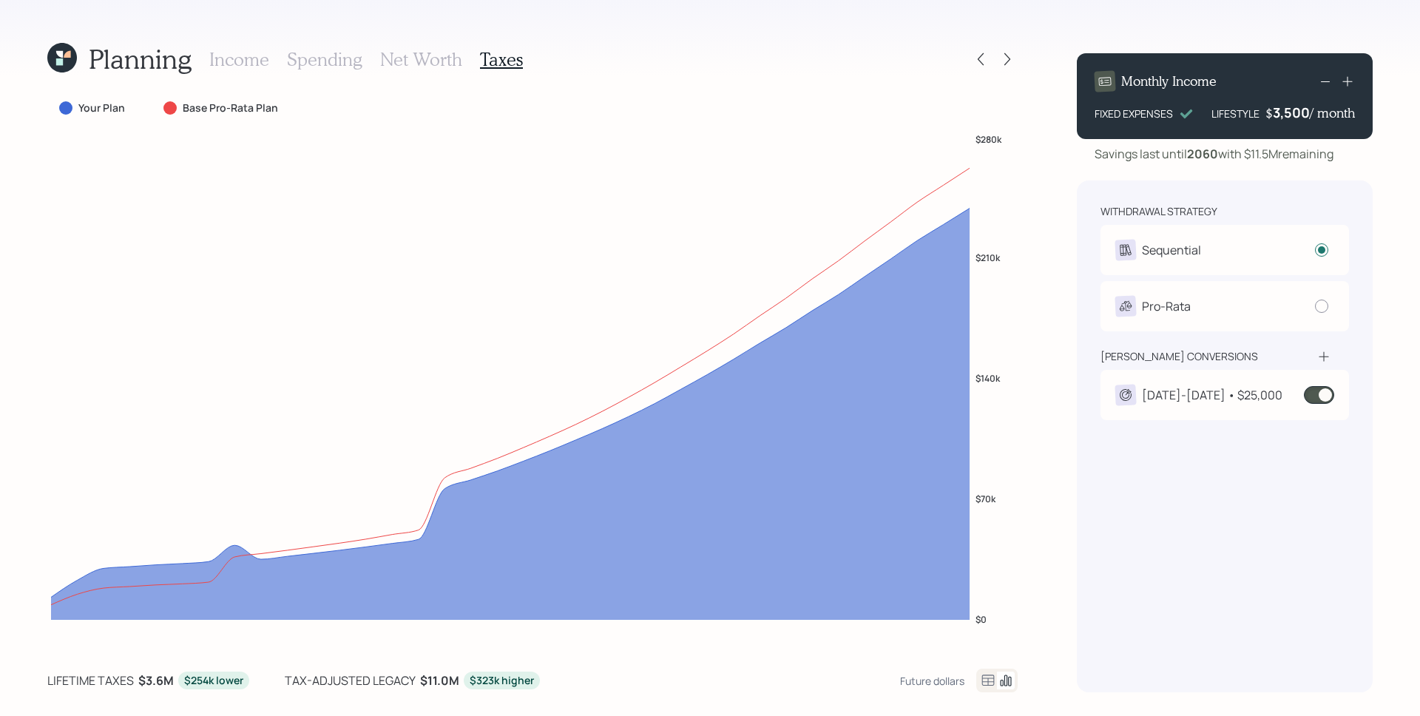
click at [1173, 394] on div "[DATE]-[DATE] • $25,000" at bounding box center [1212, 395] width 141 height 18
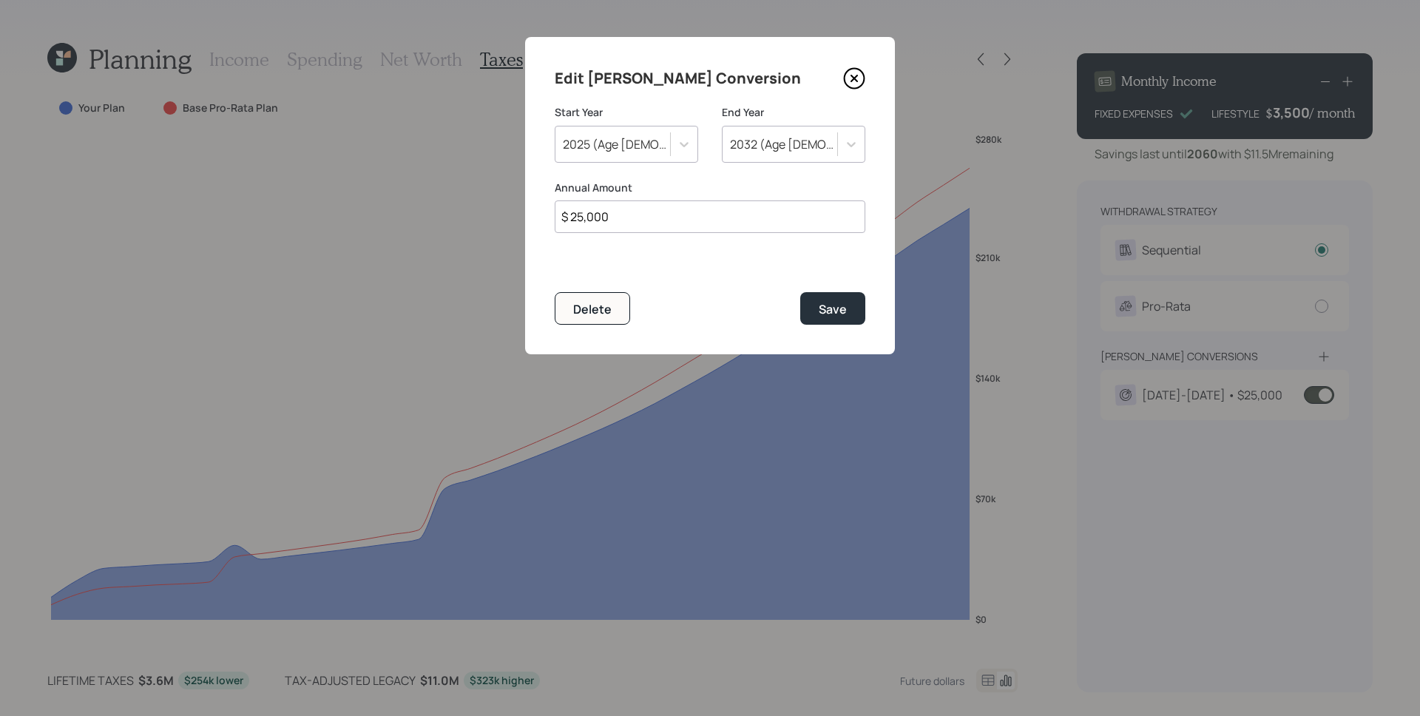
click at [611, 218] on input "$ 25,000" at bounding box center [710, 216] width 311 height 33
type input "$ 100,000"
click at [800, 292] on button "Save" at bounding box center [832, 308] width 65 height 32
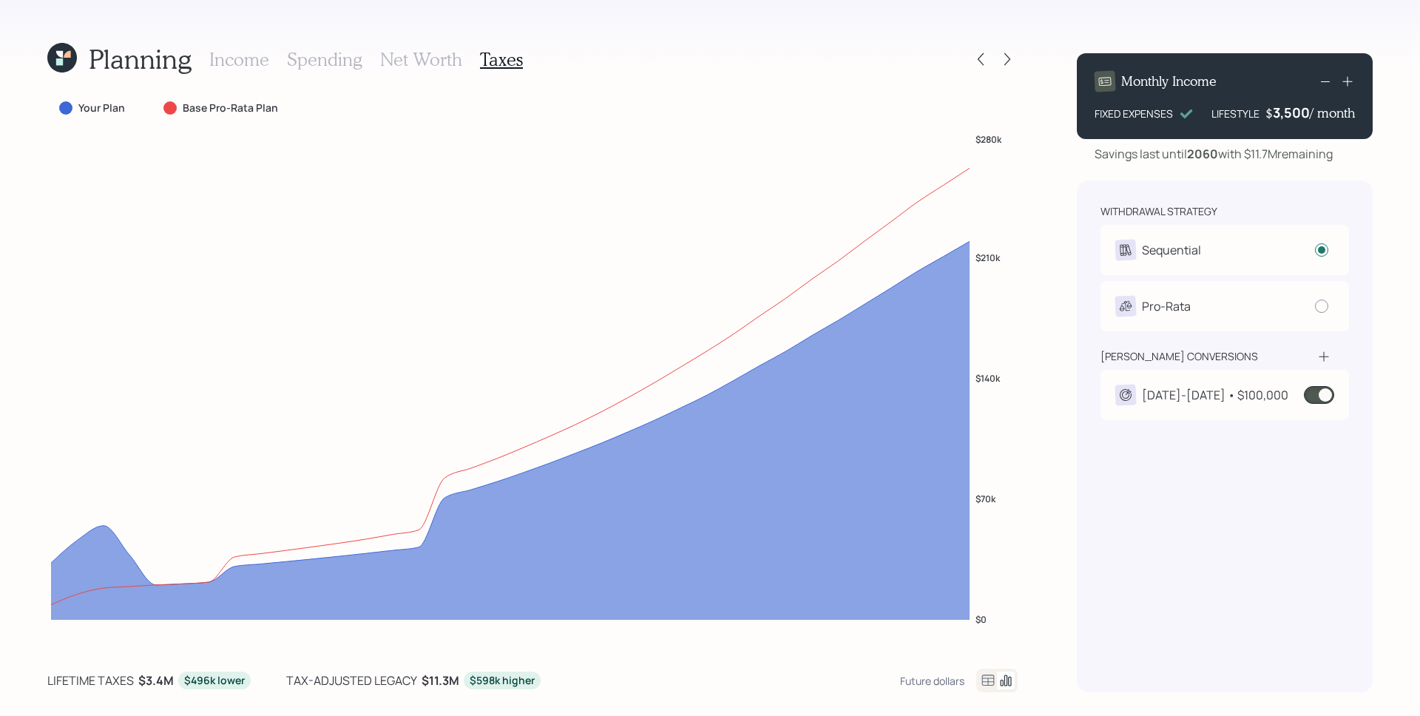
click at [1241, 404] on div "[DATE]-[DATE] • $100,000" at bounding box center [1201, 395] width 173 height 21
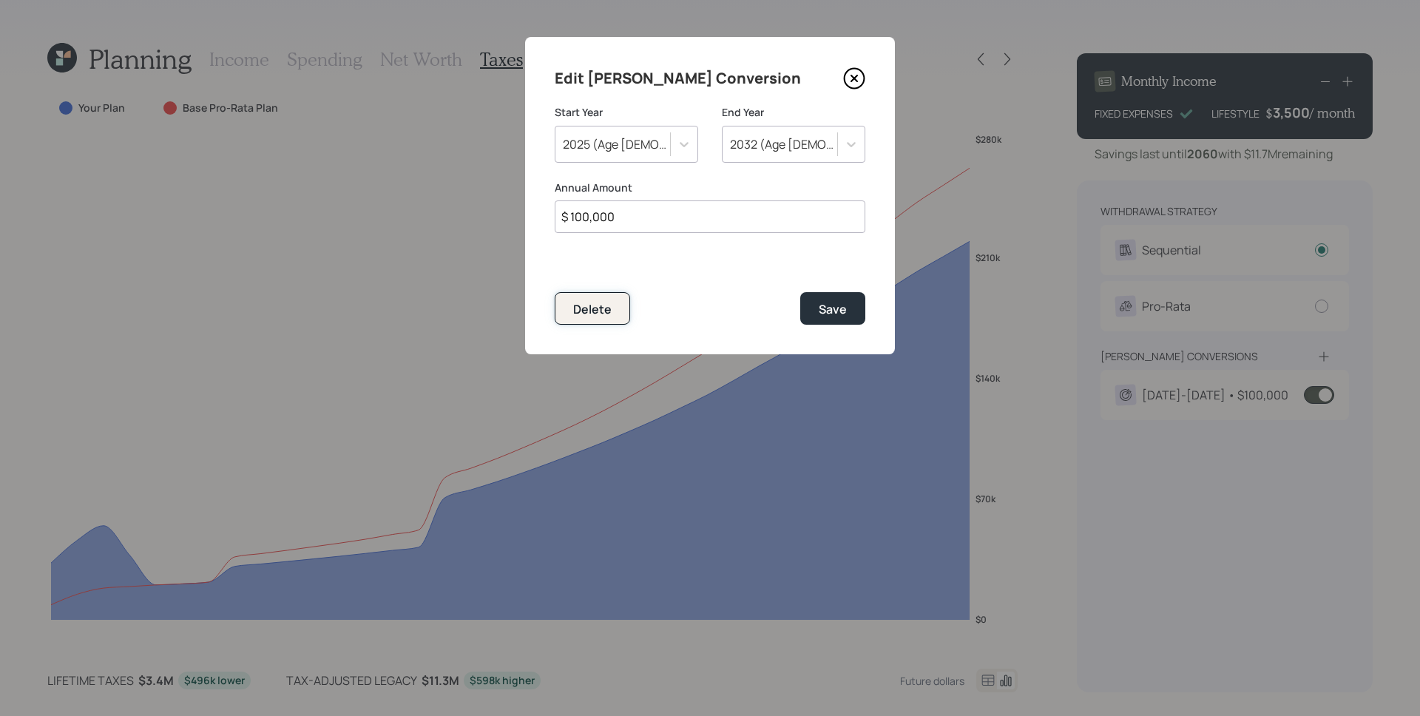
click at [615, 303] on button "Delete" at bounding box center [592, 308] width 75 height 32
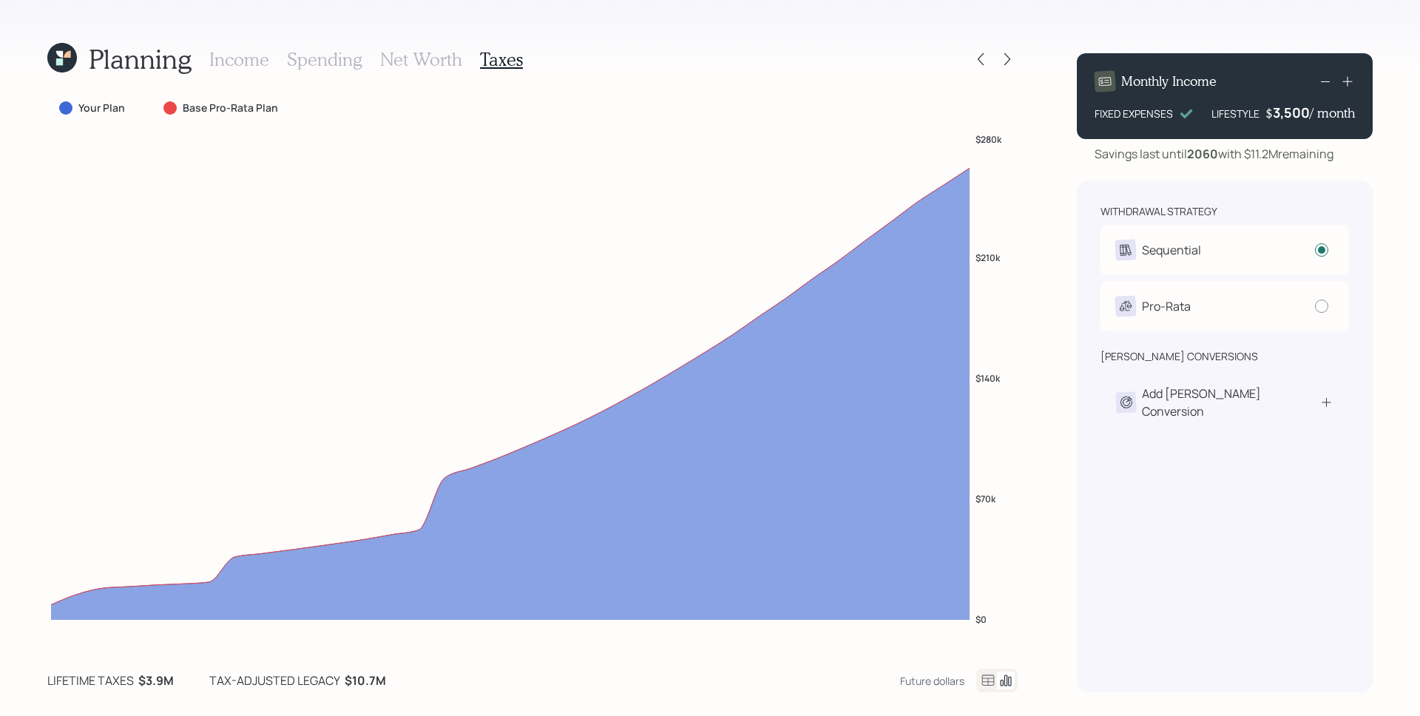
click at [229, 58] on h3 "Income" at bounding box center [239, 59] width 60 height 21
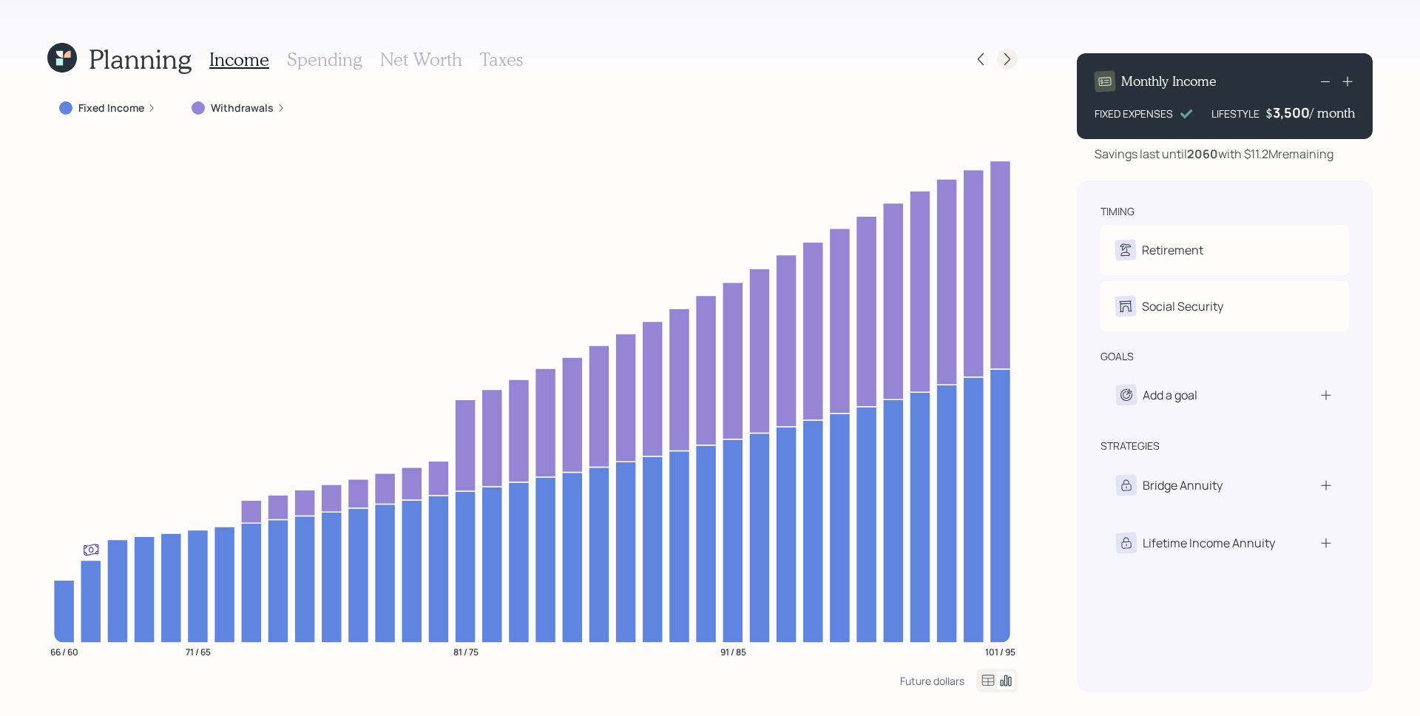
click at [1015, 59] on div at bounding box center [1007, 59] width 21 height 21
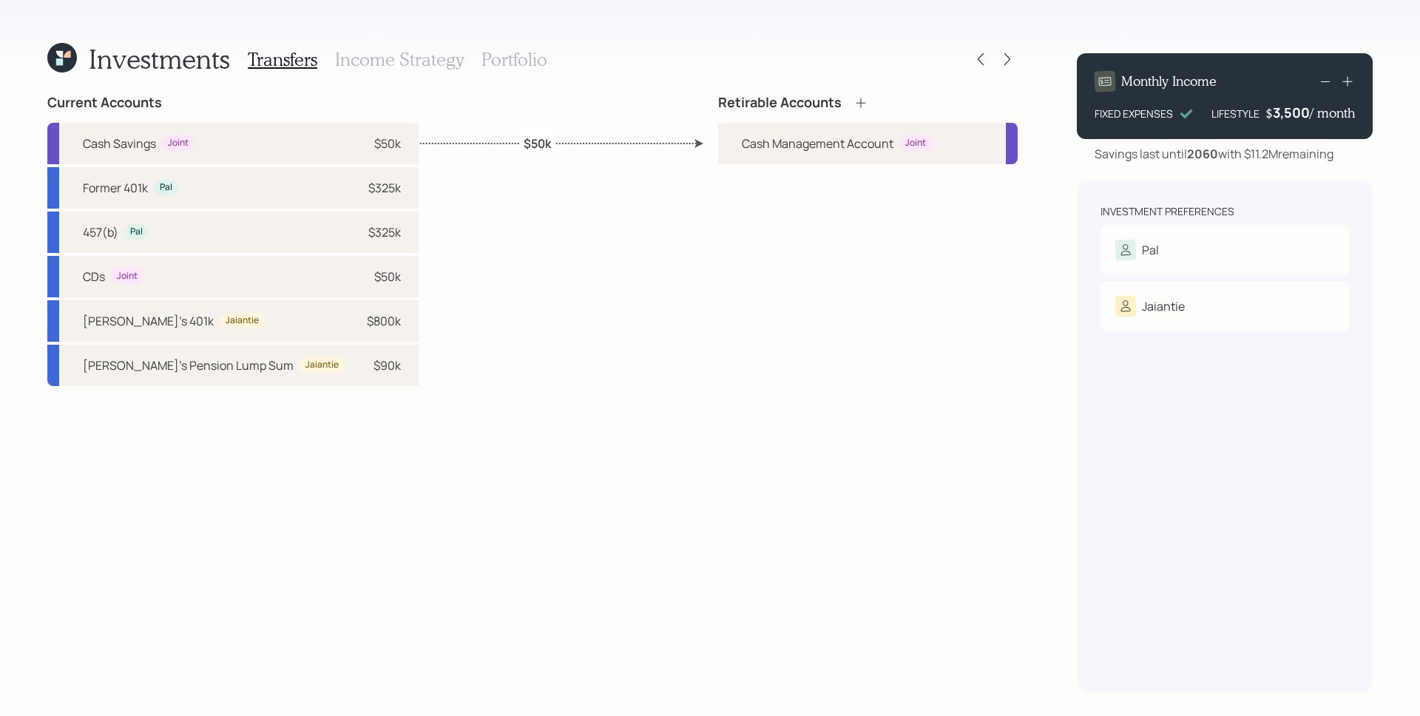
click at [968, 472] on div "Retirable Accounts Cash Management Account Joint" at bounding box center [868, 394] width 300 height 598
click at [1115, 491] on div "Investment Preferences Pal Risk Tolerance: N/A Jaiantie Risk Tolerance: N/A" at bounding box center [1225, 436] width 296 height 512
click at [1171, 324] on div "Risk Tolerance: N/A" at bounding box center [1224, 330] width 219 height 27
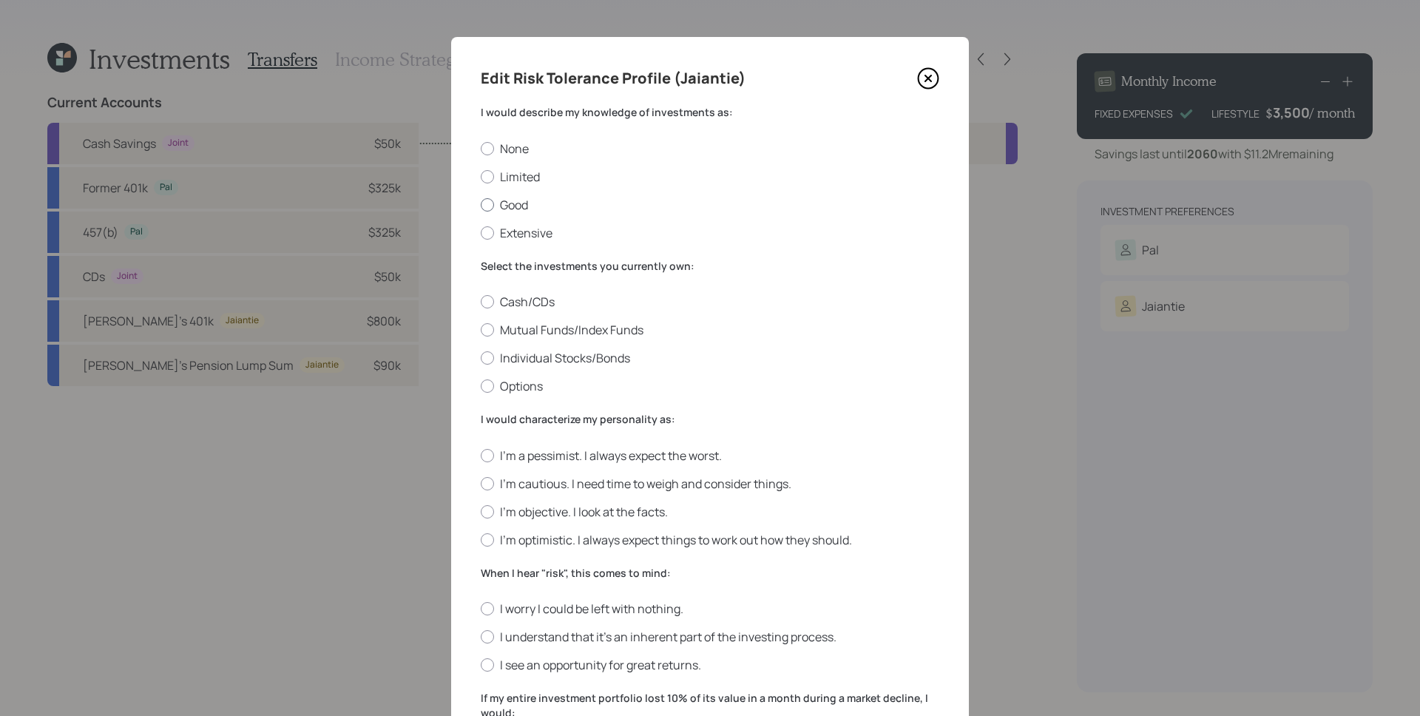
click at [529, 208] on label "Good" at bounding box center [710, 205] width 459 height 16
click at [481, 205] on input "Good" at bounding box center [480, 204] width 1 height 1
radio input "true"
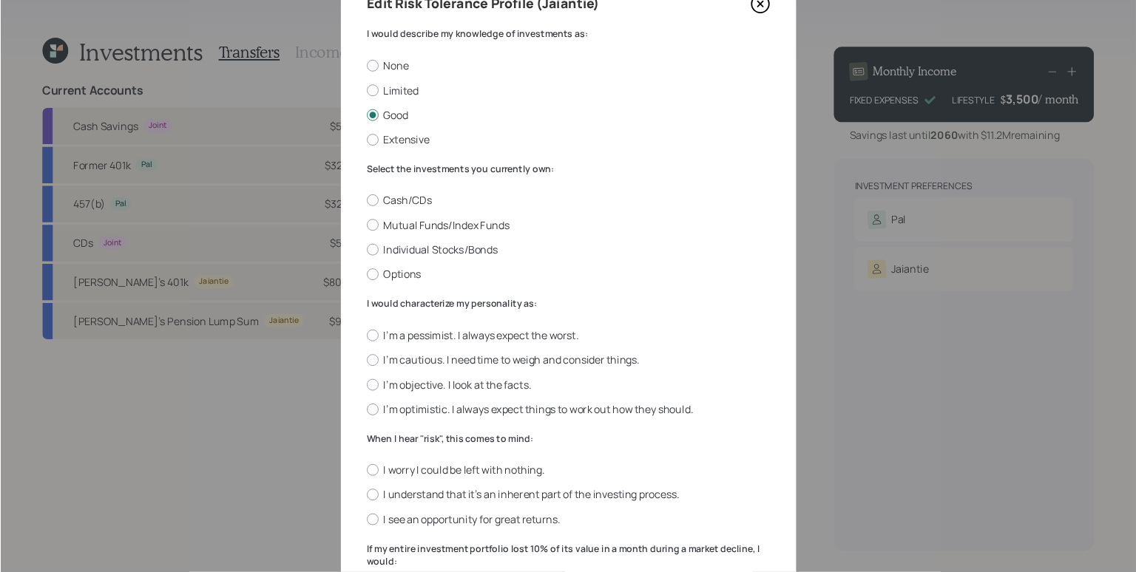
scroll to position [74, 0]
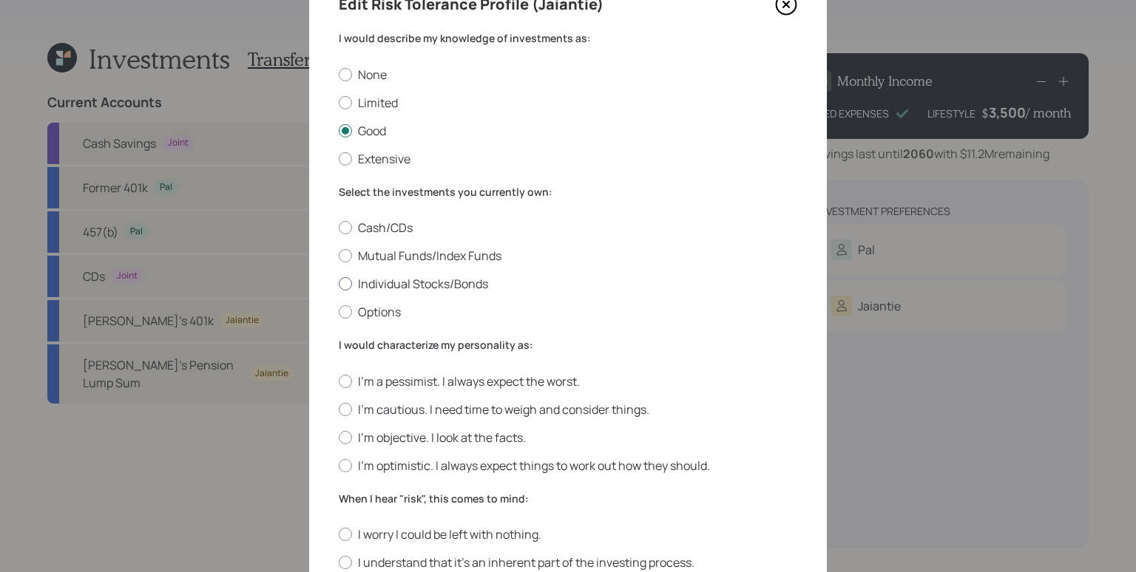
click at [419, 286] on label "Individual Stocks/Bonds" at bounding box center [568, 284] width 459 height 16
click at [339, 285] on input "Individual Stocks/Bonds" at bounding box center [338, 284] width 1 height 1
radio input "true"
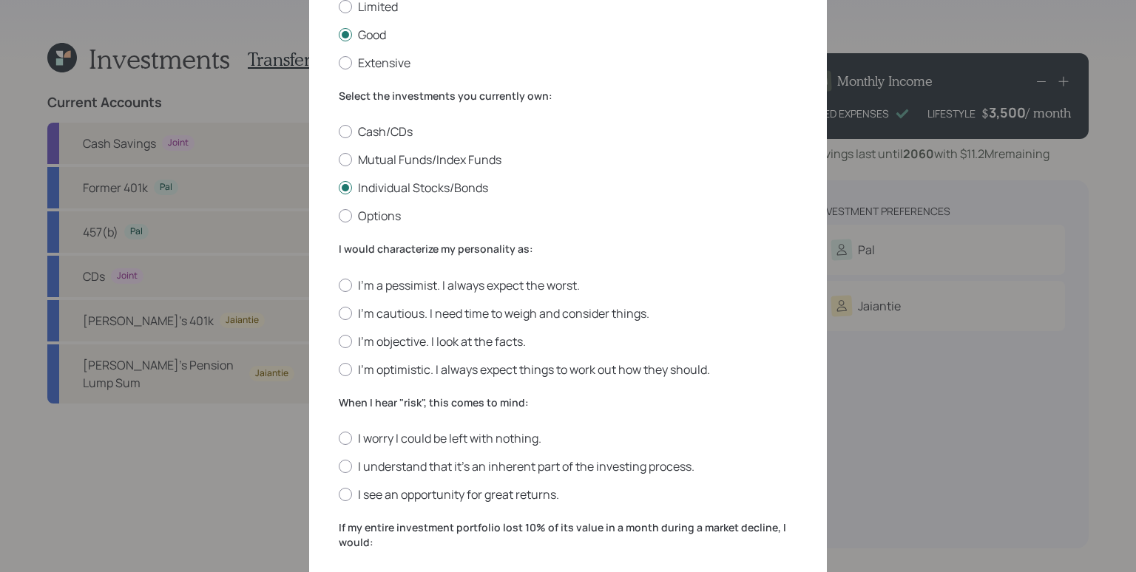
scroll to position [203, 0]
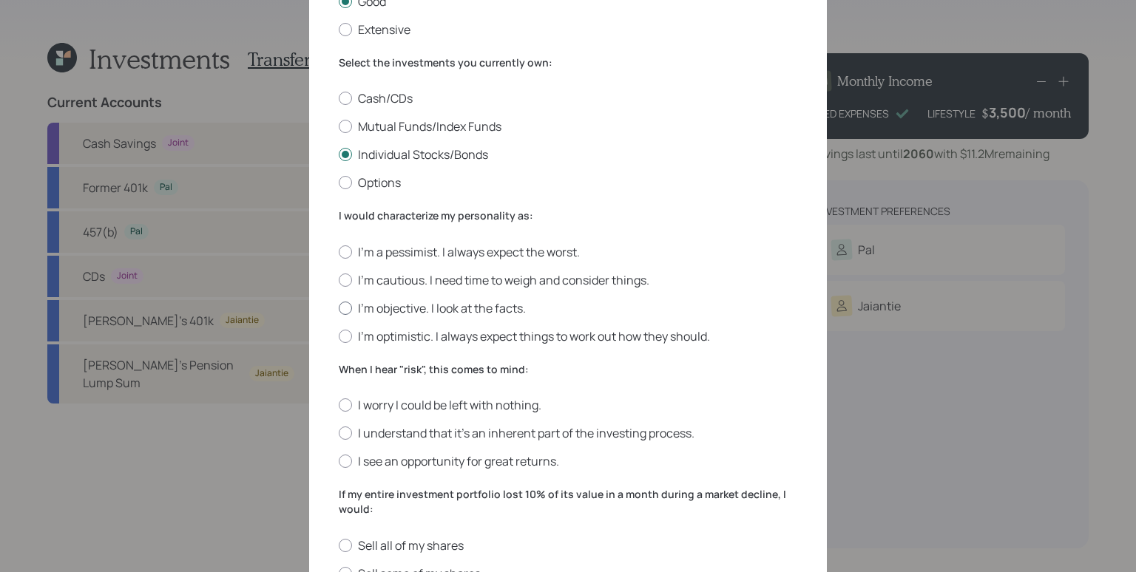
click at [418, 305] on label "I'm objective. I look at the facts." at bounding box center [568, 308] width 459 height 16
click at [339, 308] on input "I'm objective. I look at the facts." at bounding box center [338, 308] width 1 height 1
radio input "true"
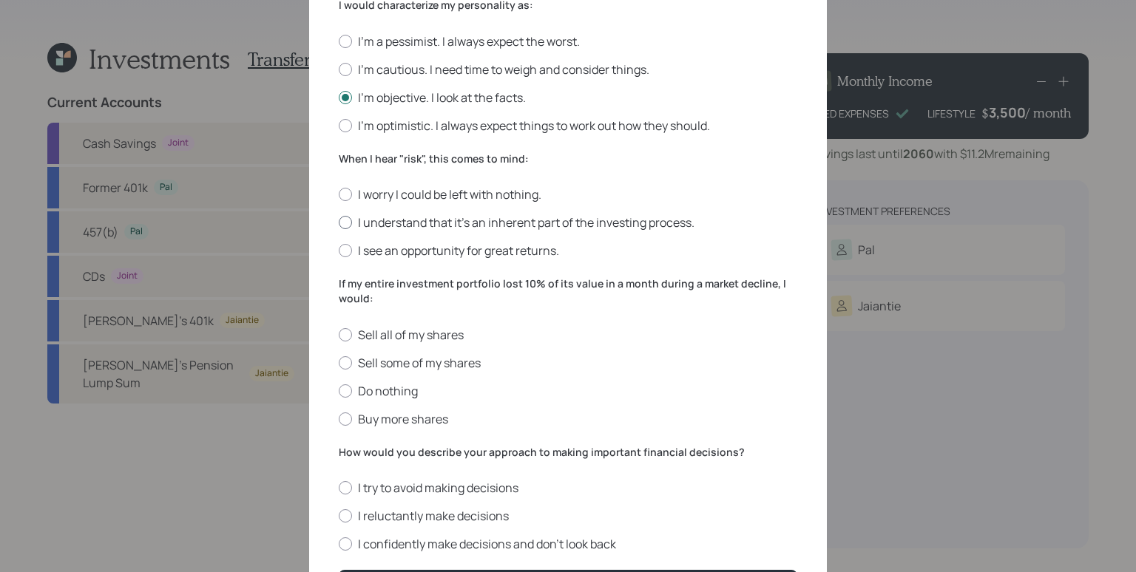
scroll to position [443, 0]
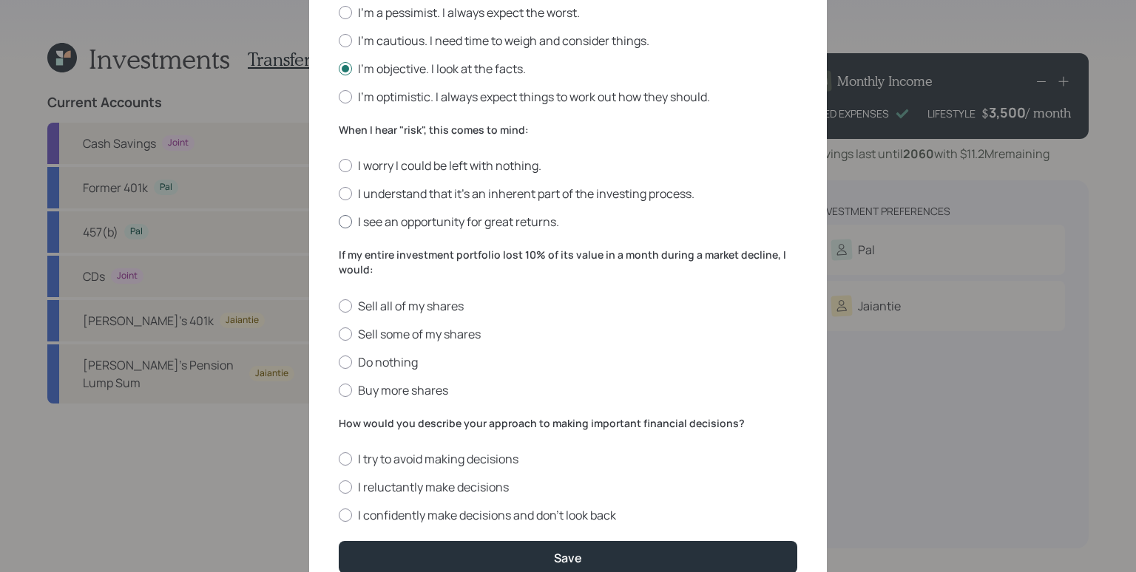
click at [513, 223] on label "I see an opportunity for great returns." at bounding box center [568, 222] width 459 height 16
click at [339, 223] on input "I see an opportunity for great returns." at bounding box center [338, 222] width 1 height 1
radio input "true"
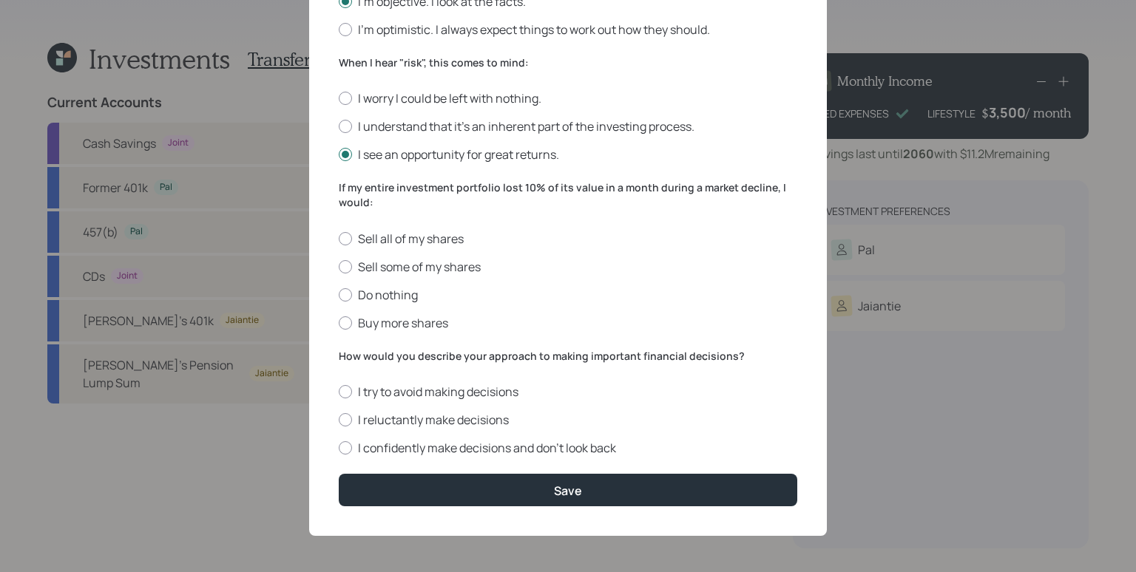
scroll to position [510, 0]
click at [400, 294] on label "Do nothing" at bounding box center [568, 295] width 459 height 16
click at [339, 294] on input "Do nothing" at bounding box center [338, 294] width 1 height 1
radio input "true"
click at [351, 320] on label "Buy more shares" at bounding box center [568, 323] width 459 height 16
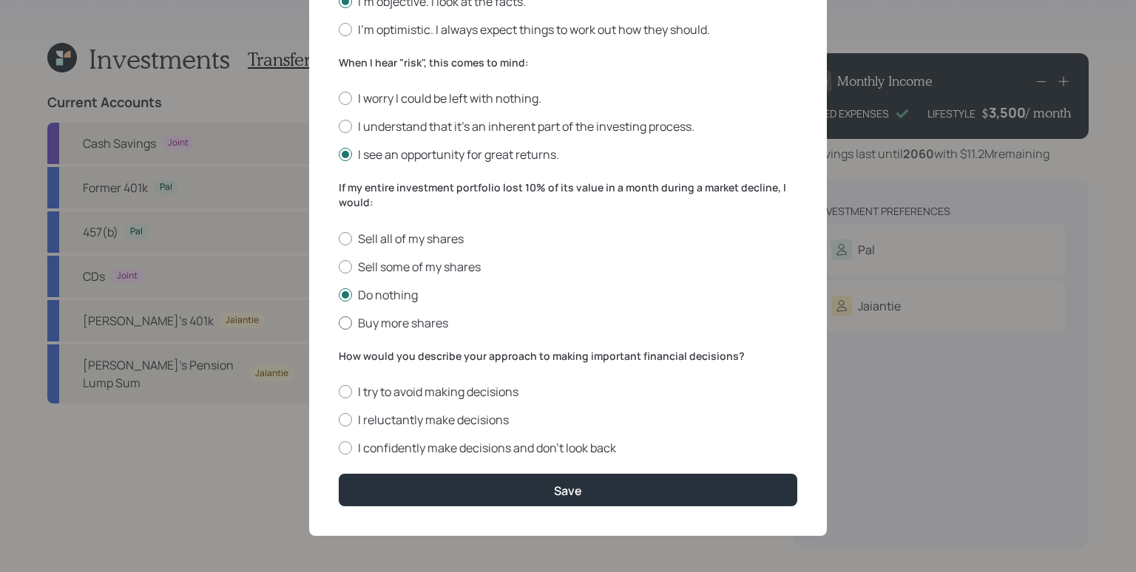
click at [339, 322] on input "Buy more shares" at bounding box center [338, 322] width 1 height 1
radio input "true"
click at [372, 442] on label "I confidently make decisions and don’t look back" at bounding box center [568, 448] width 459 height 16
click at [339, 448] on input "I confidently make decisions and don’t look back" at bounding box center [338, 448] width 1 height 1
radio input "true"
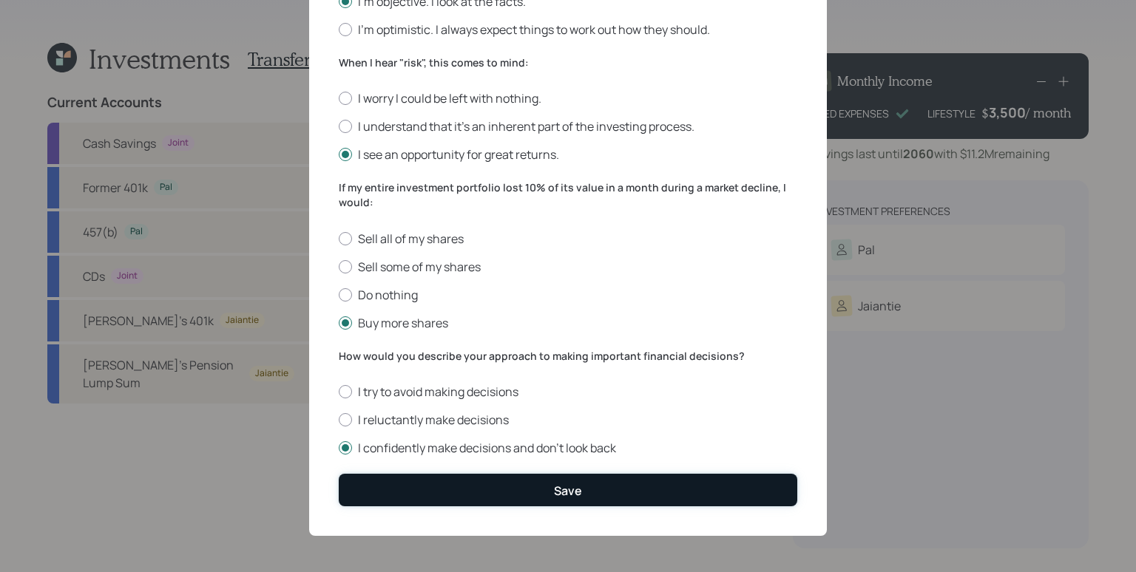
click at [514, 498] on button "Save" at bounding box center [568, 490] width 459 height 32
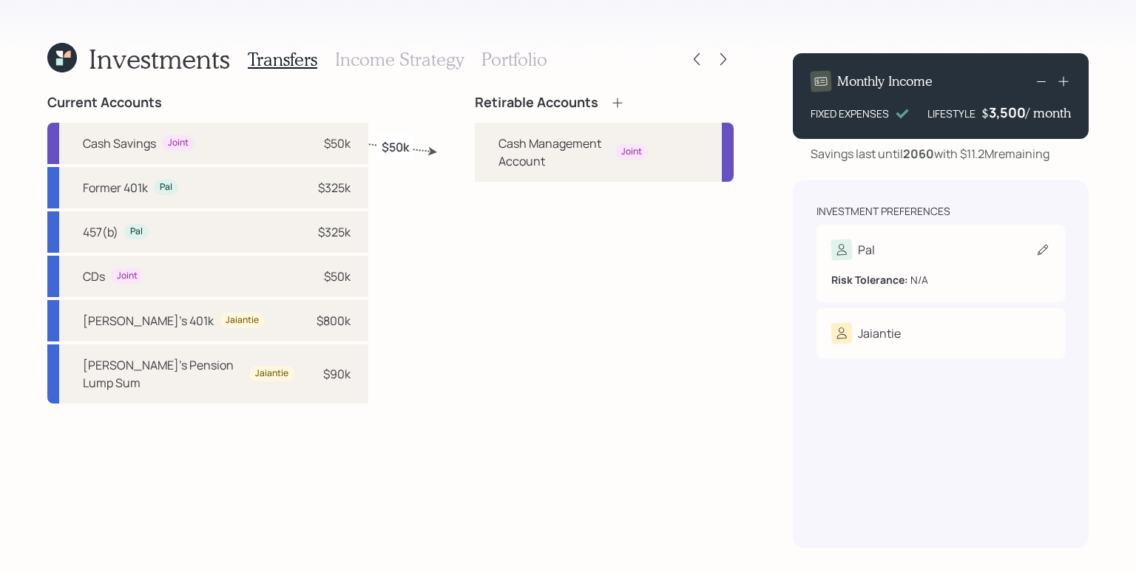
click at [858, 246] on div "Pal" at bounding box center [866, 250] width 17 height 18
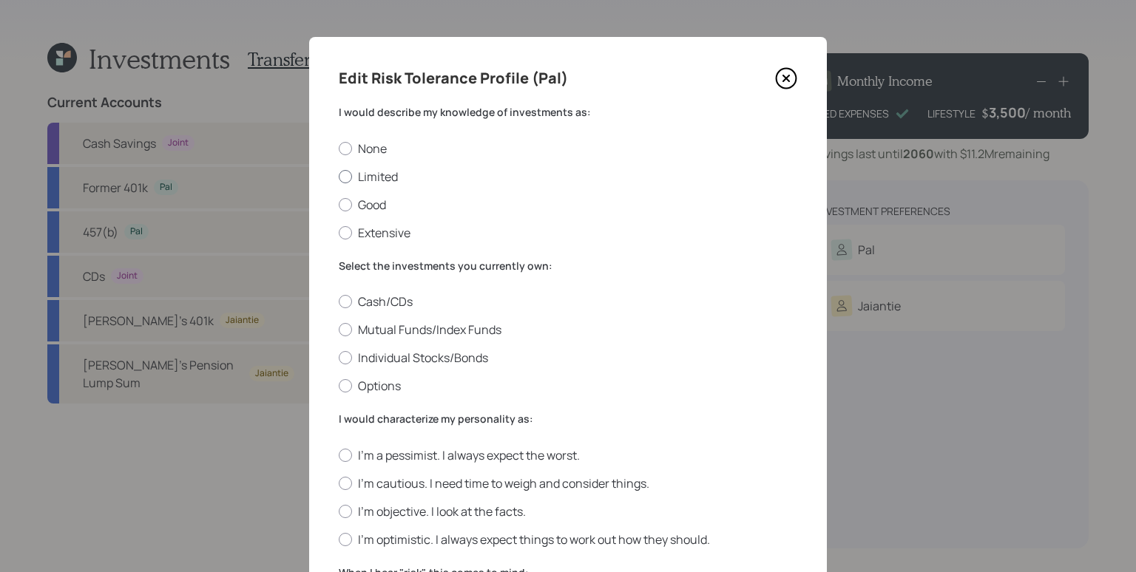
click at [380, 175] on label "Limited" at bounding box center [568, 177] width 459 height 16
click at [339, 176] on input "Limited" at bounding box center [338, 176] width 1 height 1
radio input "true"
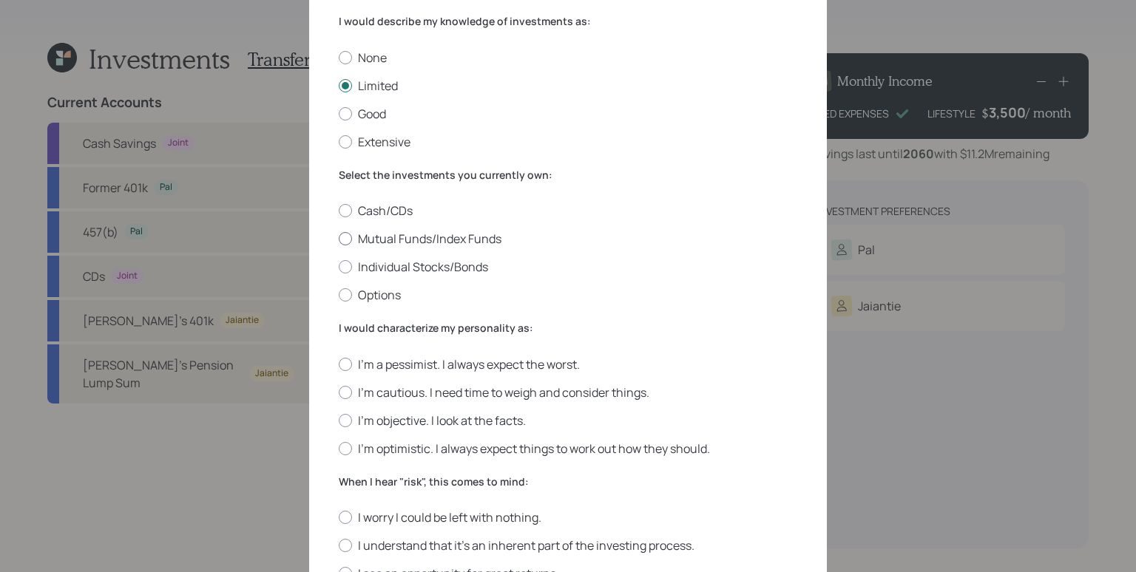
click at [409, 236] on label "Mutual Funds/Index Funds" at bounding box center [568, 239] width 459 height 16
click at [339, 239] on input "Mutual Funds/Index Funds" at bounding box center [338, 239] width 1 height 1
radio input "true"
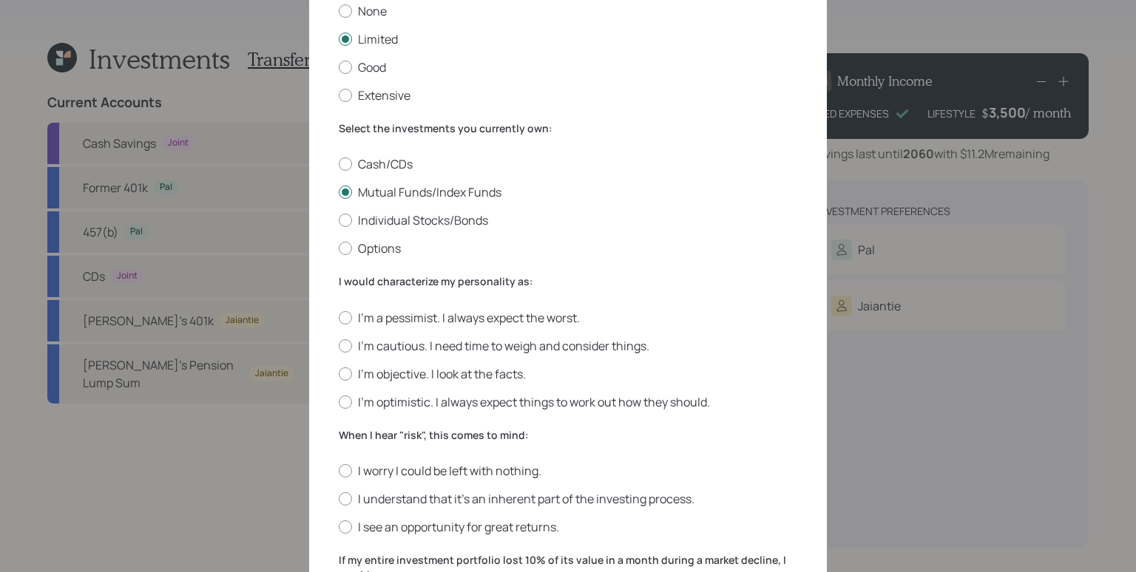
scroll to position [172, 0]
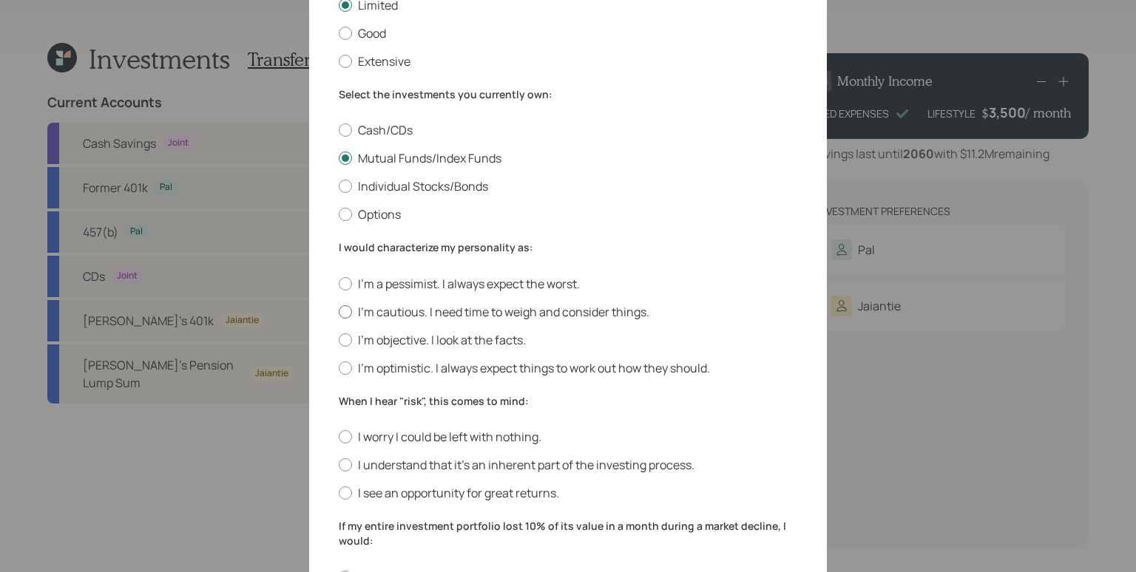
click at [380, 315] on label "I'm cautious. I need time to weigh and consider things." at bounding box center [568, 312] width 459 height 16
click at [339, 312] on input "I'm cautious. I need time to weigh and consider things." at bounding box center [338, 311] width 1 height 1
radio input "true"
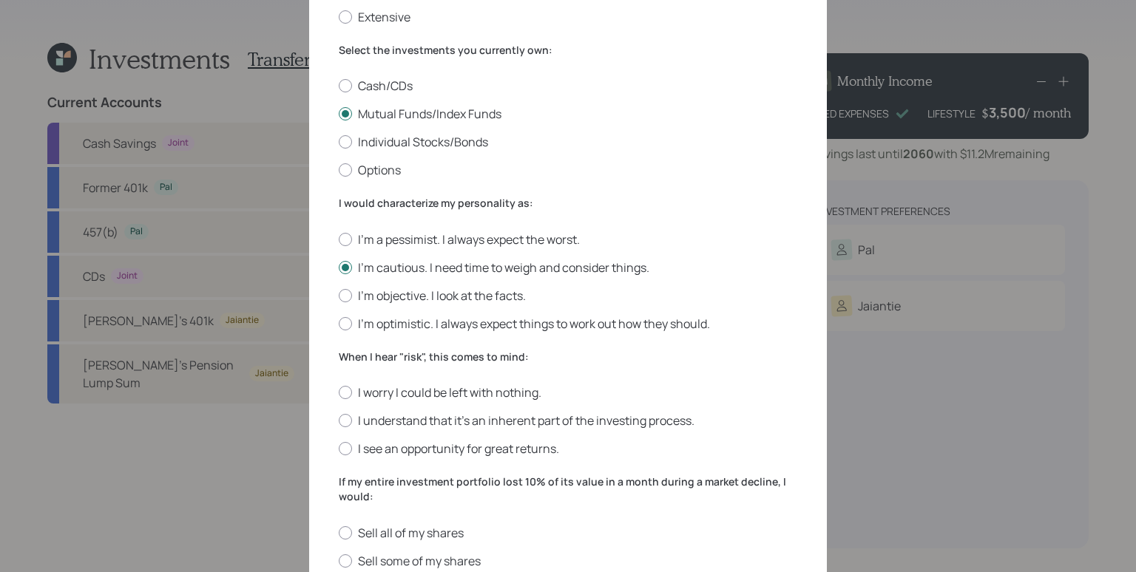
scroll to position [265, 0]
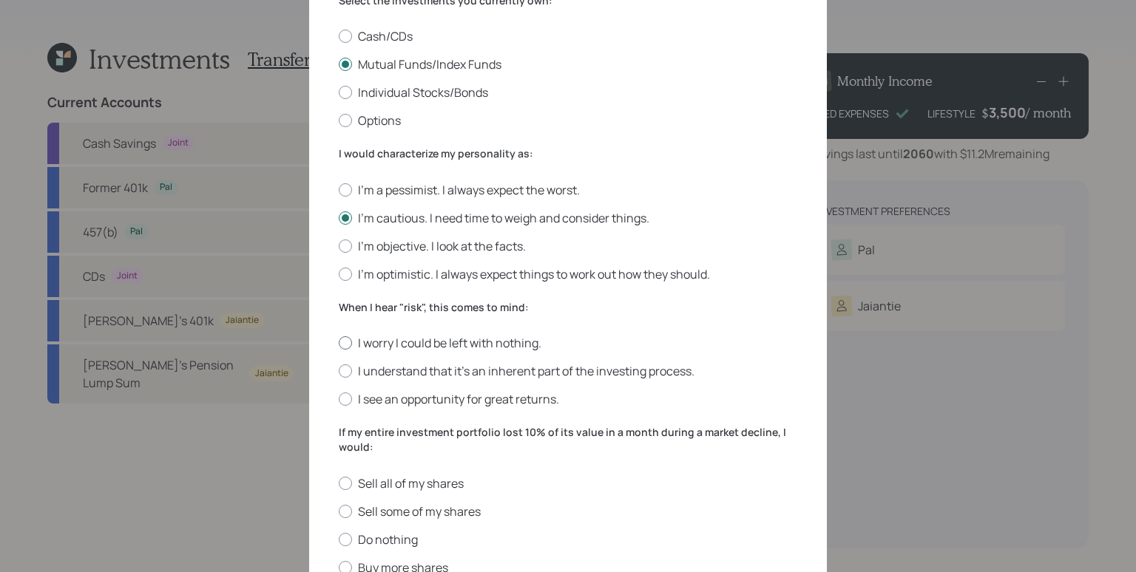
click at [436, 335] on label "I worry I could be left with nothing." at bounding box center [568, 343] width 459 height 16
click at [339, 343] on input "I worry I could be left with nothing." at bounding box center [338, 343] width 1 height 1
radio input "true"
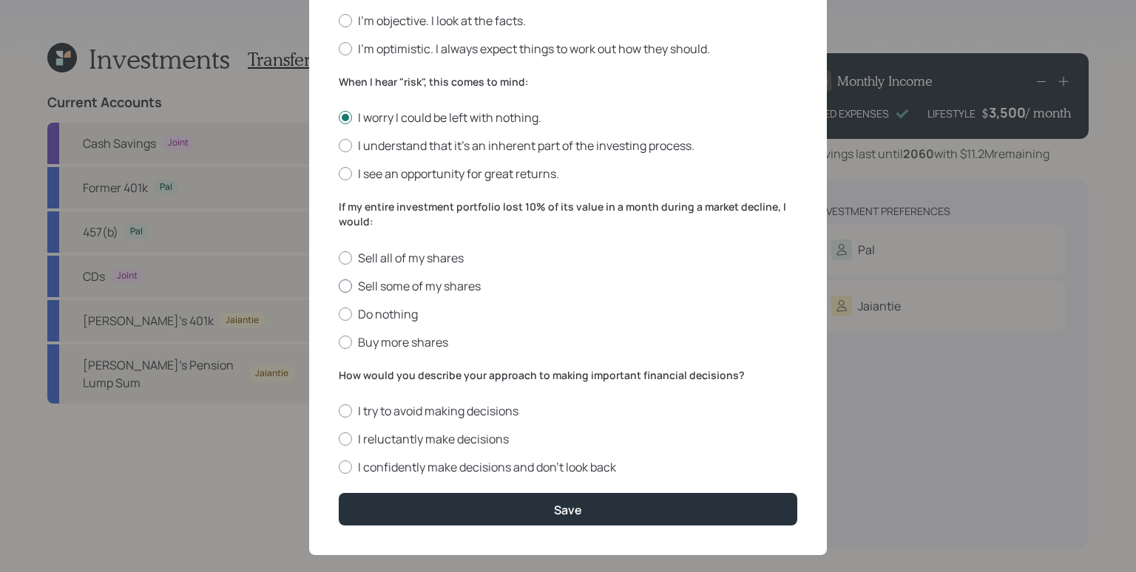
scroll to position [495, 0]
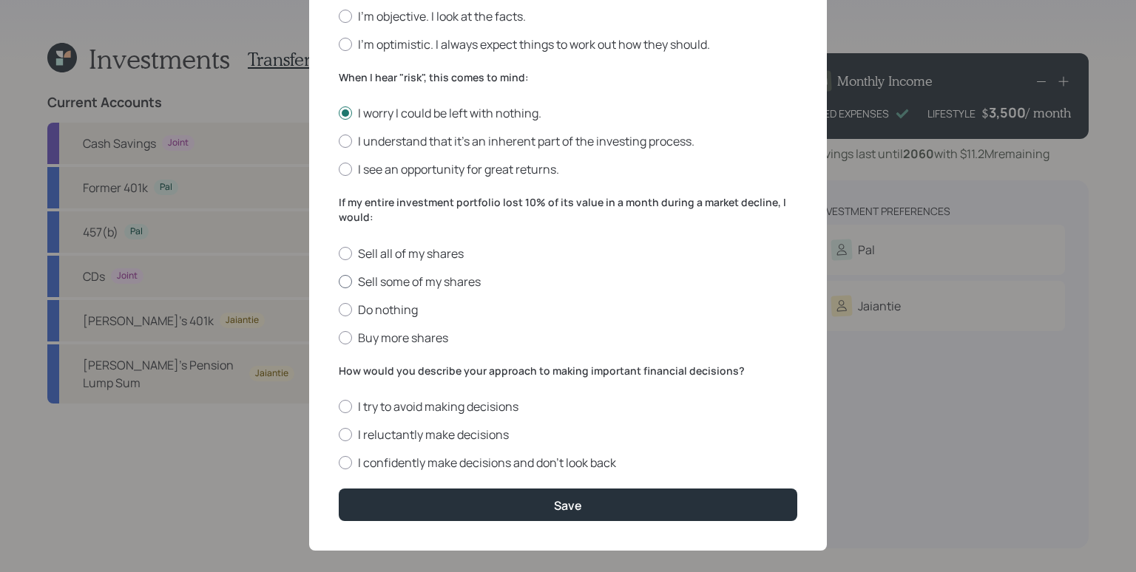
click at [461, 283] on label "Sell some of my shares" at bounding box center [568, 282] width 459 height 16
click at [339, 282] on input "Sell some of my shares" at bounding box center [338, 281] width 1 height 1
radio input "true"
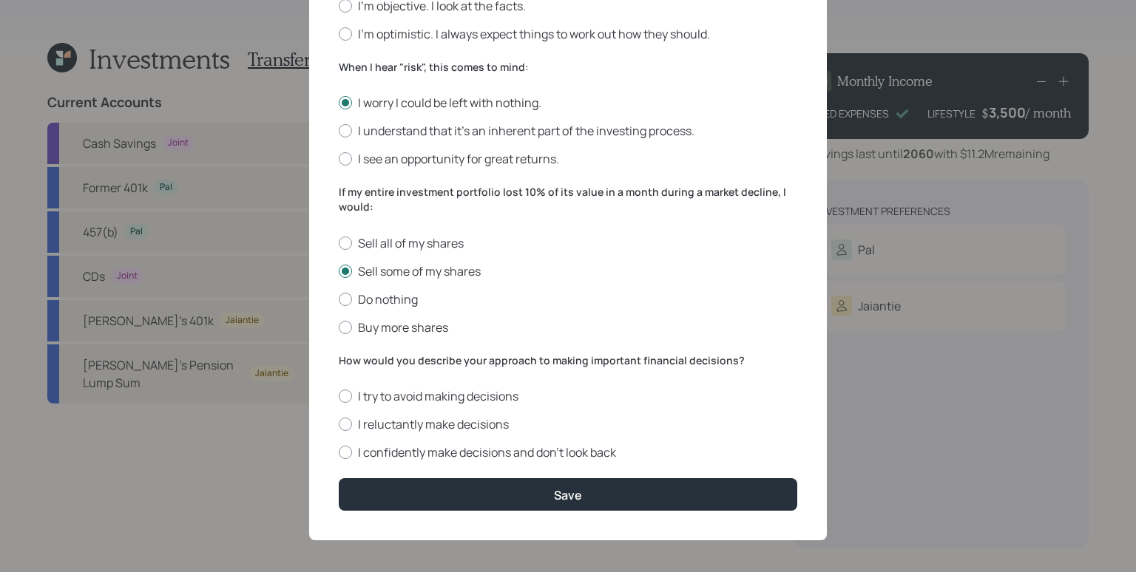
scroll to position [510, 0]
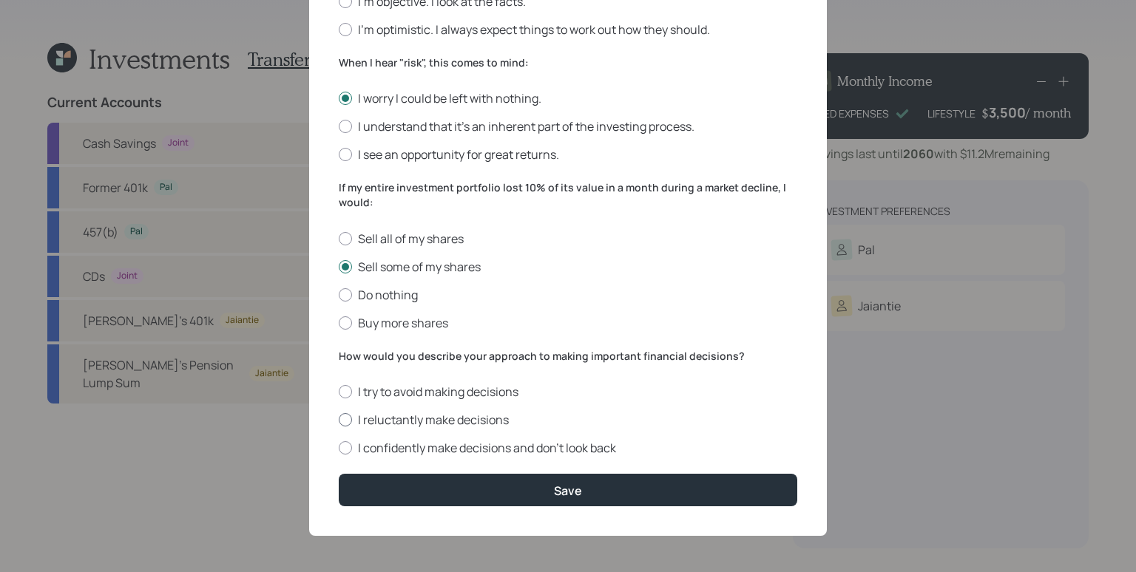
click at [442, 422] on label "I reluctantly make decisions" at bounding box center [568, 420] width 459 height 16
click at [339, 421] on input "I reluctantly make decisions" at bounding box center [338, 420] width 1 height 1
radio input "true"
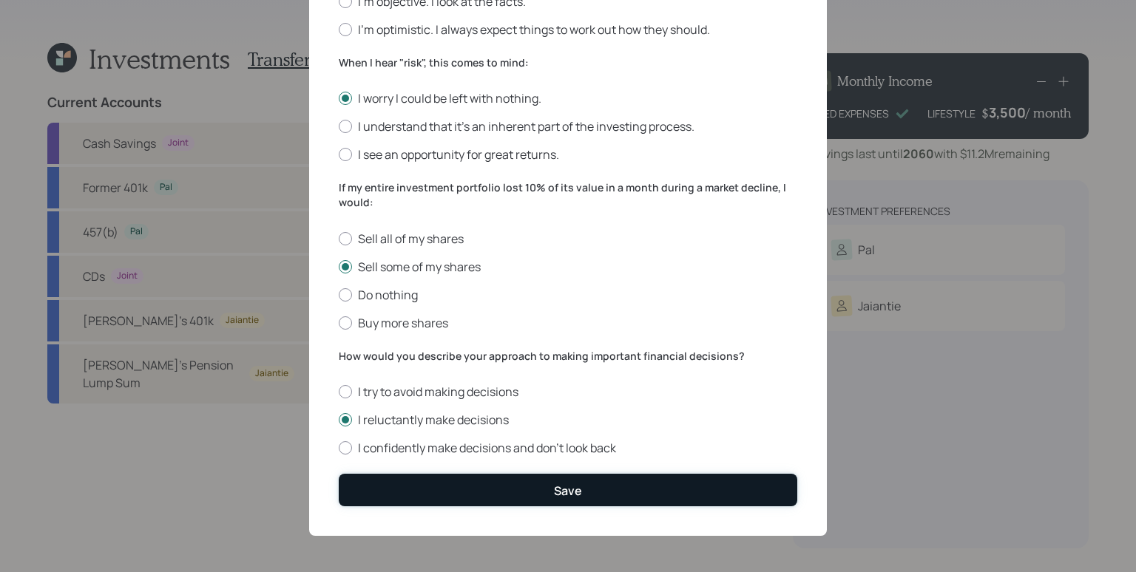
click at [541, 486] on button "Save" at bounding box center [568, 490] width 459 height 32
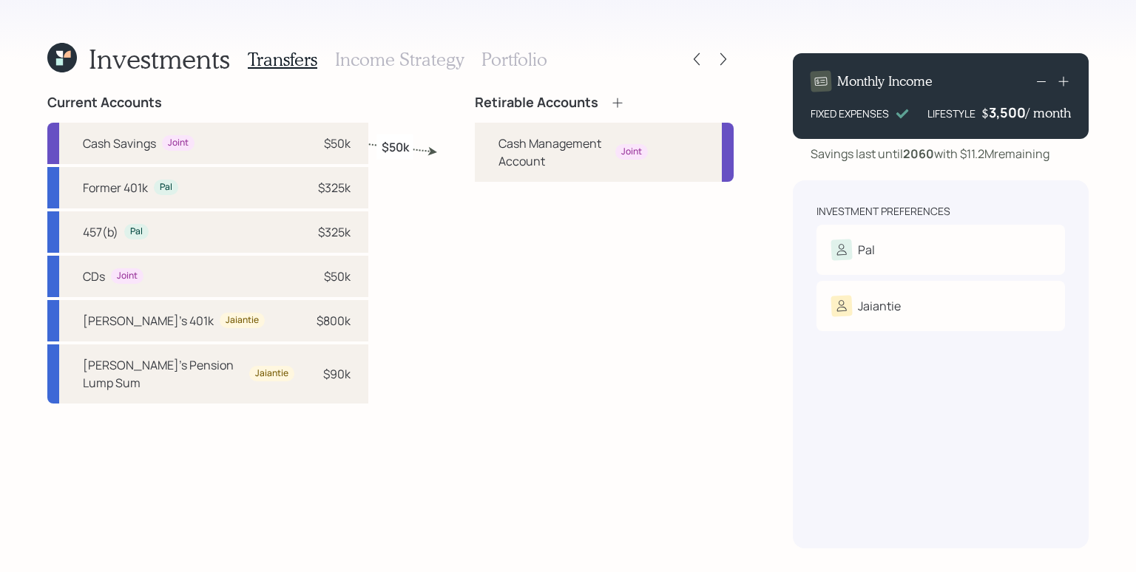
click at [612, 101] on icon at bounding box center [617, 103] width 10 height 10
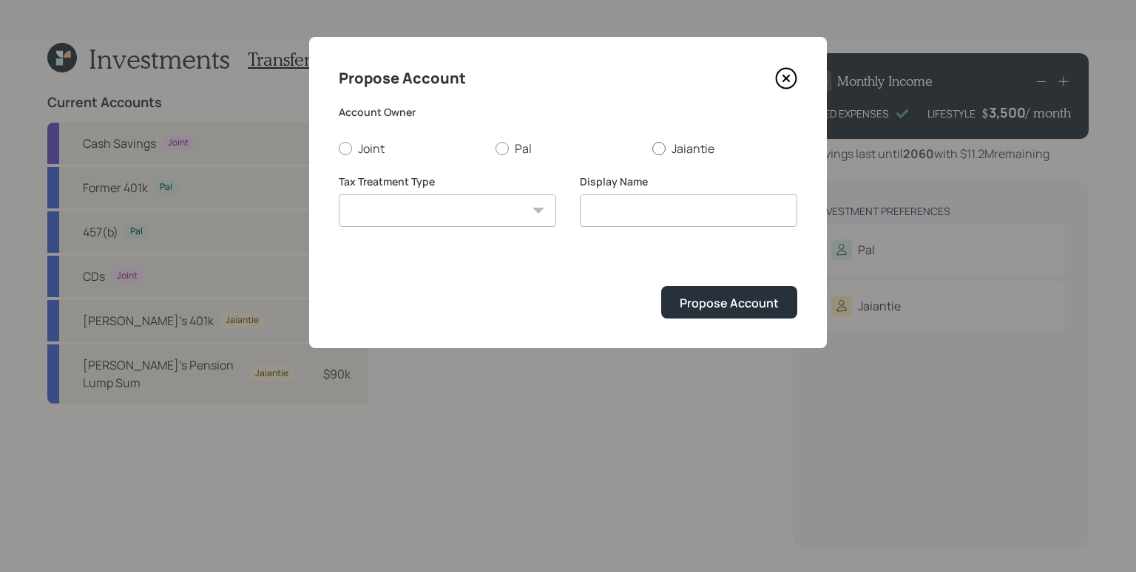
click at [686, 141] on label "Jaiantie" at bounding box center [724, 149] width 145 height 16
click at [652, 148] on input "Jaiantie" at bounding box center [652, 148] width 1 height 1
radio input "true"
click at [496, 206] on select "[PERSON_NAME] Taxable Traditional" at bounding box center [447, 211] width 217 height 33
select select "traditional"
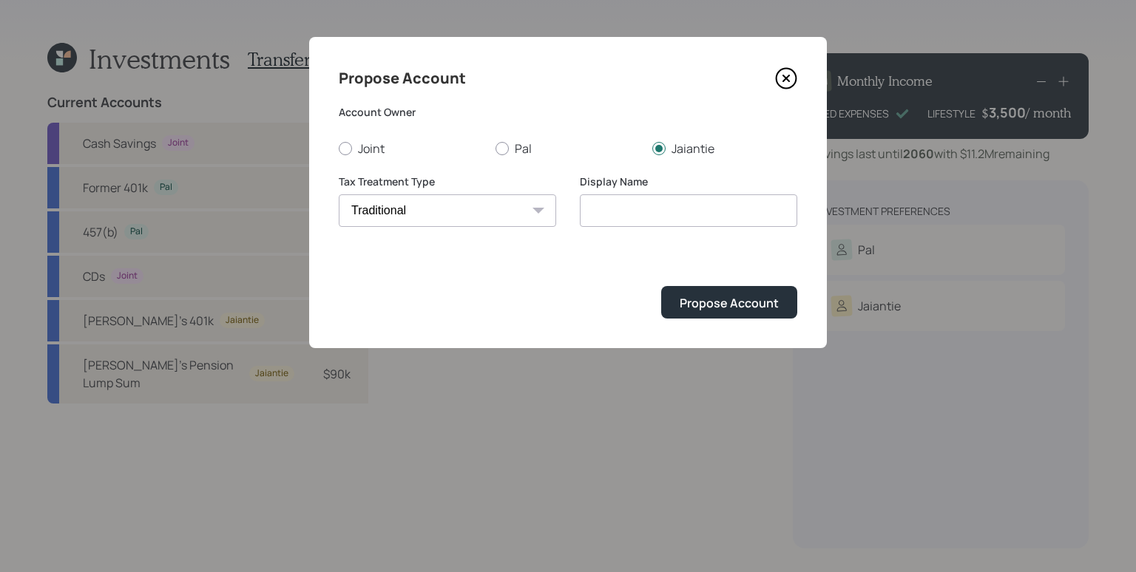
click at [339, 195] on select "[PERSON_NAME] Taxable Traditional" at bounding box center [447, 211] width 217 height 33
click at [626, 216] on input "Traditional" at bounding box center [688, 211] width 217 height 33
click at [583, 213] on input "Traditional" at bounding box center [688, 211] width 217 height 33
click at [747, 206] on input "[PERSON_NAME]'s Traditional" at bounding box center [688, 211] width 217 height 33
type input "[PERSON_NAME]'s Traditional IRA"
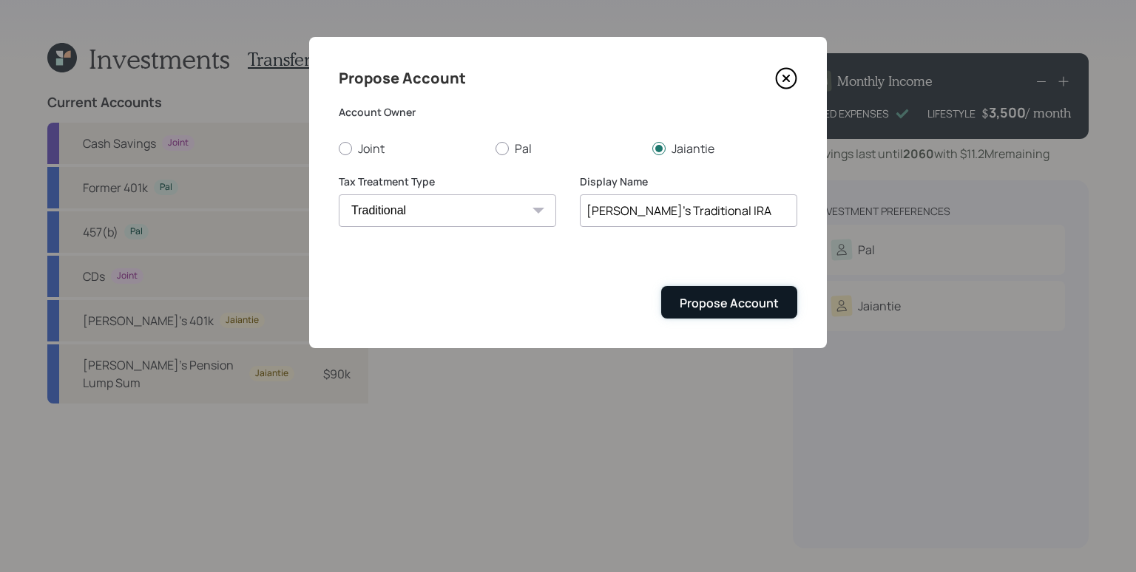
click at [764, 308] on div "Propose Account" at bounding box center [729, 303] width 99 height 16
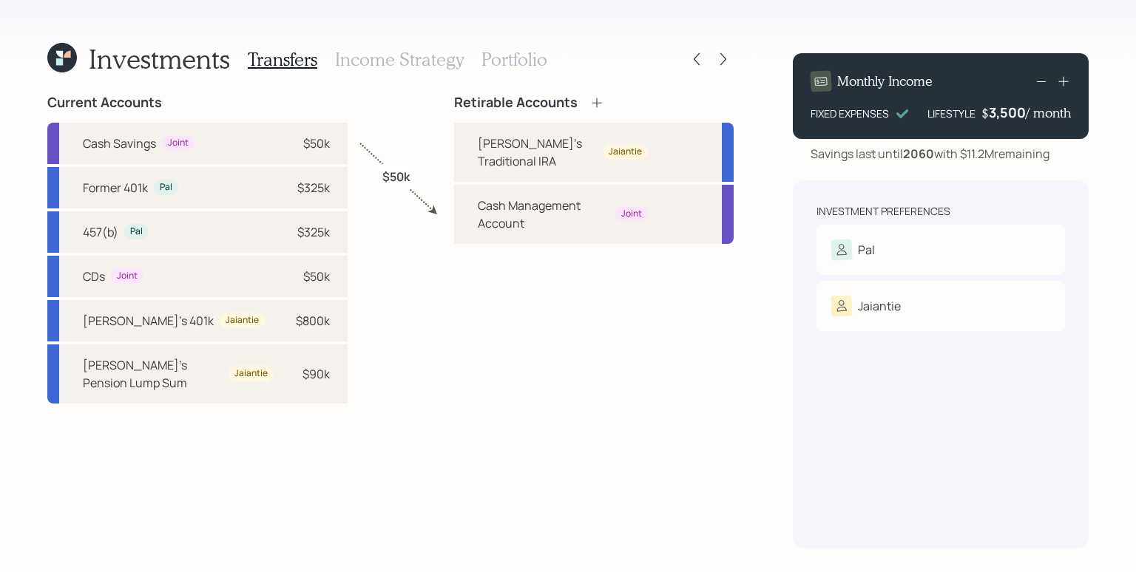
click at [596, 98] on icon at bounding box center [596, 102] width 15 height 15
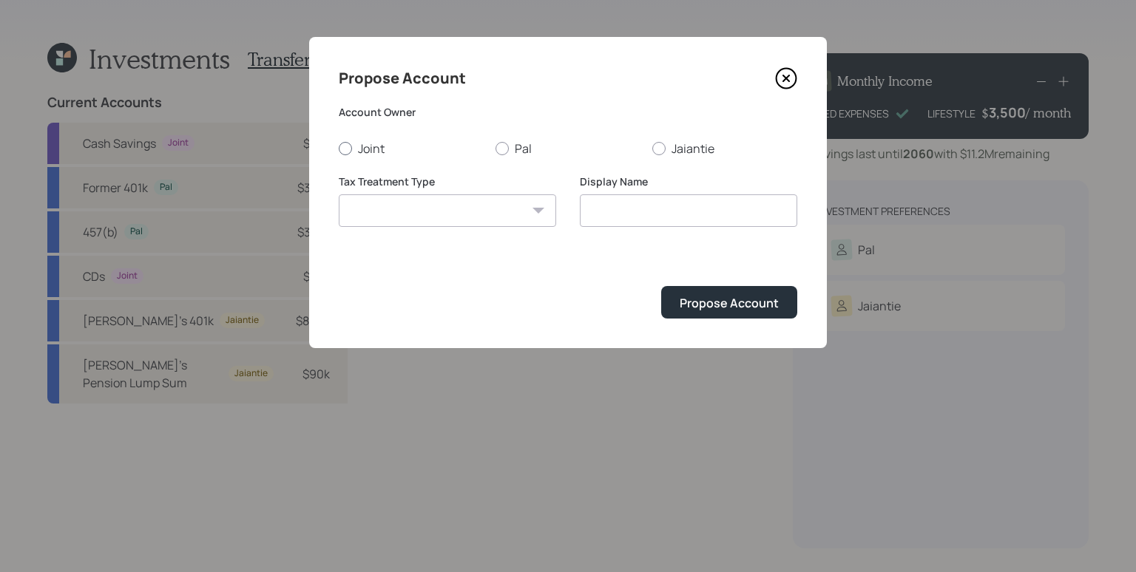
click at [481, 148] on label "Joint" at bounding box center [411, 149] width 145 height 16
click at [339, 148] on input "Joint" at bounding box center [338, 148] width 1 height 1
radio input "true"
click at [514, 144] on label "Pal" at bounding box center [567, 149] width 145 height 16
click at [495, 148] on input "Pal" at bounding box center [495, 148] width 1 height 1
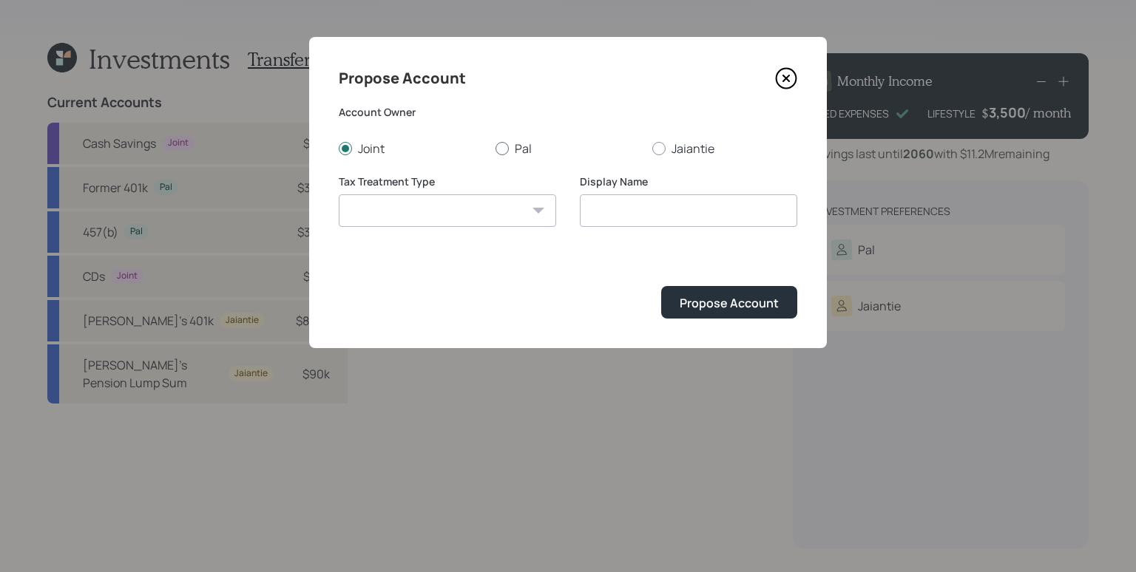
radio input "true"
click at [497, 208] on select "[PERSON_NAME] Taxable Traditional" at bounding box center [447, 211] width 217 height 33
select select "traditional"
click at [339, 195] on select "[PERSON_NAME] Taxable Traditional" at bounding box center [447, 211] width 217 height 33
click at [584, 204] on input "Traditional" at bounding box center [688, 211] width 217 height 33
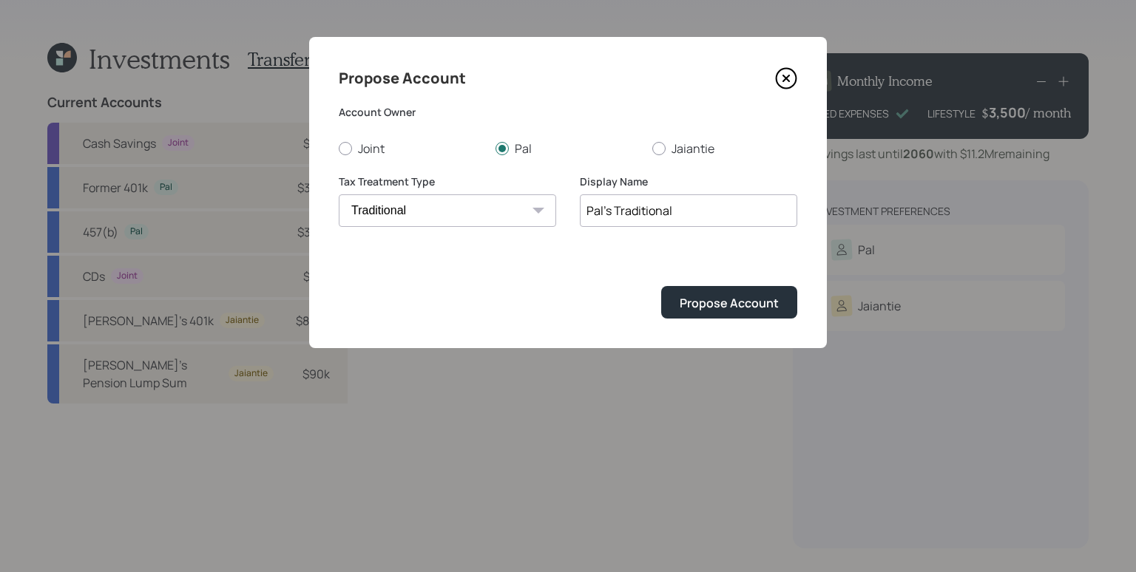
click at [770, 226] on input "Pal's Traditional" at bounding box center [688, 211] width 217 height 33
type input "Pal's Traditional IRA"
click at [661, 286] on button "Propose Account" at bounding box center [729, 302] width 136 height 32
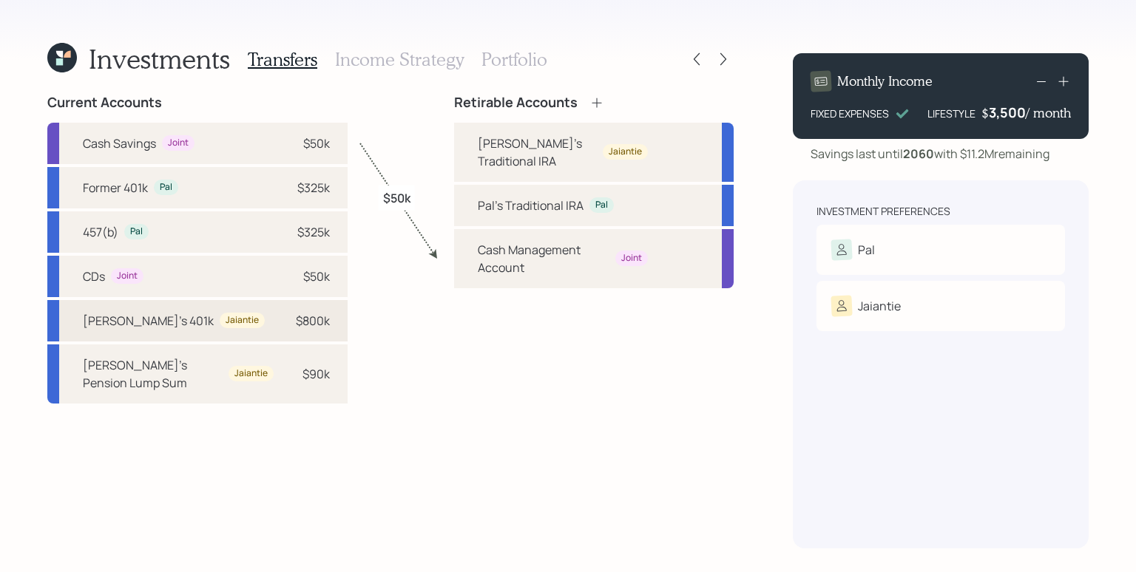
click at [285, 324] on div "$800k" at bounding box center [307, 321] width 44 height 18
click at [493, 152] on div "[PERSON_NAME]'s Traditional IRA" at bounding box center [537, 152] width 119 height 35
select select "e25ee9b7-c5c6-408c-add4-f3dc1b77937f"
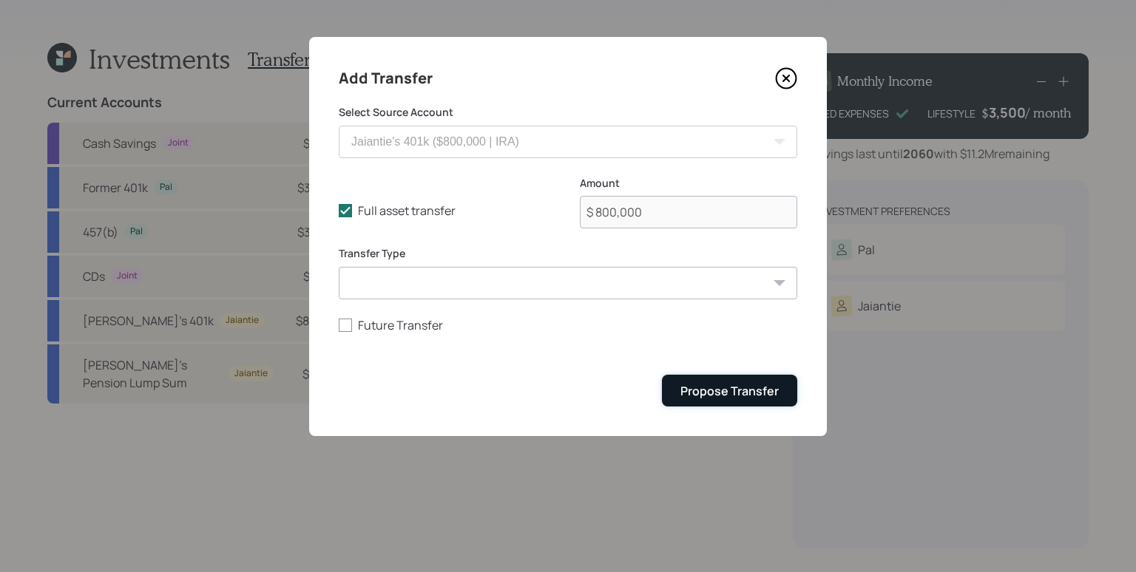
click at [726, 388] on div "Propose Transfer" at bounding box center [729, 391] width 98 height 16
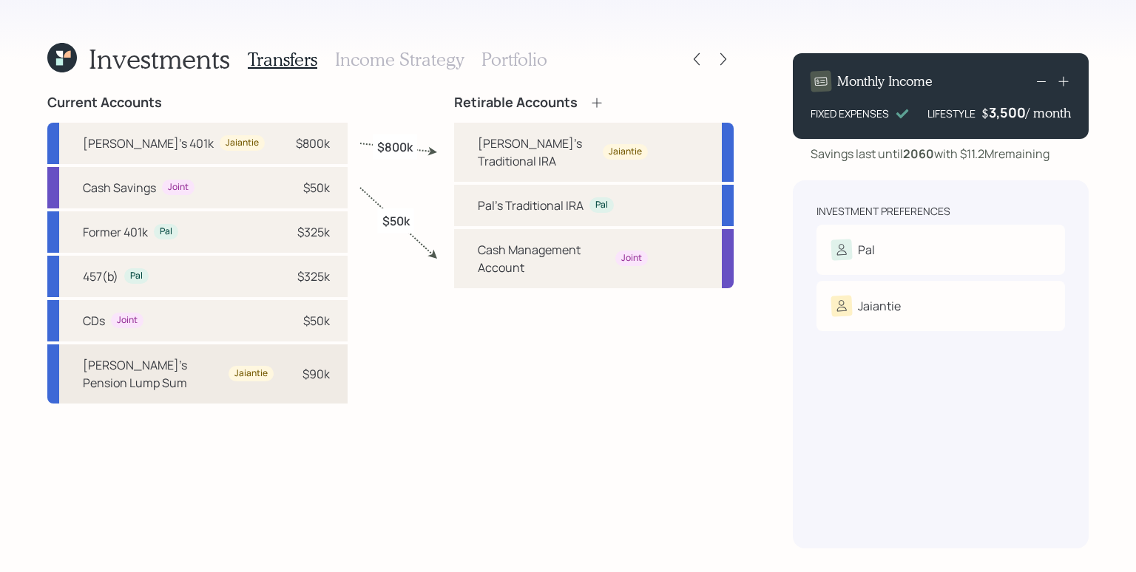
click at [285, 395] on div "Jaiantie's Pension Lump Sum Jaiantie $90k" at bounding box center [197, 374] width 300 height 59
click at [470, 139] on div "Jaiantie's Traditional IRA Jaiantie" at bounding box center [594, 152] width 280 height 59
select select "960bac7e-f890-4acb-869b-0832fdccbc77"
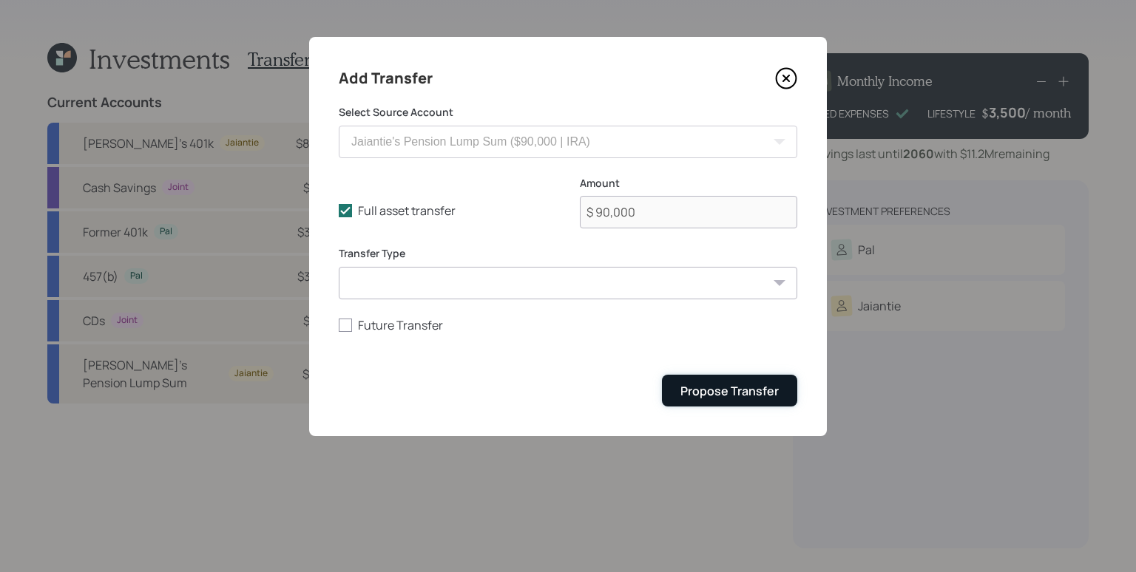
drag, startPoint x: 758, startPoint y: 382, endPoint x: 747, endPoint y: 384, distance: 11.2
click at [758, 383] on button "Propose Transfer" at bounding box center [729, 391] width 135 height 32
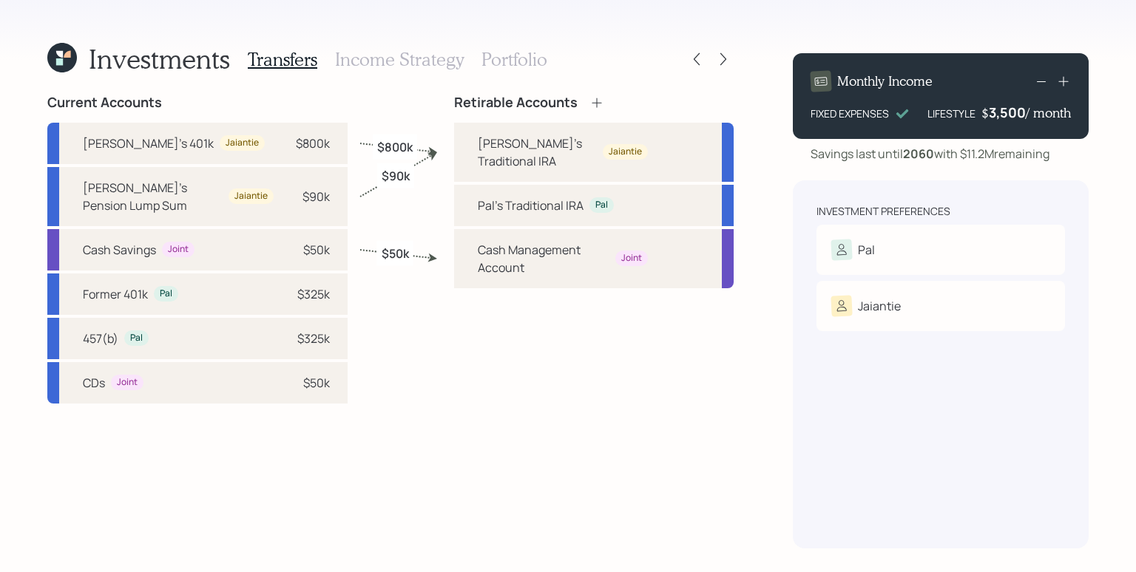
drag, startPoint x: 263, startPoint y: 289, endPoint x: 365, endPoint y: 256, distance: 108.1
click at [263, 289] on div "Former 401k Pal $325k" at bounding box center [197, 294] width 300 height 41
click at [485, 210] on div "Pal's Traditional IRA" at bounding box center [531, 206] width 106 height 18
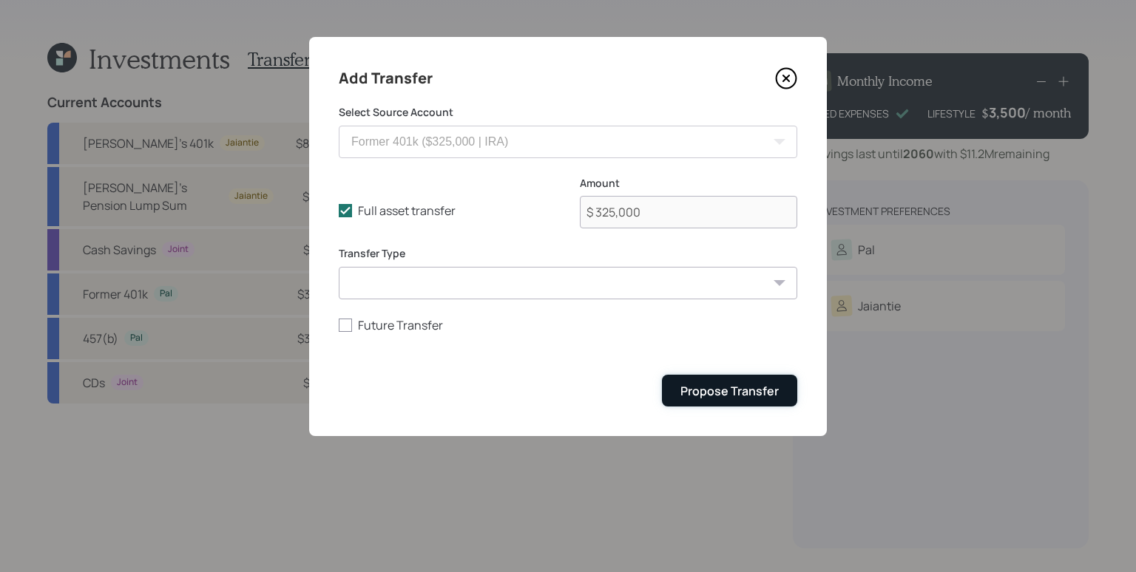
click at [727, 388] on div "Propose Transfer" at bounding box center [729, 391] width 98 height 16
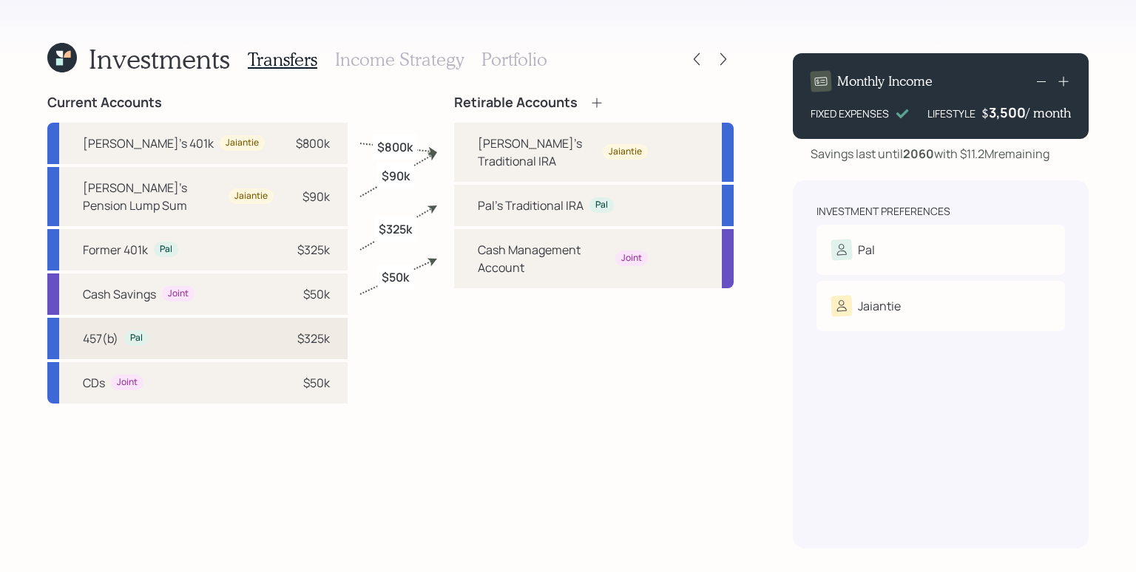
click at [319, 343] on div "$325k" at bounding box center [313, 339] width 33 height 18
click at [470, 213] on div "Pal's Traditional [PERSON_NAME]" at bounding box center [594, 205] width 280 height 41
select select "93f6ba43-10d2-47da-a3c3-11904c44f148"
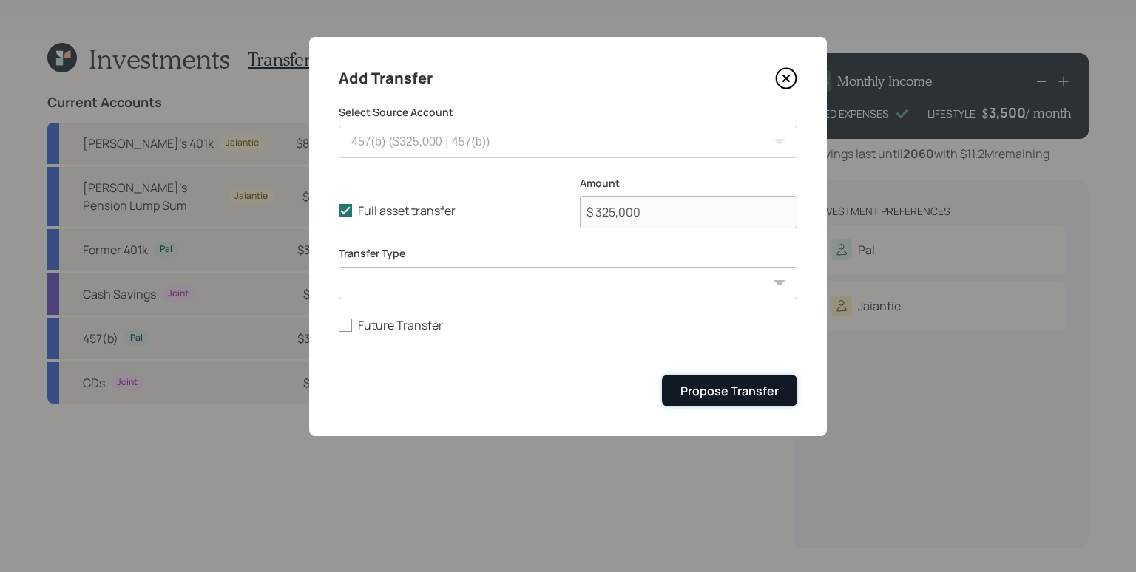
click at [740, 393] on div "Propose Transfer" at bounding box center [729, 391] width 98 height 16
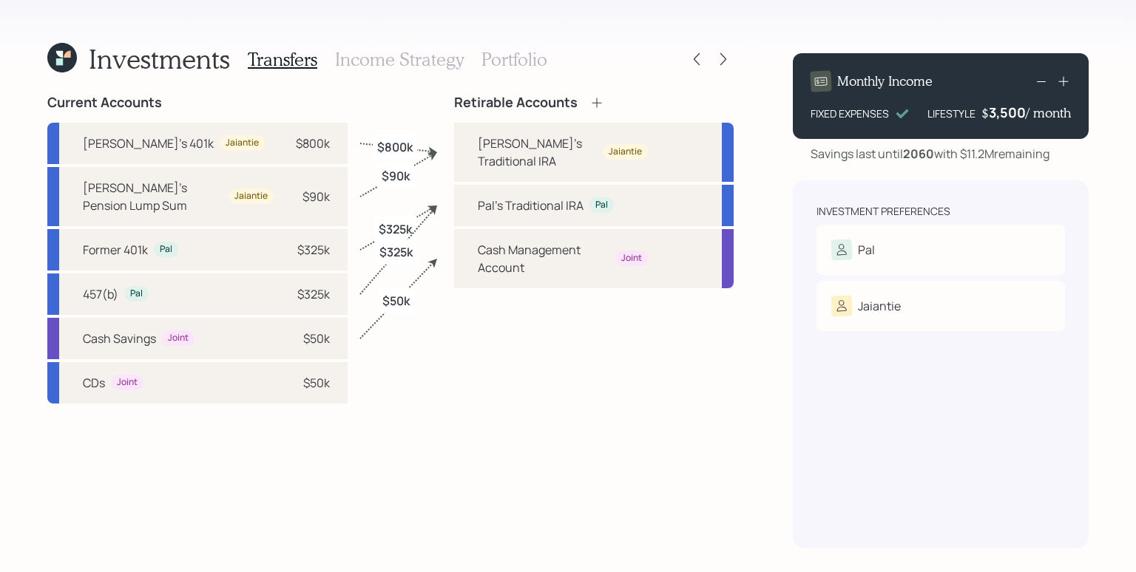
click at [413, 64] on h3 "Income Strategy" at bounding box center [399, 59] width 129 height 21
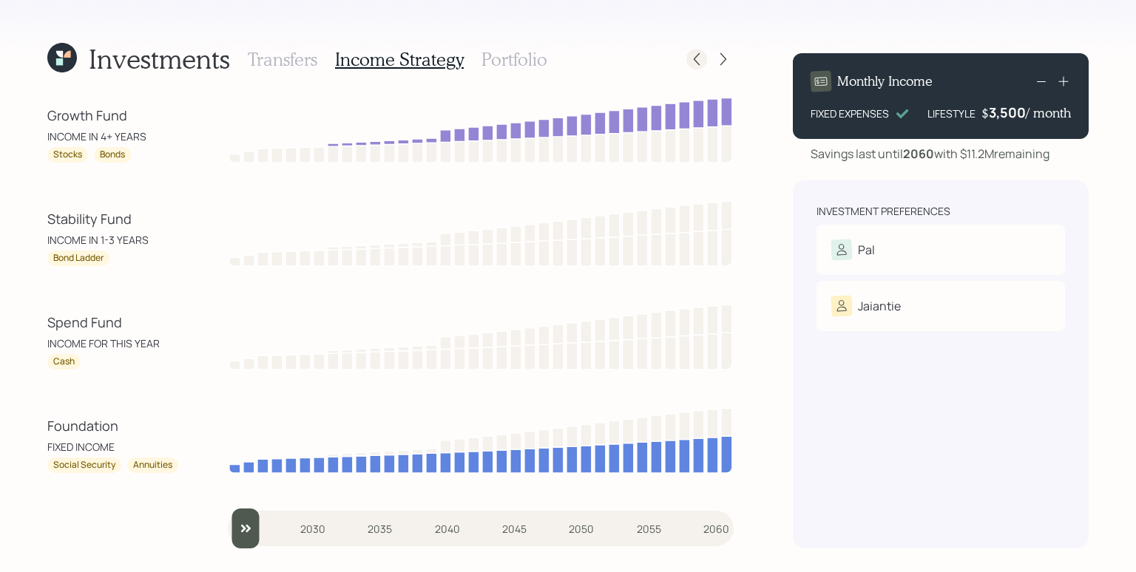
click at [690, 63] on icon at bounding box center [696, 59] width 15 height 15
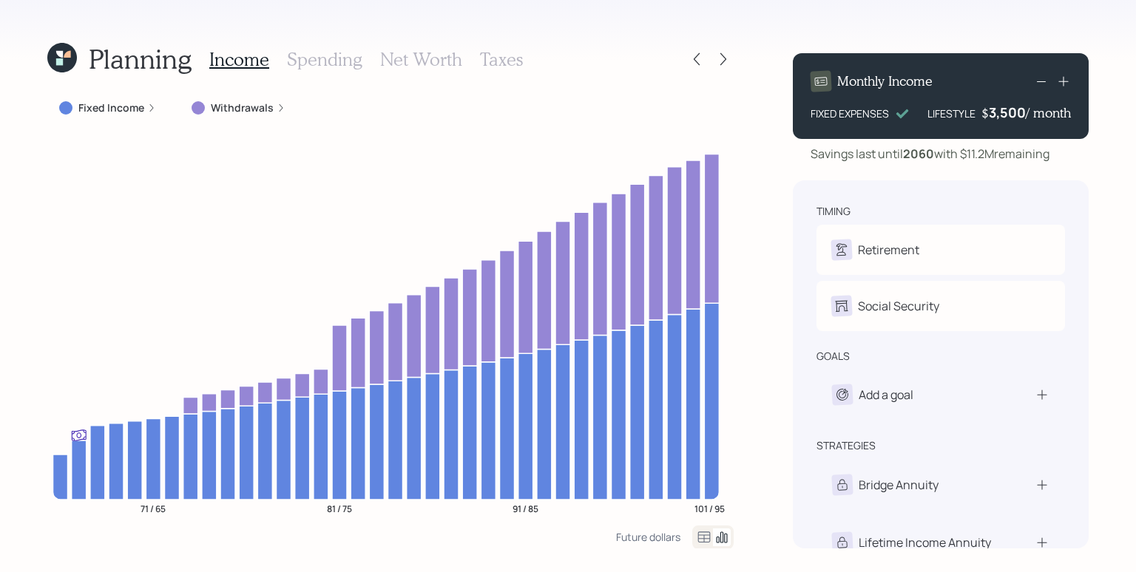
click at [501, 56] on h3 "Taxes" at bounding box center [501, 59] width 43 height 21
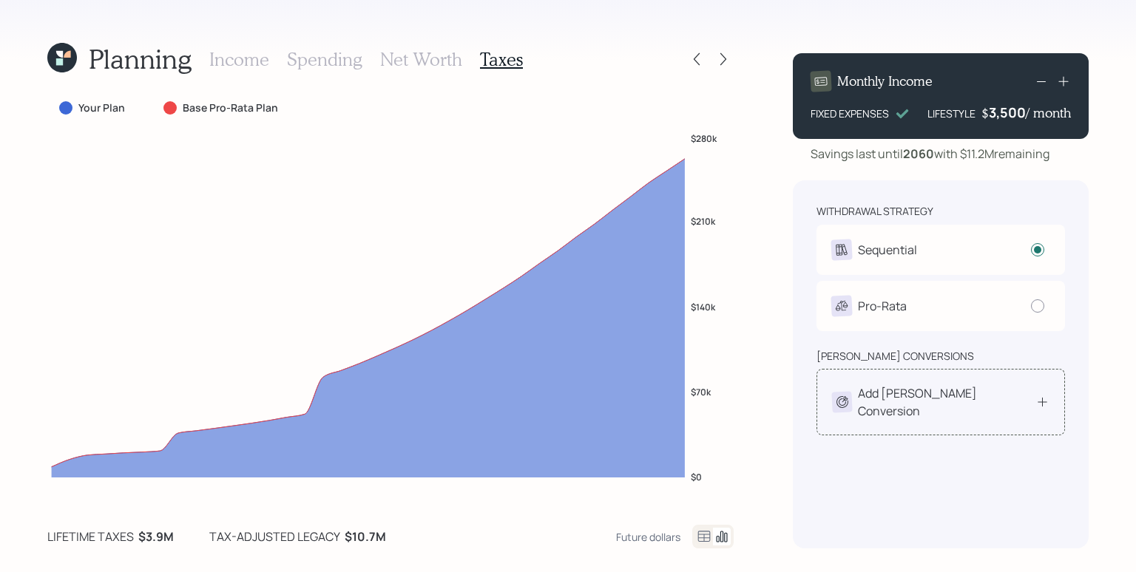
click at [947, 399] on div "Add [PERSON_NAME] Conversion" at bounding box center [946, 402] width 177 height 35
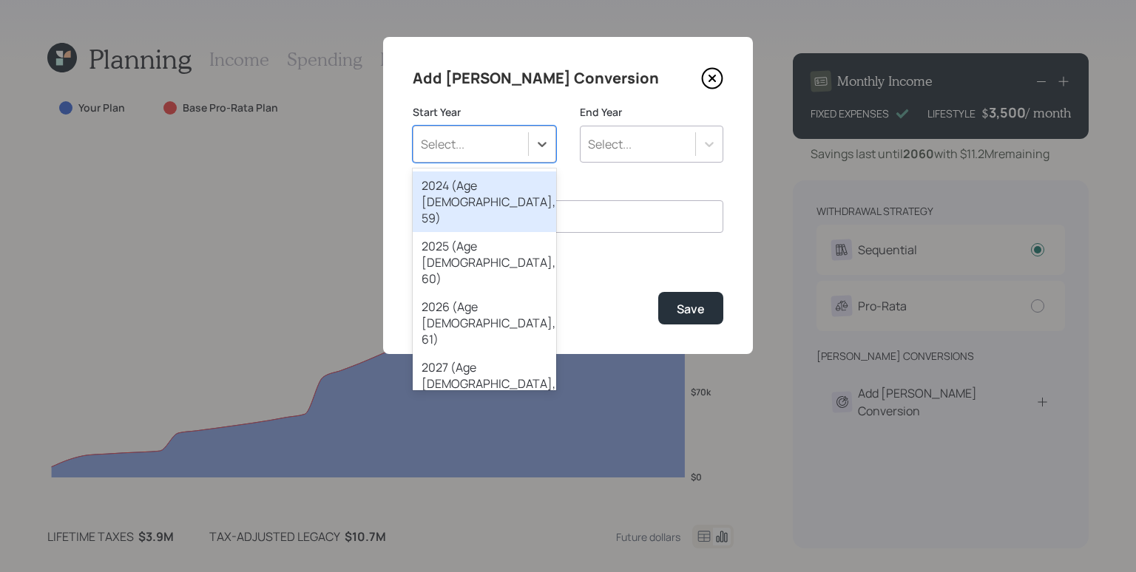
click at [540, 162] on div "Select..." at bounding box center [484, 144] width 143 height 37
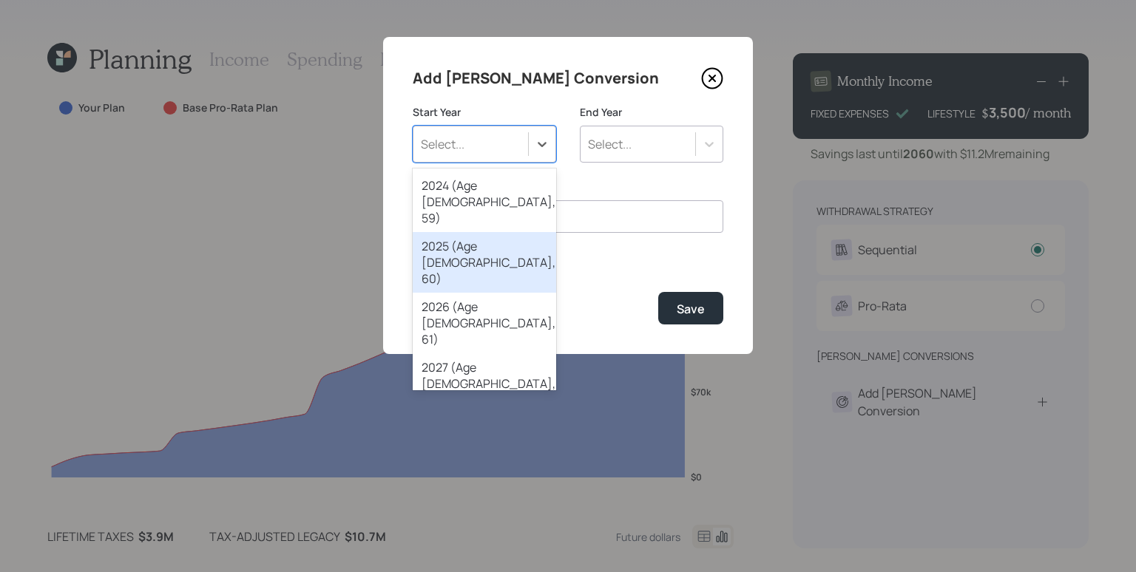
click at [521, 232] on div "2025 (Age [DEMOGRAPHIC_DATA], 60)" at bounding box center [484, 262] width 143 height 61
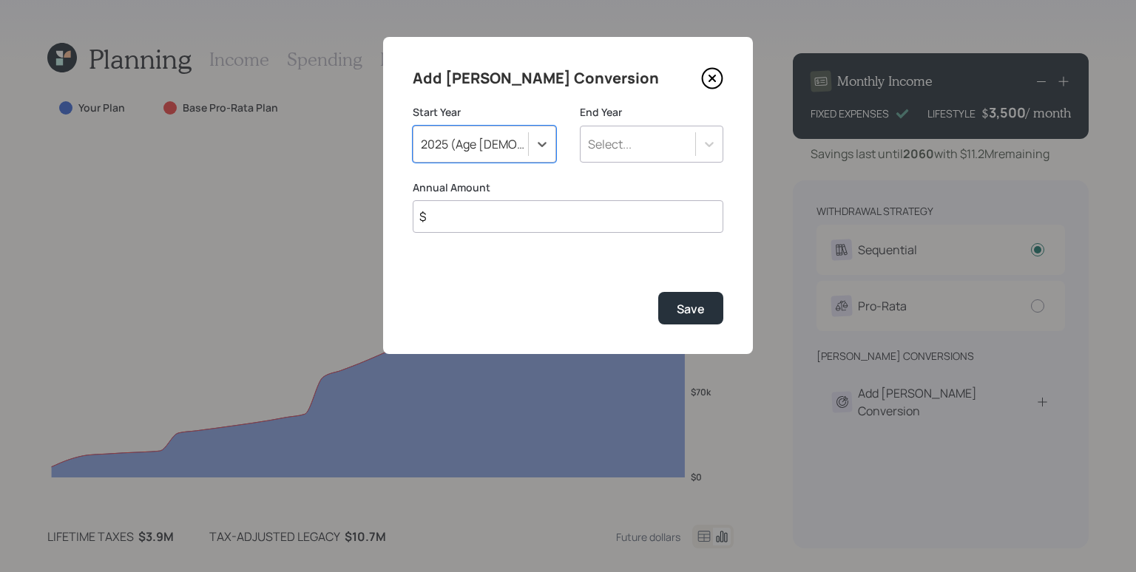
drag, startPoint x: 639, startPoint y: 149, endPoint x: 638, endPoint y: 160, distance: 11.9
click at [639, 149] on div "Select..." at bounding box center [638, 144] width 115 height 25
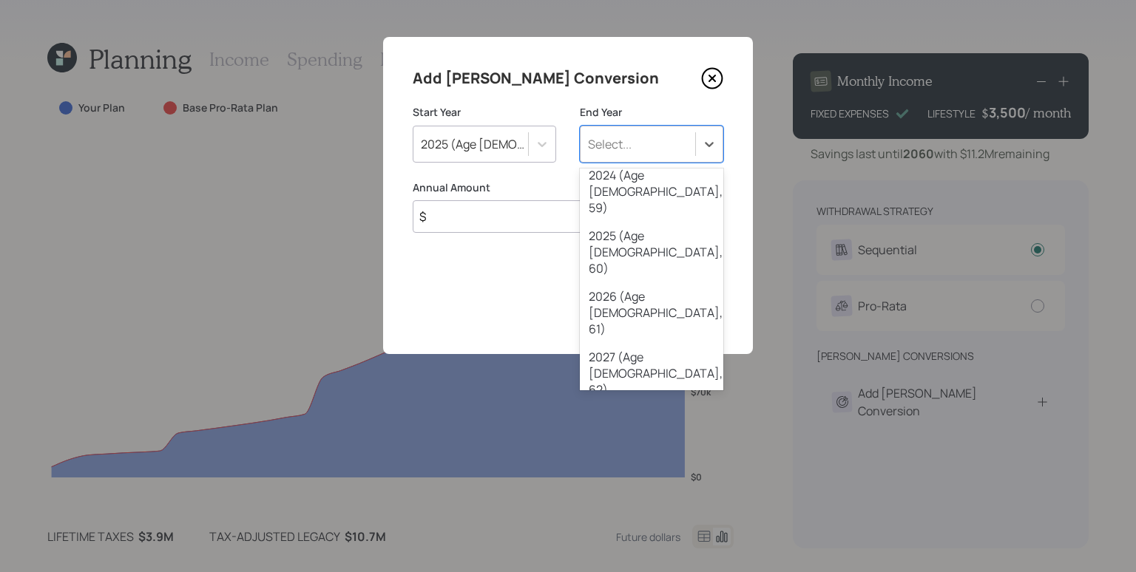
scroll to position [21, 0]
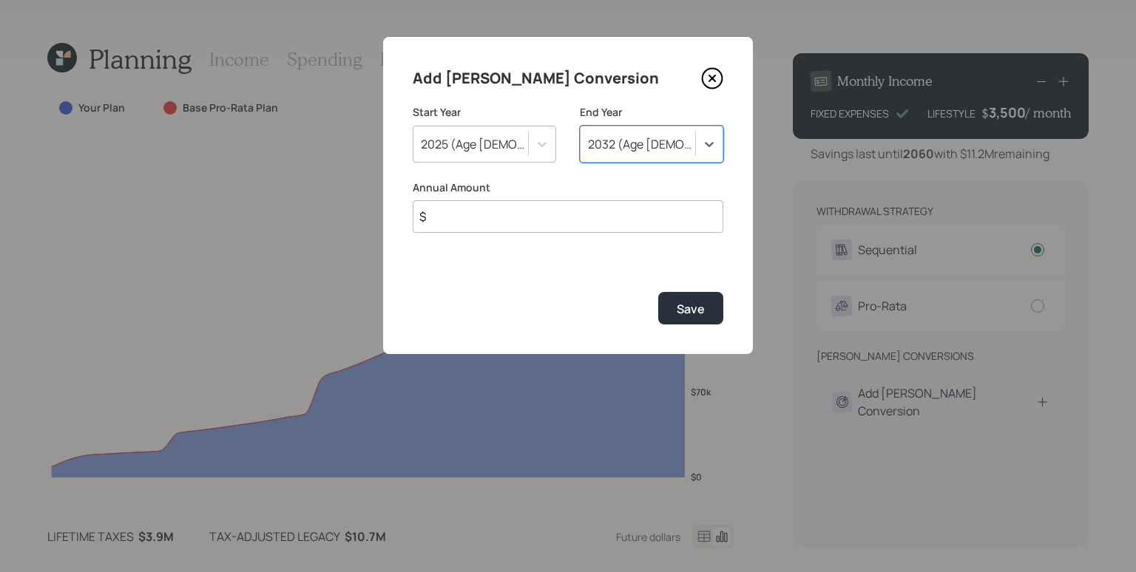
click at [495, 224] on input "$" at bounding box center [568, 216] width 311 height 33
type input "$ 25,000"
click at [658, 292] on button "Save" at bounding box center [690, 308] width 65 height 32
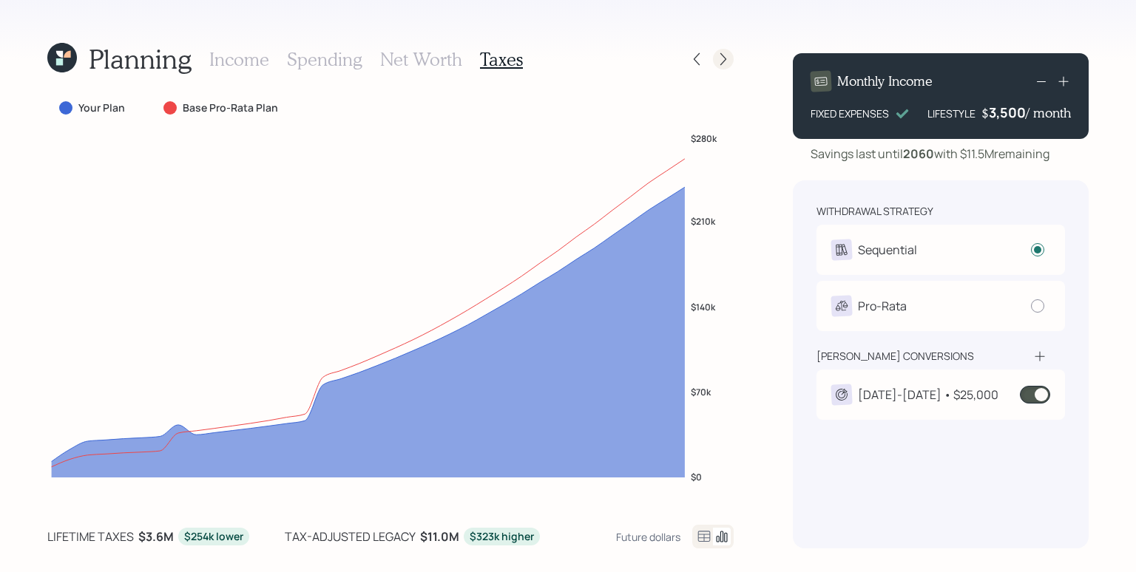
click at [719, 62] on icon at bounding box center [723, 59] width 15 height 15
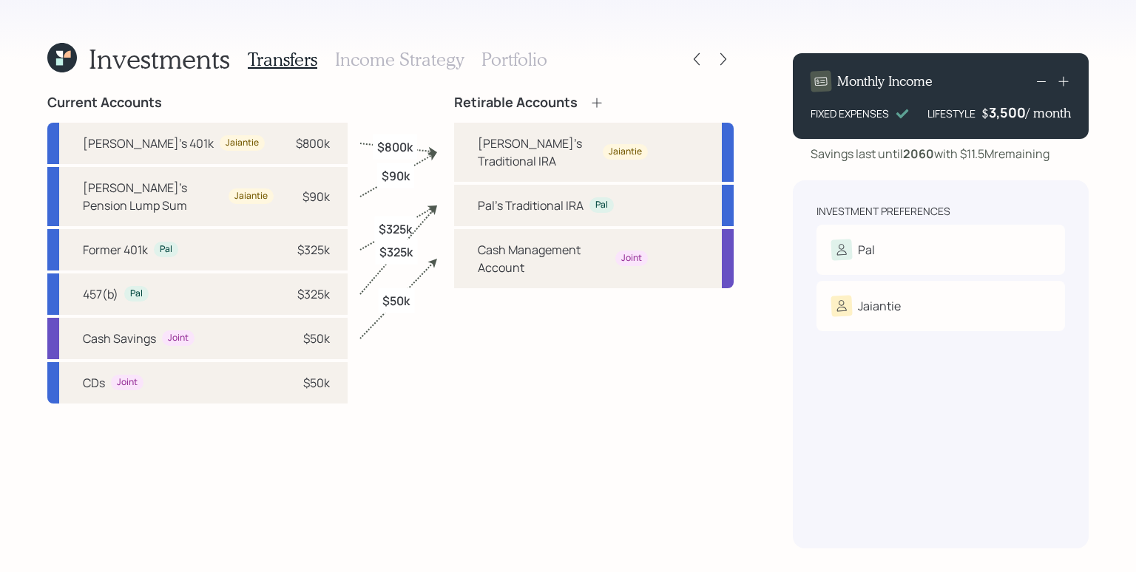
click at [393, 64] on h3 "Income Strategy" at bounding box center [399, 59] width 129 height 21
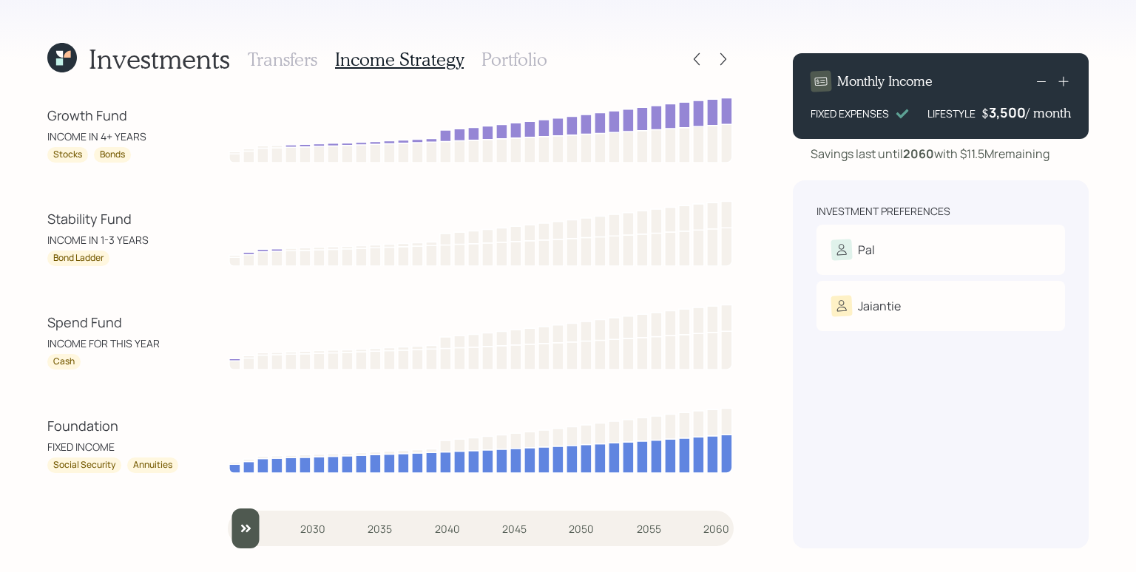
click at [529, 58] on h3 "Portfolio" at bounding box center [514, 59] width 66 height 21
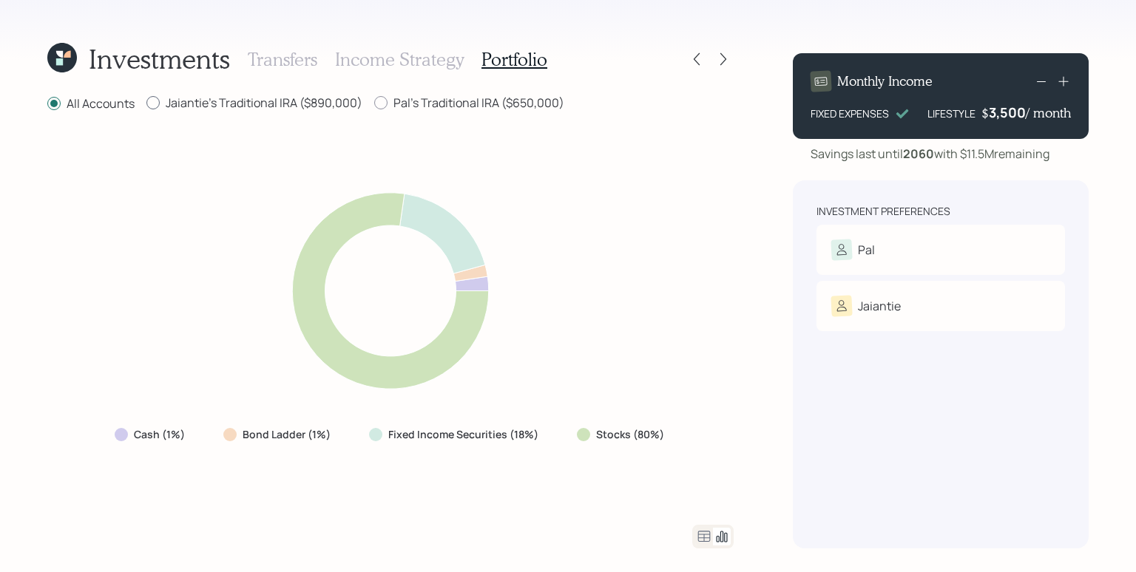
click at [251, 105] on label "Jaiantie's Traditional IRA ($890,000)" at bounding box center [254, 103] width 216 height 16
click at [146, 104] on input "Jaiantie's Traditional IRA ($890,000)" at bounding box center [146, 103] width 1 height 1
radio input "true"
radio input "false"
click at [493, 102] on label "Pal's Traditional IRA ($650,000)" at bounding box center [469, 103] width 190 height 16
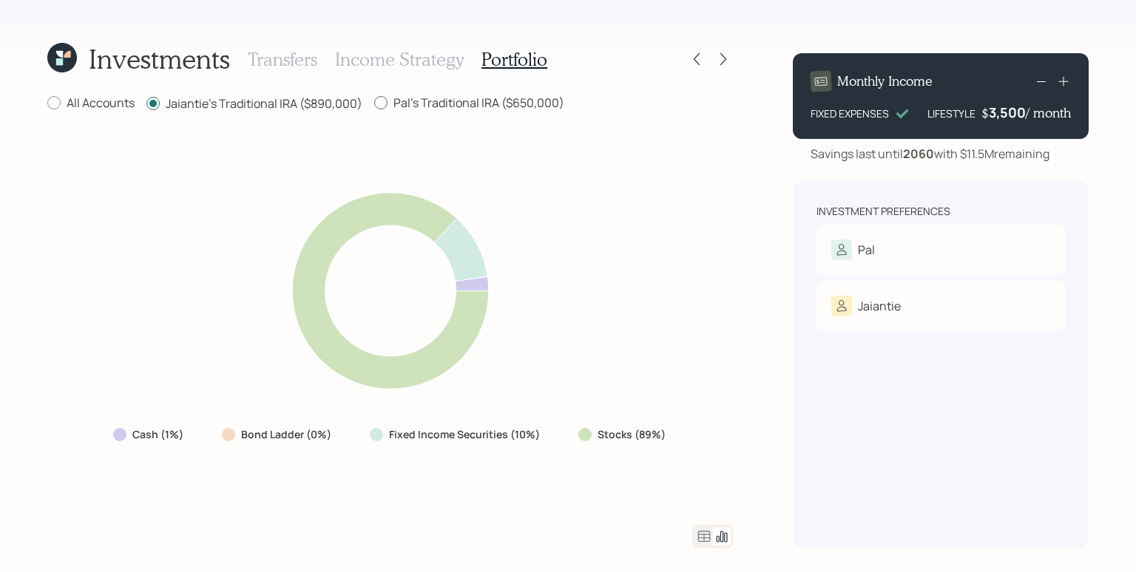
click at [374, 103] on input "Pal's Traditional IRA ($650,000)" at bounding box center [373, 103] width 1 height 1
radio input "true"
click at [217, 106] on label "Jaiantie's Traditional IRA ($890,000)" at bounding box center [254, 103] width 216 height 16
click at [146, 104] on input "Jaiantie's Traditional IRA ($890,000)" at bounding box center [146, 103] width 1 height 1
radio input "true"
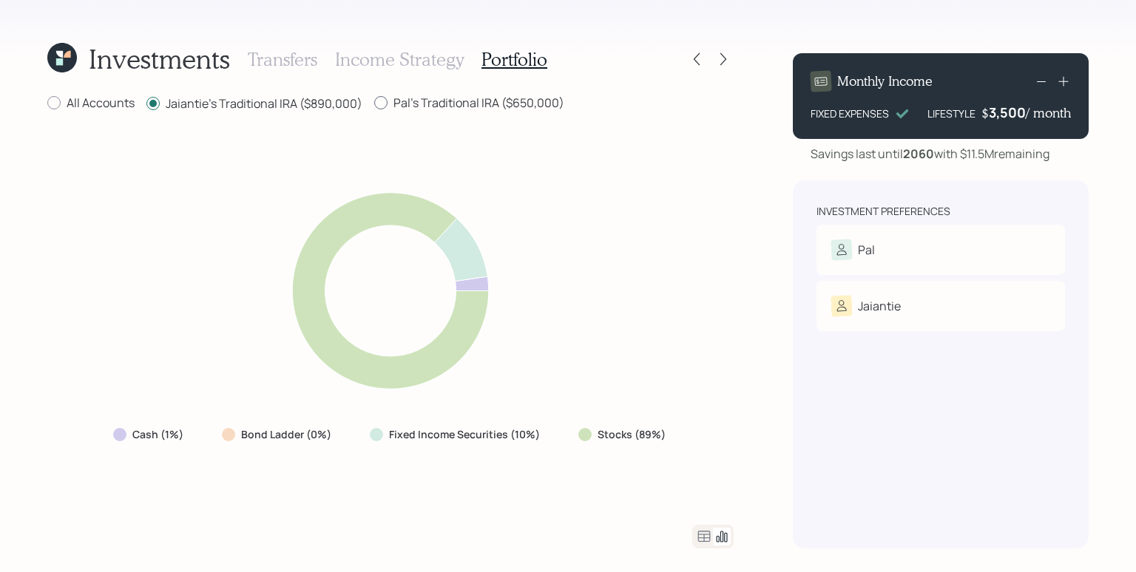
click at [430, 101] on label "Pal's Traditional IRA ($650,000)" at bounding box center [469, 103] width 190 height 16
click at [374, 103] on input "Pal's Traditional IRA ($650,000)" at bounding box center [373, 103] width 1 height 1
radio input "true"
click at [277, 104] on label "Jaiantie's Traditional IRA ($890,000)" at bounding box center [254, 103] width 216 height 16
click at [146, 104] on input "Jaiantie's Traditional IRA ($890,000)" at bounding box center [146, 103] width 1 height 1
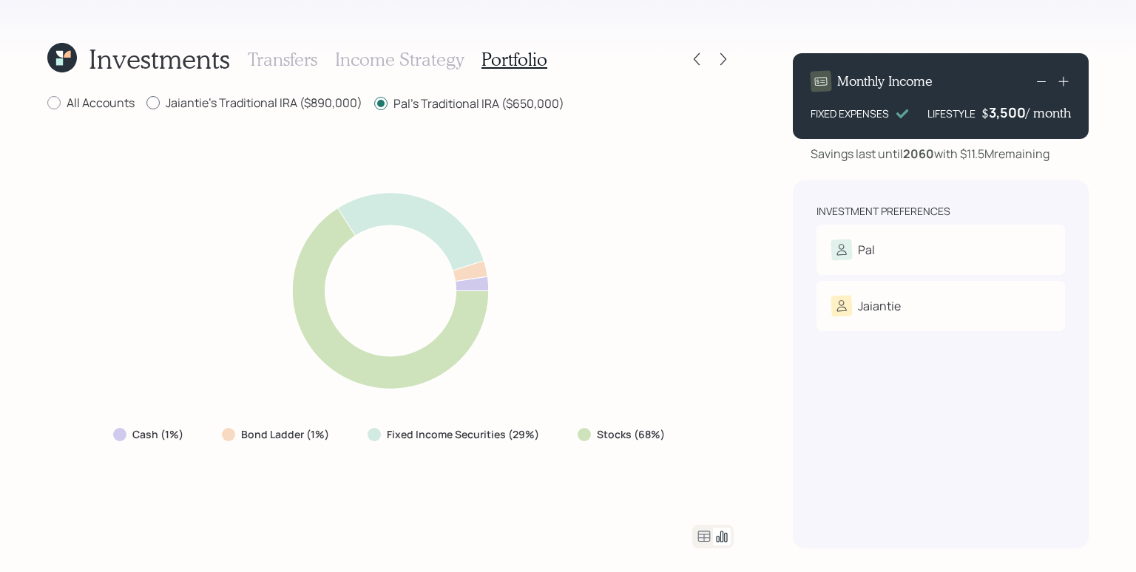
radio input "true"
click at [440, 102] on label "Pal's Traditional IRA ($650,000)" at bounding box center [469, 103] width 190 height 16
click at [374, 103] on input "Pal's Traditional IRA ($650,000)" at bounding box center [373, 103] width 1 height 1
radio input "true"
click at [252, 106] on label "Jaiantie's Traditional IRA ($890,000)" at bounding box center [254, 103] width 216 height 16
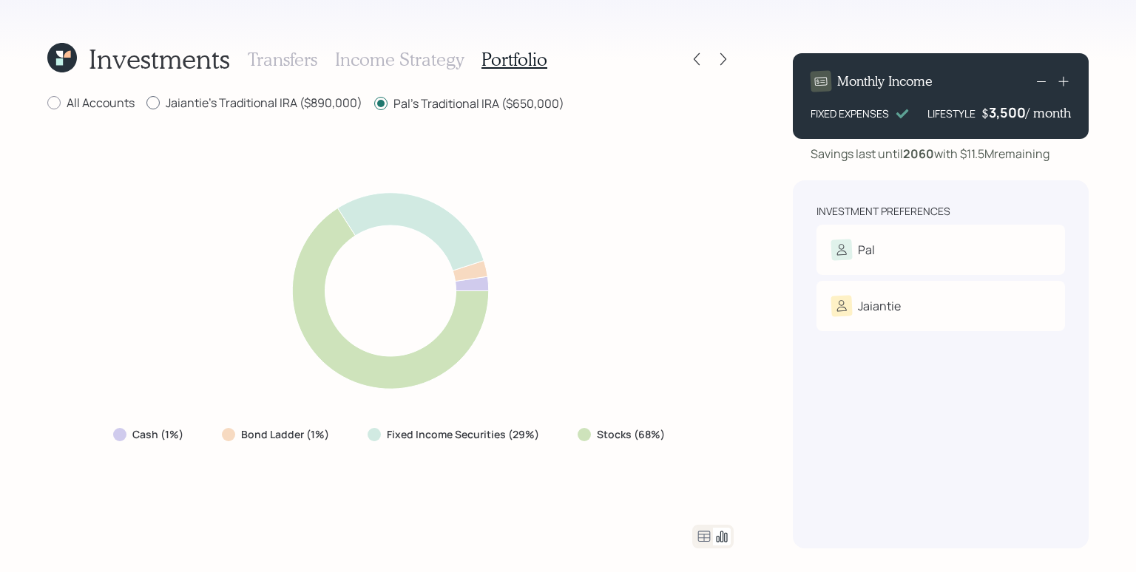
click at [146, 104] on input "Jaiantie's Traditional IRA ($890,000)" at bounding box center [146, 103] width 1 height 1
radio input "true"
click at [447, 106] on label "Pal's Traditional IRA ($650,000)" at bounding box center [469, 103] width 190 height 16
click at [374, 104] on input "Pal's Traditional IRA ($650,000)" at bounding box center [373, 103] width 1 height 1
radio input "true"
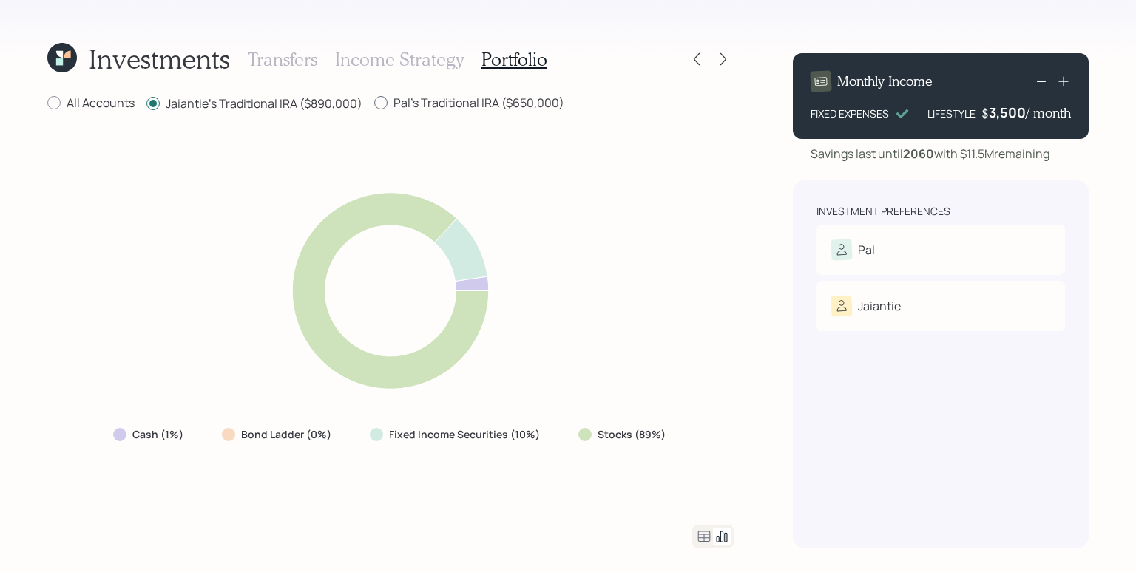
radio input "false"
click at [111, 105] on label "All Accounts" at bounding box center [90, 103] width 87 height 16
click at [47, 104] on input "All Accounts" at bounding box center [47, 103] width 1 height 1
radio input "true"
radio input "false"
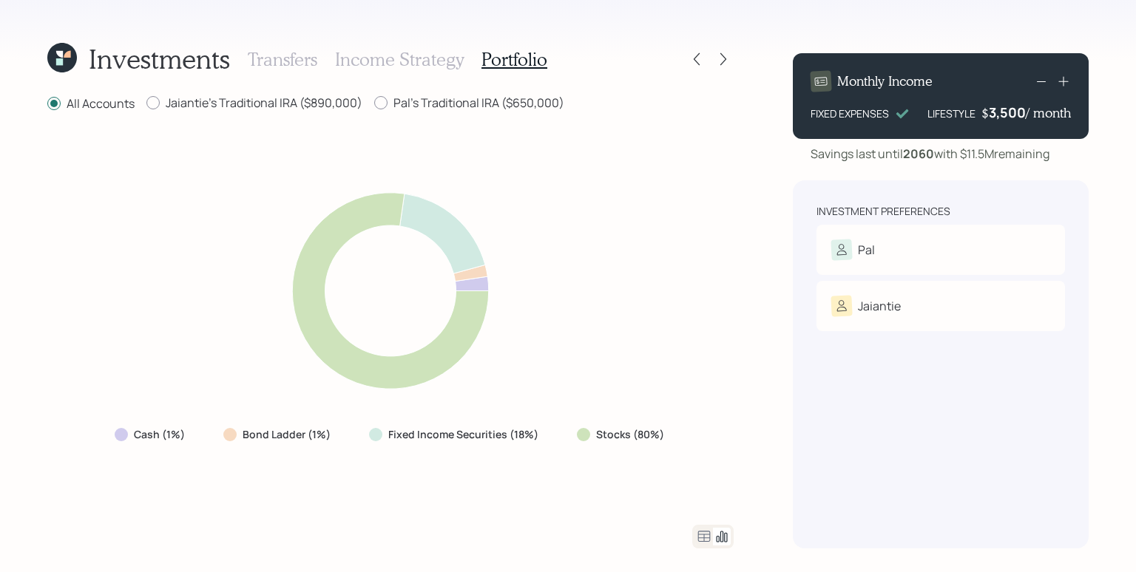
click at [707, 535] on icon at bounding box center [704, 537] width 18 height 18
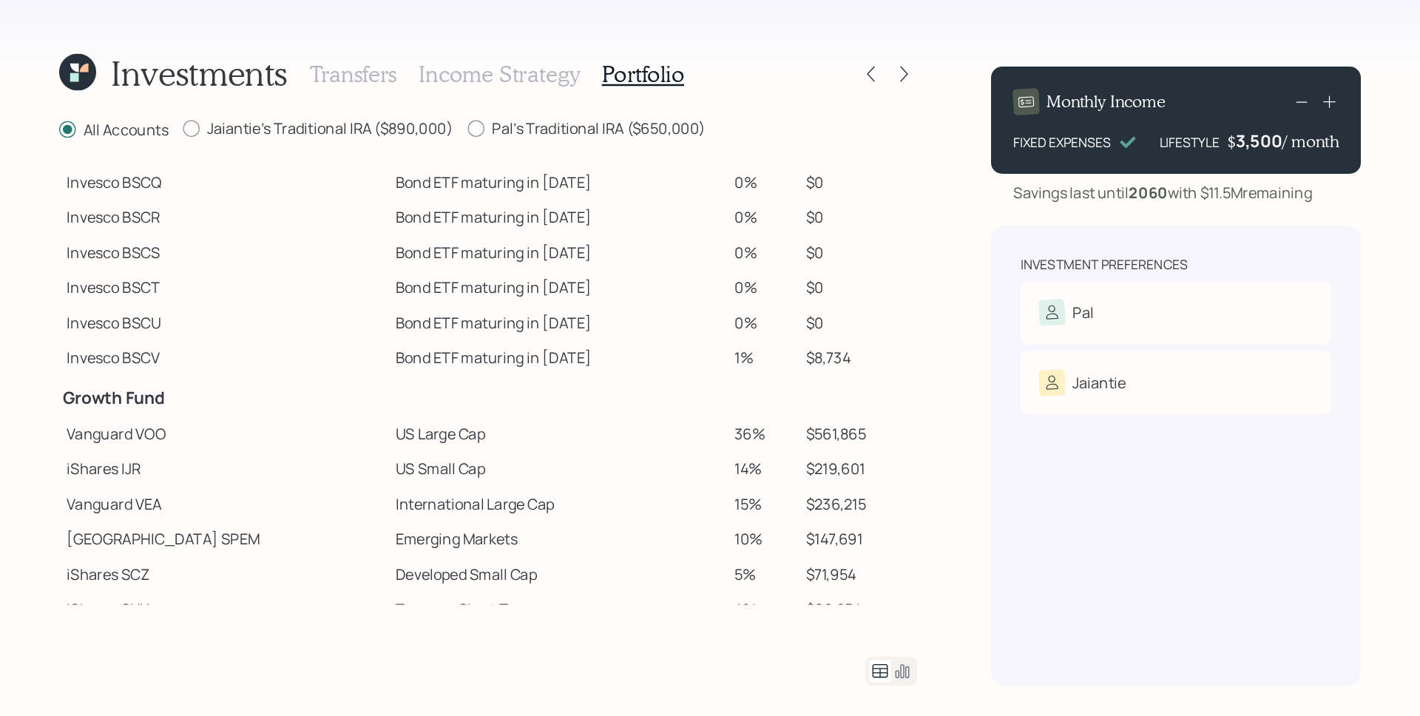
scroll to position [153, 0]
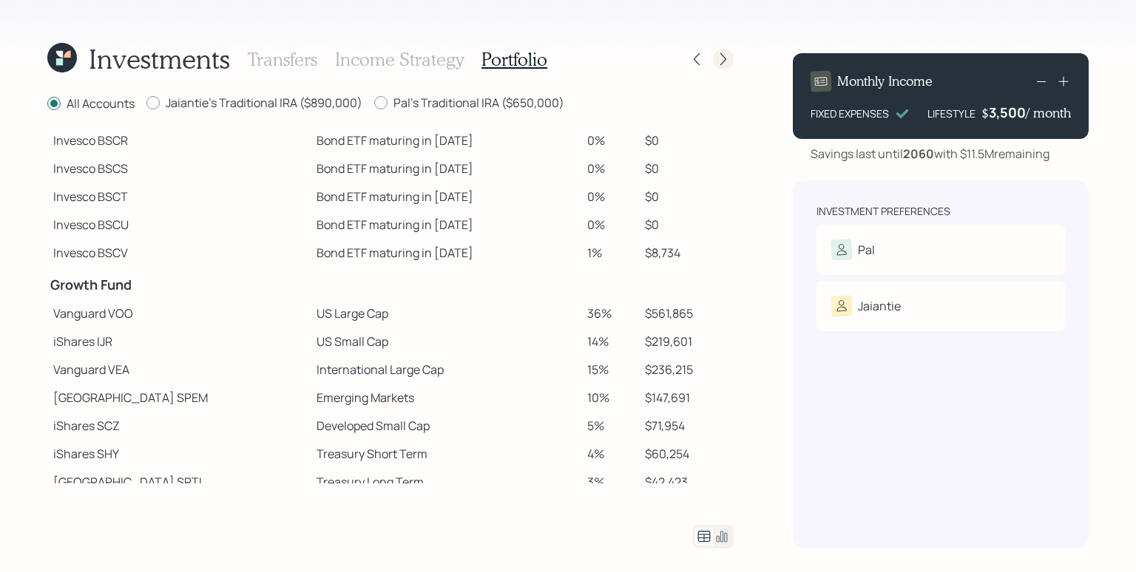
click at [731, 57] on div at bounding box center [723, 59] width 21 height 21
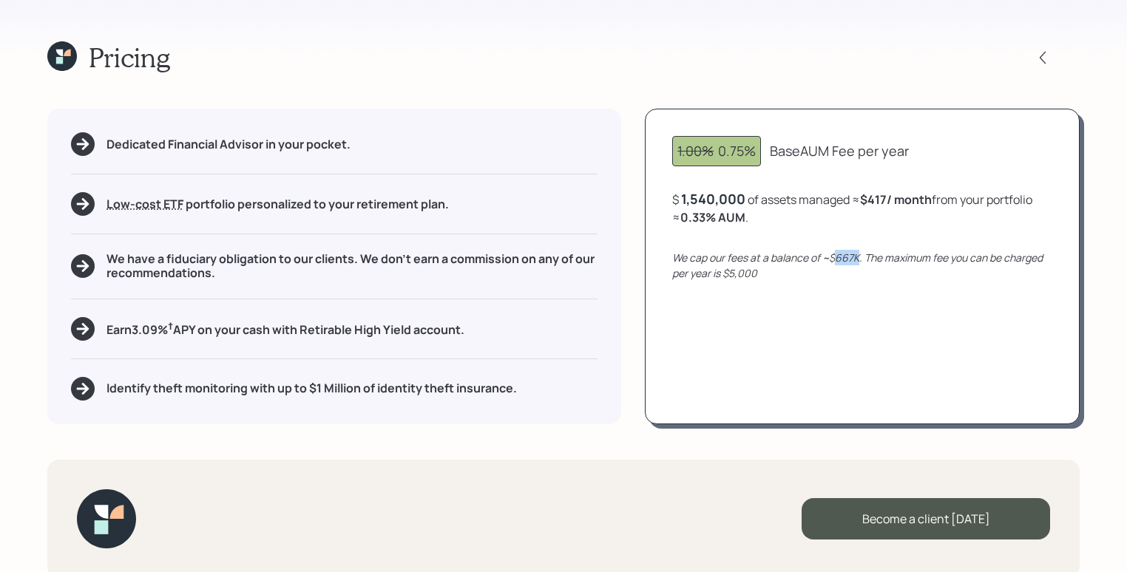
drag, startPoint x: 833, startPoint y: 262, endPoint x: 857, endPoint y: 265, distance: 23.8
click at [857, 265] on div "We cap our fees at a balance of ~$667K. The maximum fee you can be charged per …" at bounding box center [862, 265] width 380 height 31
click at [68, 67] on icon at bounding box center [62, 56] width 30 height 30
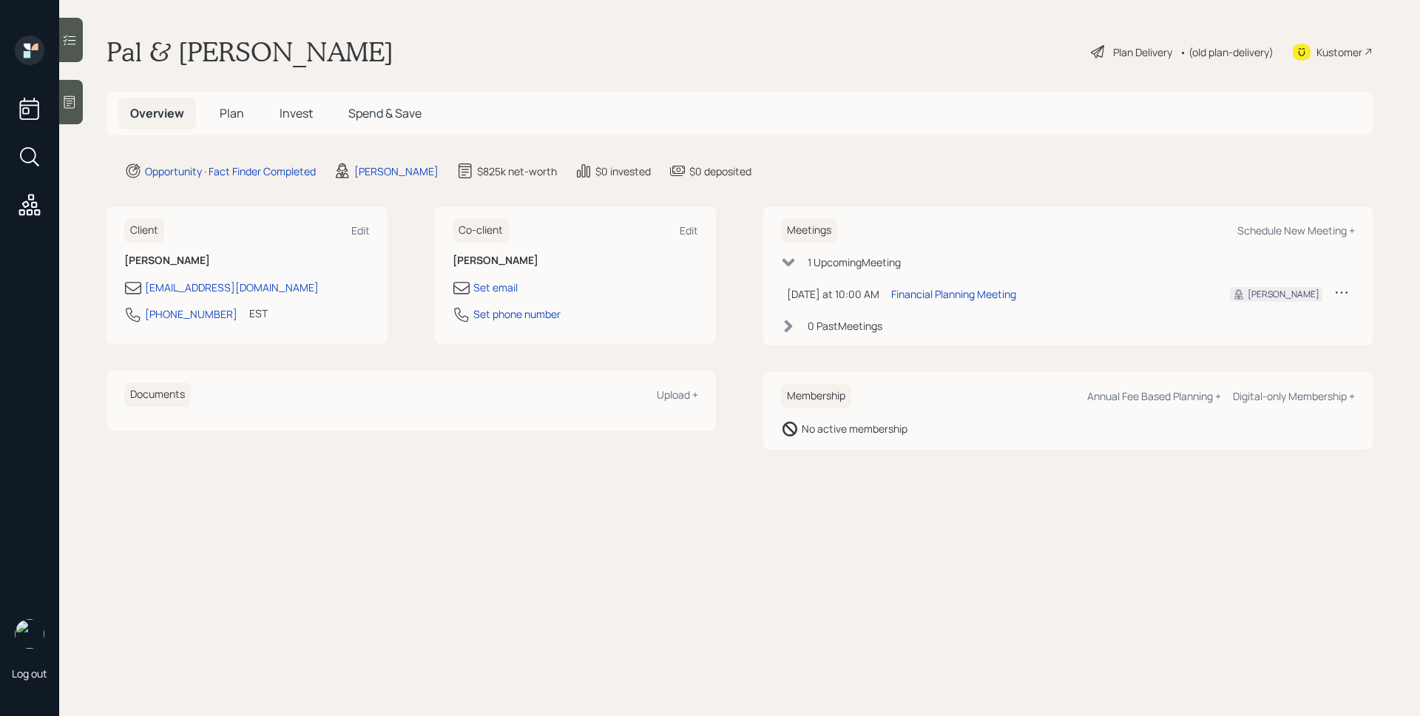
click at [234, 118] on span "Plan" at bounding box center [232, 113] width 24 height 16
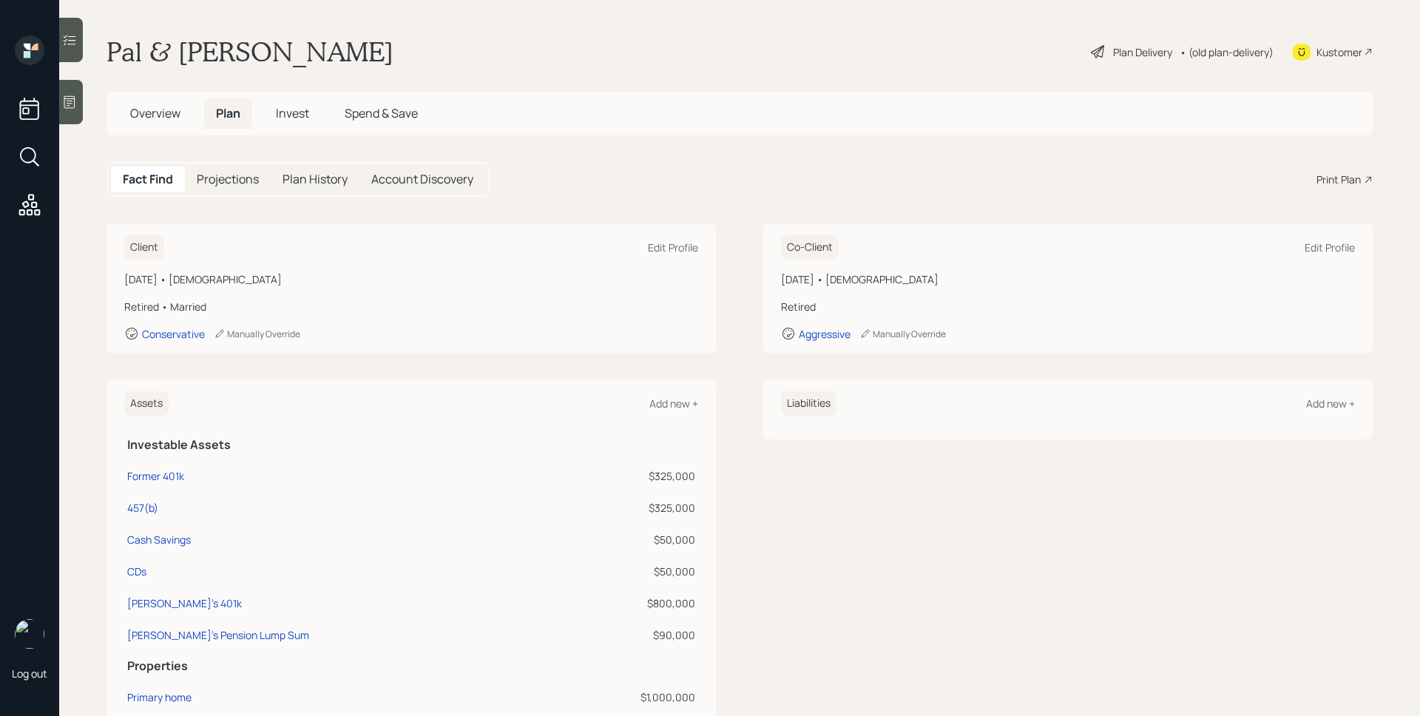
click at [1318, 182] on div "Print Plan" at bounding box center [1338, 180] width 44 height 16
